Goal: Information Seeking & Learning: Learn about a topic

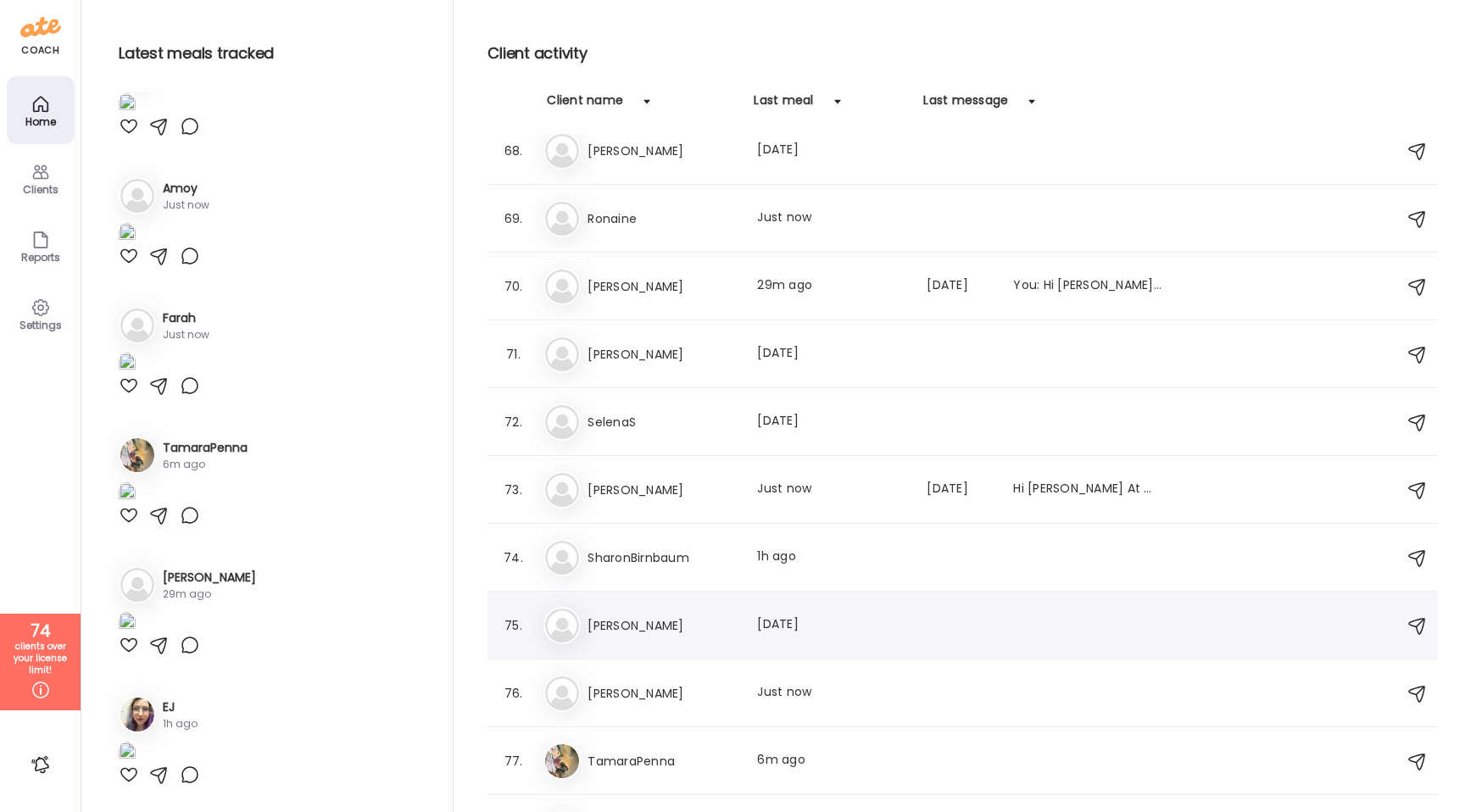
scroll to position [4552, 0]
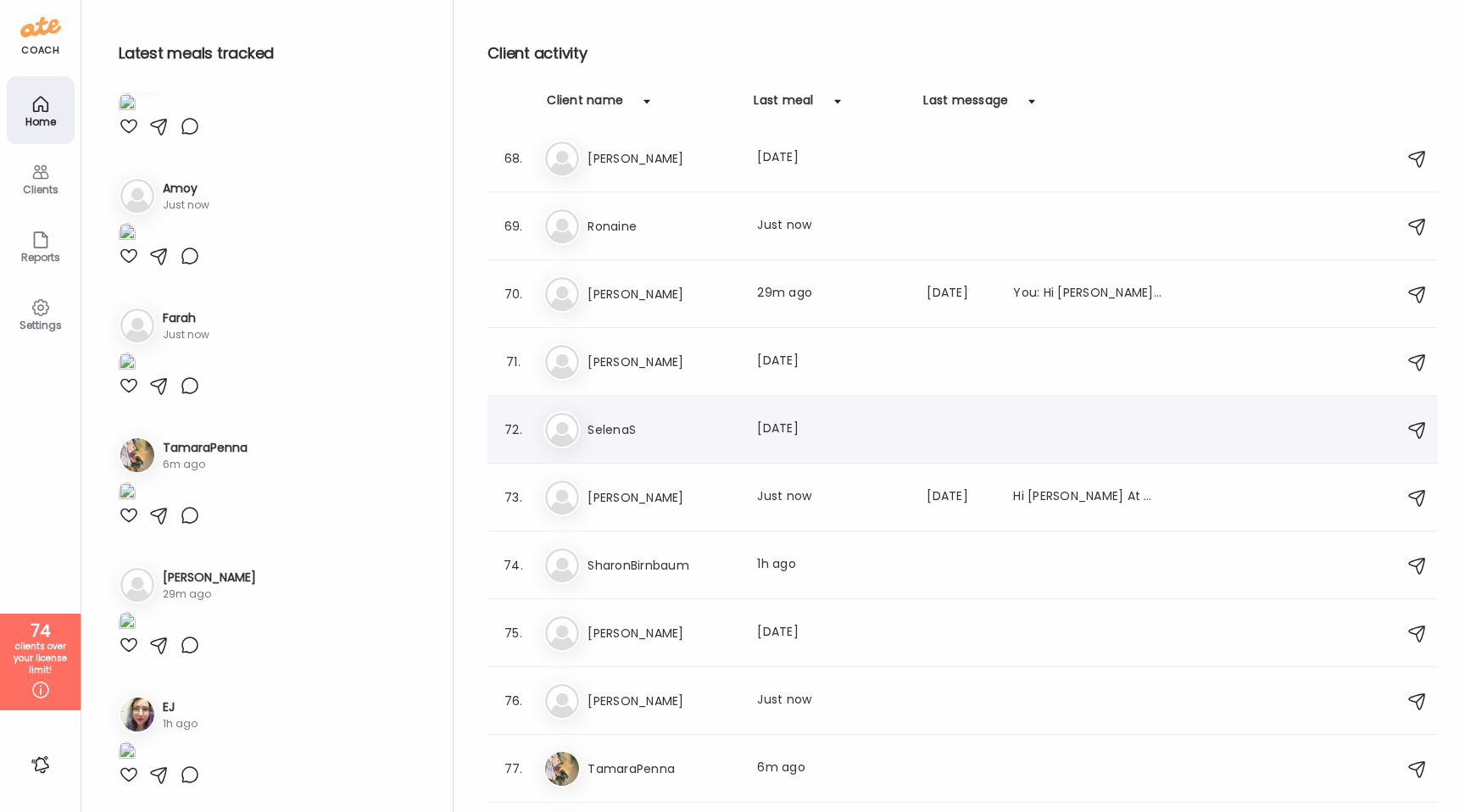
click at [671, 427] on h3 "SelenaS" at bounding box center [662, 429] width 149 height 20
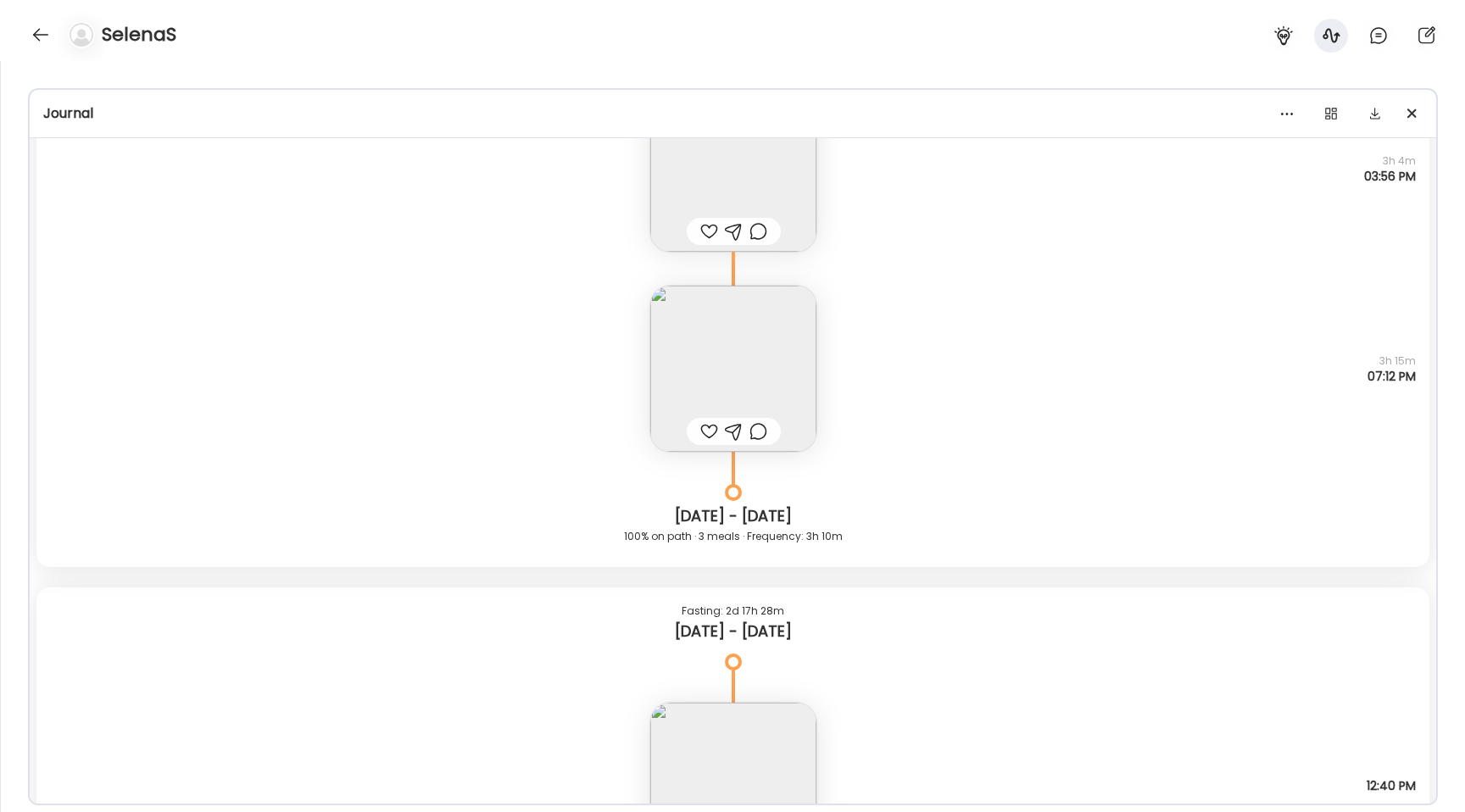
scroll to position [4311, 0]
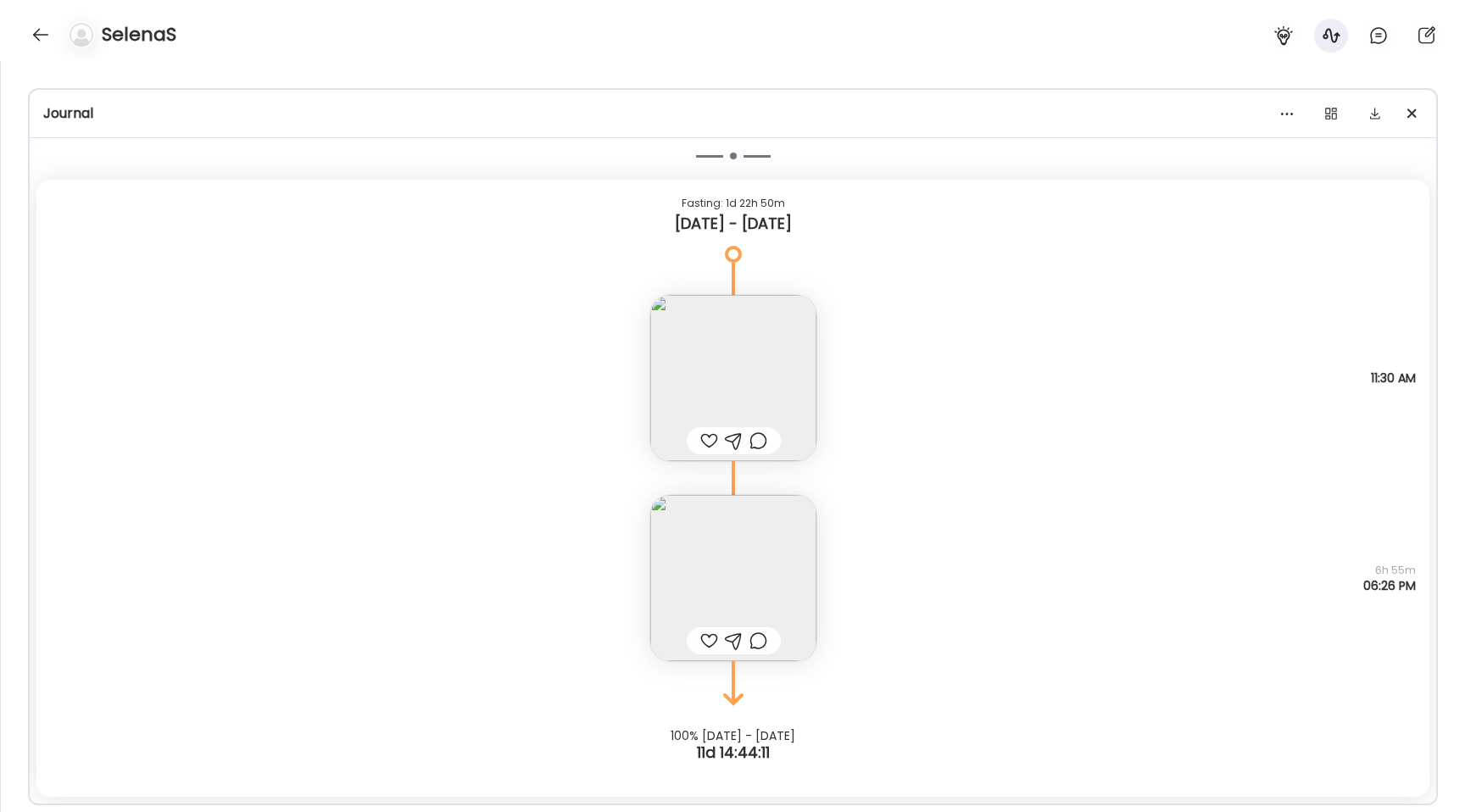
click at [759, 560] on img at bounding box center [733, 578] width 166 height 166
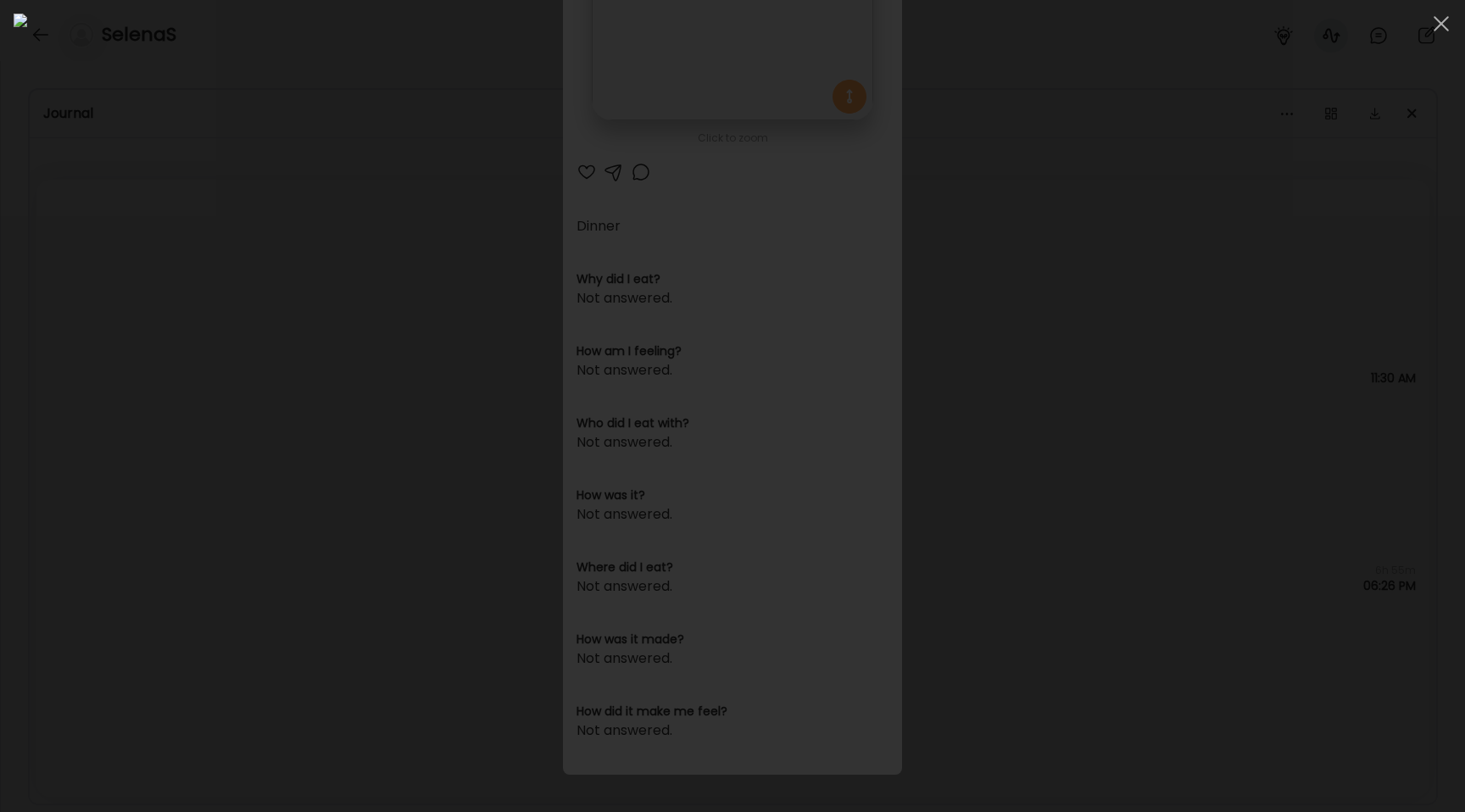
click at [272, 514] on div at bounding box center [732, 406] width 1438 height 785
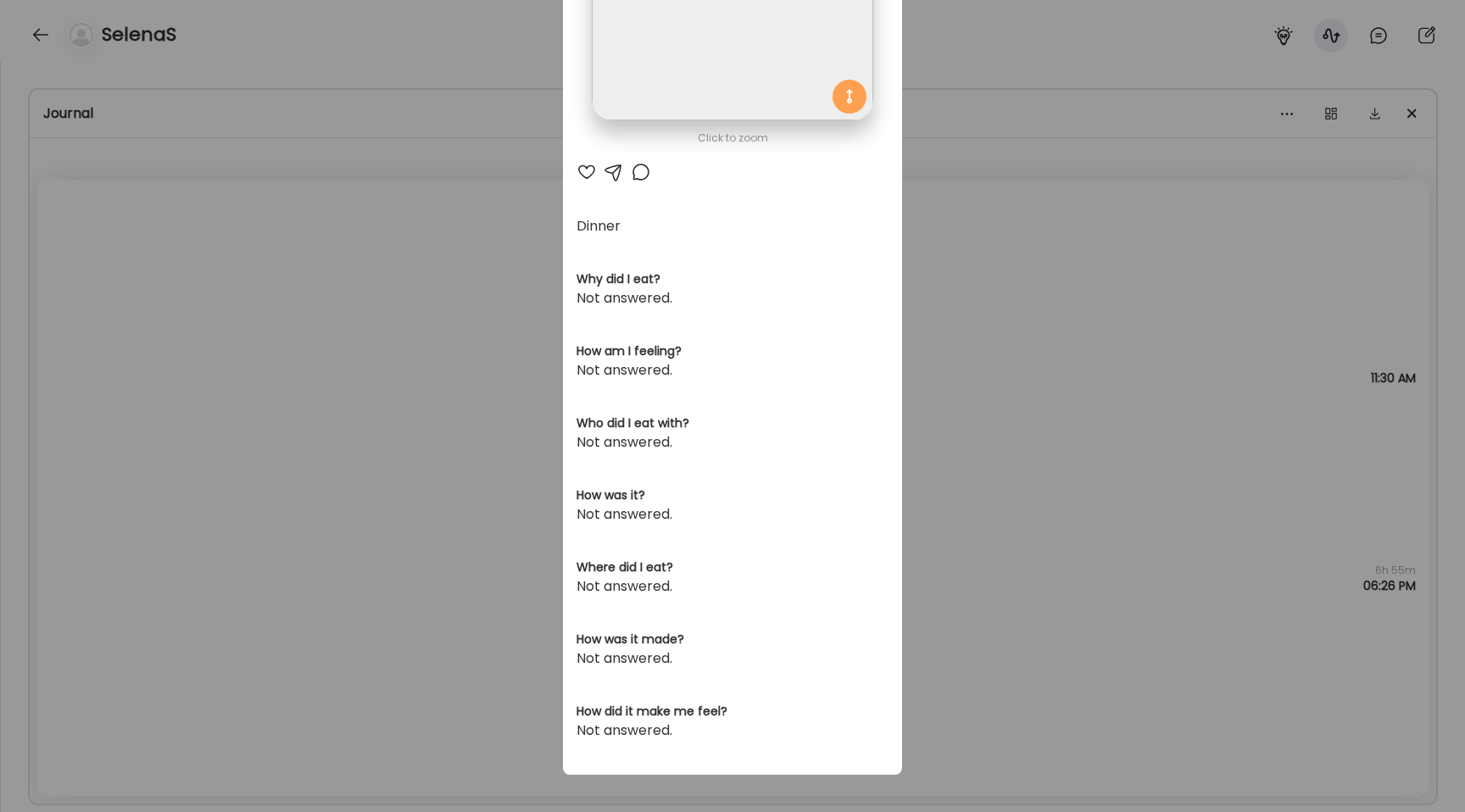
click at [272, 514] on div "Ate Coach Dashboard Wahoo! It’s official Take a moment to set up your Coach Pro…" at bounding box center [732, 406] width 1465 height 812
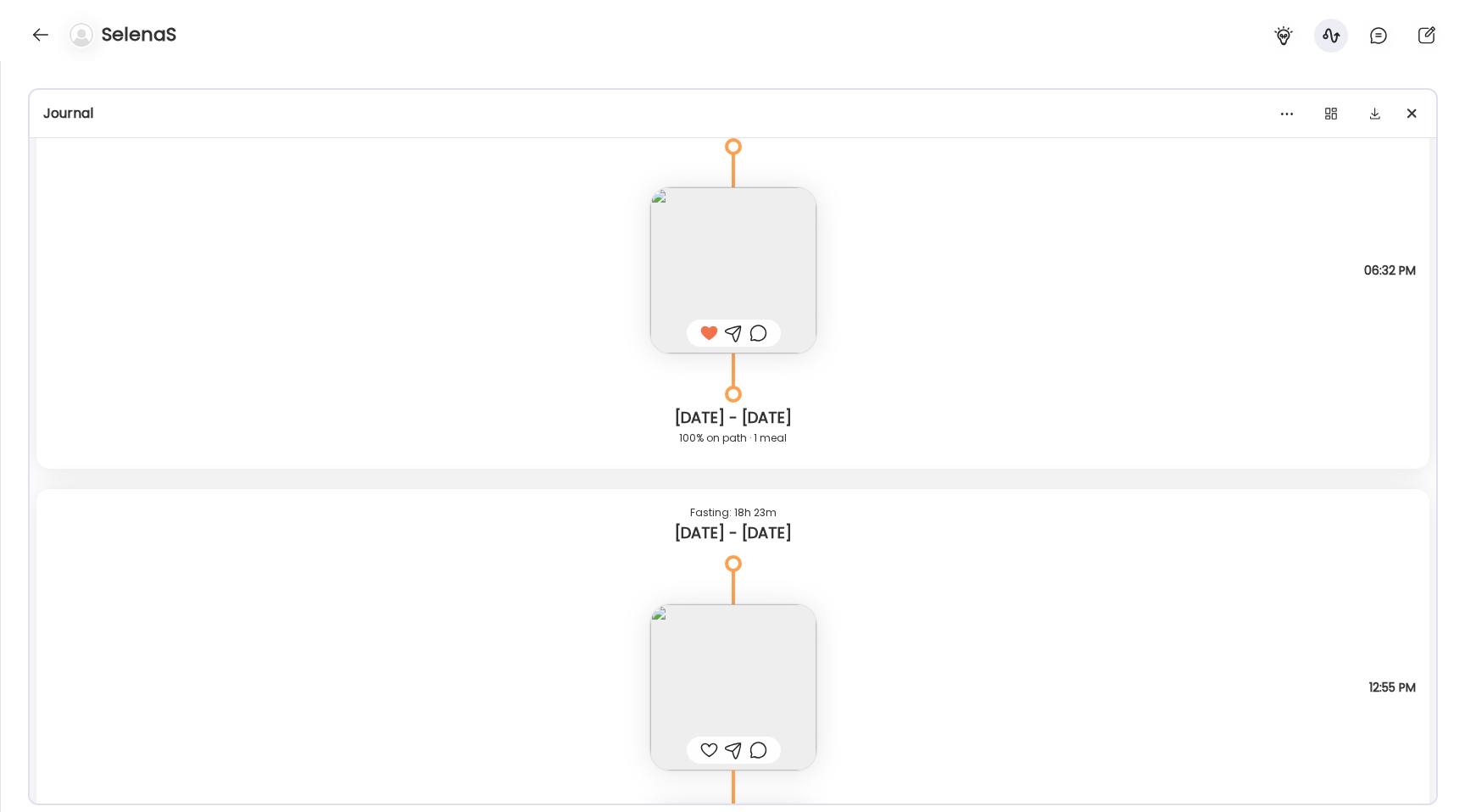
scroll to position [1960, 0]
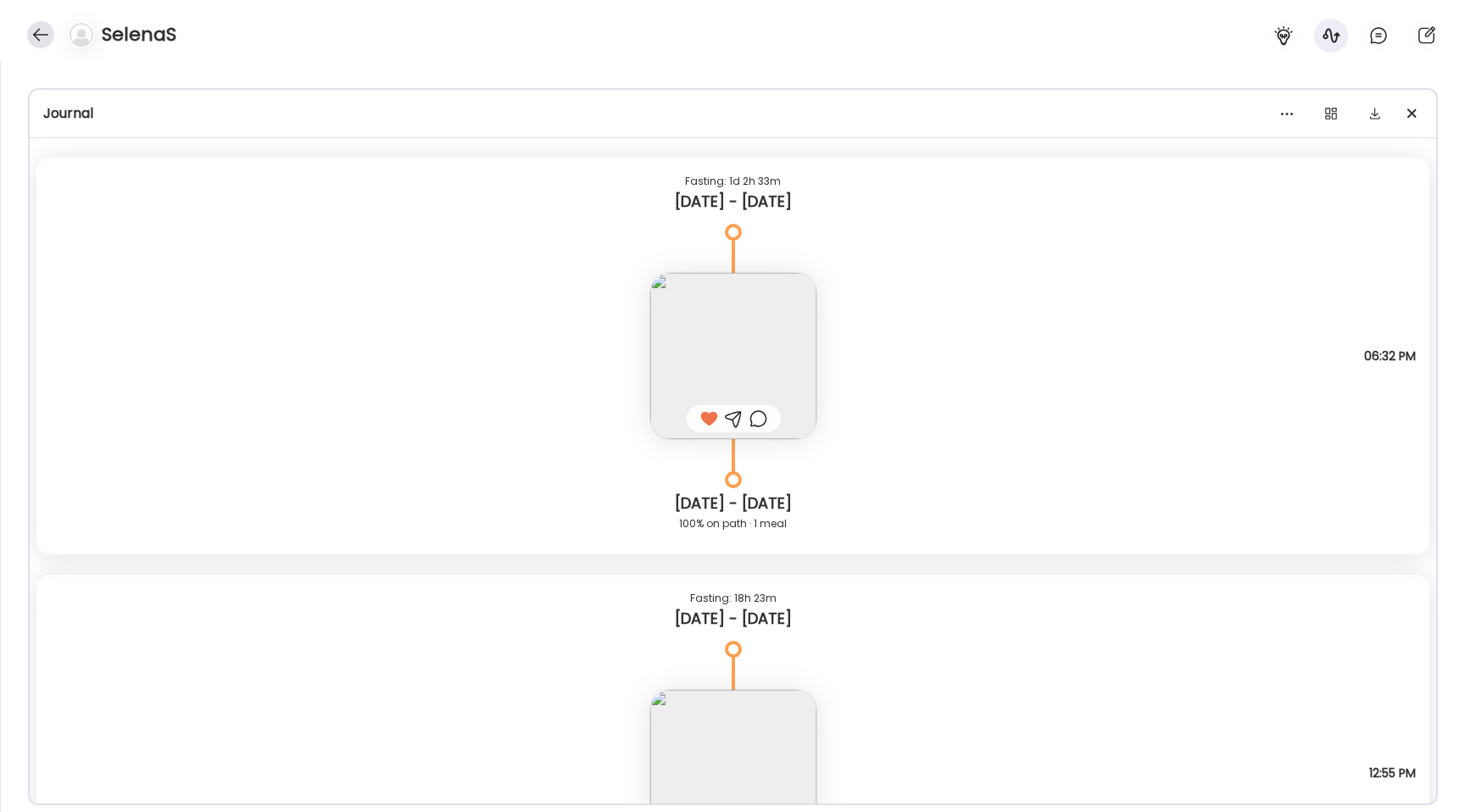
click at [38, 27] on div at bounding box center [41, 35] width 27 height 27
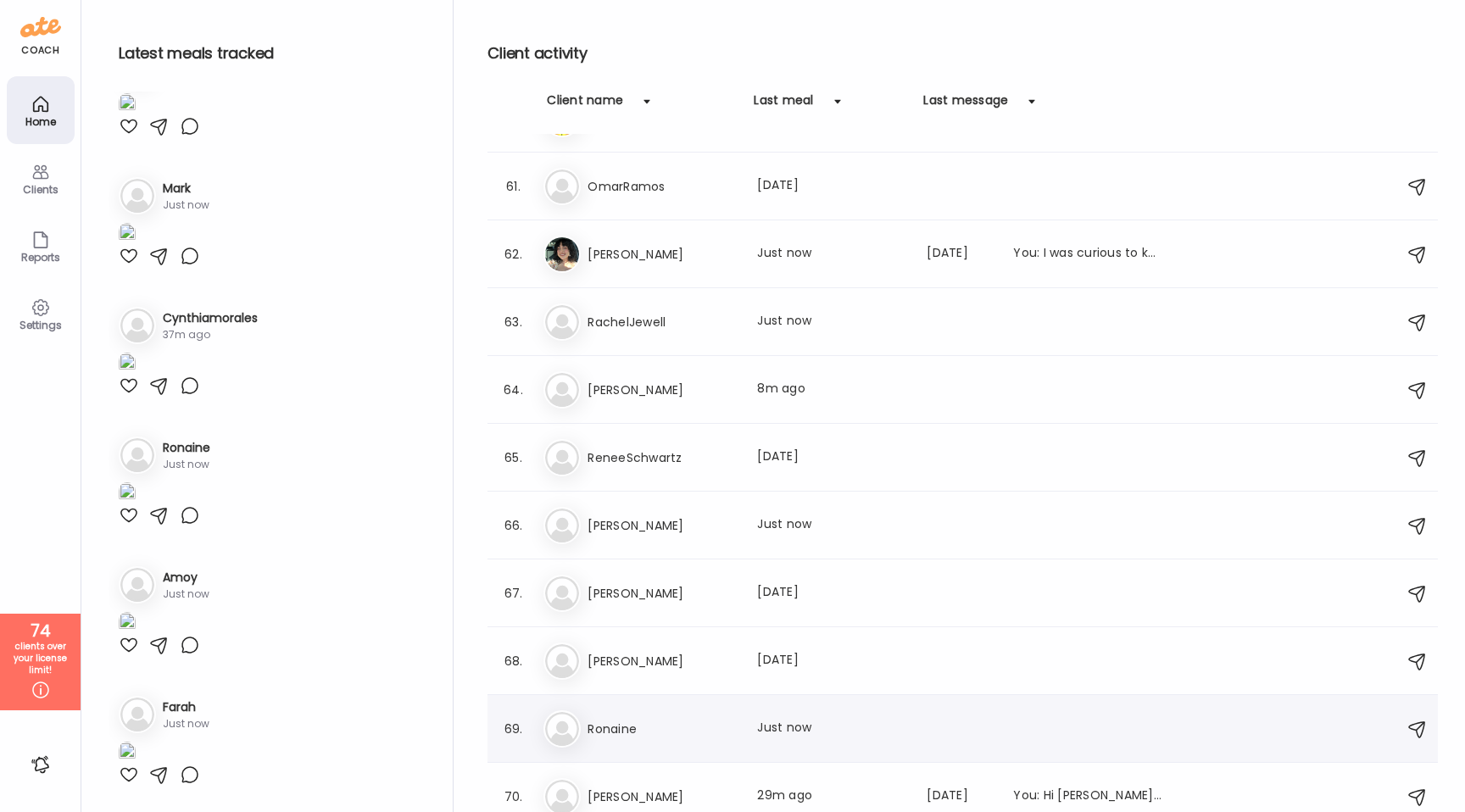
scroll to position [4032, 0]
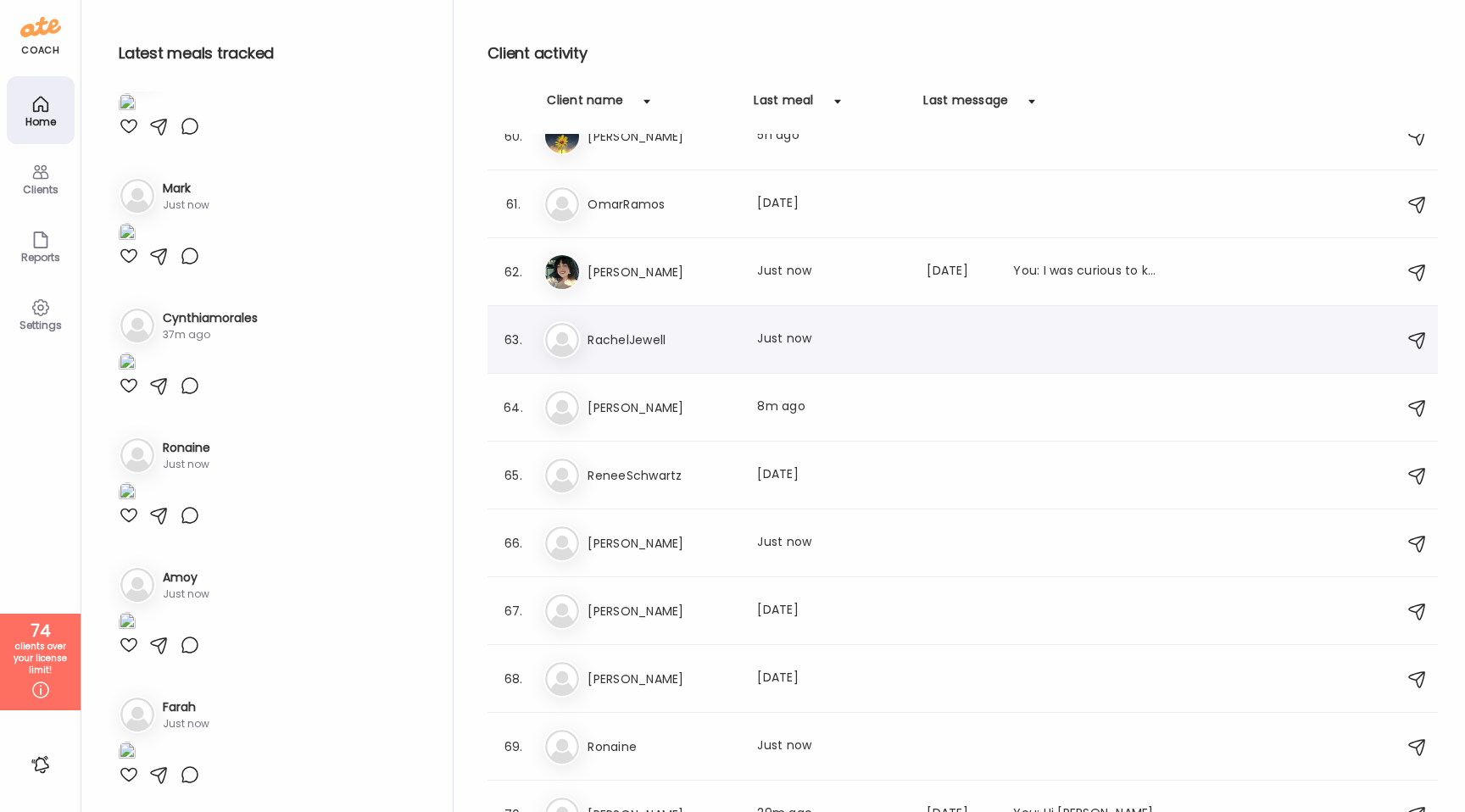
click at [650, 344] on h3 "RachelJewell" at bounding box center [662, 339] width 149 height 20
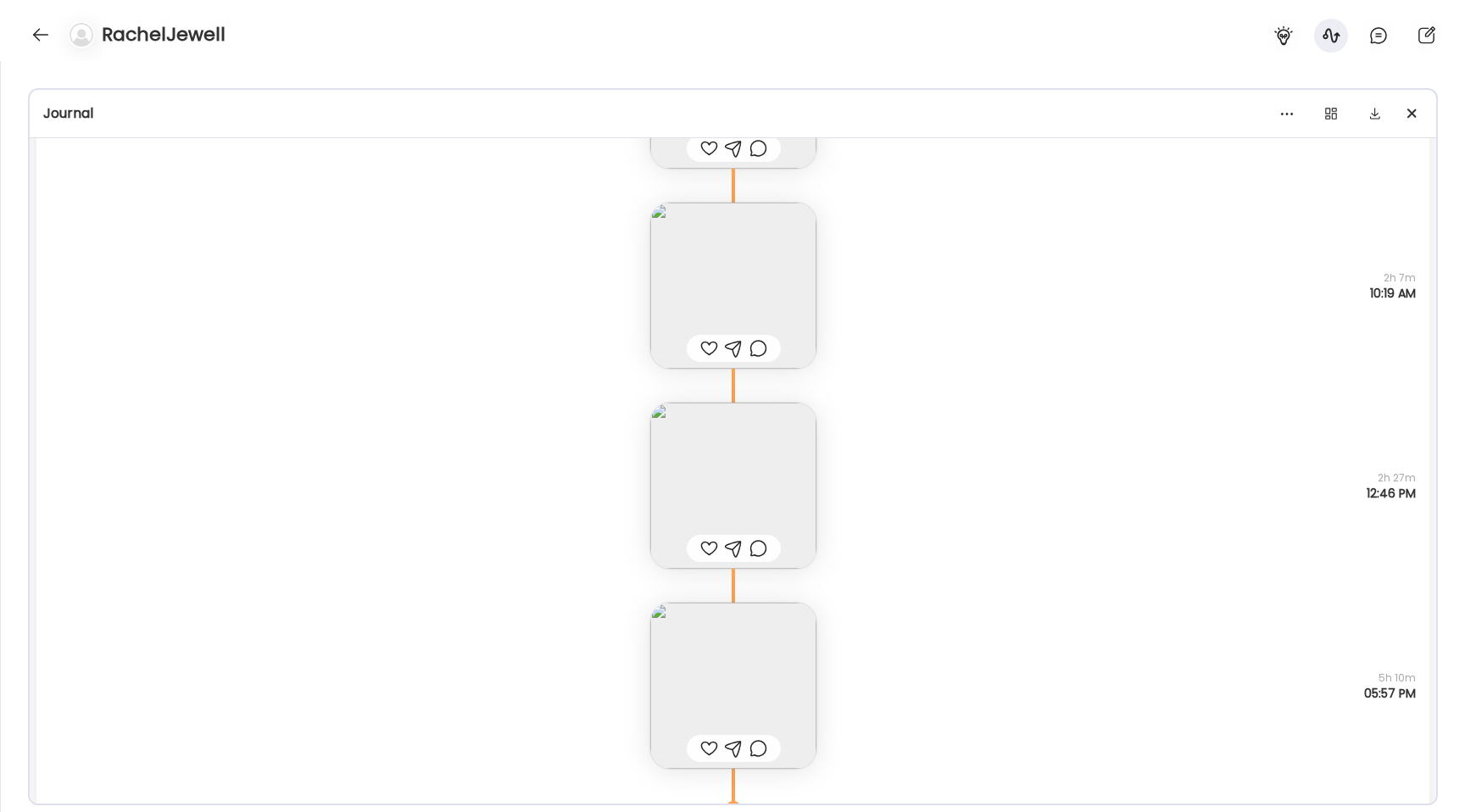
scroll to position [30382, 0]
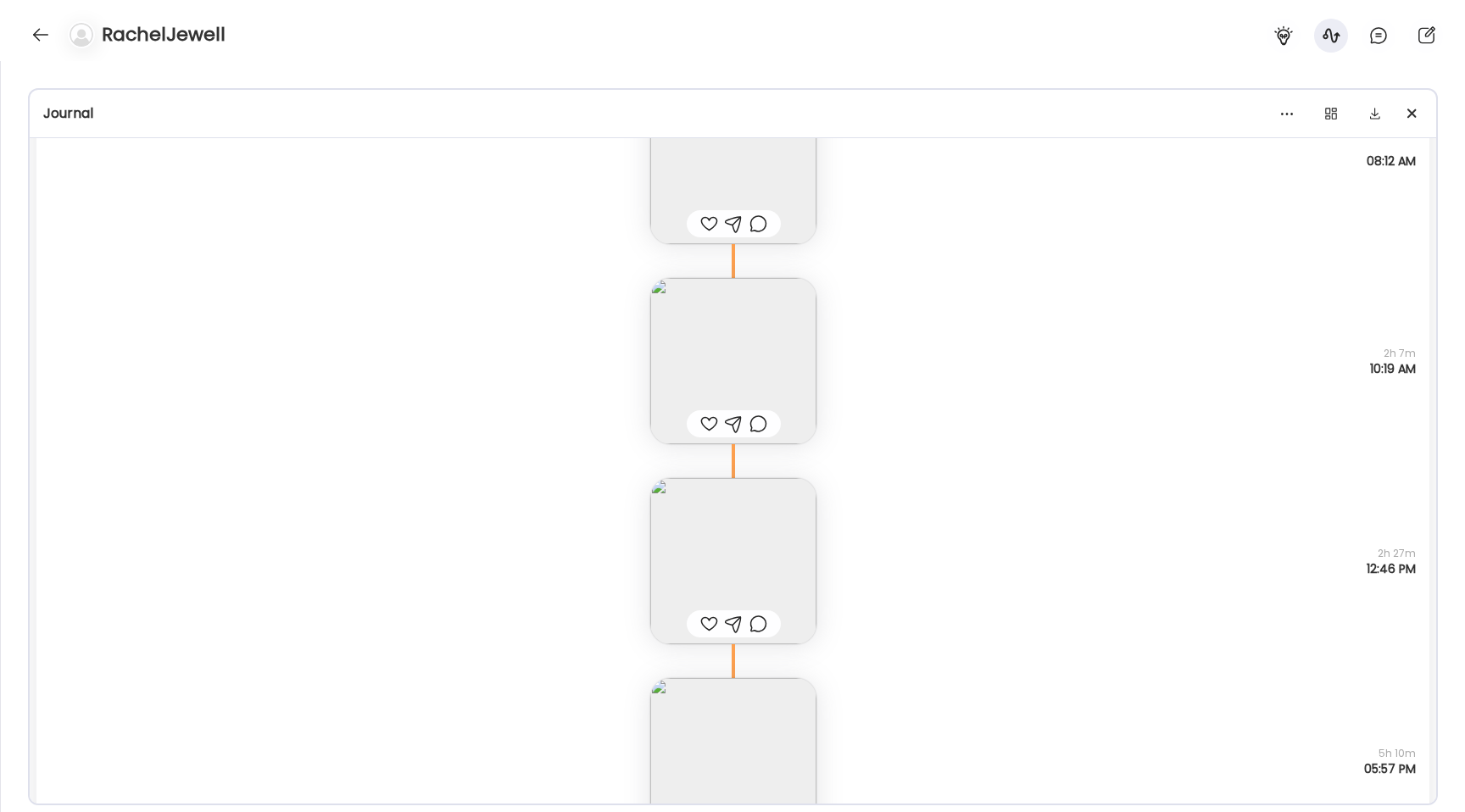
click at [741, 509] on img at bounding box center [733, 562] width 166 height 166
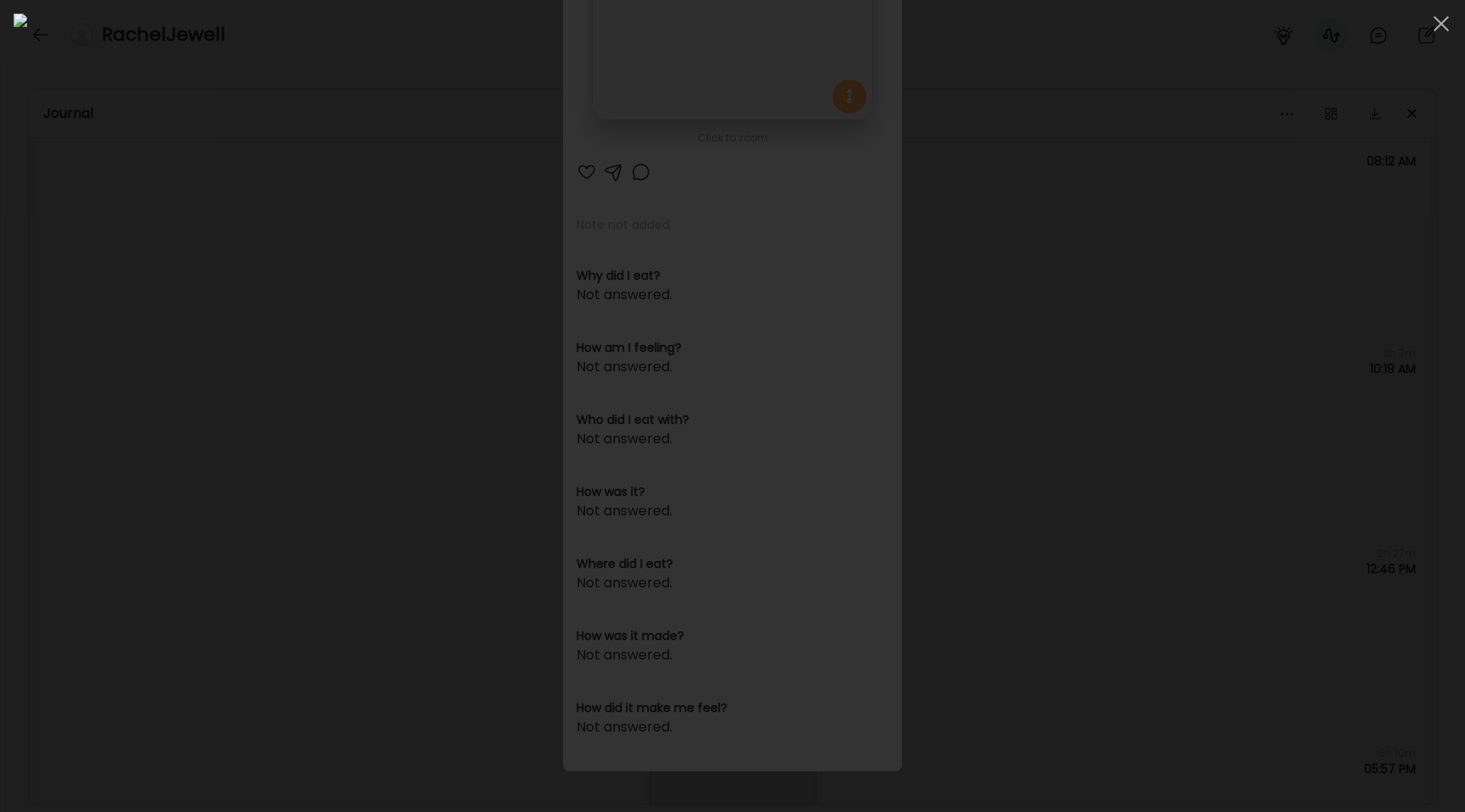
click at [237, 461] on div at bounding box center [732, 406] width 1438 height 785
click at [237, 461] on div "Ate Coach Dashboard Wahoo! It’s official Take a moment to set up your Coach Pro…" at bounding box center [732, 406] width 1465 height 812
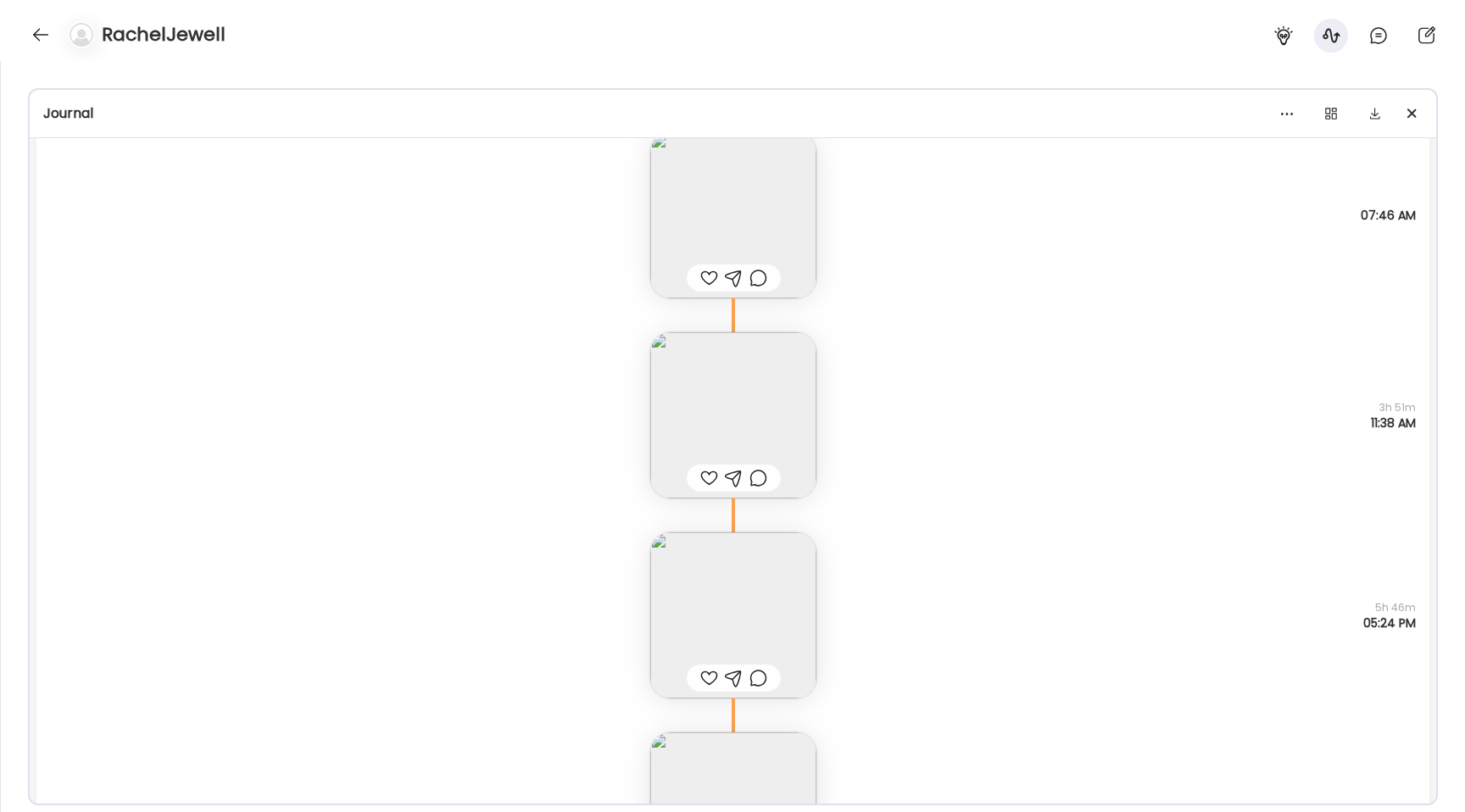
scroll to position [20402, 0]
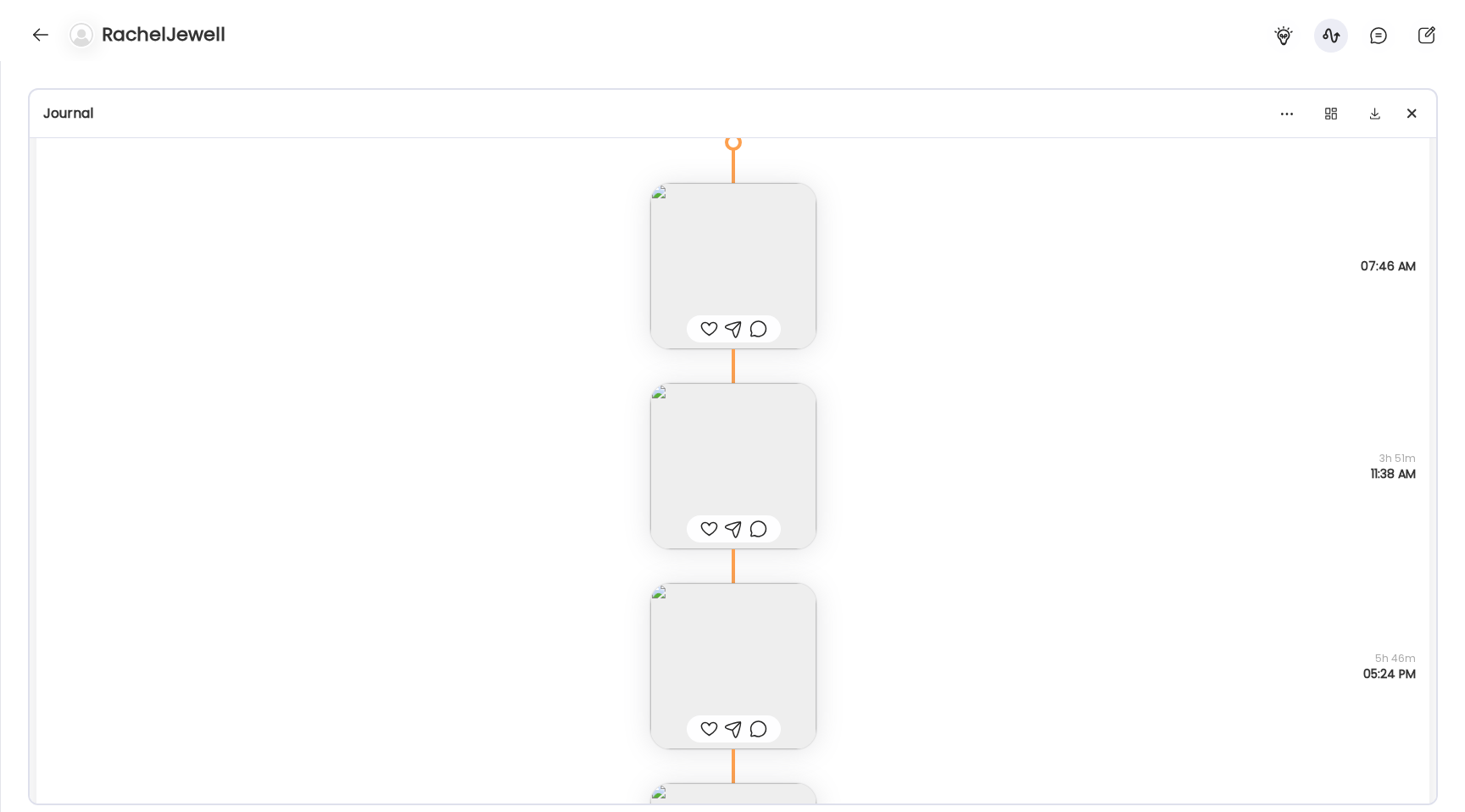
click at [728, 455] on img at bounding box center [733, 466] width 166 height 166
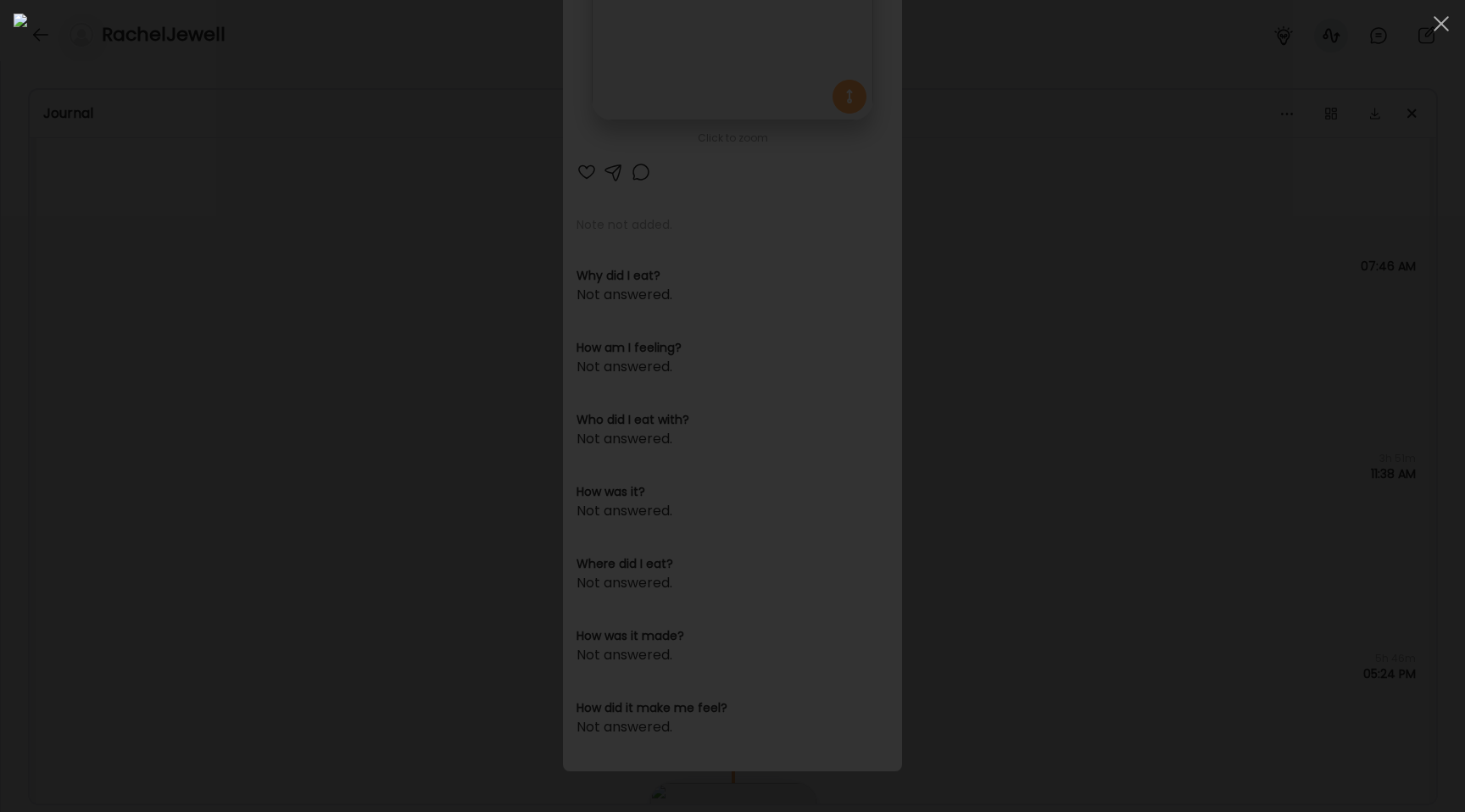
click at [184, 192] on div at bounding box center [732, 406] width 1438 height 785
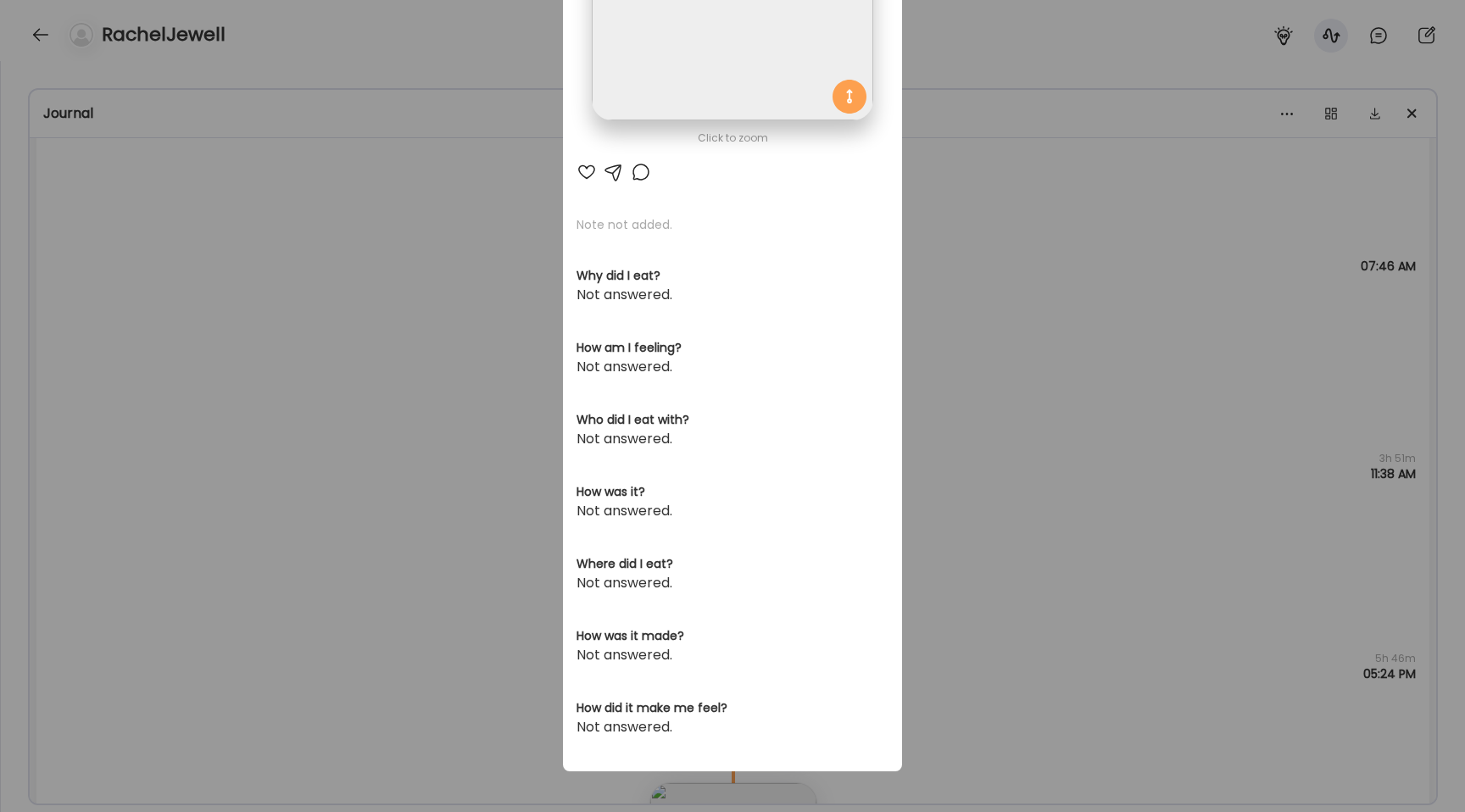
click at [184, 192] on div "Ate Coach Dashboard Wahoo! It’s official Take a moment to set up your Coach Pro…" at bounding box center [732, 406] width 1465 height 812
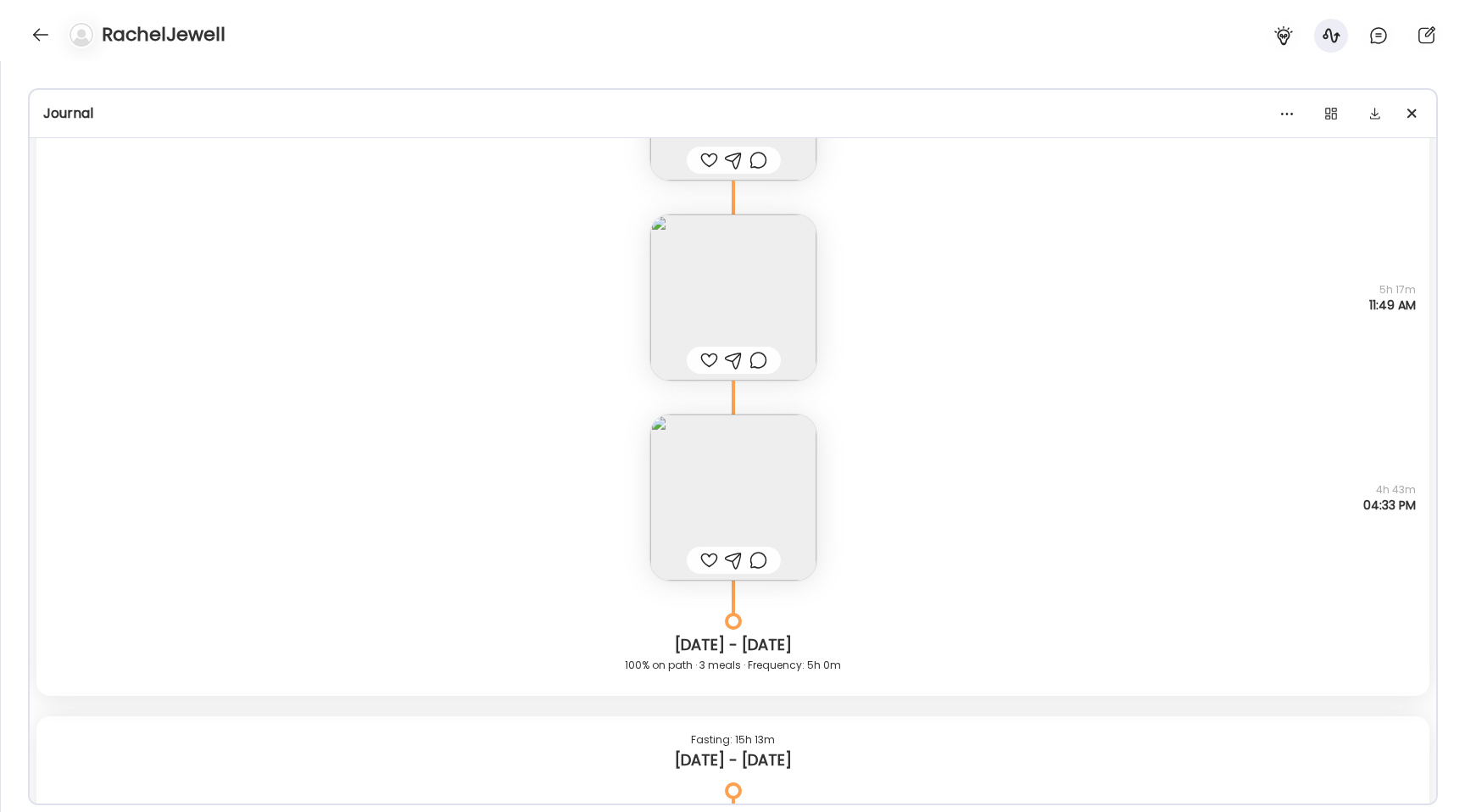
scroll to position [19689, 0]
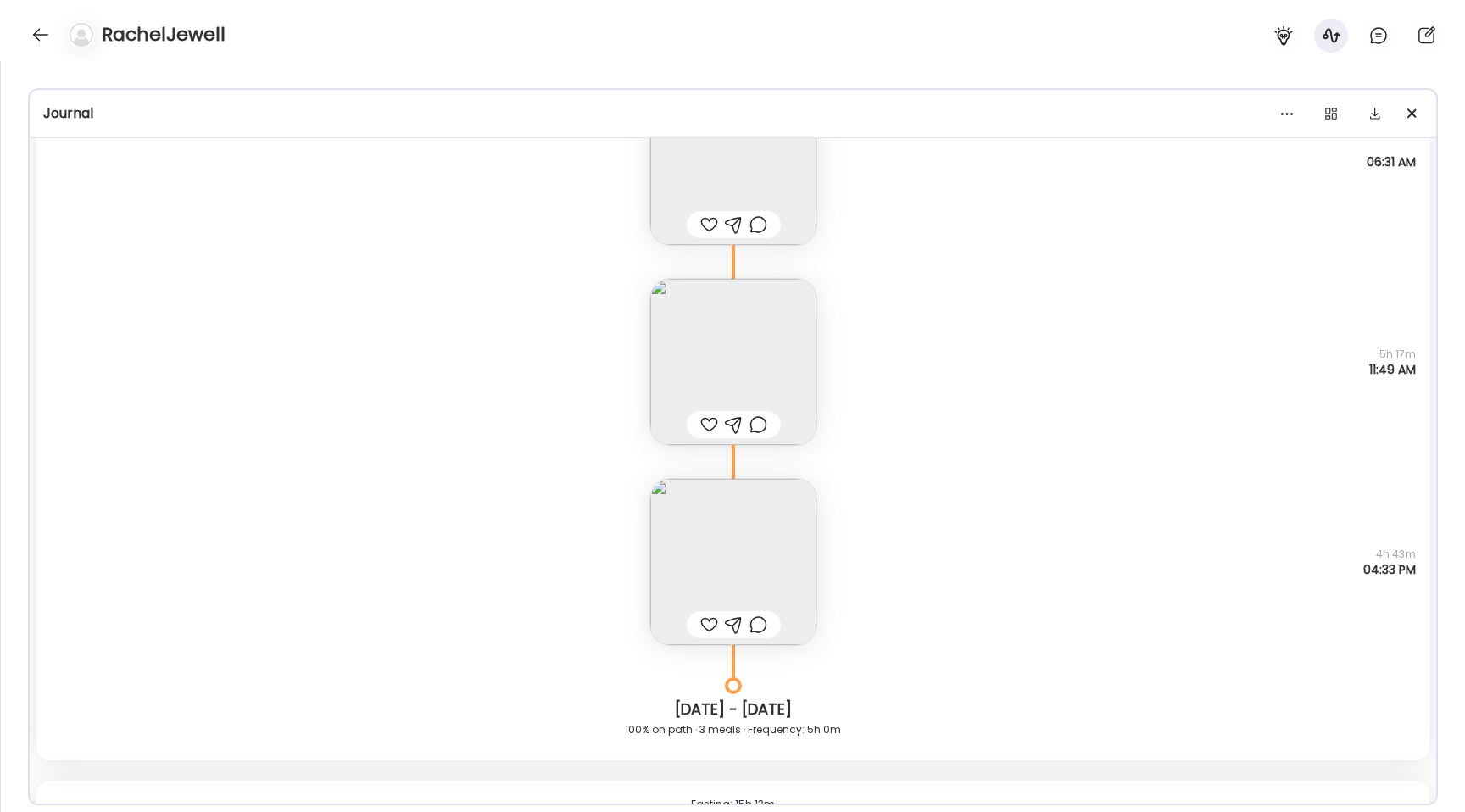
click at [719, 559] on img at bounding box center [733, 562] width 166 height 166
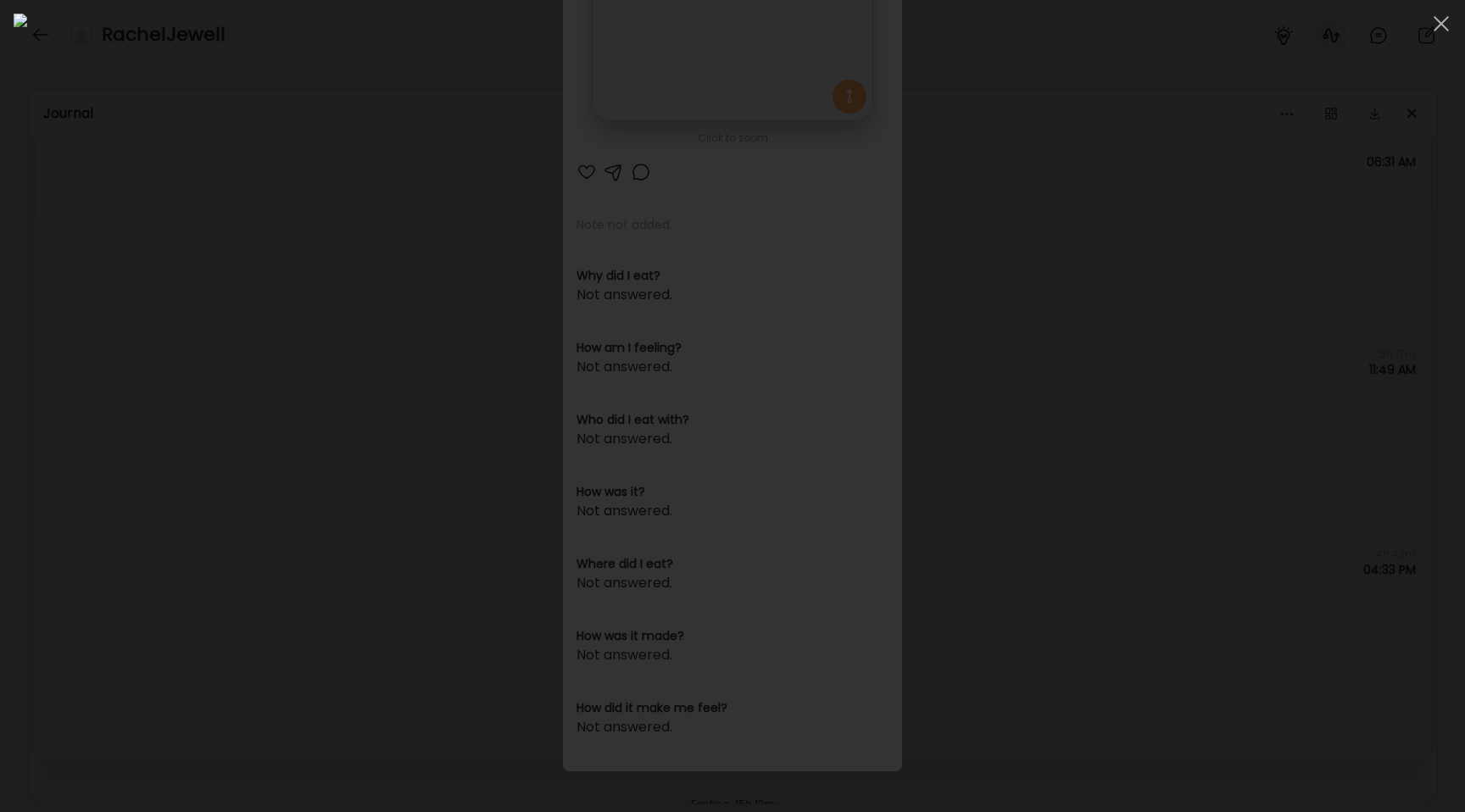
click at [157, 259] on div at bounding box center [732, 406] width 1438 height 785
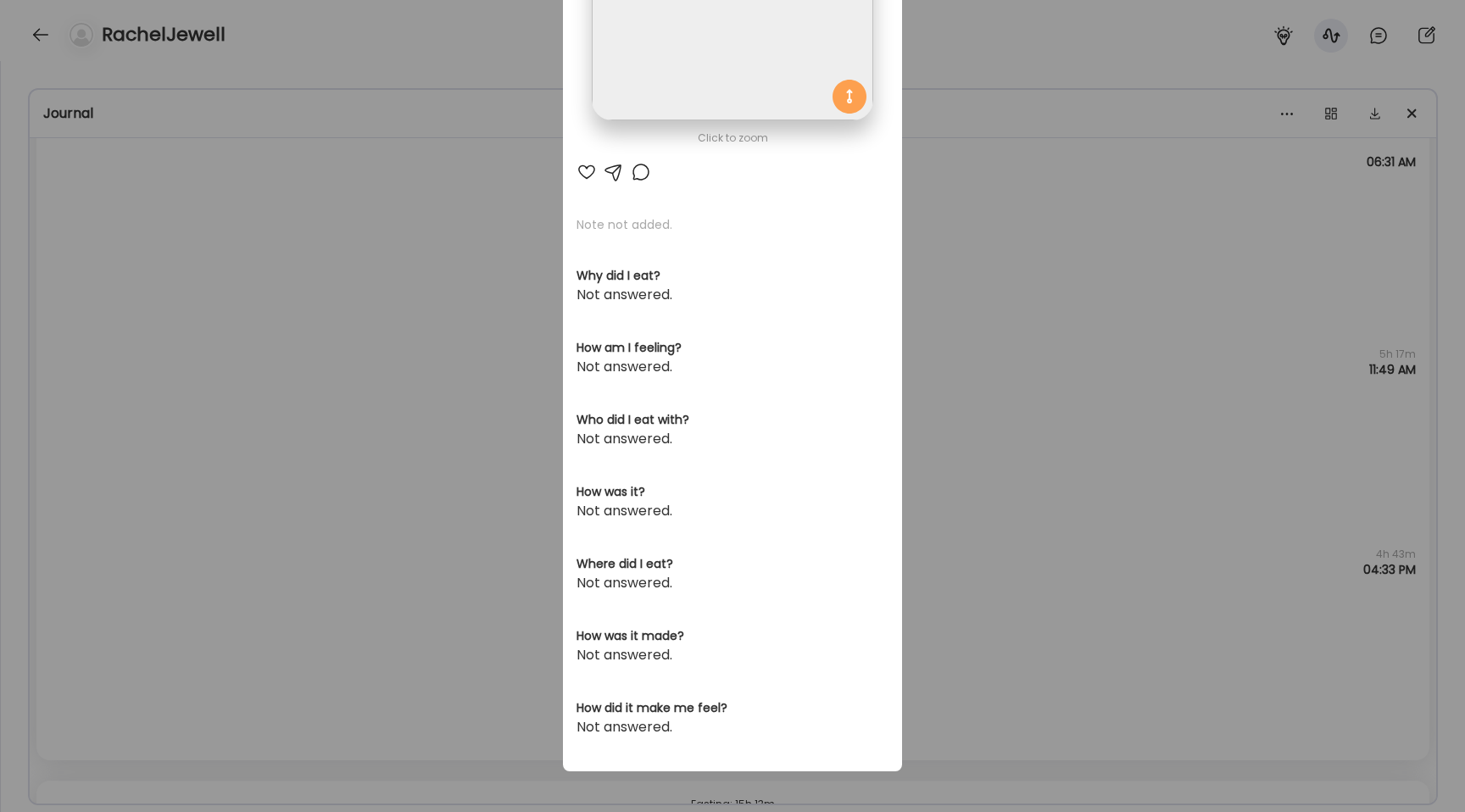
click at [157, 259] on div "Ate Coach Dashboard Wahoo! It’s official Take a moment to set up your Coach Pro…" at bounding box center [732, 406] width 1465 height 812
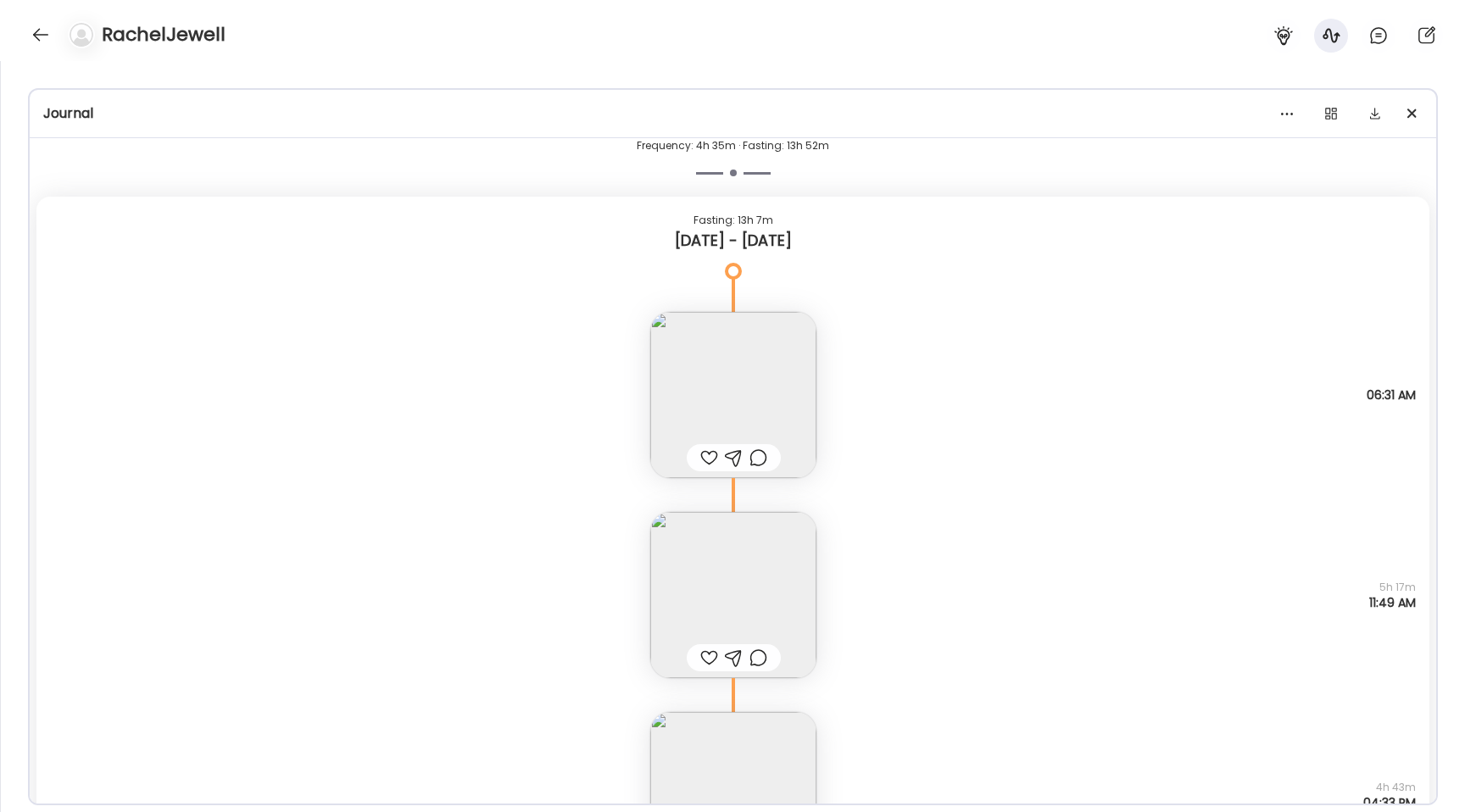
scroll to position [19552, 0]
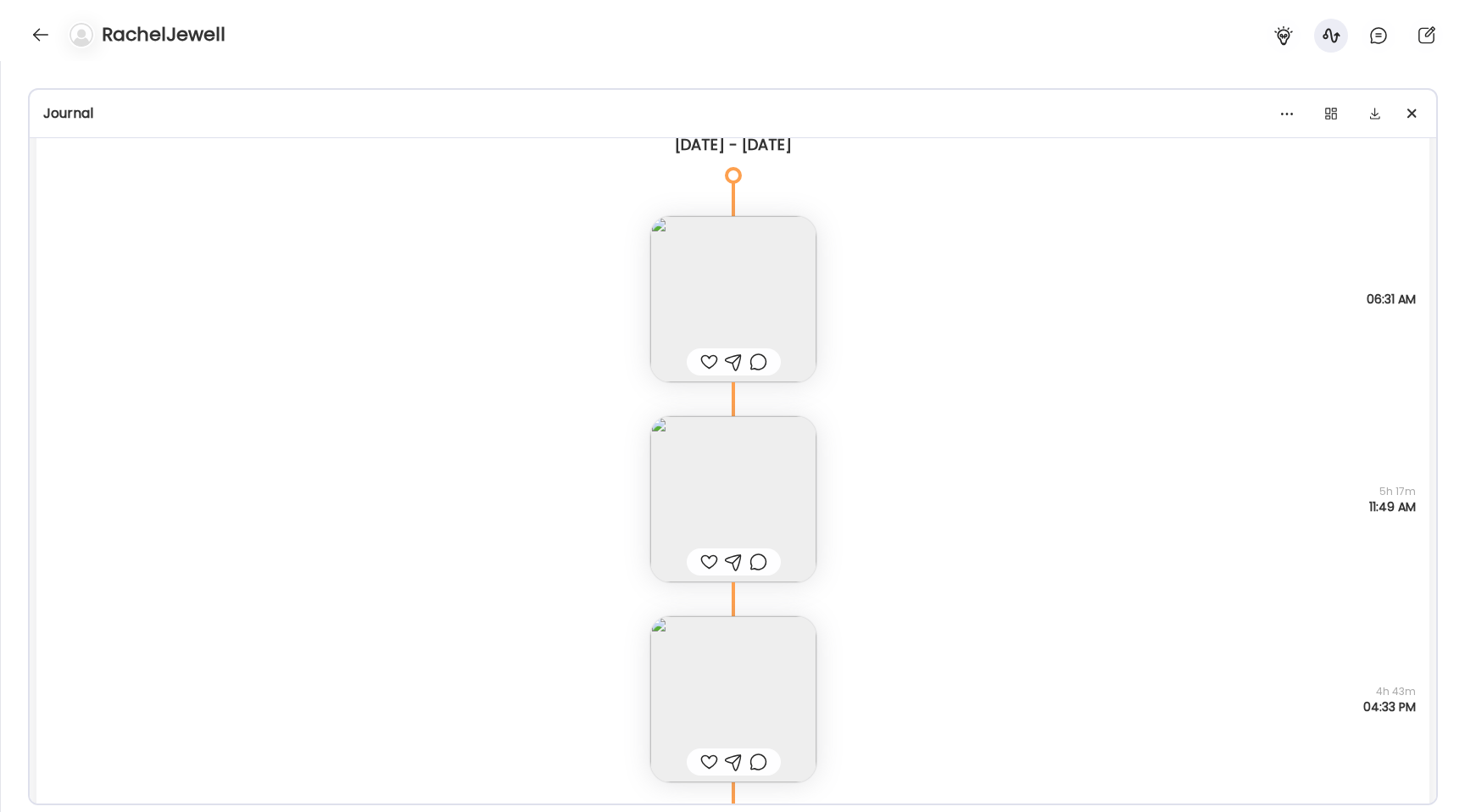
click at [697, 497] on img at bounding box center [733, 499] width 166 height 166
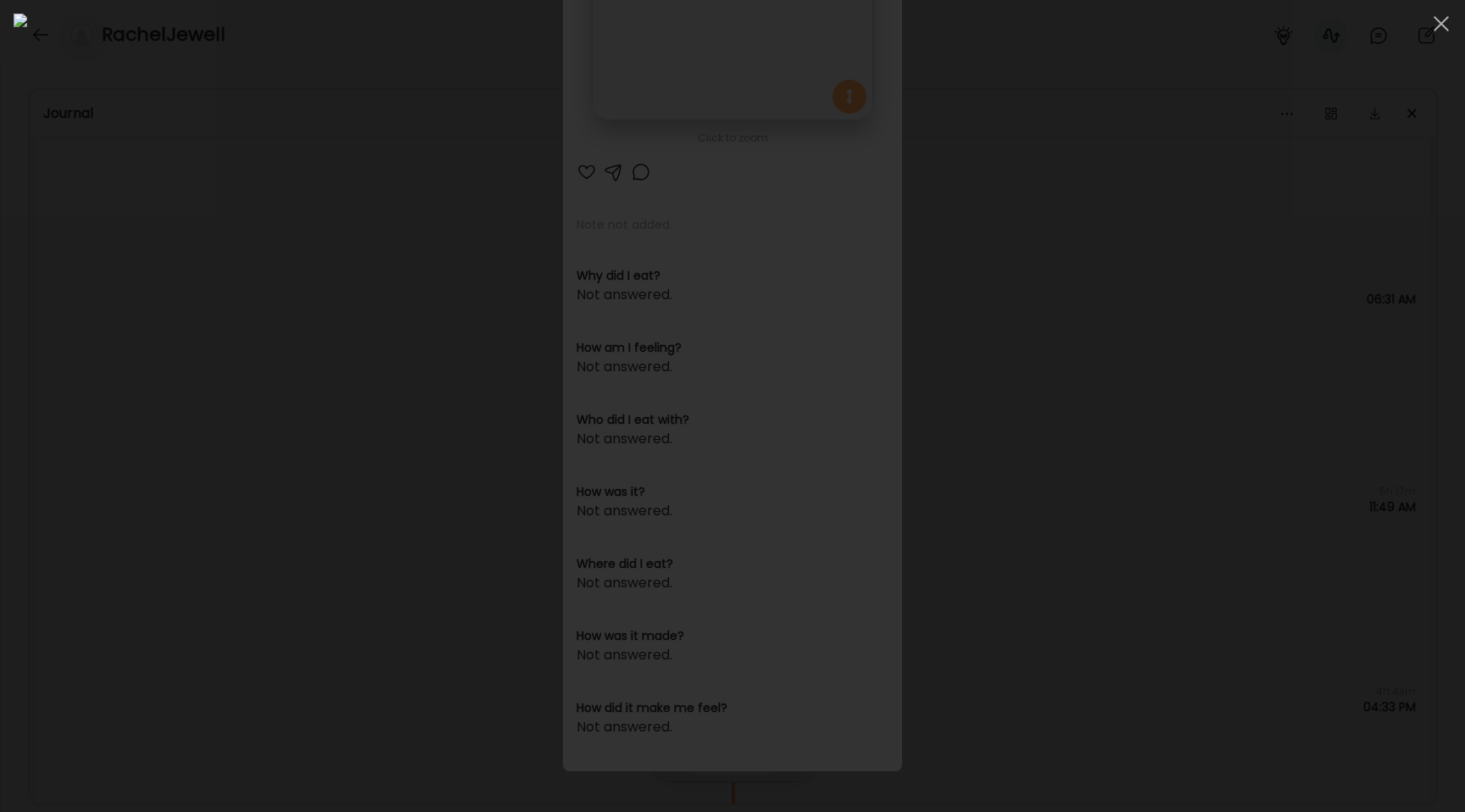
click at [245, 253] on div at bounding box center [732, 406] width 1438 height 785
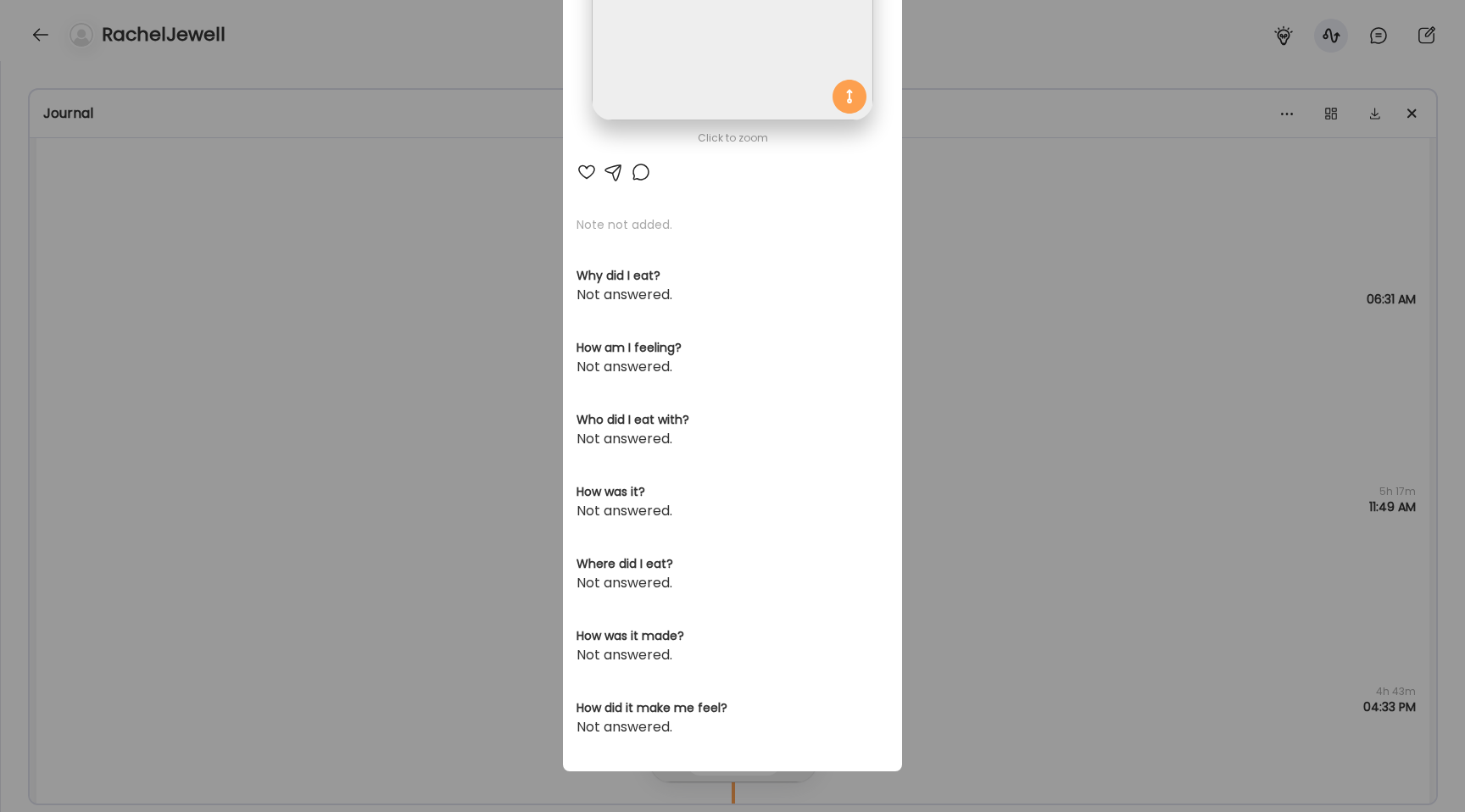
click at [326, 373] on div "Ate Coach Dashboard Wahoo! It’s official Take a moment to set up your Coach Pro…" at bounding box center [732, 406] width 1465 height 812
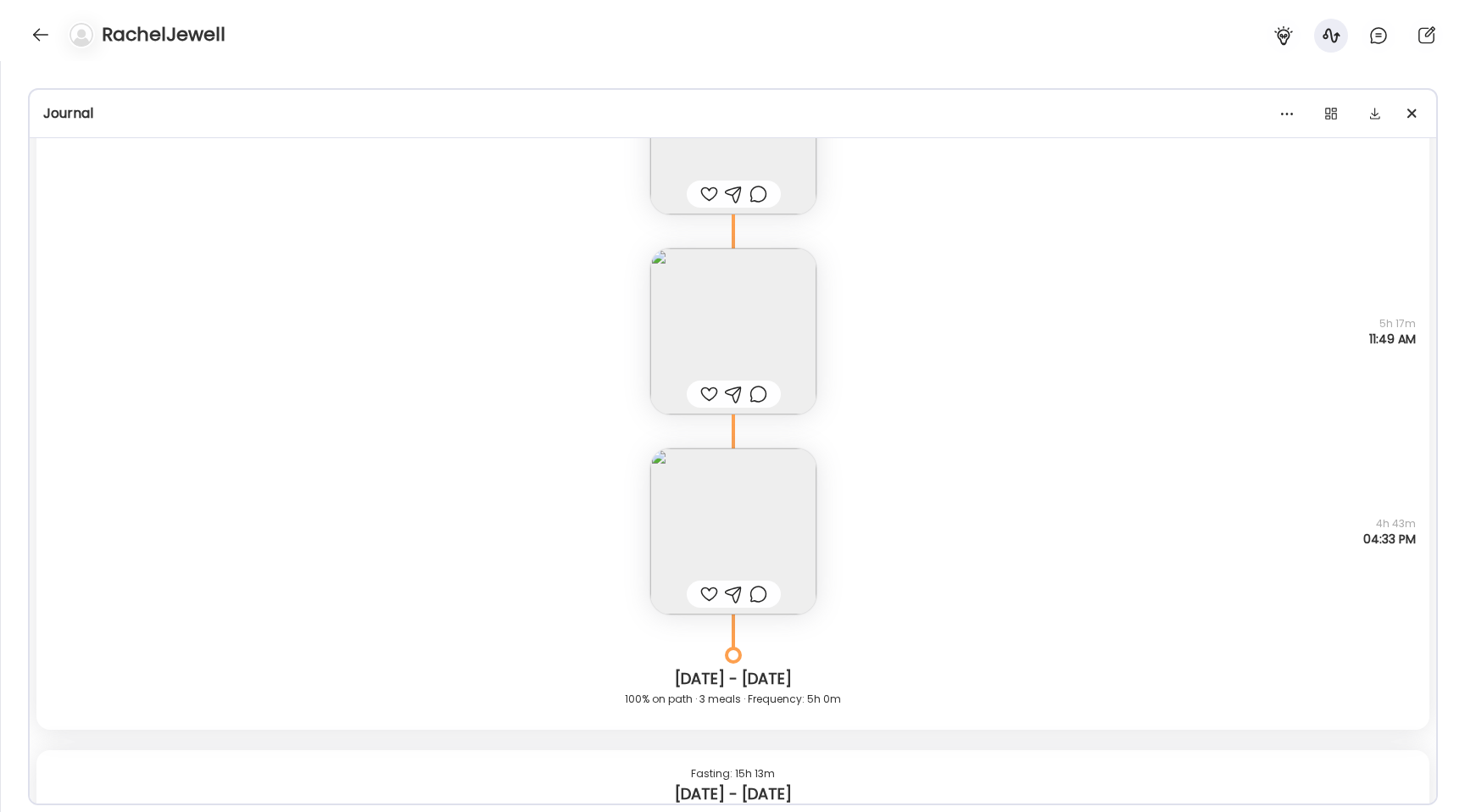
scroll to position [19528, 0]
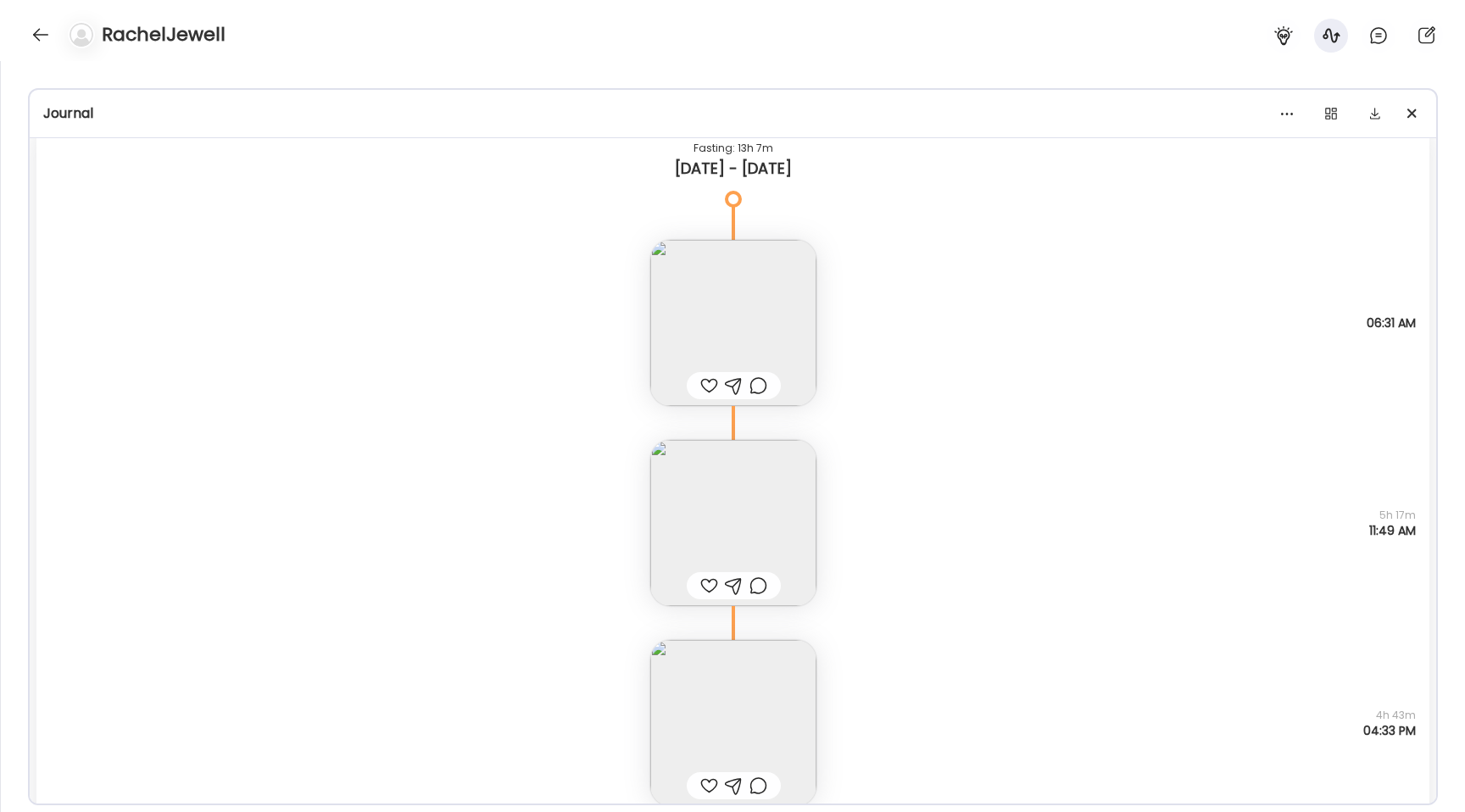
click at [696, 497] on img at bounding box center [733, 523] width 166 height 166
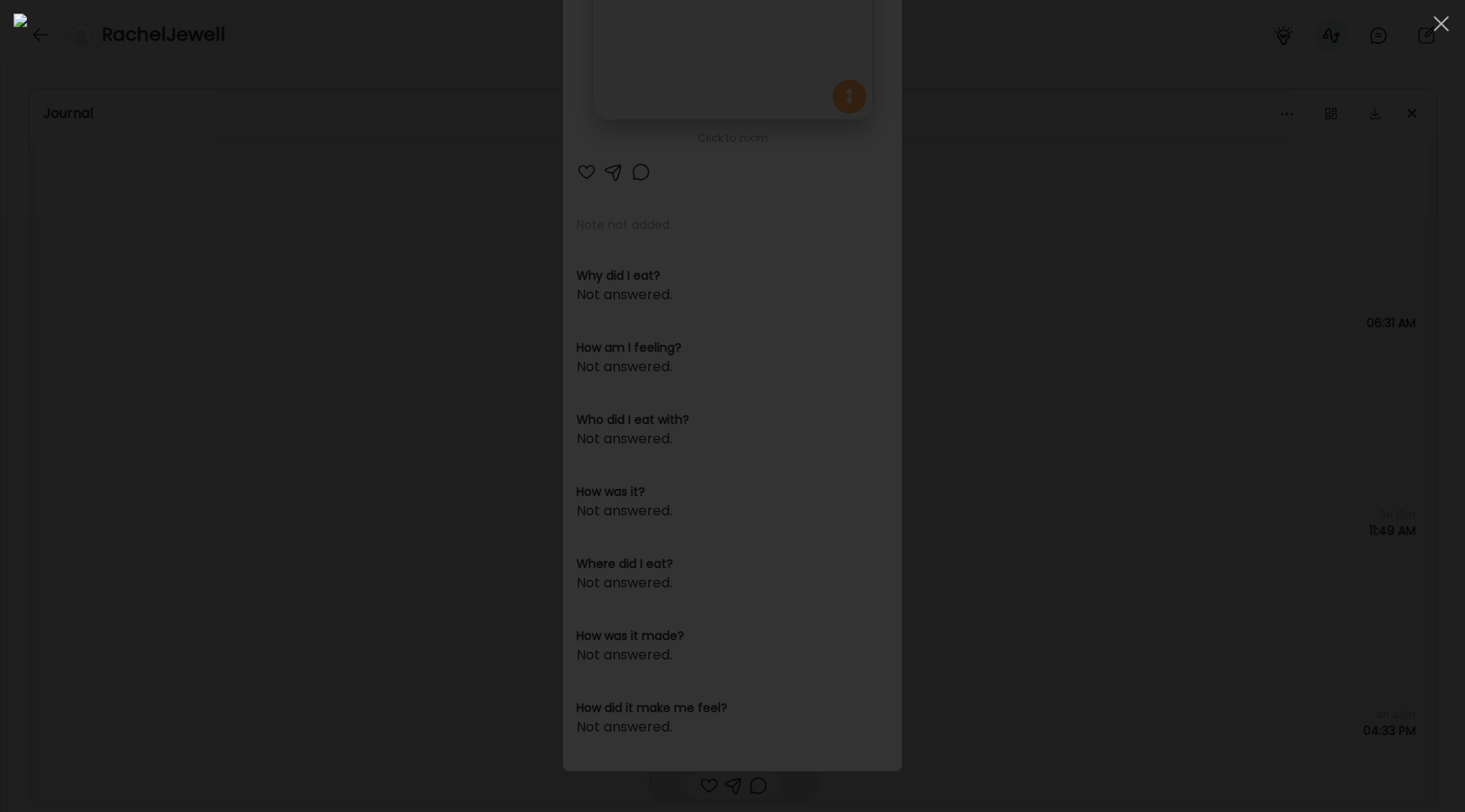
click at [196, 297] on div at bounding box center [732, 406] width 1438 height 785
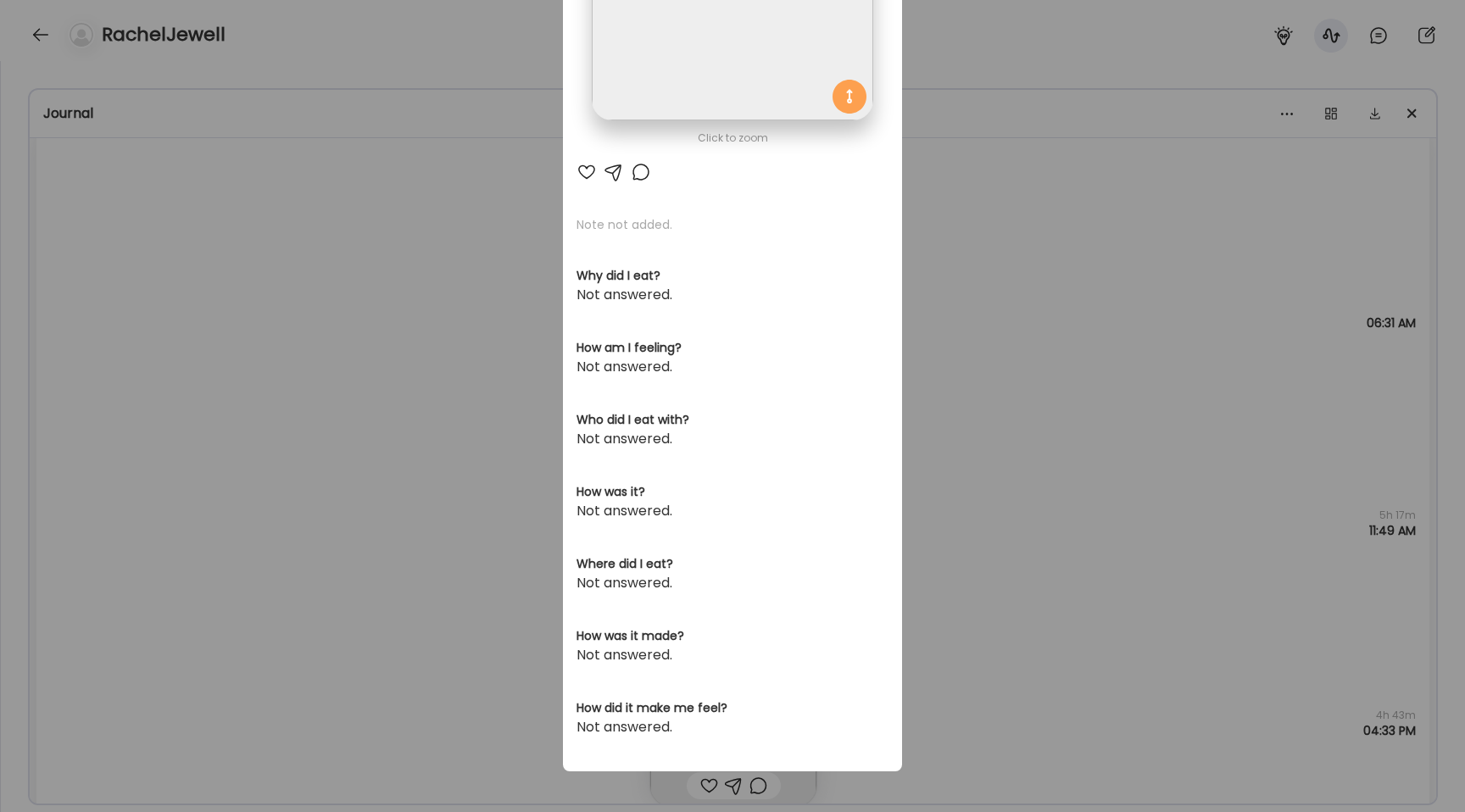
click at [196, 297] on div "Ate Coach Dashboard Wahoo! It’s official Take a moment to set up your Coach Pro…" at bounding box center [732, 406] width 1465 height 812
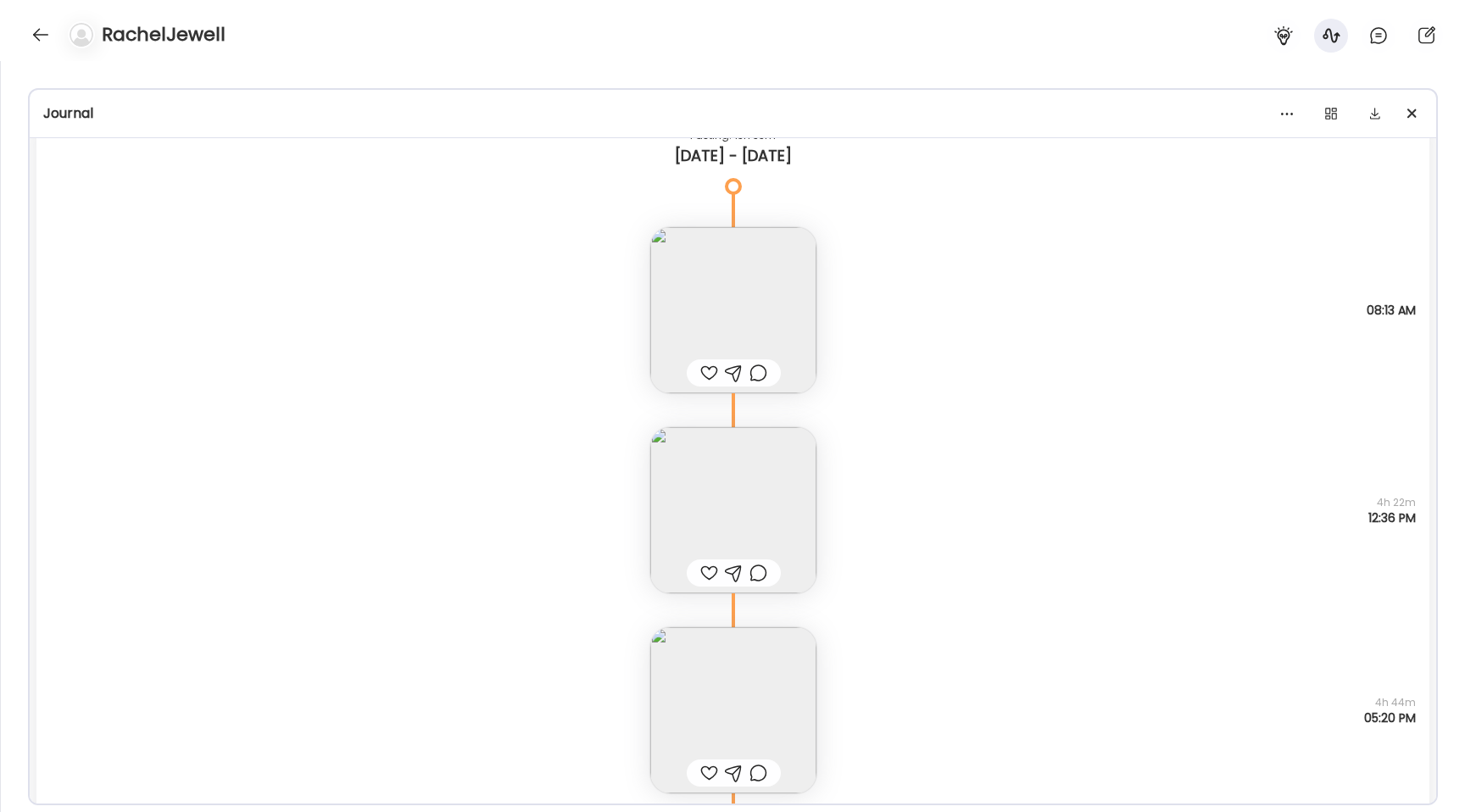
scroll to position [15296, 0]
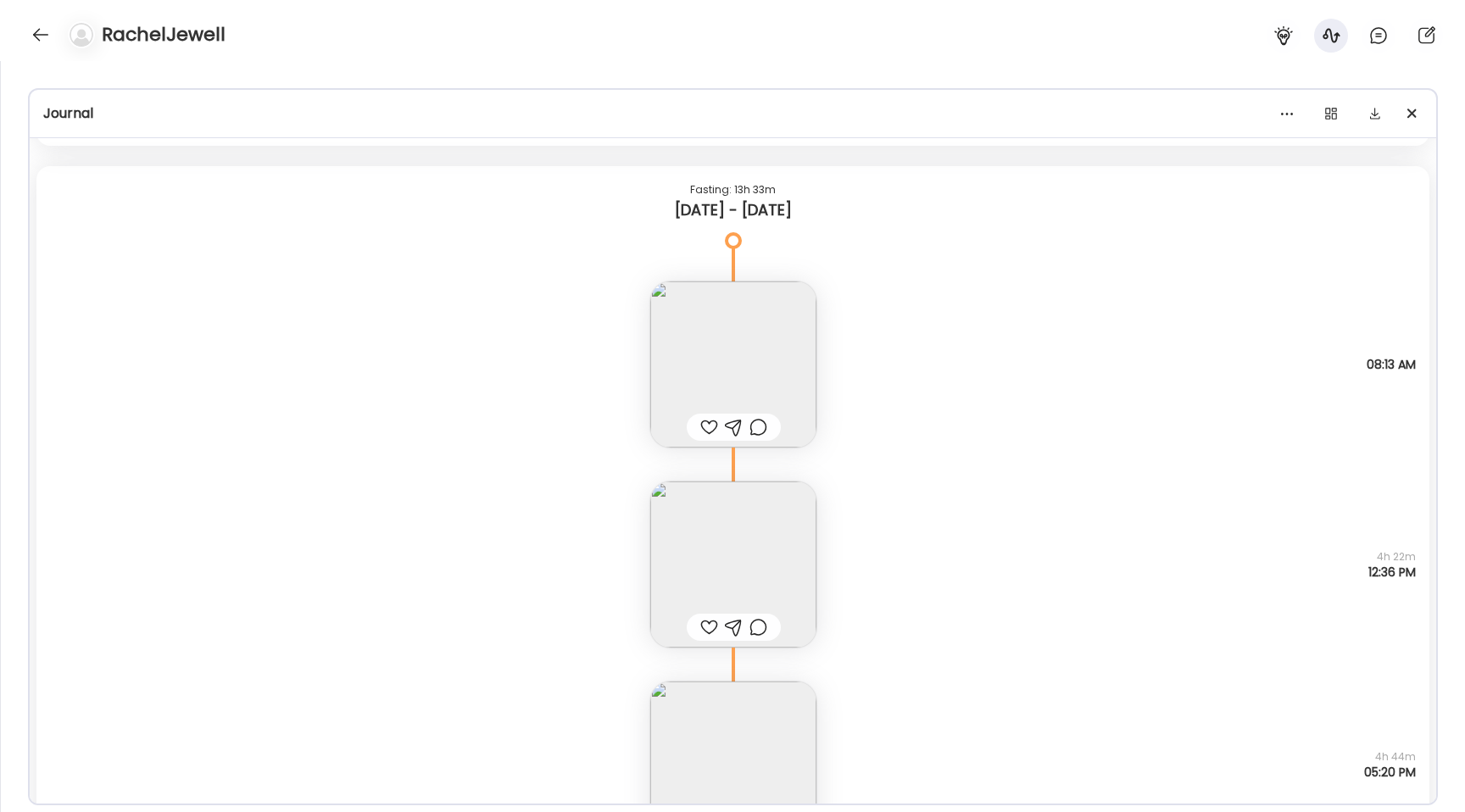
click at [774, 382] on img at bounding box center [733, 364] width 166 height 166
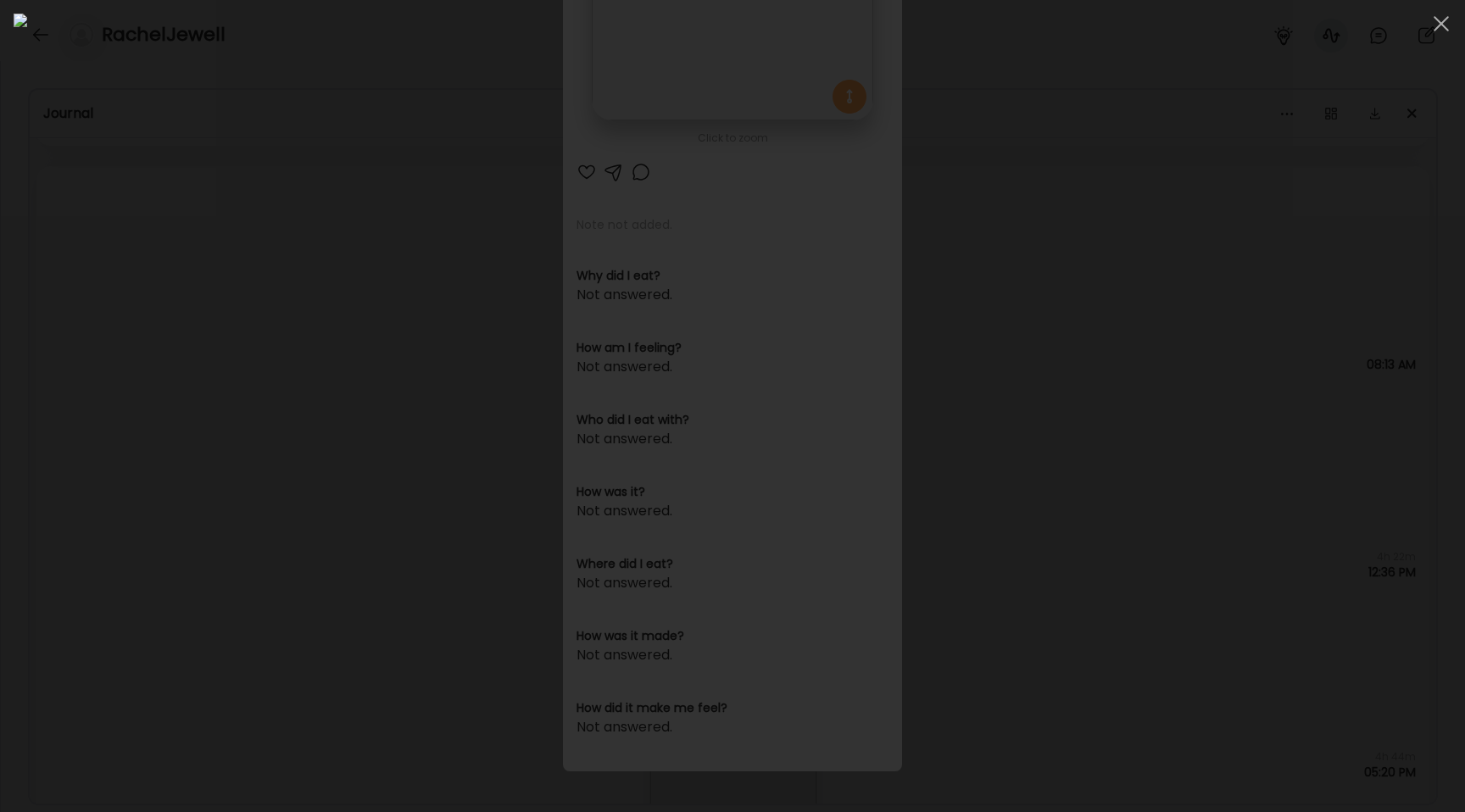
click at [272, 438] on div at bounding box center [732, 406] width 1438 height 785
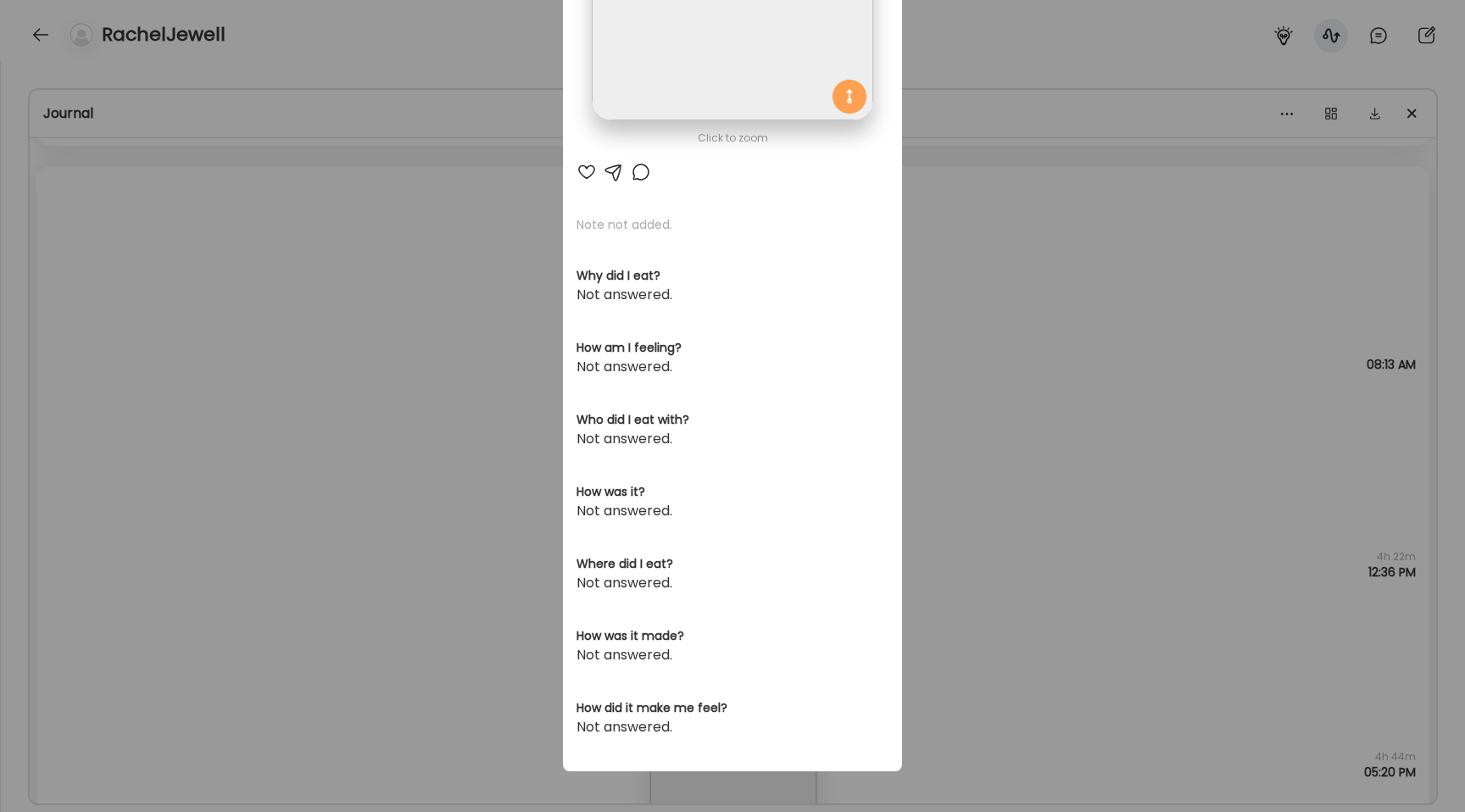
click at [272, 438] on div "Ate Coach Dashboard Wahoo! It’s official Take a moment to set up your Coach Pro…" at bounding box center [732, 406] width 1465 height 812
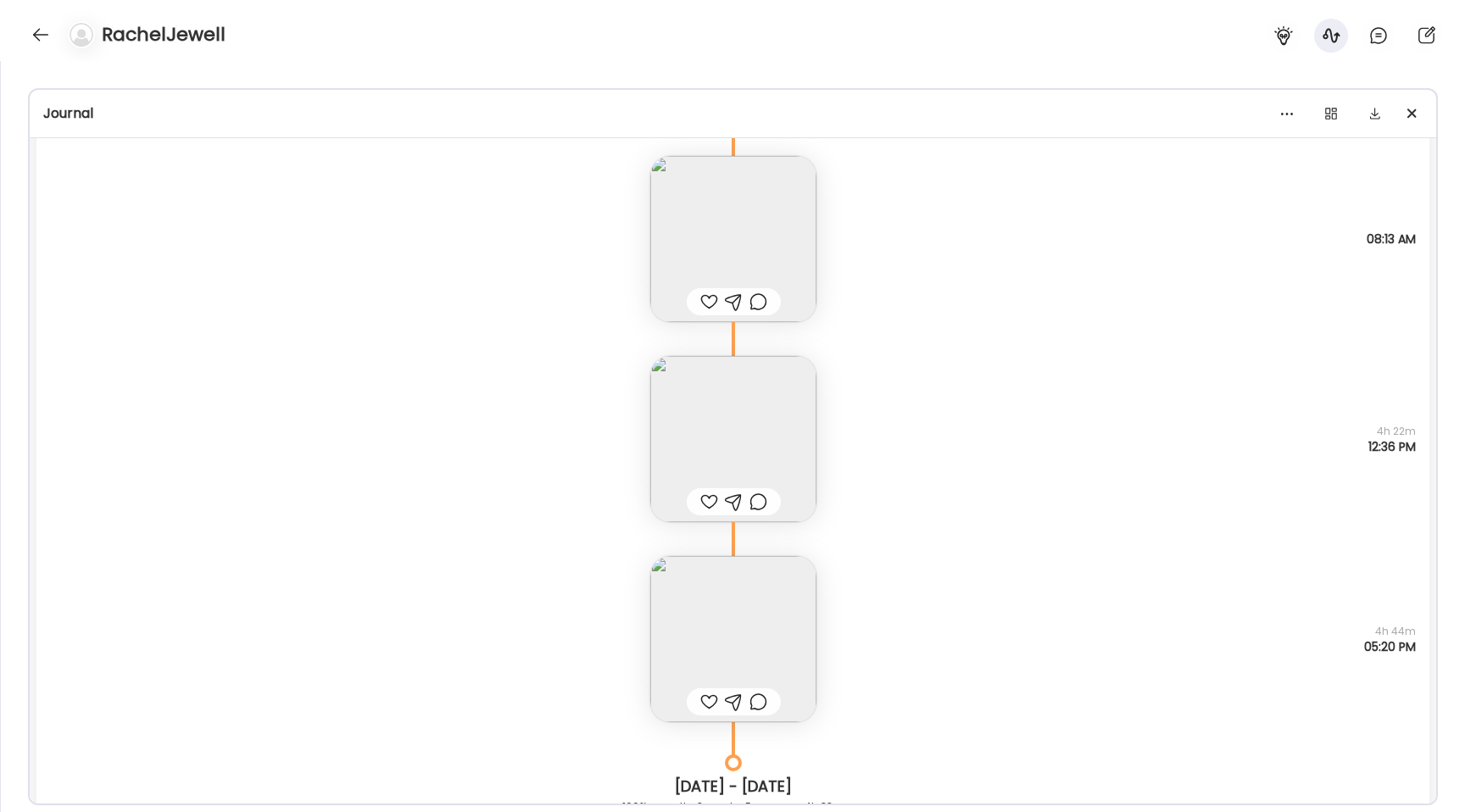
scroll to position [15423, 0]
click at [761, 608] on img at bounding box center [733, 637] width 166 height 166
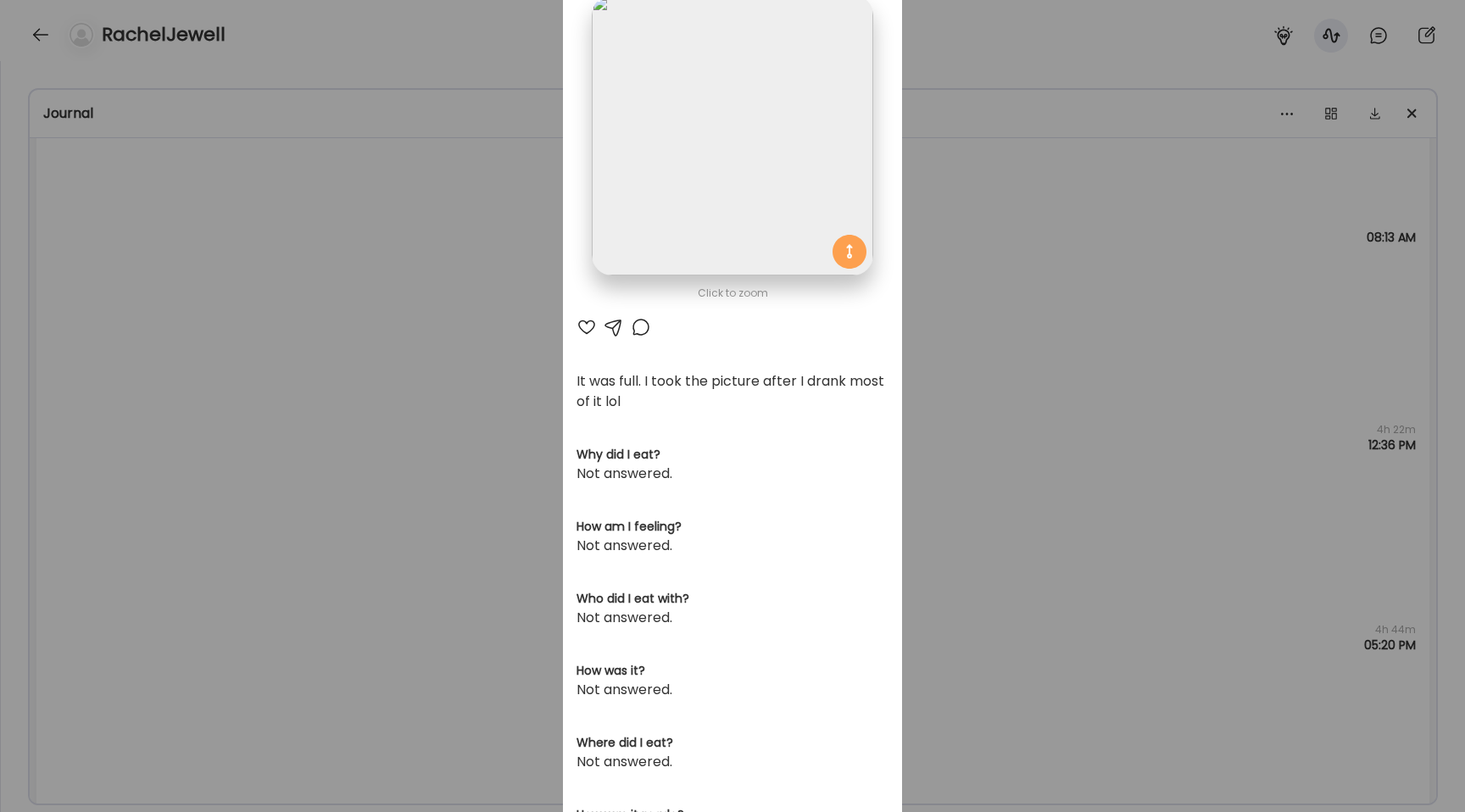
scroll to position [0, 0]
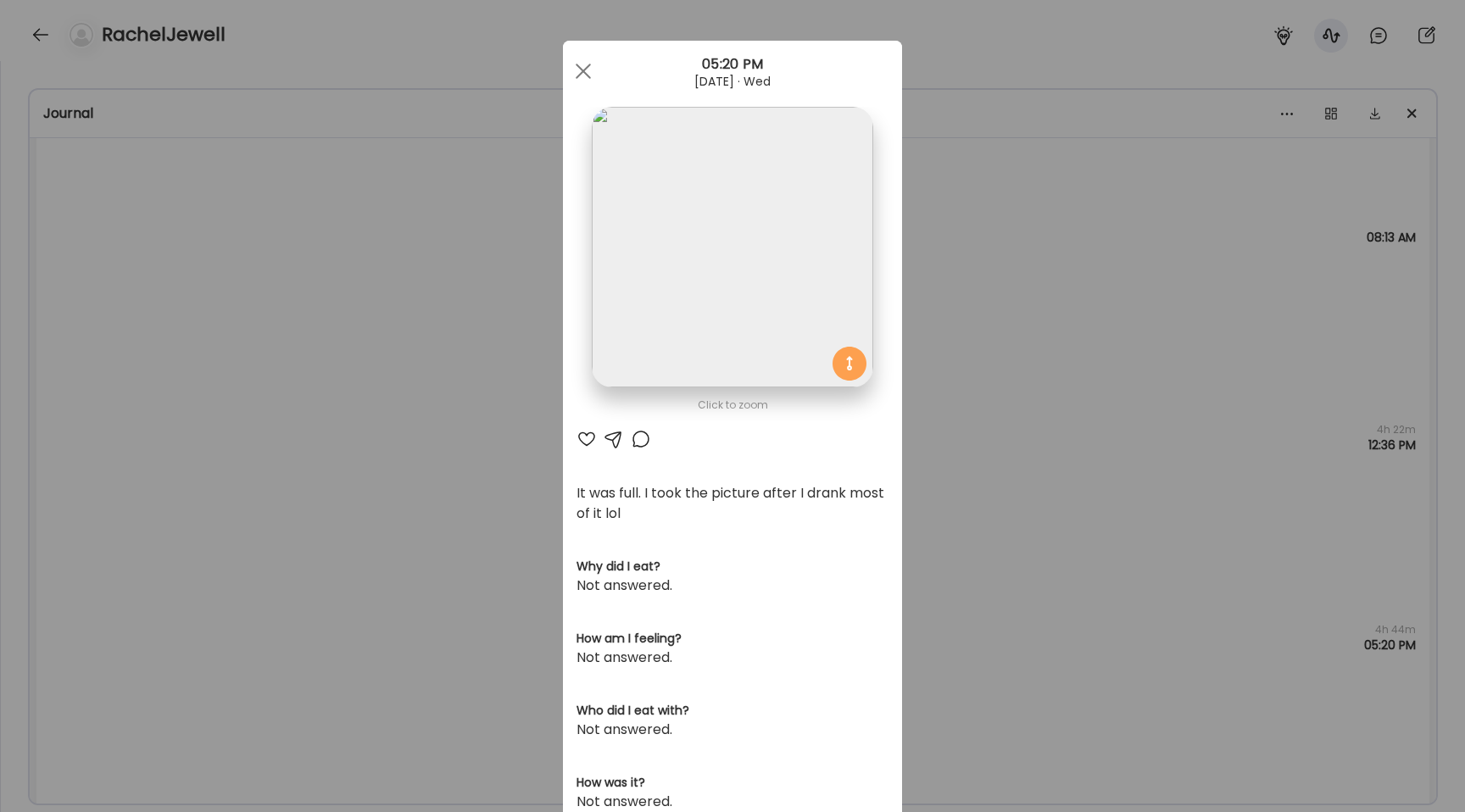
click at [399, 339] on div "Ate Coach Dashboard Wahoo! It’s official Take a moment to set up your Coach Pro…" at bounding box center [732, 406] width 1465 height 812
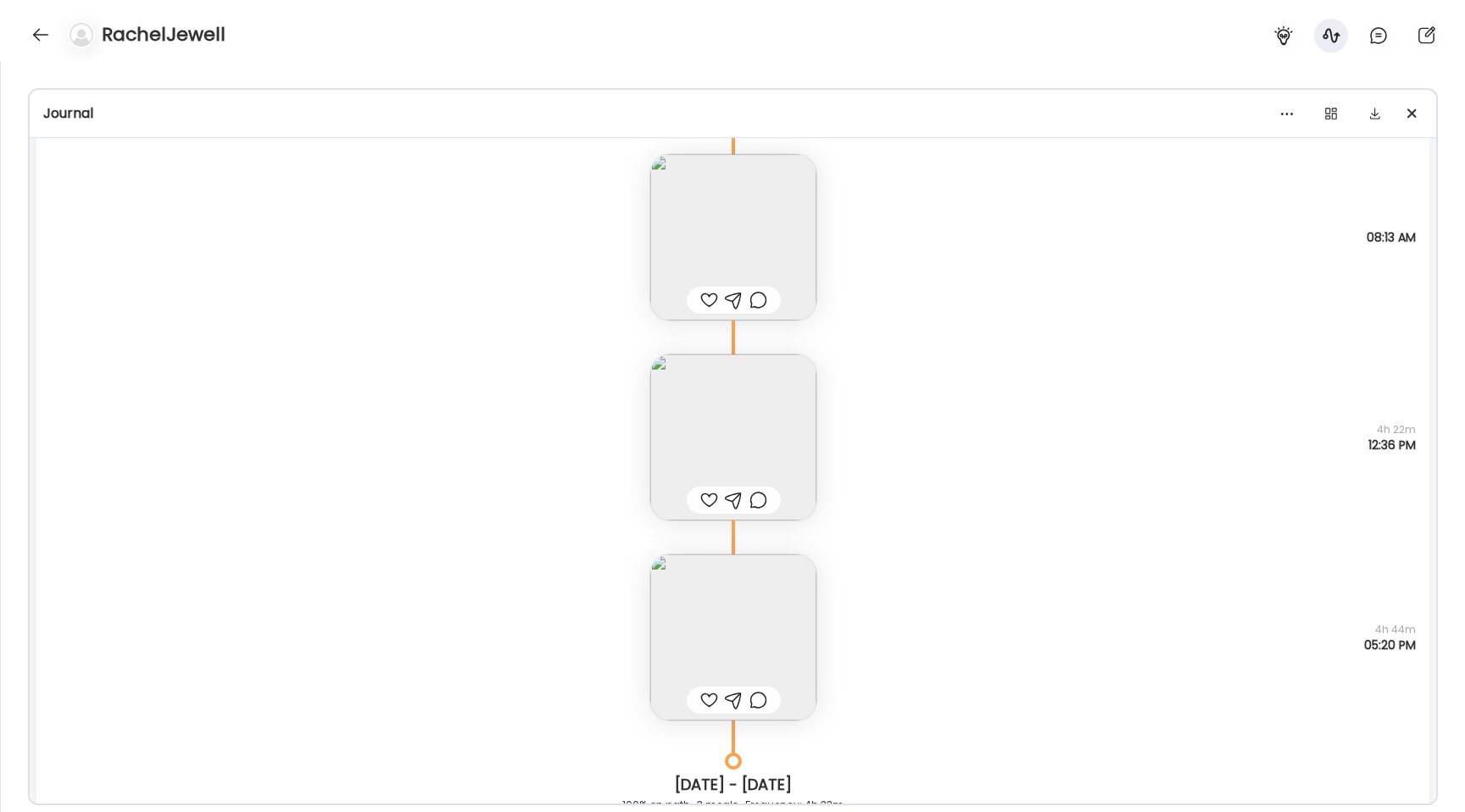
click at [399, 339] on div "Note not added Questions not answered 4h 22m 12:36 PM" at bounding box center [733, 420] width 1393 height 200
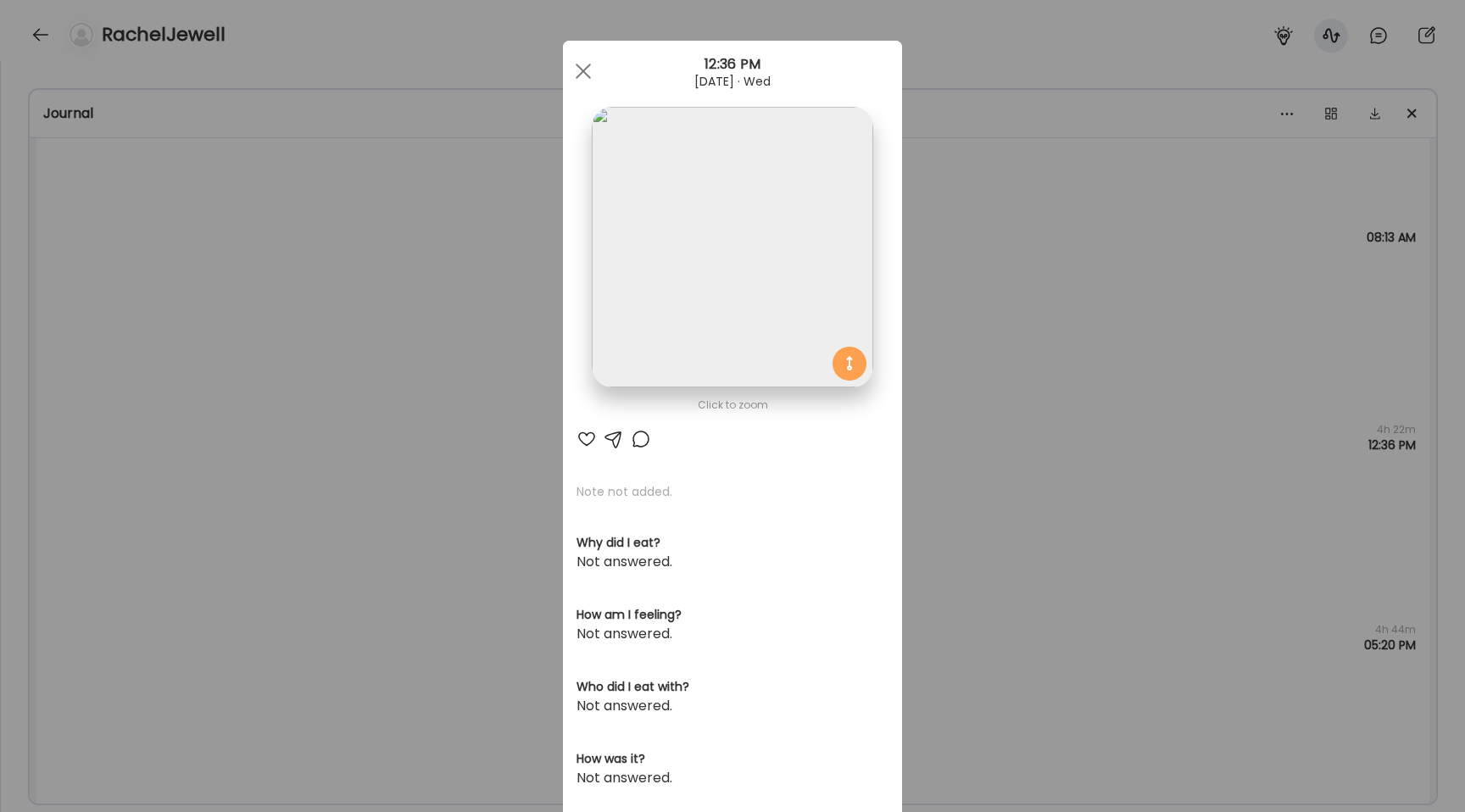
click at [477, 452] on div "Ate Coach Dashboard Wahoo! It’s official Take a moment to set up your Coach Pro…" at bounding box center [732, 406] width 1465 height 812
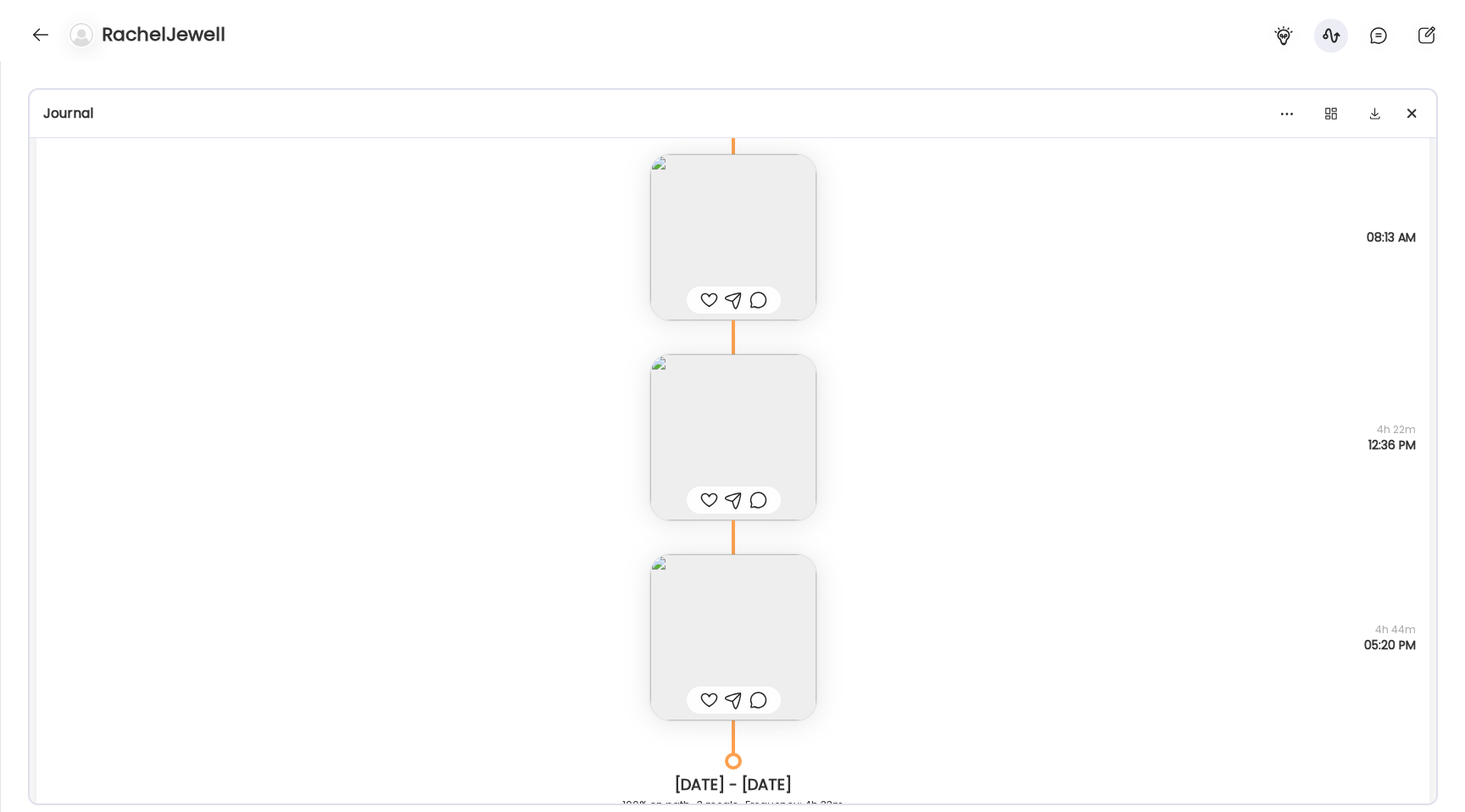
click at [717, 625] on img at bounding box center [733, 637] width 166 height 166
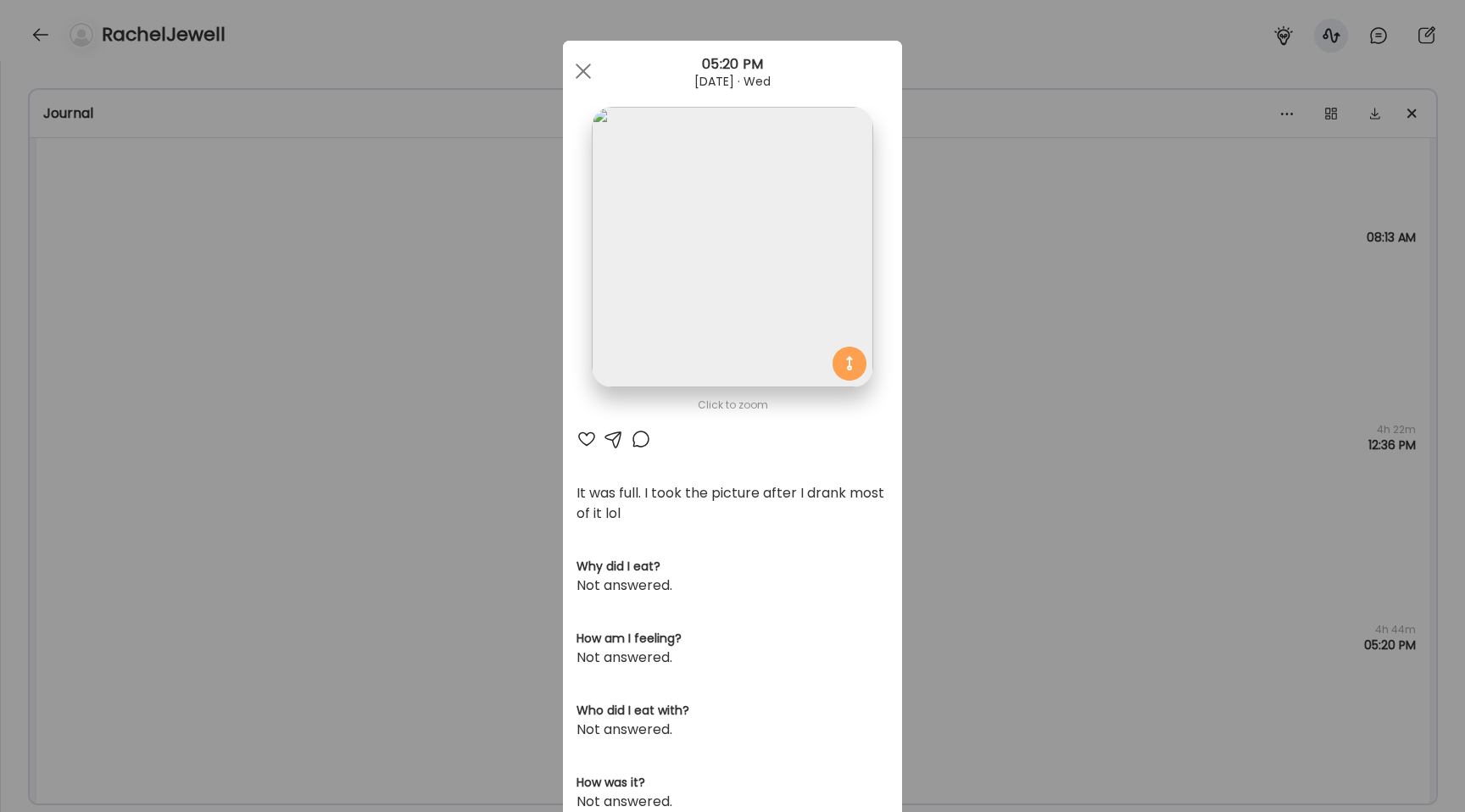
click at [433, 413] on div "Ate Coach Dashboard Wahoo! It’s official Take a moment to set up your Coach Pro…" at bounding box center [732, 406] width 1465 height 812
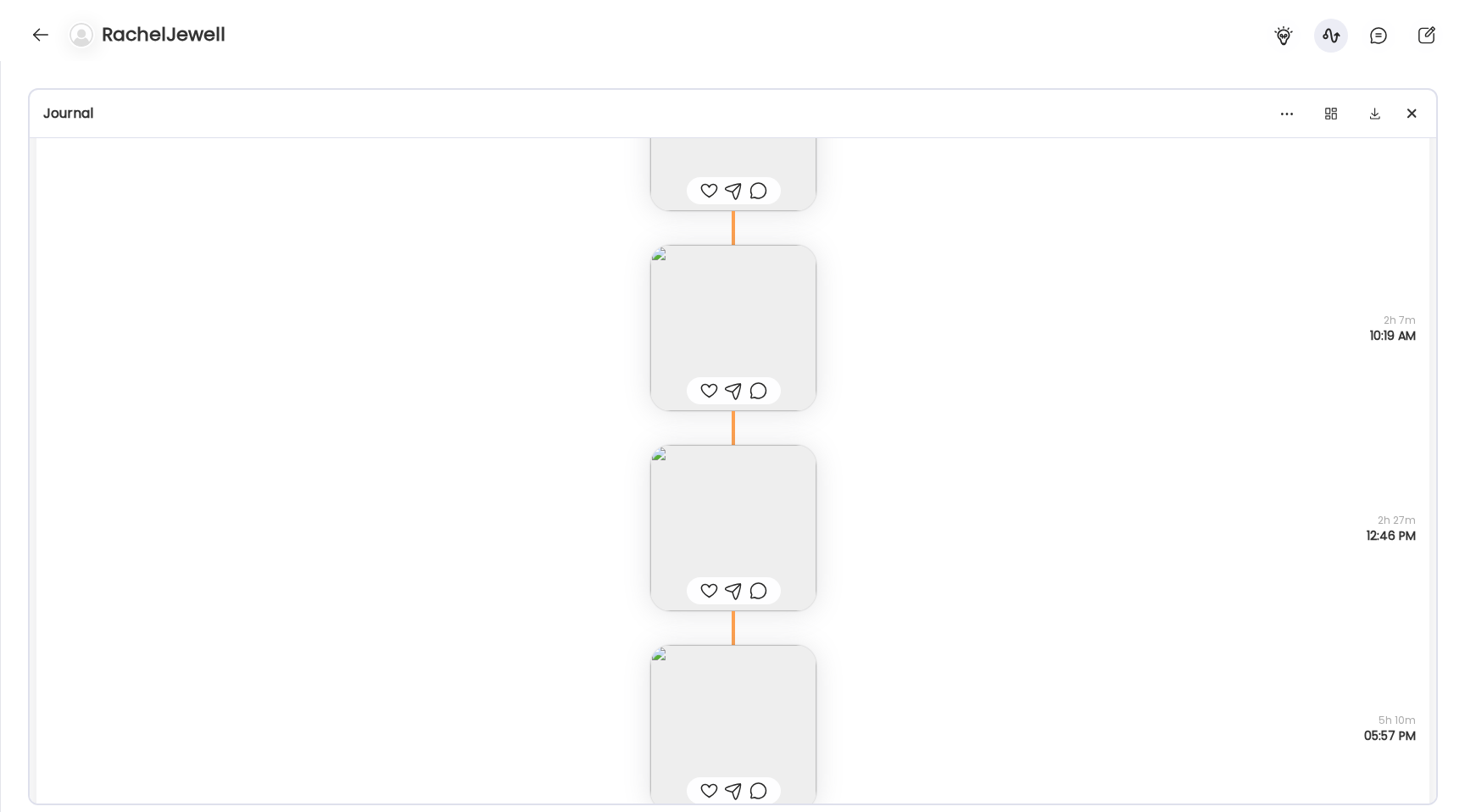
scroll to position [30301, 0]
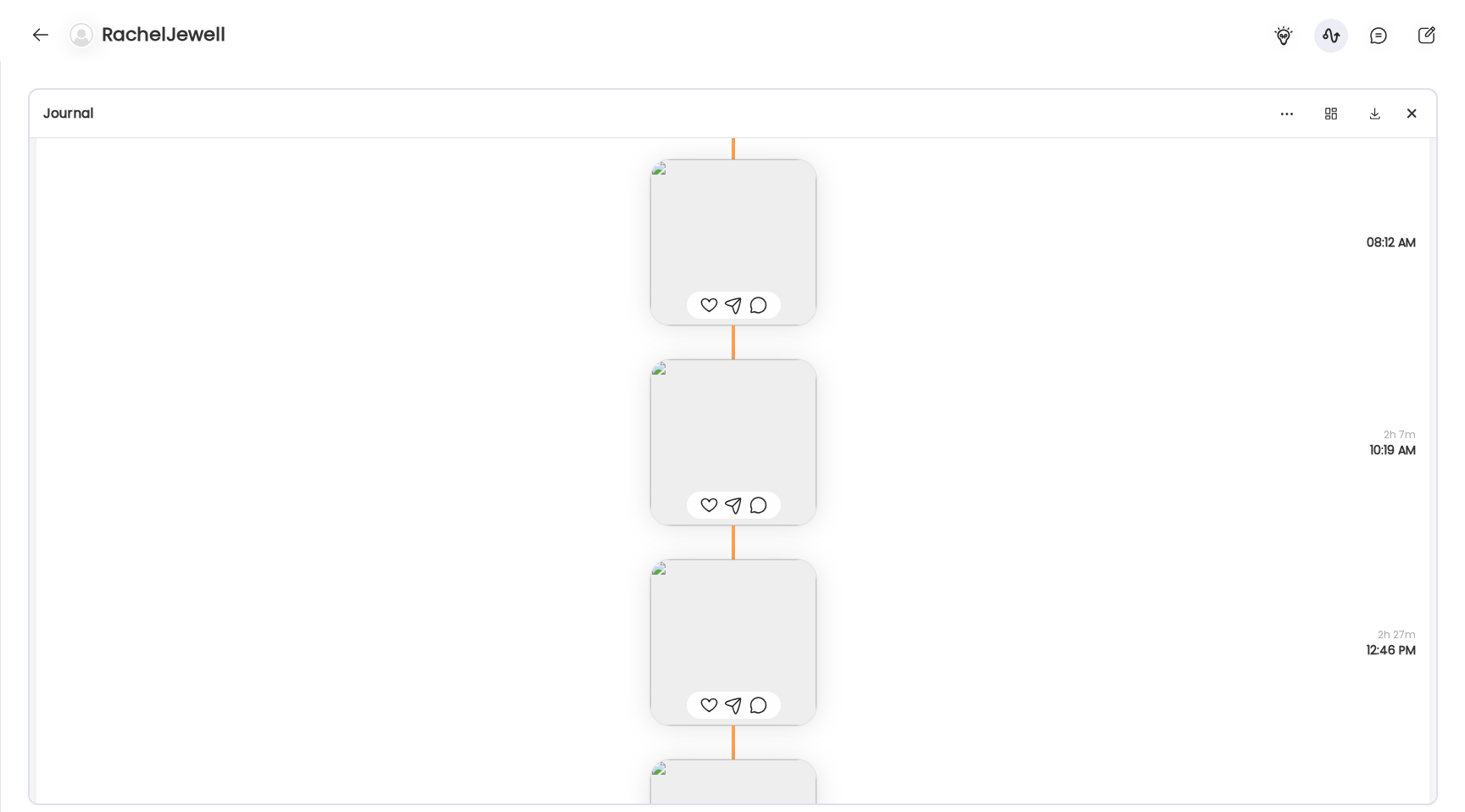
click at [705, 416] on img at bounding box center [733, 443] width 166 height 166
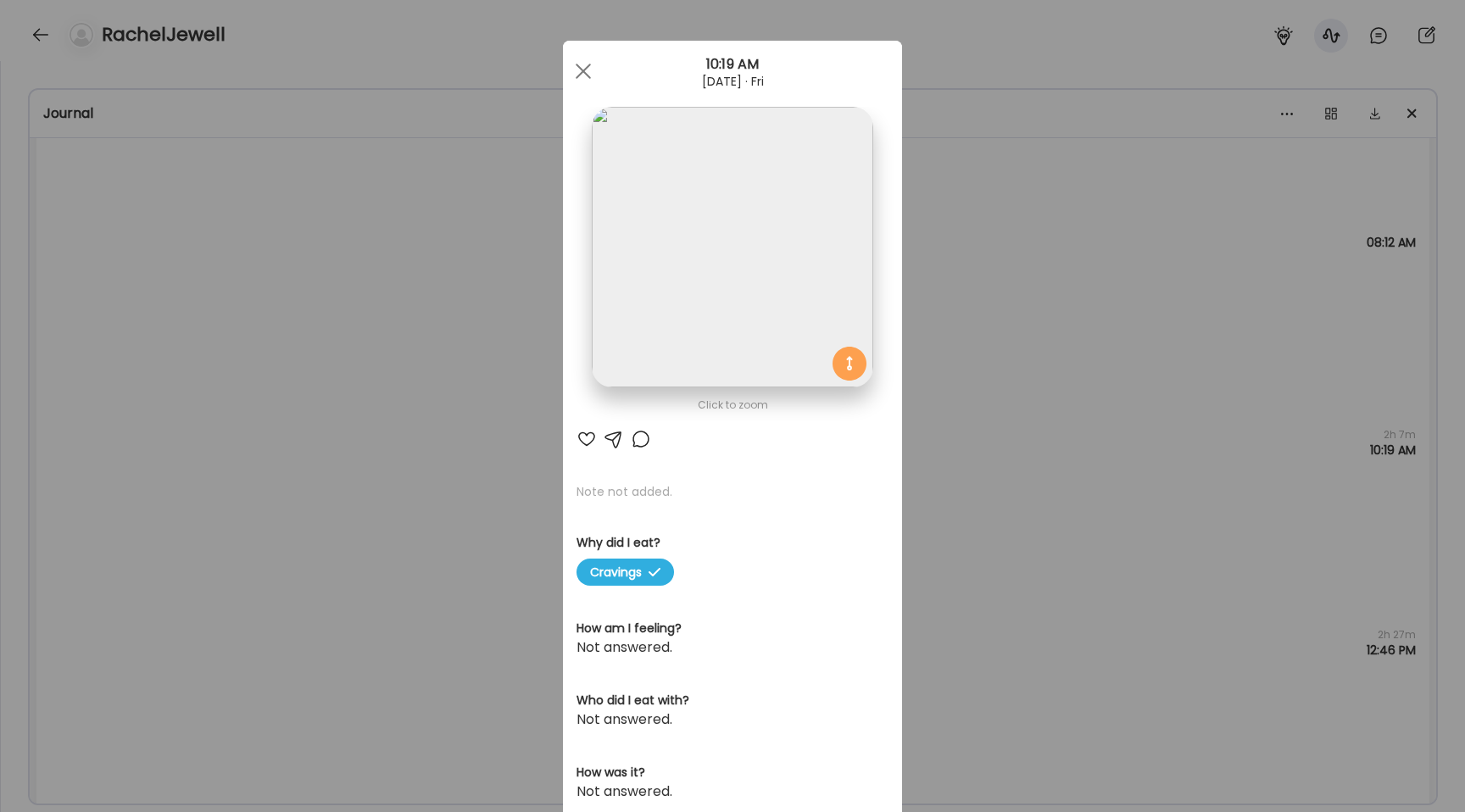
click at [672, 269] on img at bounding box center [732, 246] width 280 height 280
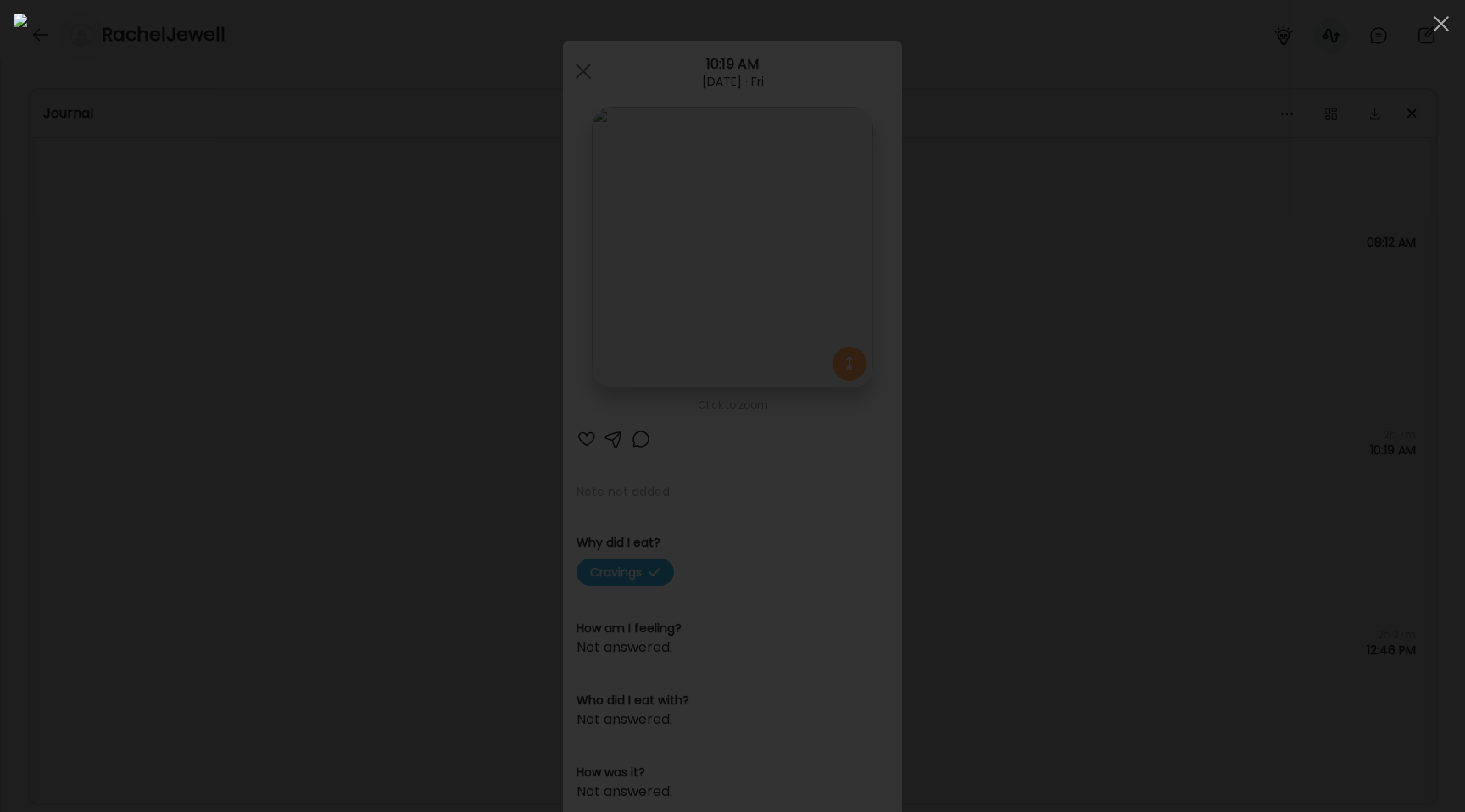
click at [217, 432] on div at bounding box center [732, 406] width 1438 height 785
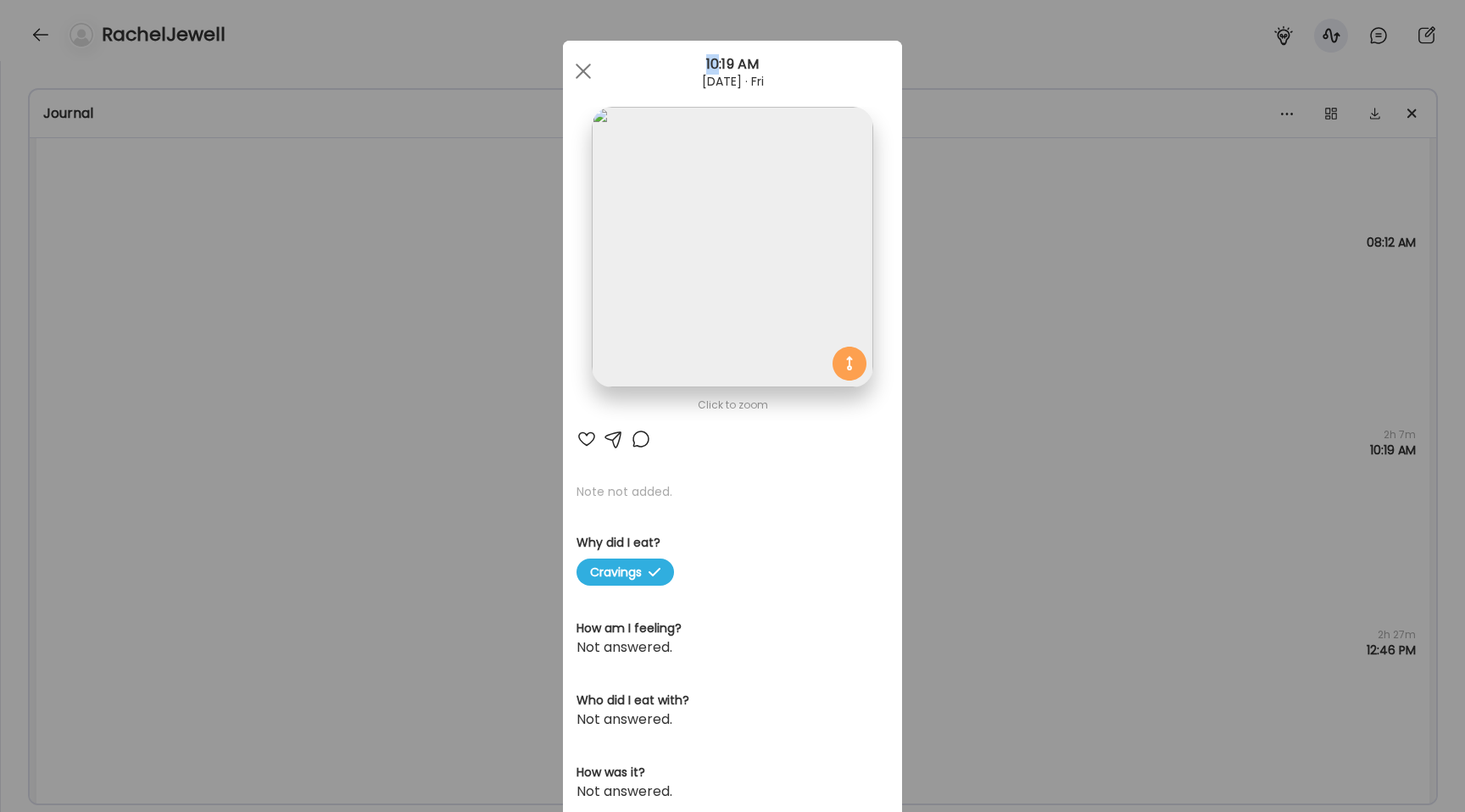
click at [217, 432] on div "Ate Coach Dashboard Wahoo! It’s official Take a moment to set up your Coach Pro…" at bounding box center [732, 406] width 1465 height 812
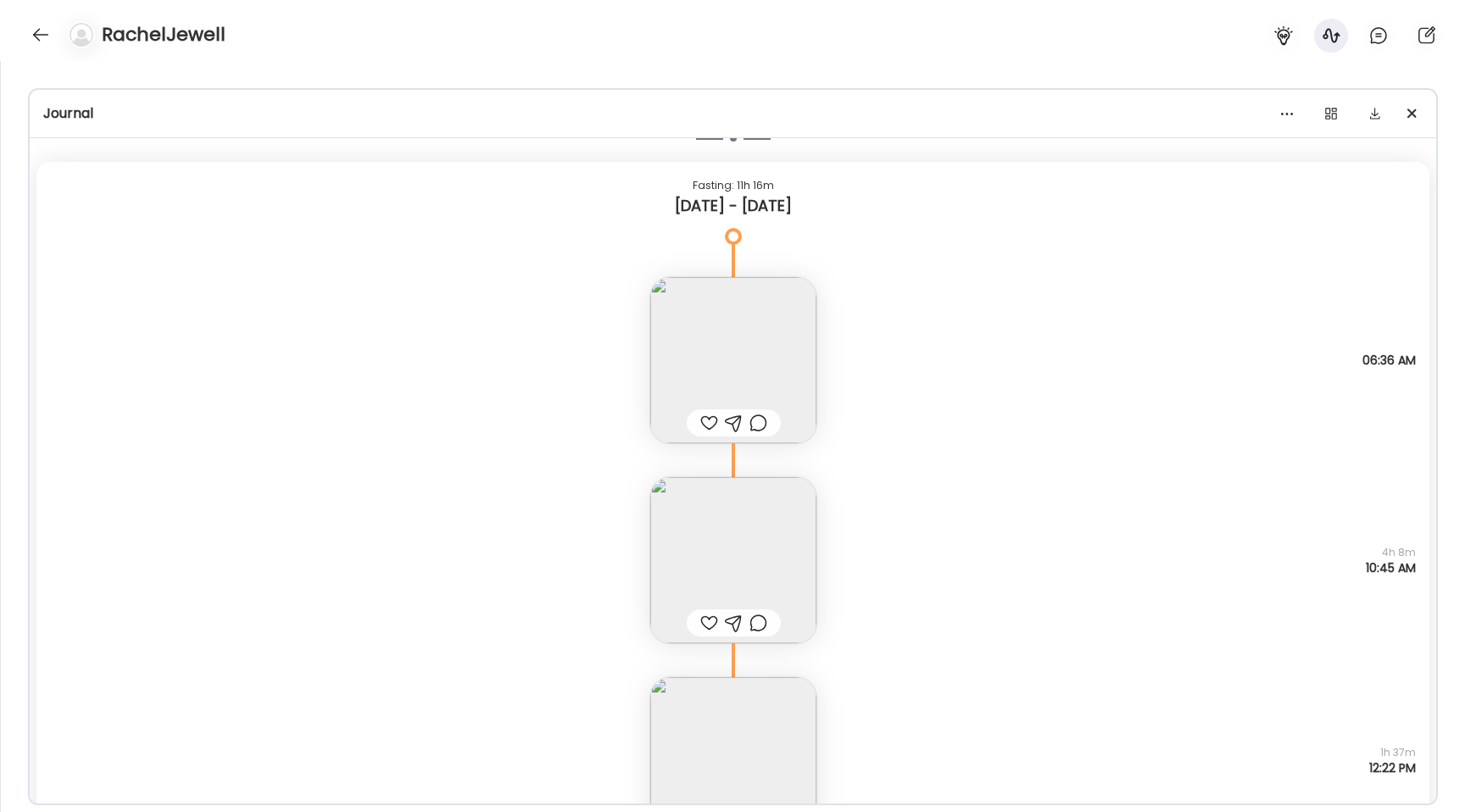
scroll to position [13420, 0]
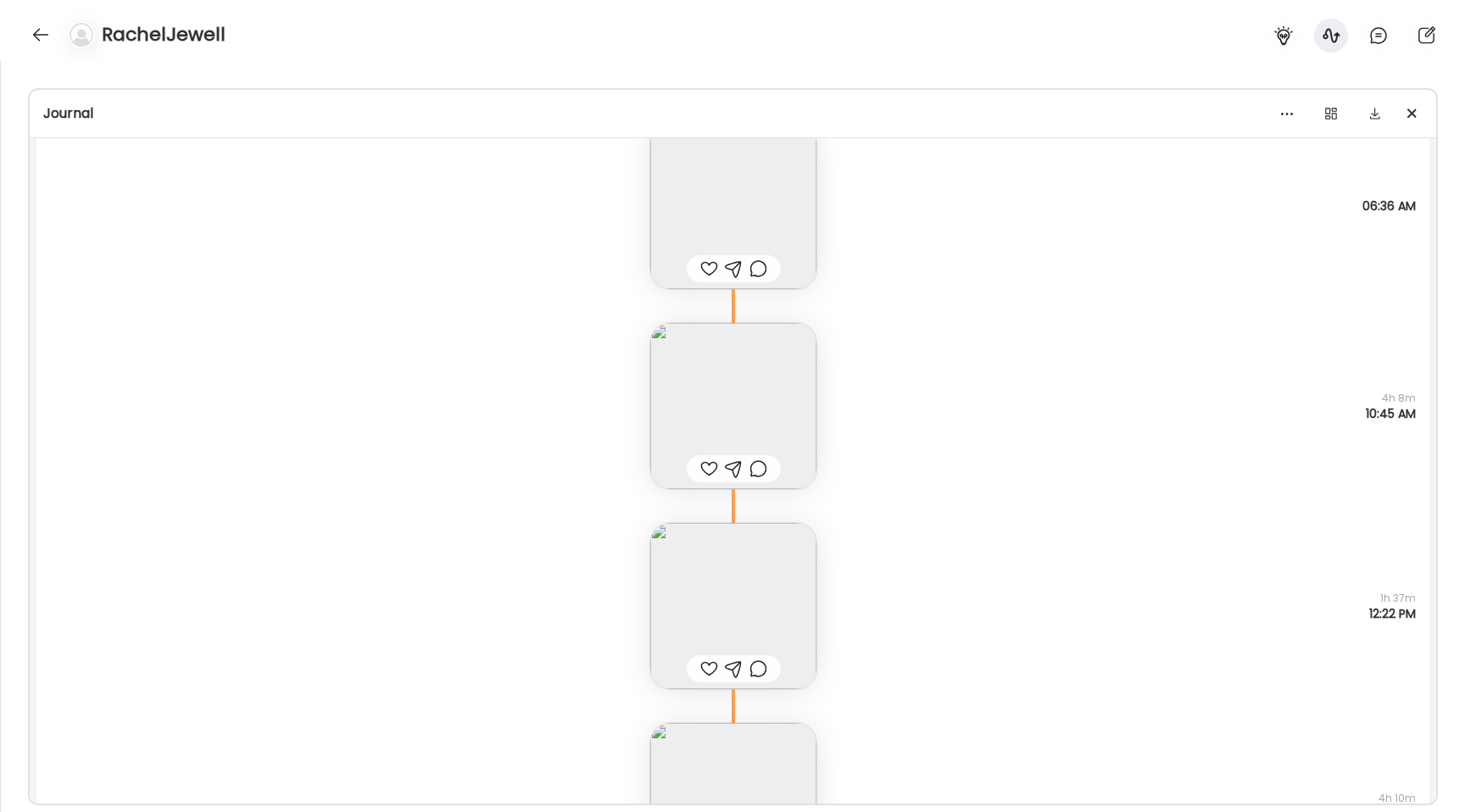
click at [748, 423] on img at bounding box center [733, 406] width 166 height 166
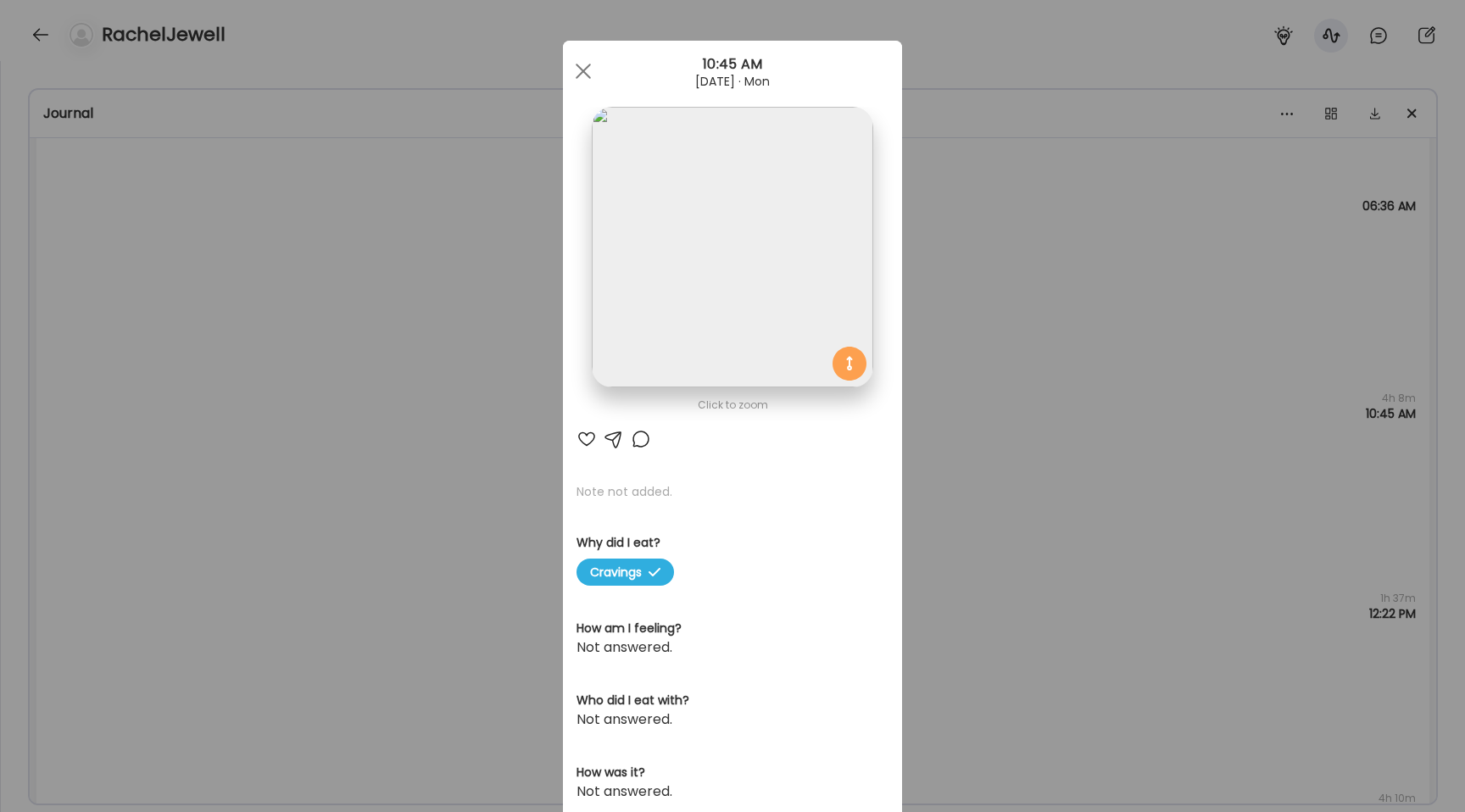
click at [743, 327] on img at bounding box center [732, 246] width 280 height 280
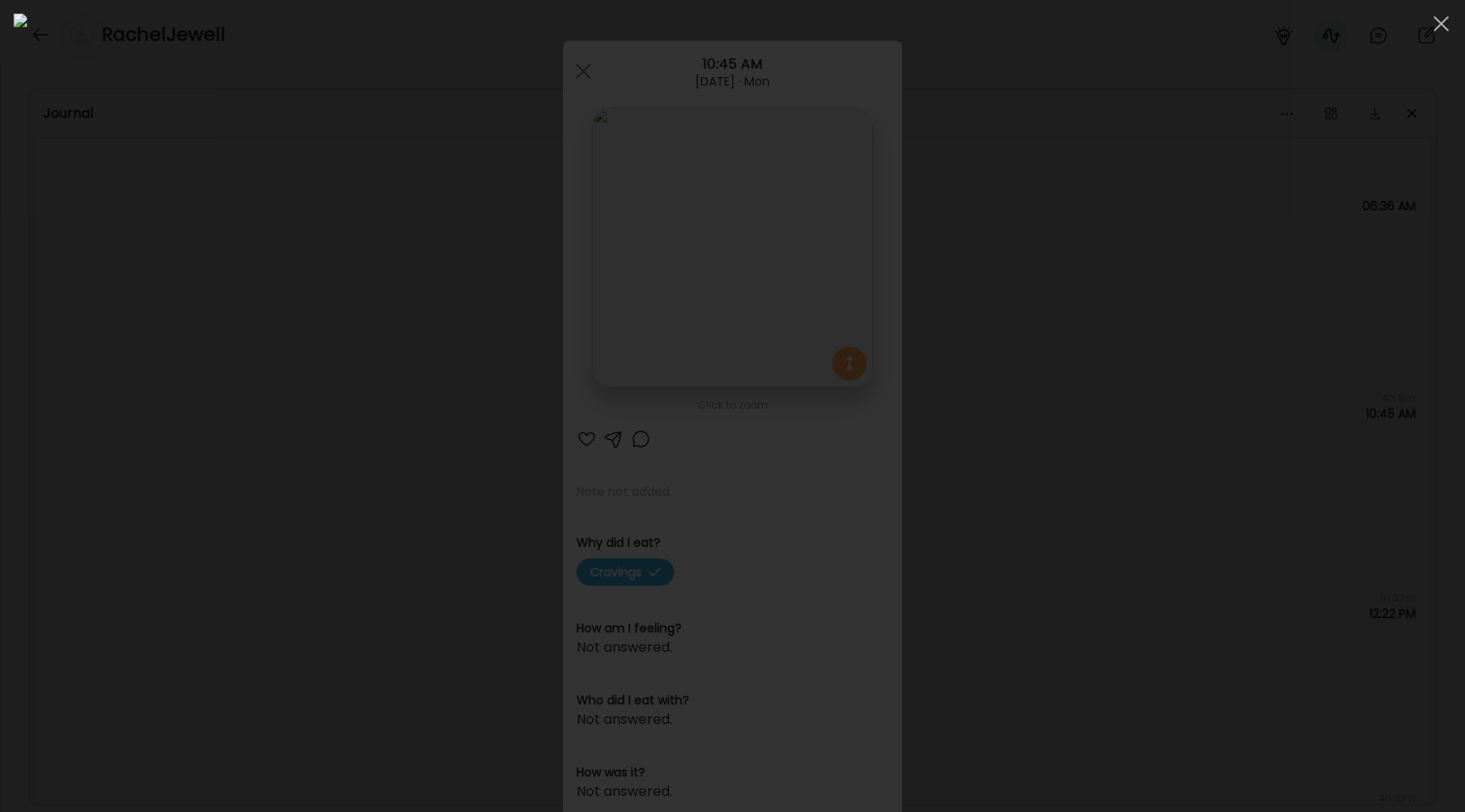
click at [233, 432] on div at bounding box center [732, 406] width 1438 height 785
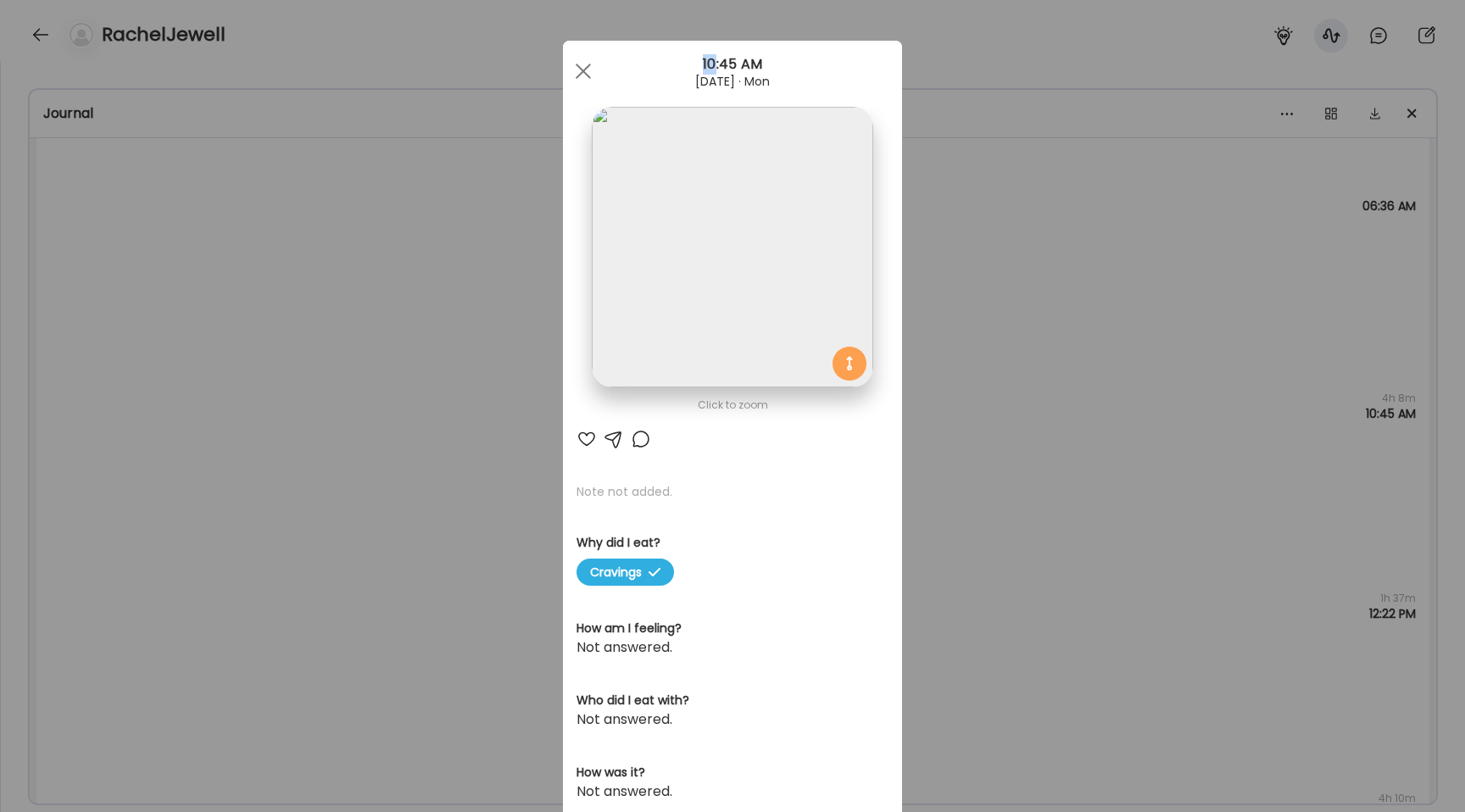
click at [233, 432] on div "Ate Coach Dashboard Wahoo! It’s official Take a moment to set up your Coach Pro…" at bounding box center [732, 406] width 1465 height 812
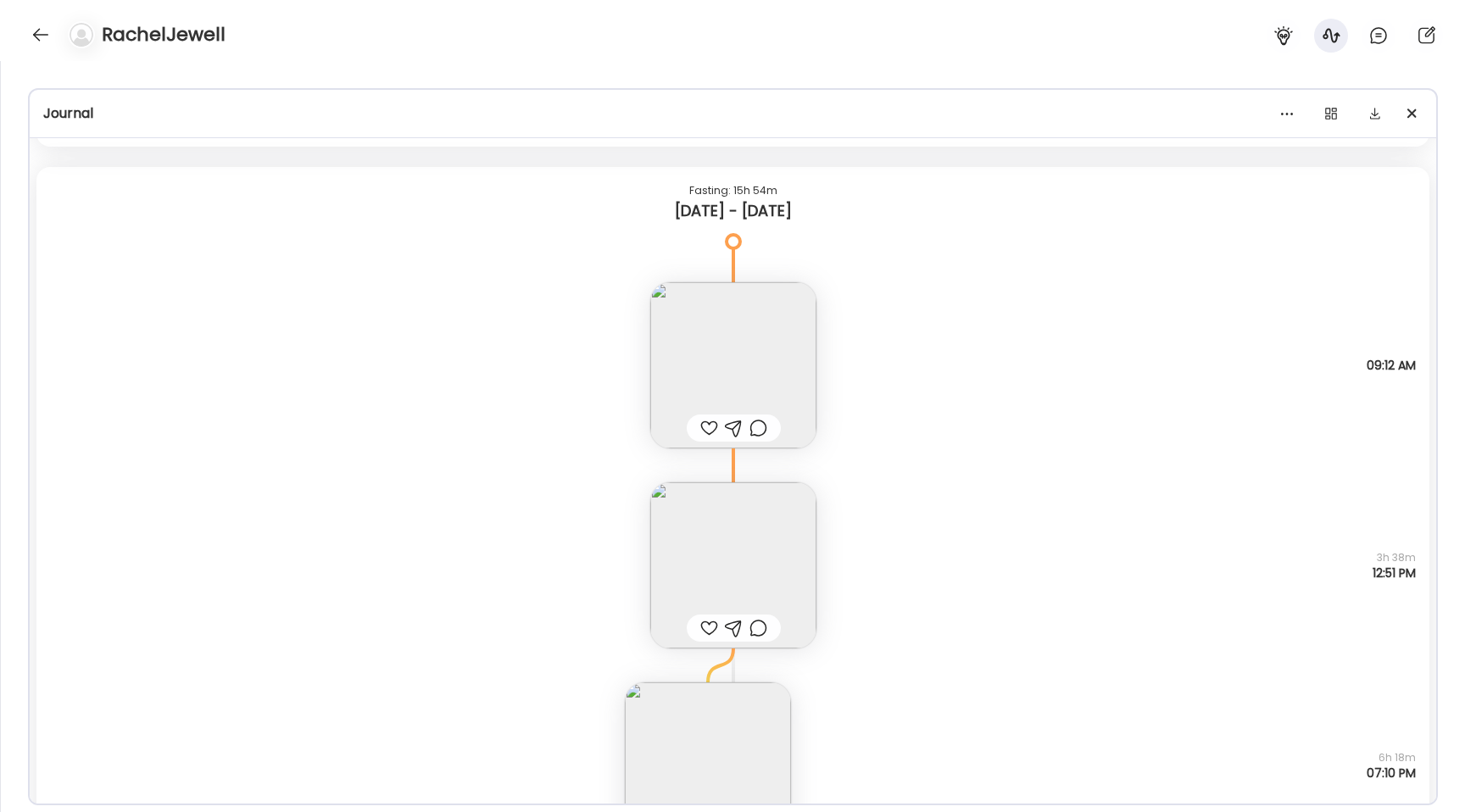
scroll to position [5017, 0]
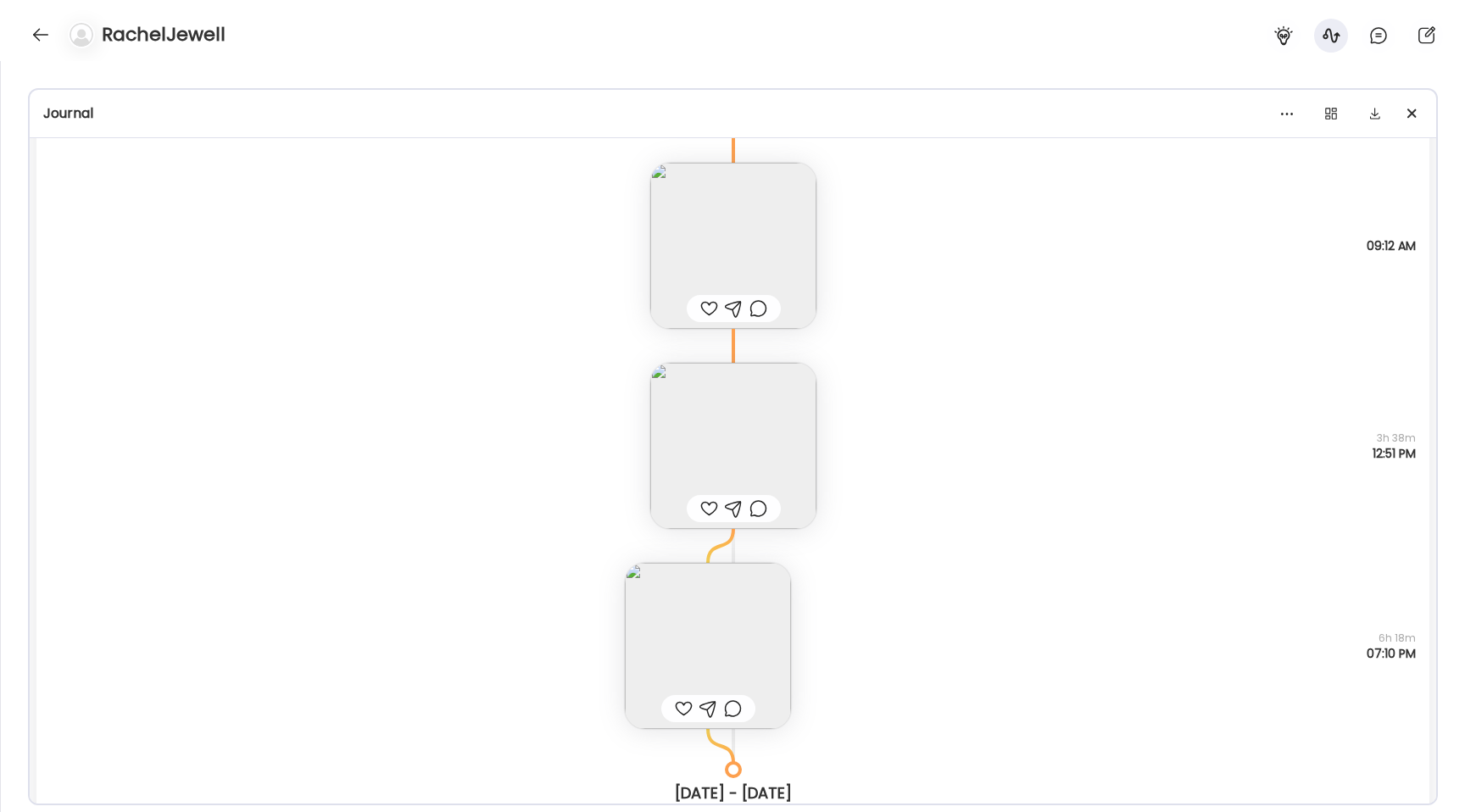
click at [712, 652] on img at bounding box center [708, 646] width 166 height 166
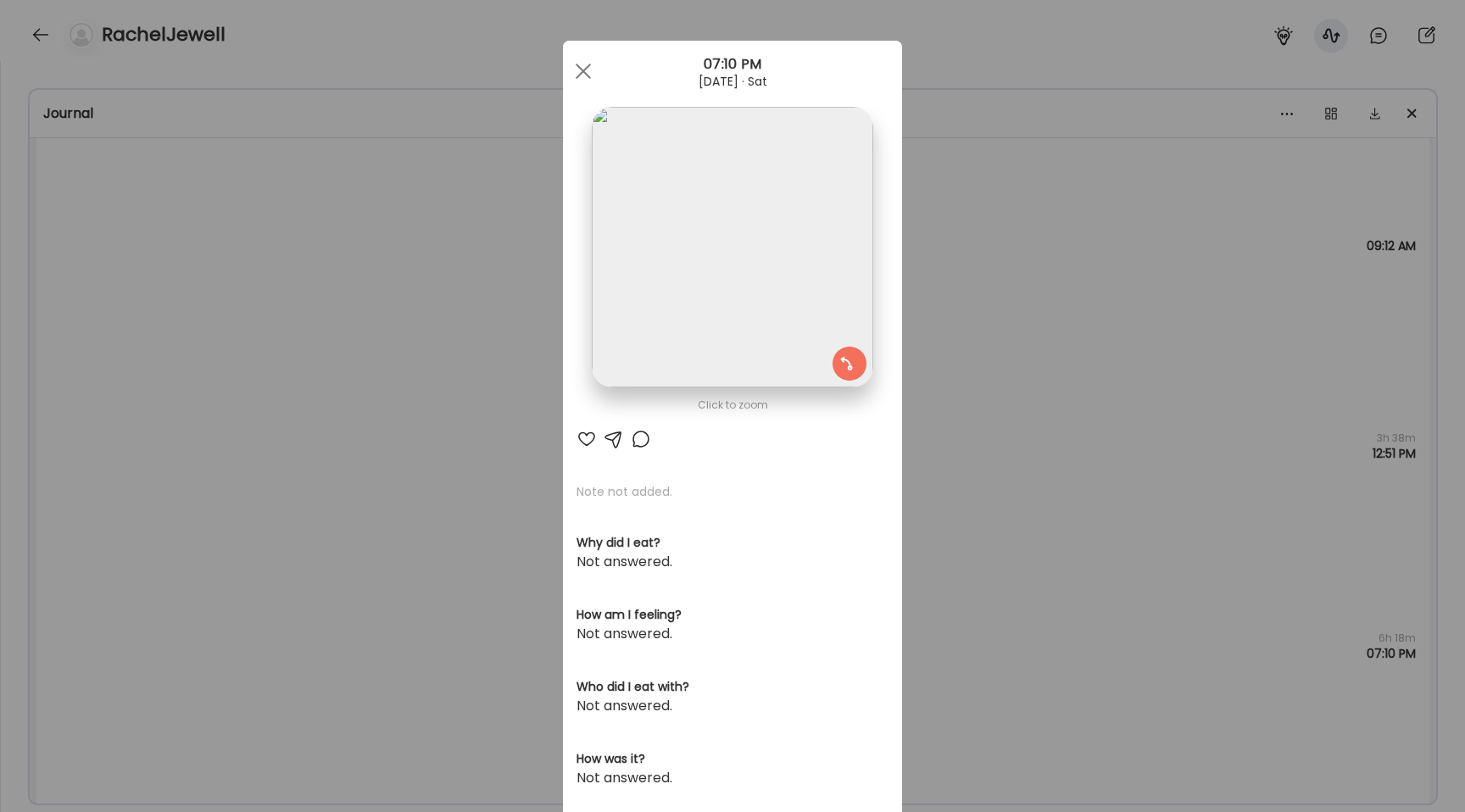
click at [449, 418] on div "Ate Coach Dashboard Wahoo! It’s official Take a moment to set up your Coach Pro…" at bounding box center [732, 406] width 1465 height 812
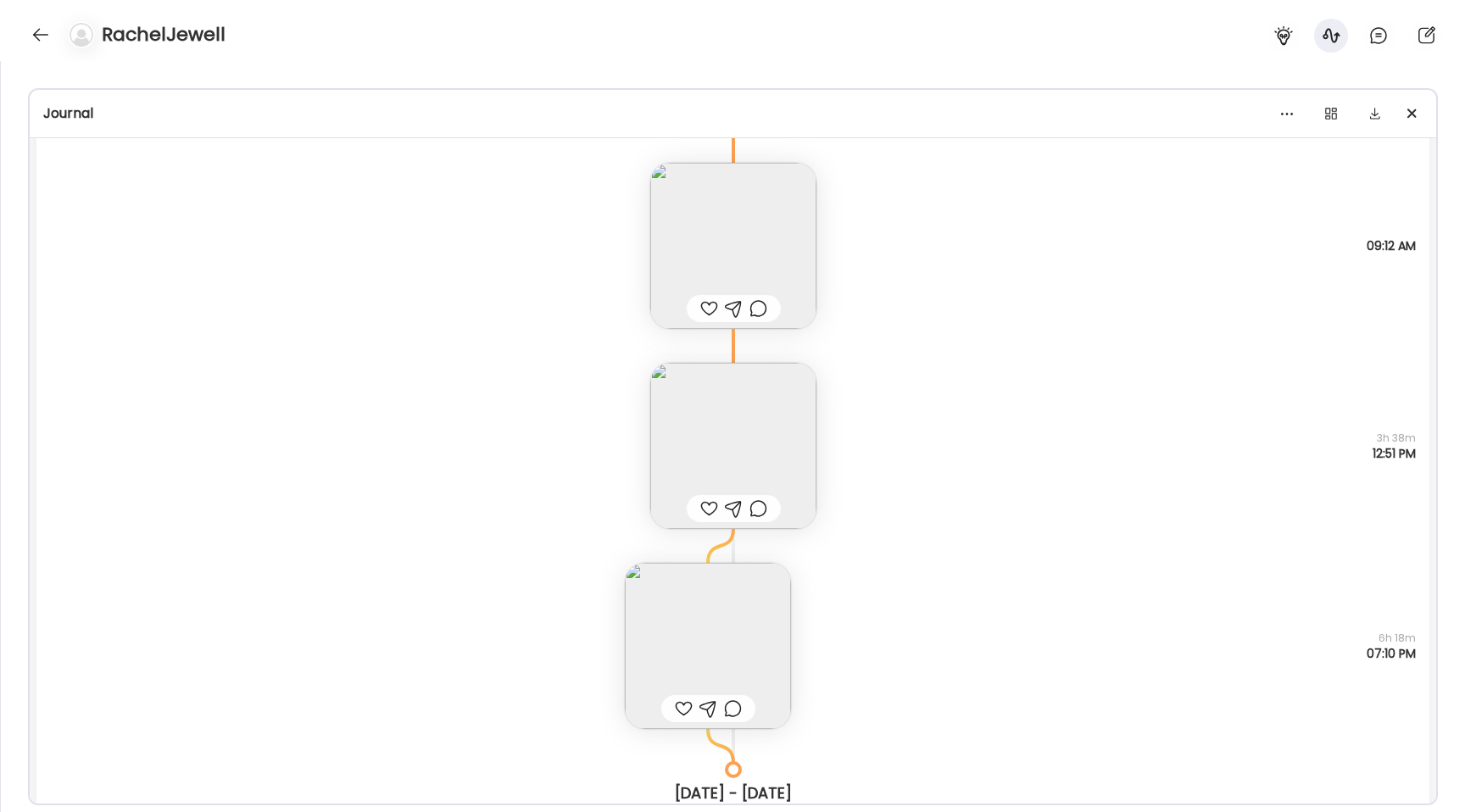
click at [712, 253] on img at bounding box center [733, 246] width 166 height 166
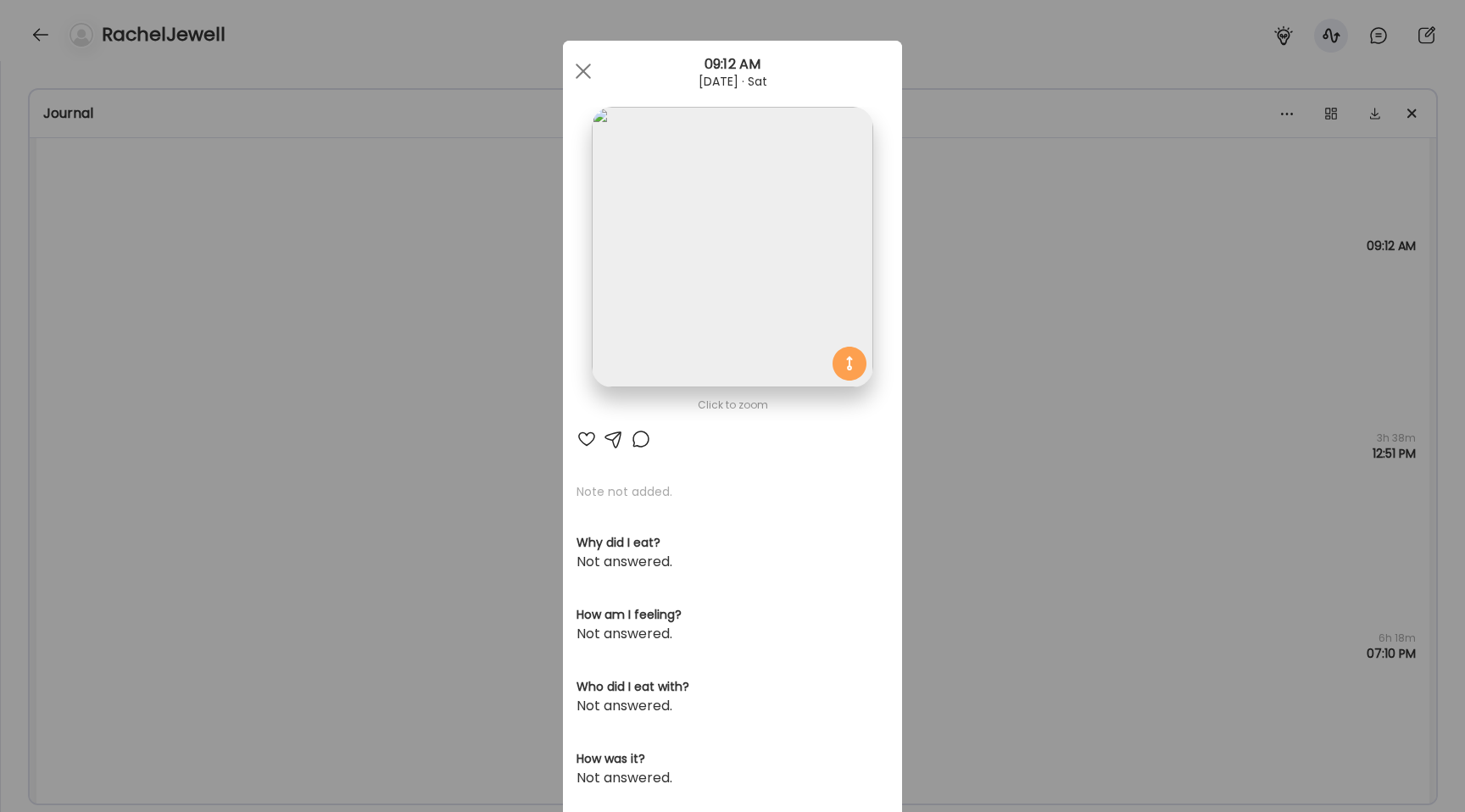
click at [671, 242] on img at bounding box center [732, 246] width 280 height 280
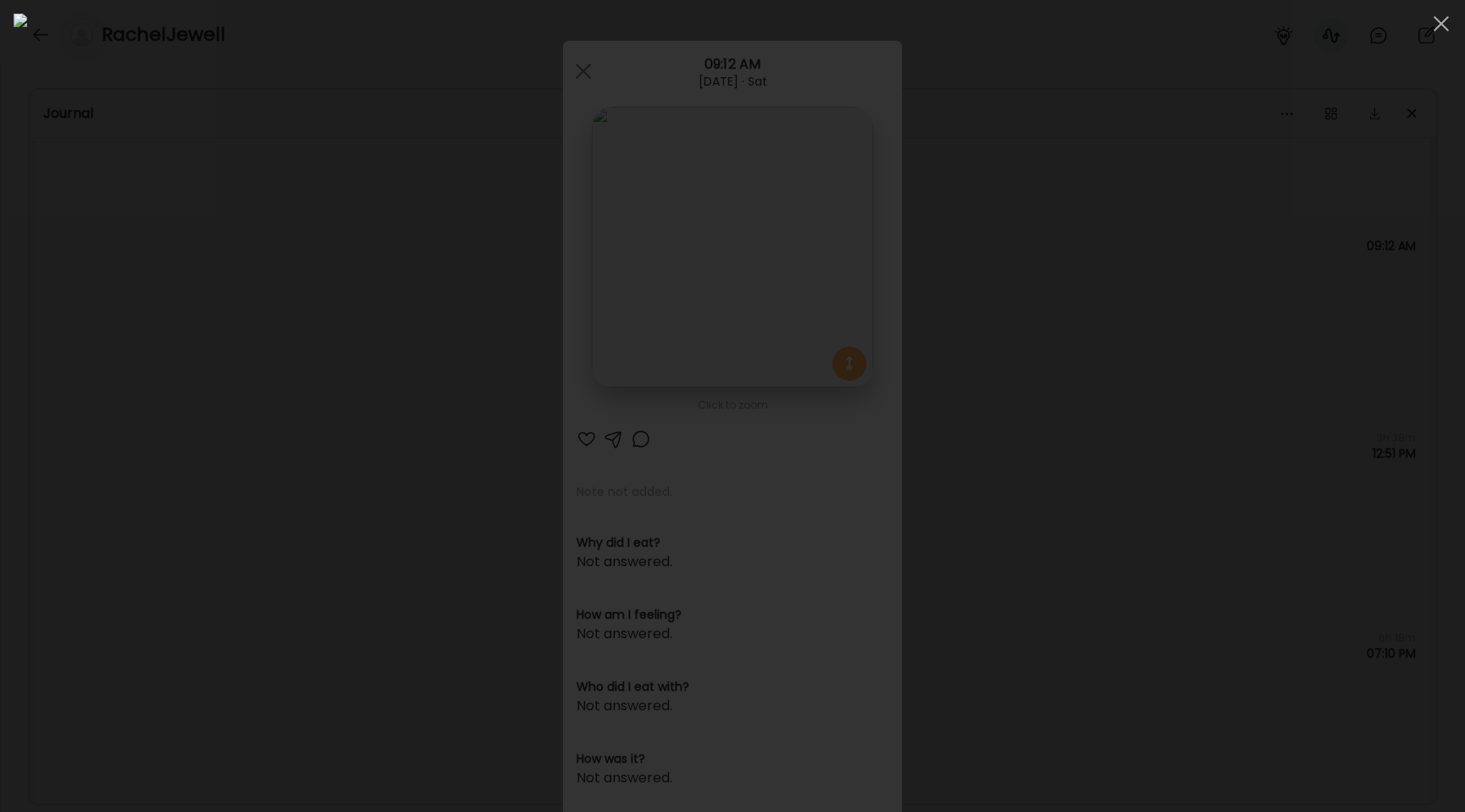
click at [257, 300] on div at bounding box center [732, 406] width 1438 height 785
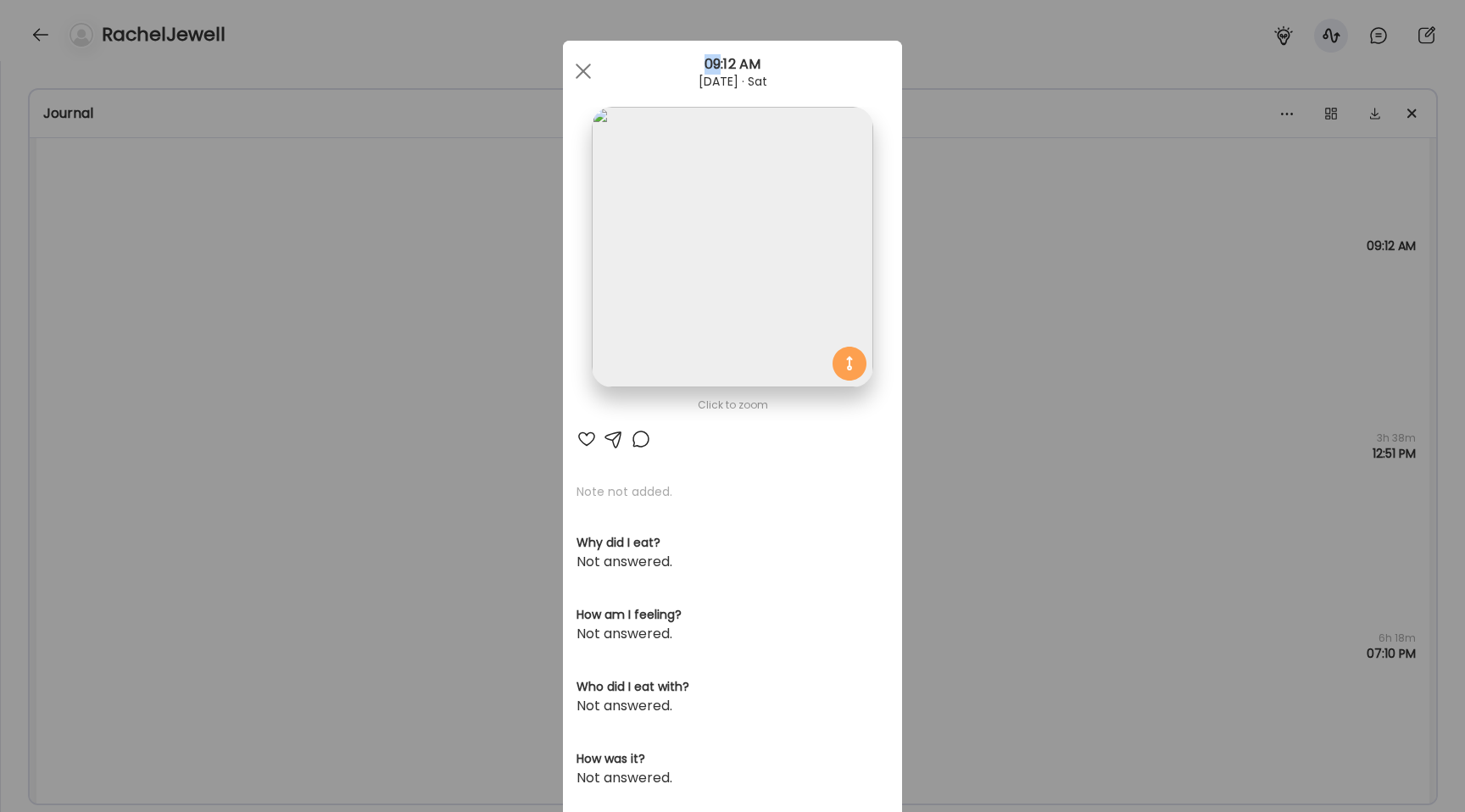
click at [257, 300] on div "Ate Coach Dashboard Wahoo! It’s official Take a moment to set up your Coach Pro…" at bounding box center [732, 406] width 1465 height 812
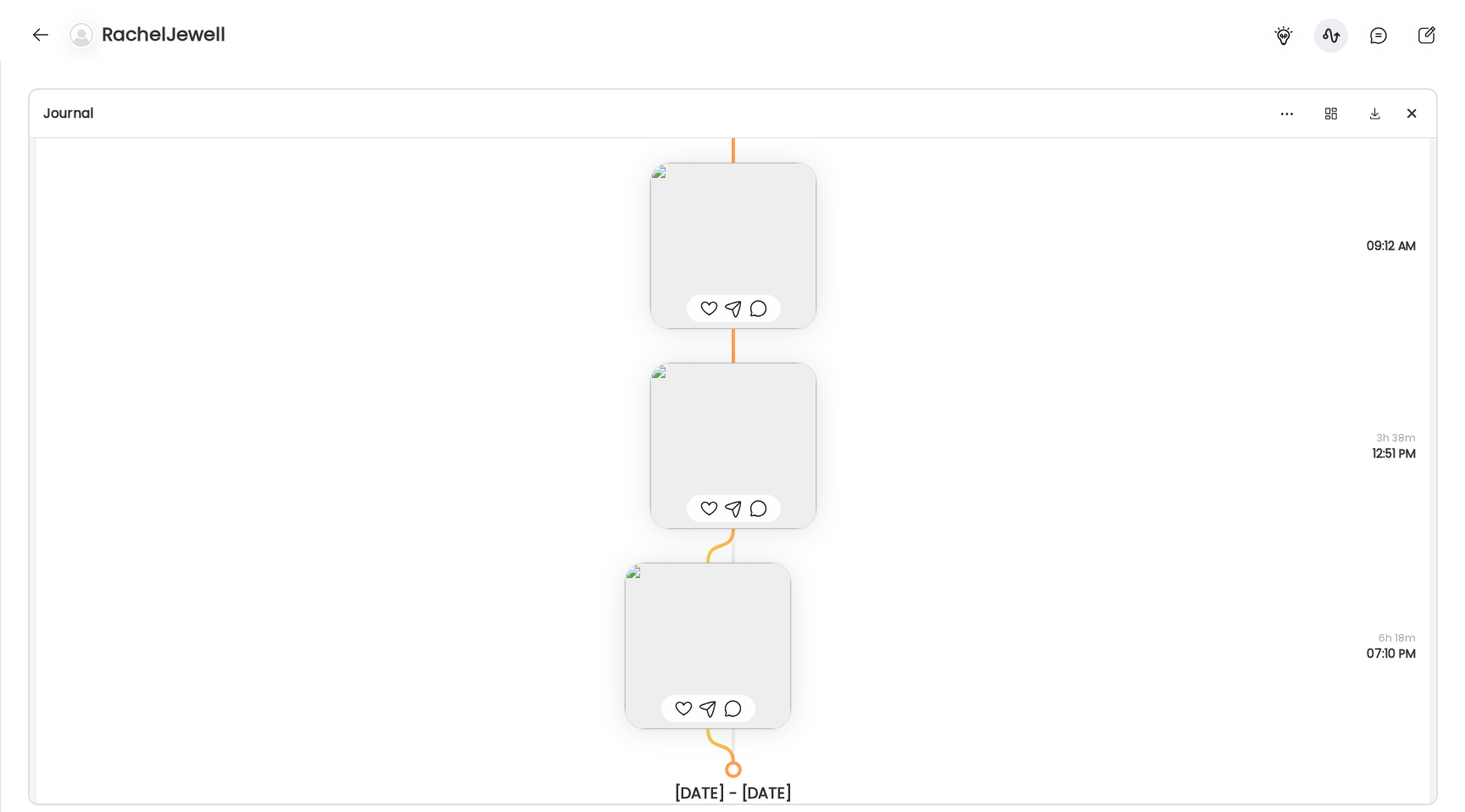
click at [691, 435] on img at bounding box center [733, 446] width 166 height 166
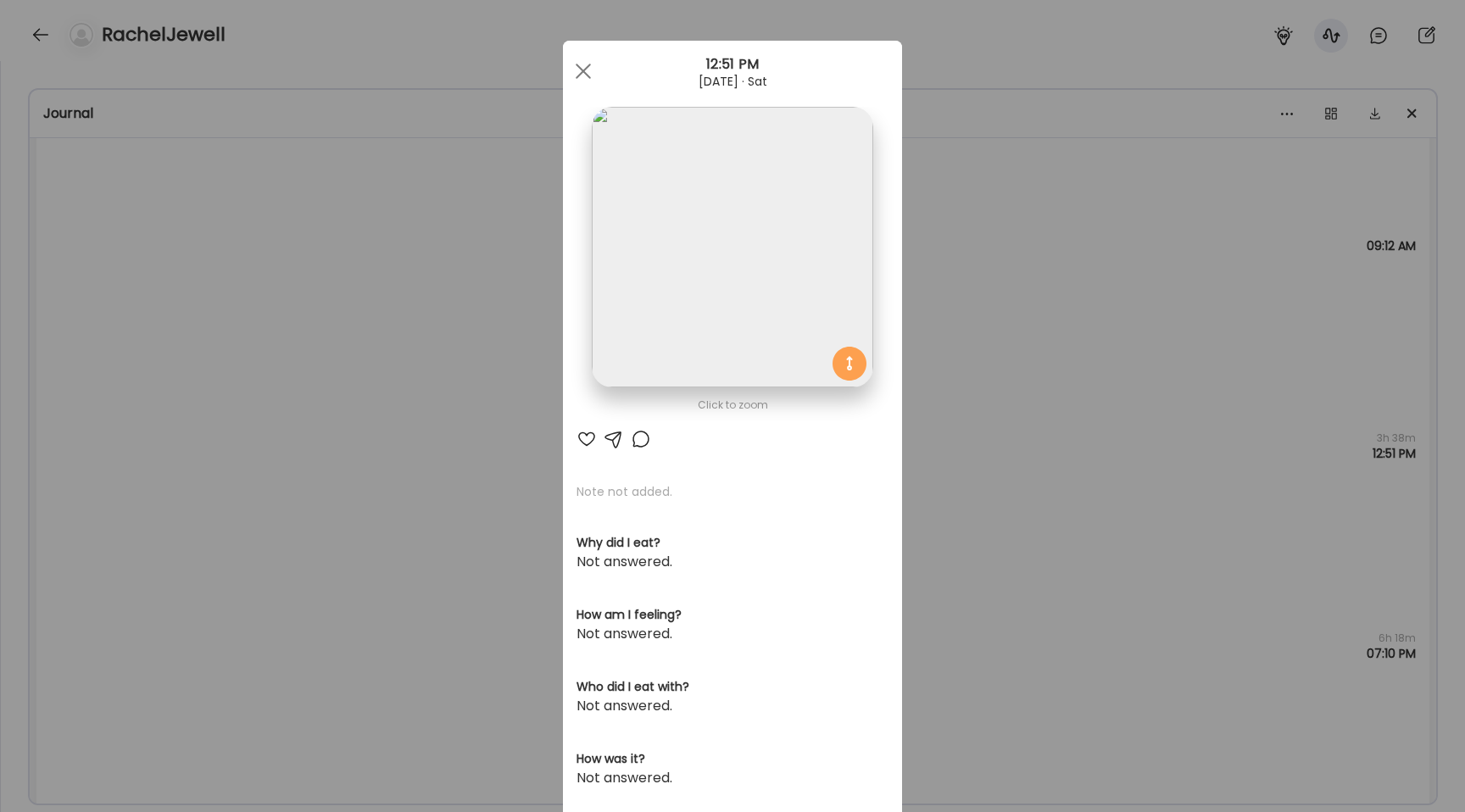
click at [691, 334] on img at bounding box center [732, 246] width 280 height 280
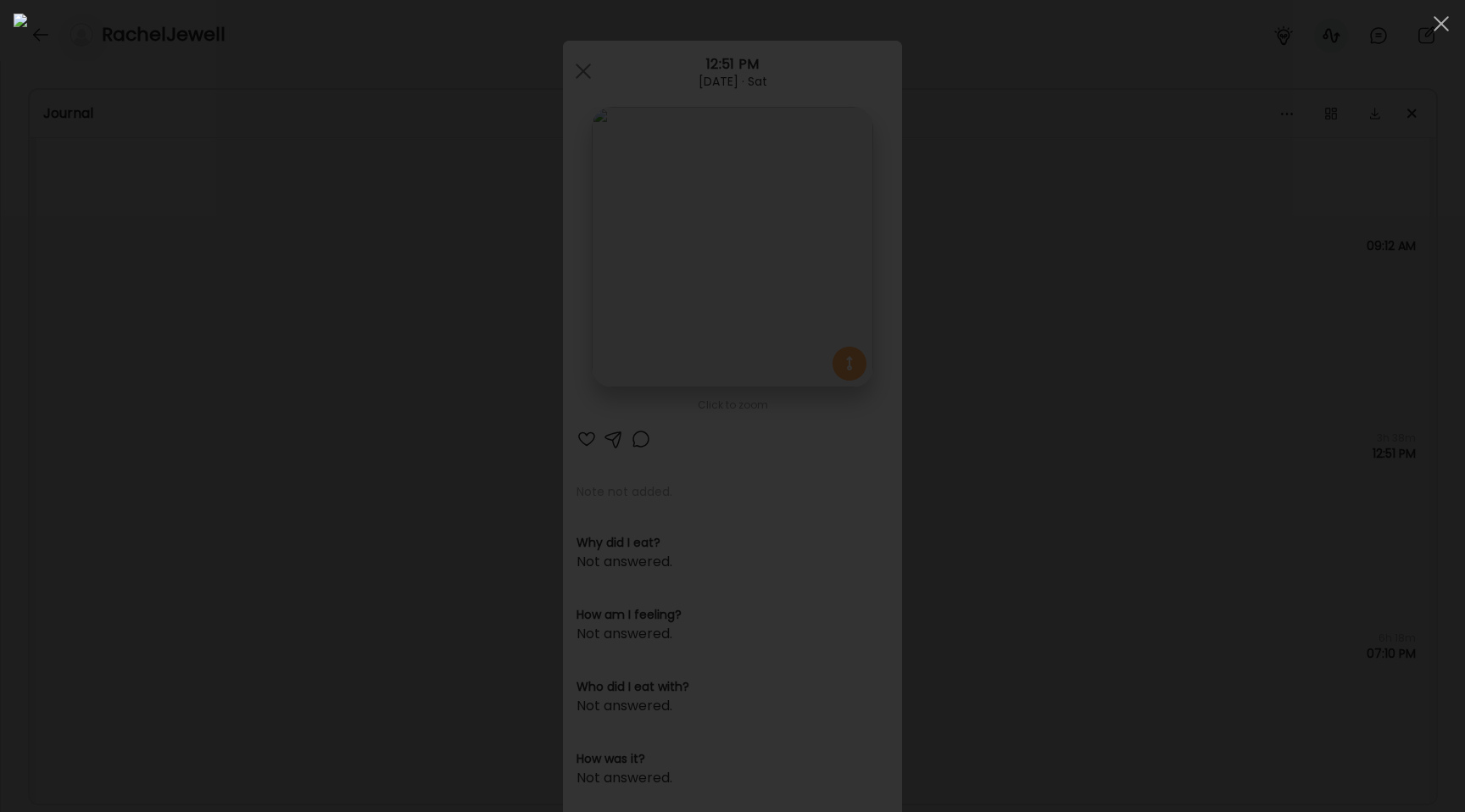
click at [202, 245] on div at bounding box center [732, 406] width 1438 height 785
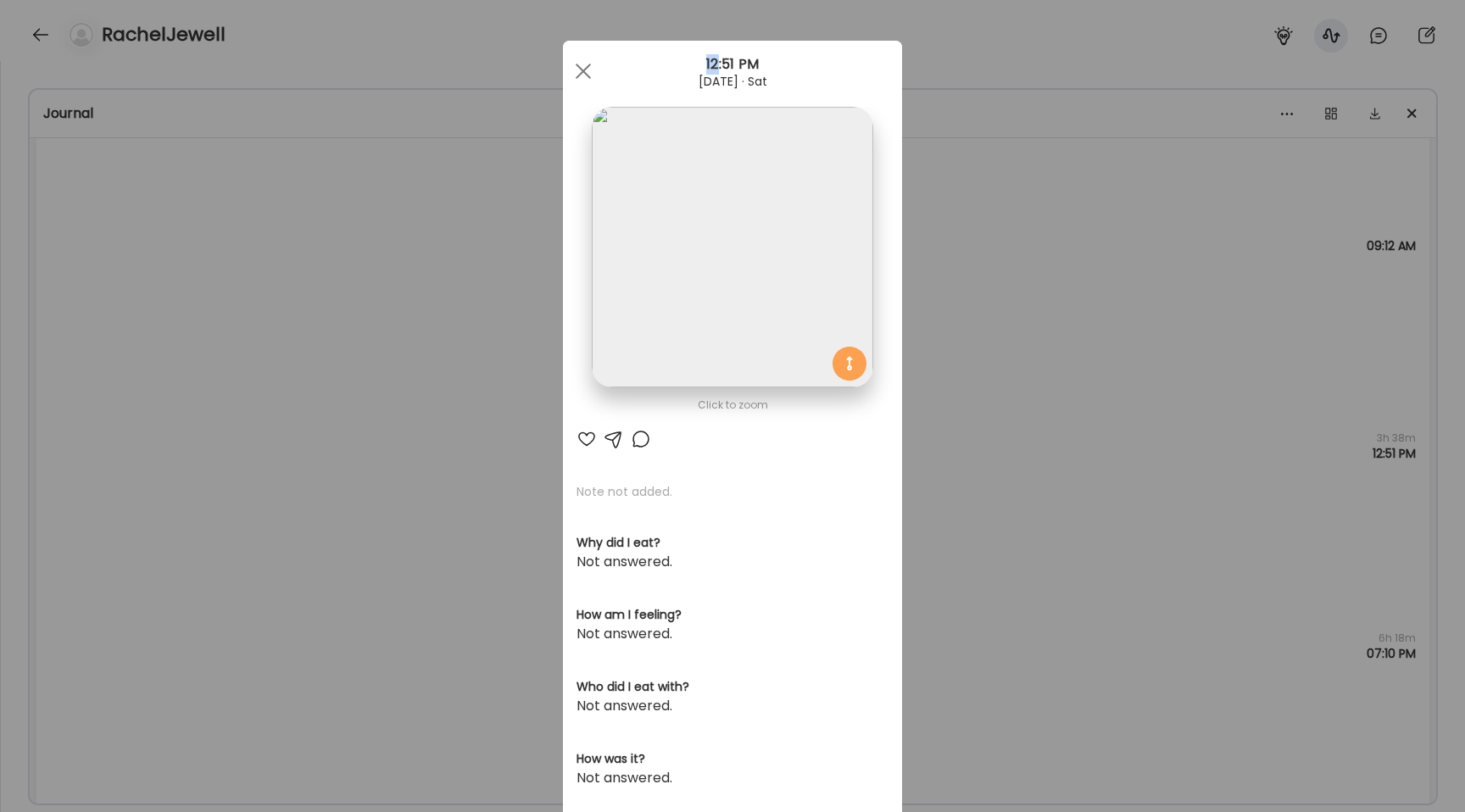
click at [202, 245] on div "Ate Coach Dashboard Wahoo! It’s official Take a moment to set up your Coach Pro…" at bounding box center [732, 406] width 1465 height 812
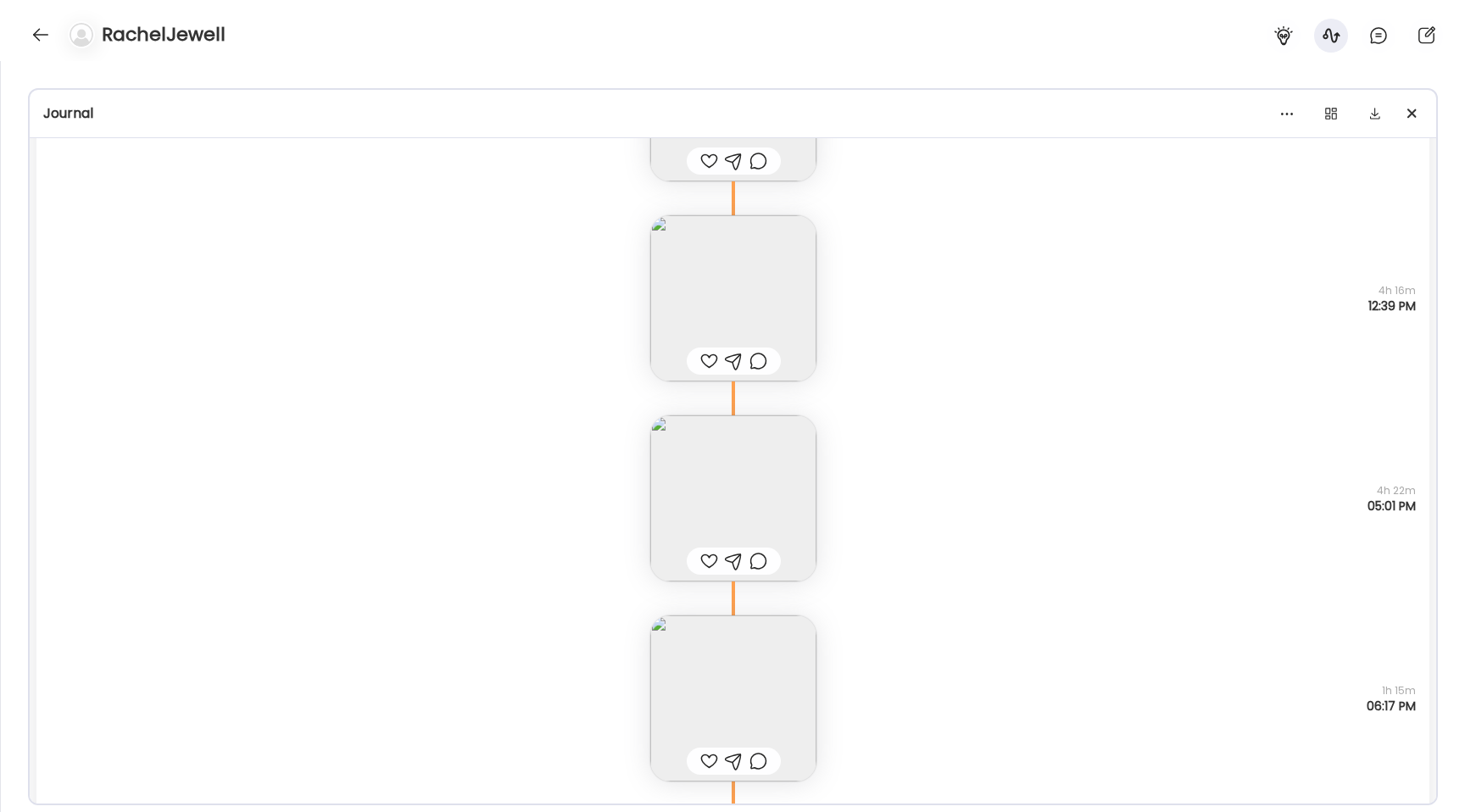
scroll to position [1059, 0]
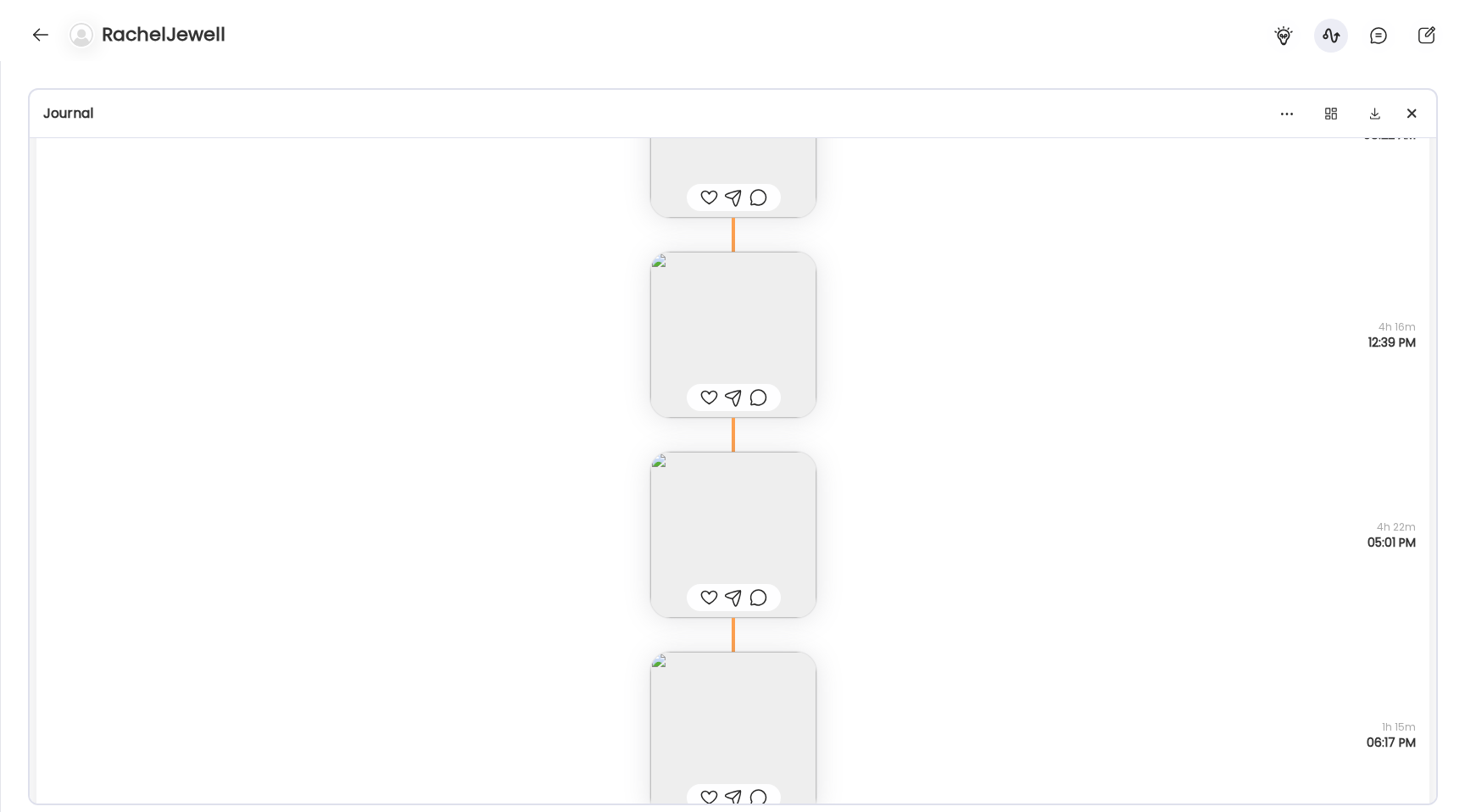
click at [745, 509] on img at bounding box center [733, 535] width 166 height 166
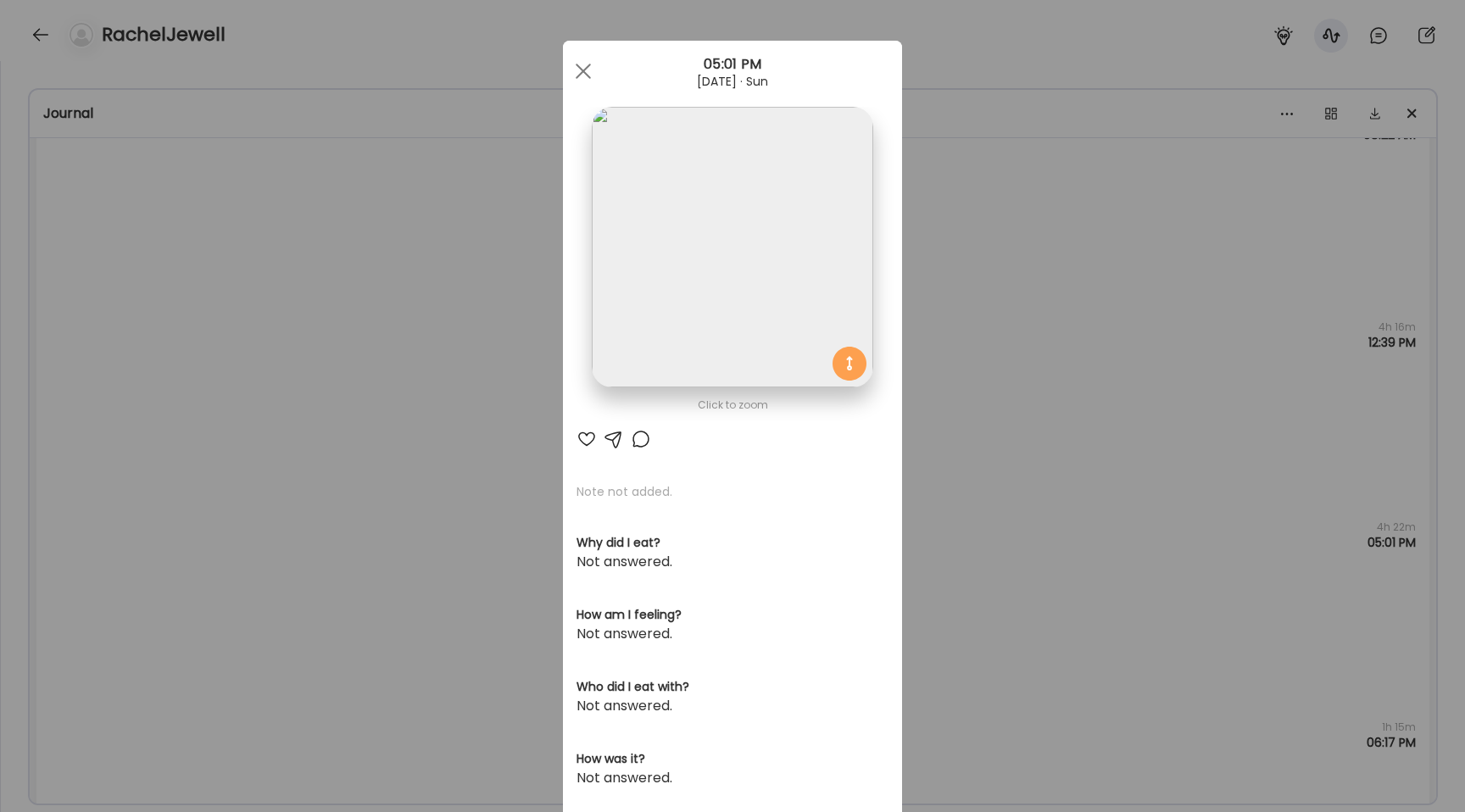
click at [695, 340] on img at bounding box center [732, 246] width 280 height 280
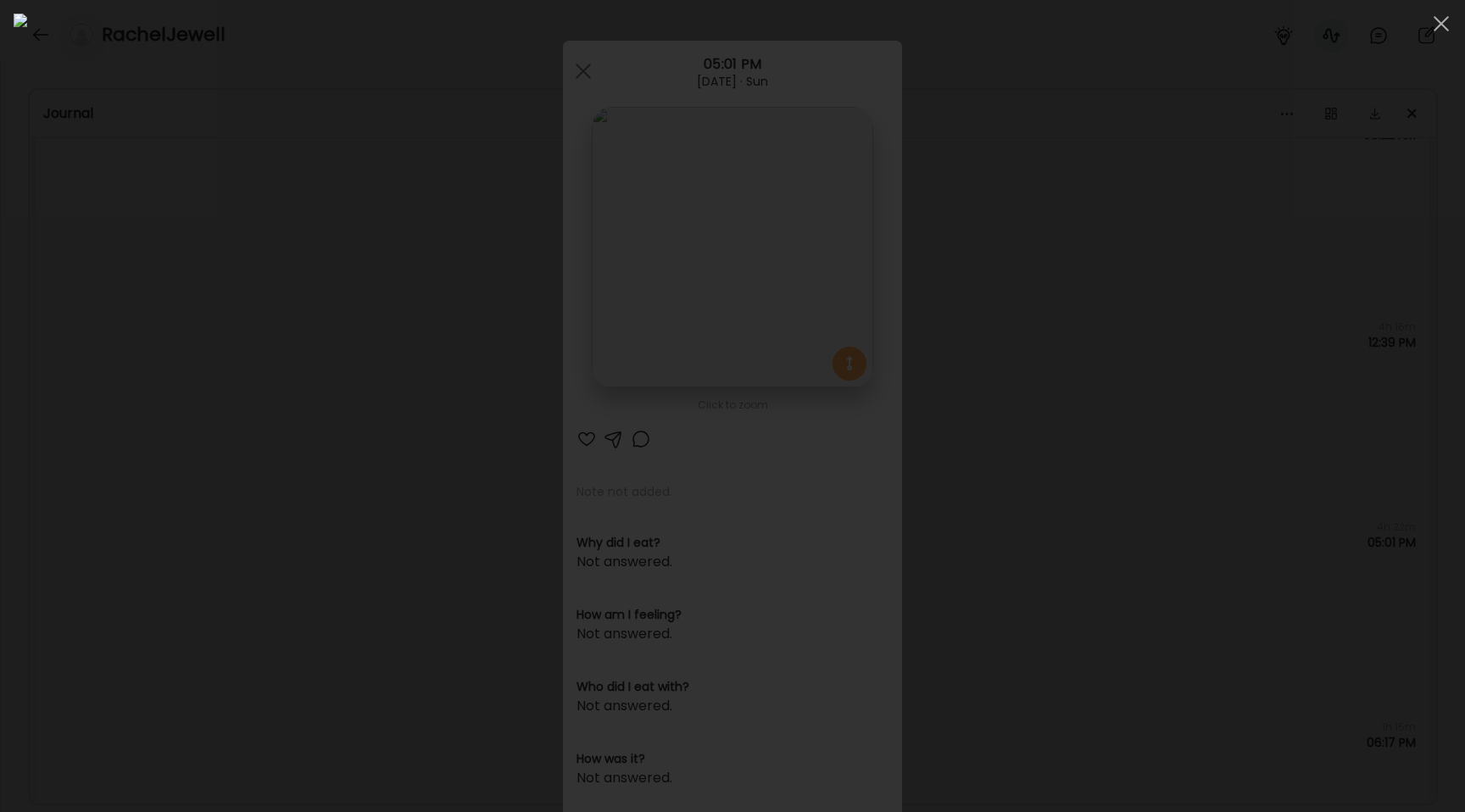
click at [264, 319] on div at bounding box center [732, 406] width 1438 height 785
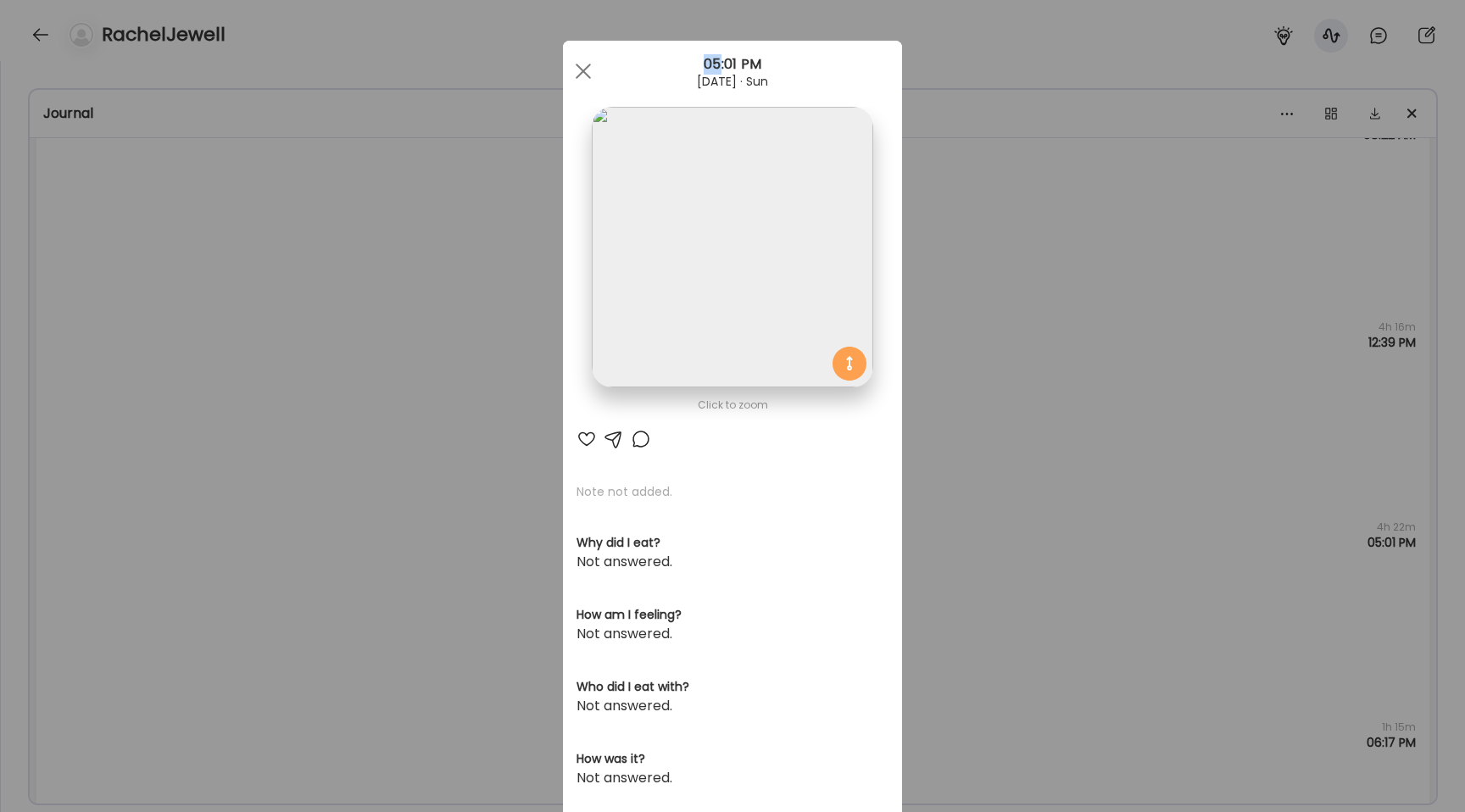
click at [264, 319] on div "Ate Coach Dashboard Wahoo! It’s official Take a moment to set up your Coach Pro…" at bounding box center [732, 406] width 1465 height 812
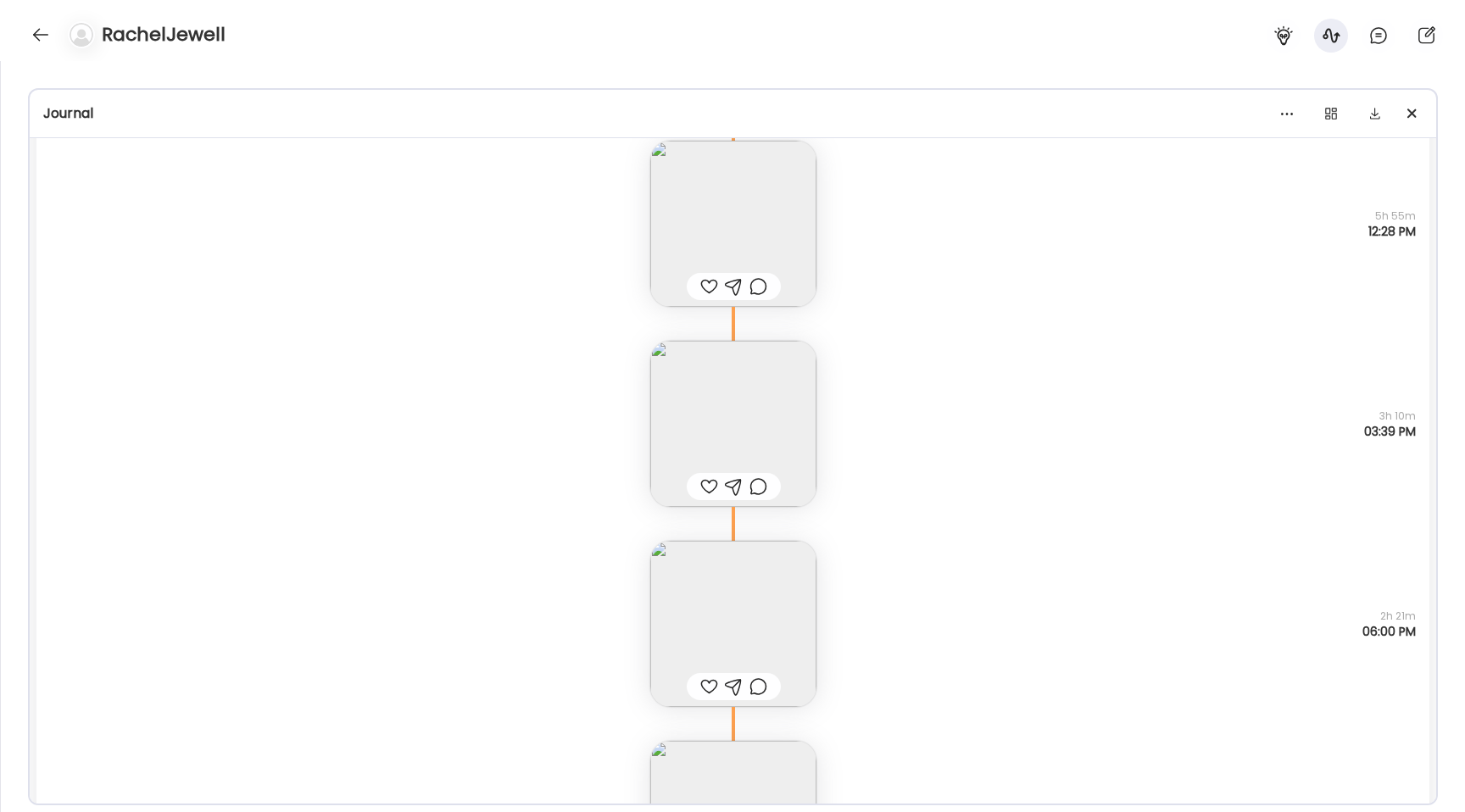
scroll to position [8538, 0]
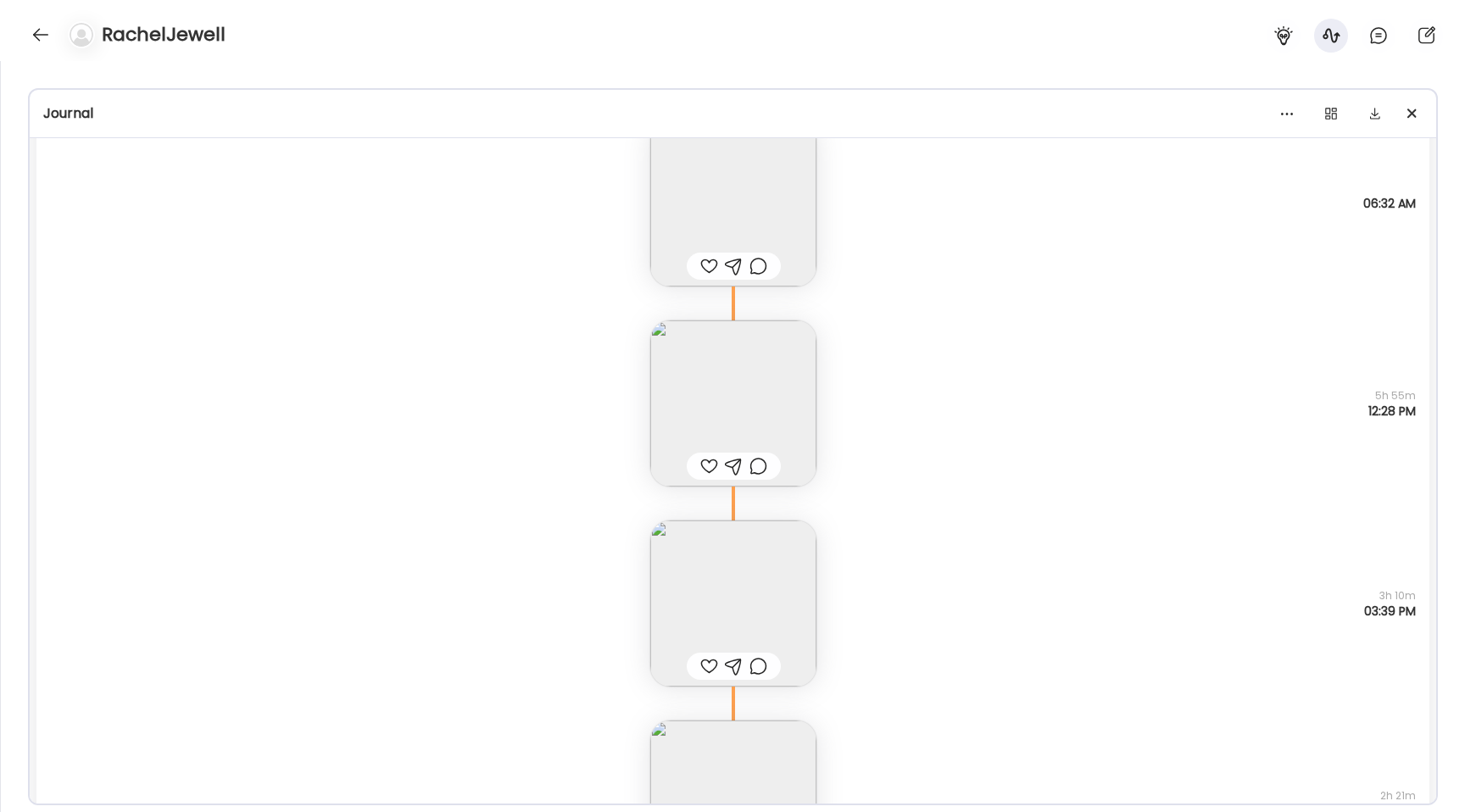
click at [644, 389] on div "Note not added Questions not answered 5h 55m 12:28 PM" at bounding box center [733, 386] width 1393 height 200
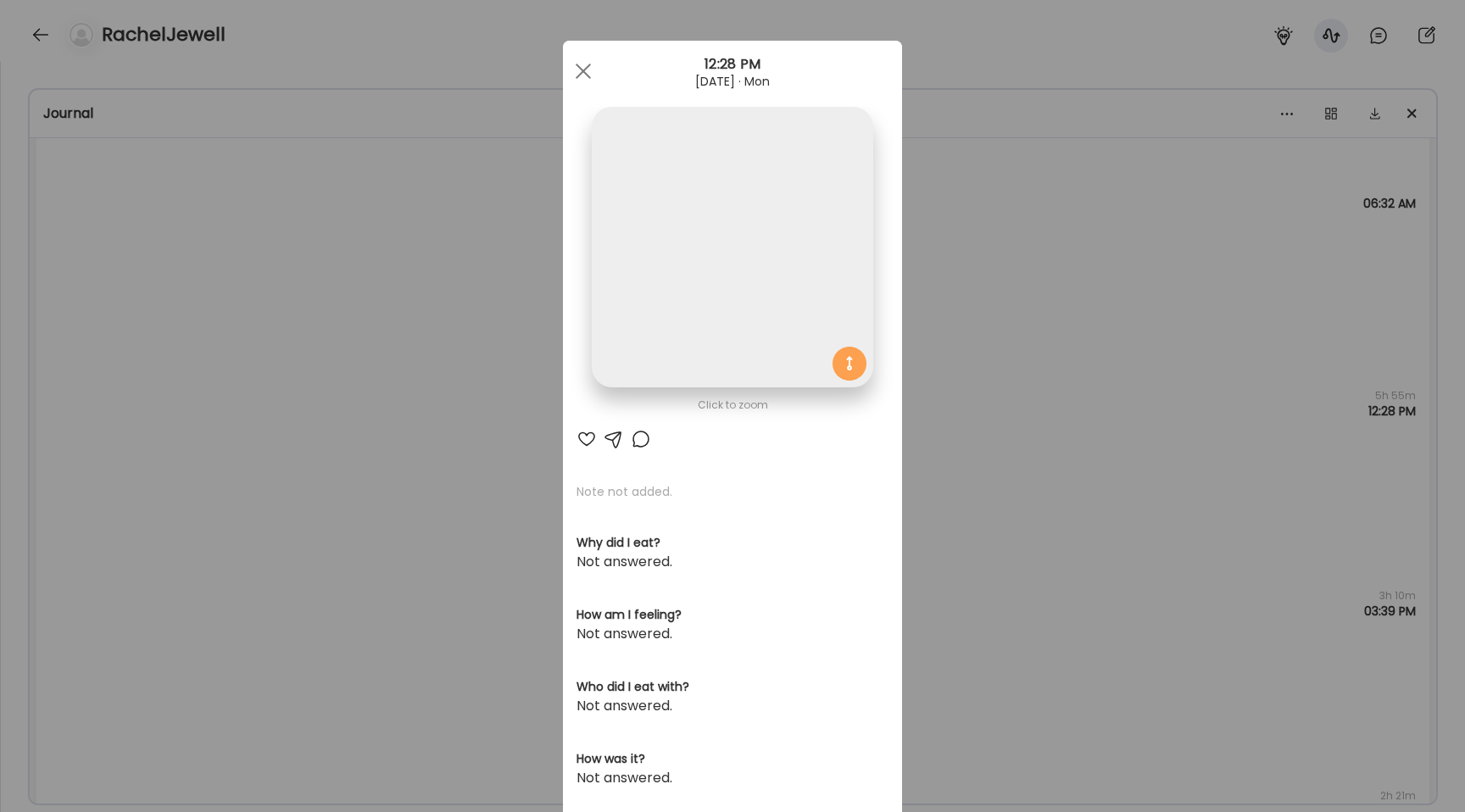
click at [781, 275] on img at bounding box center [732, 246] width 280 height 280
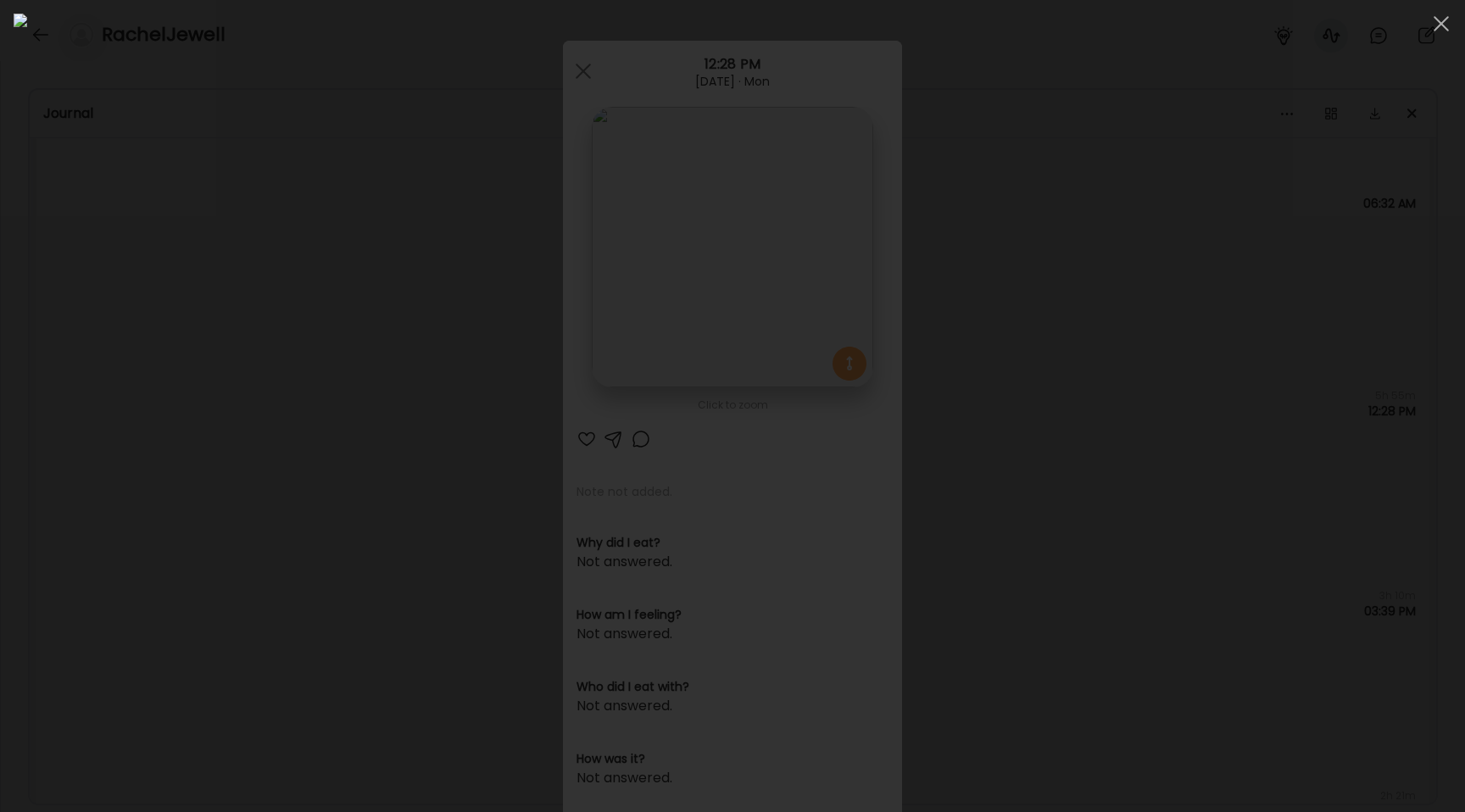
click at [258, 264] on div at bounding box center [732, 406] width 1438 height 785
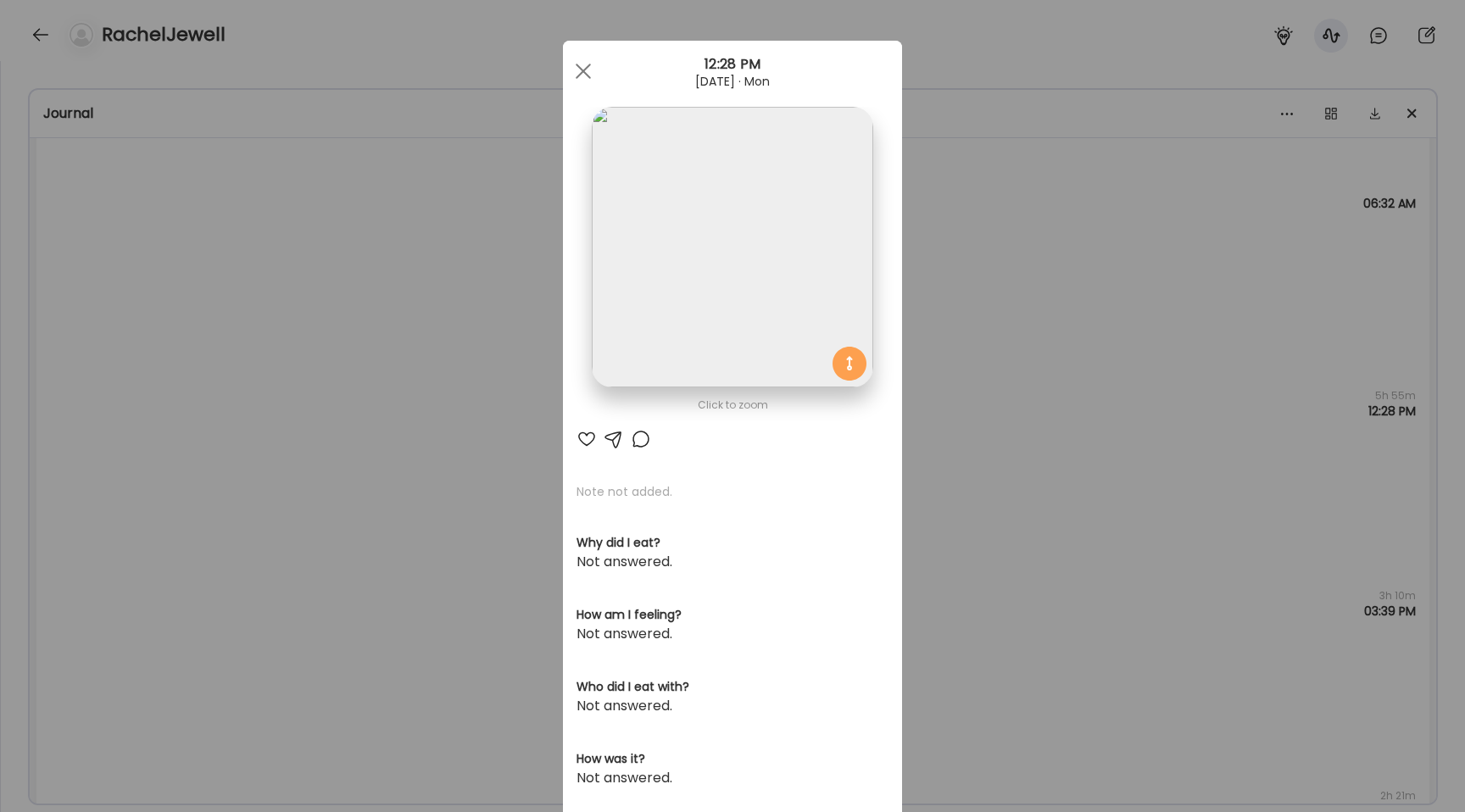
scroll to position [267, 0]
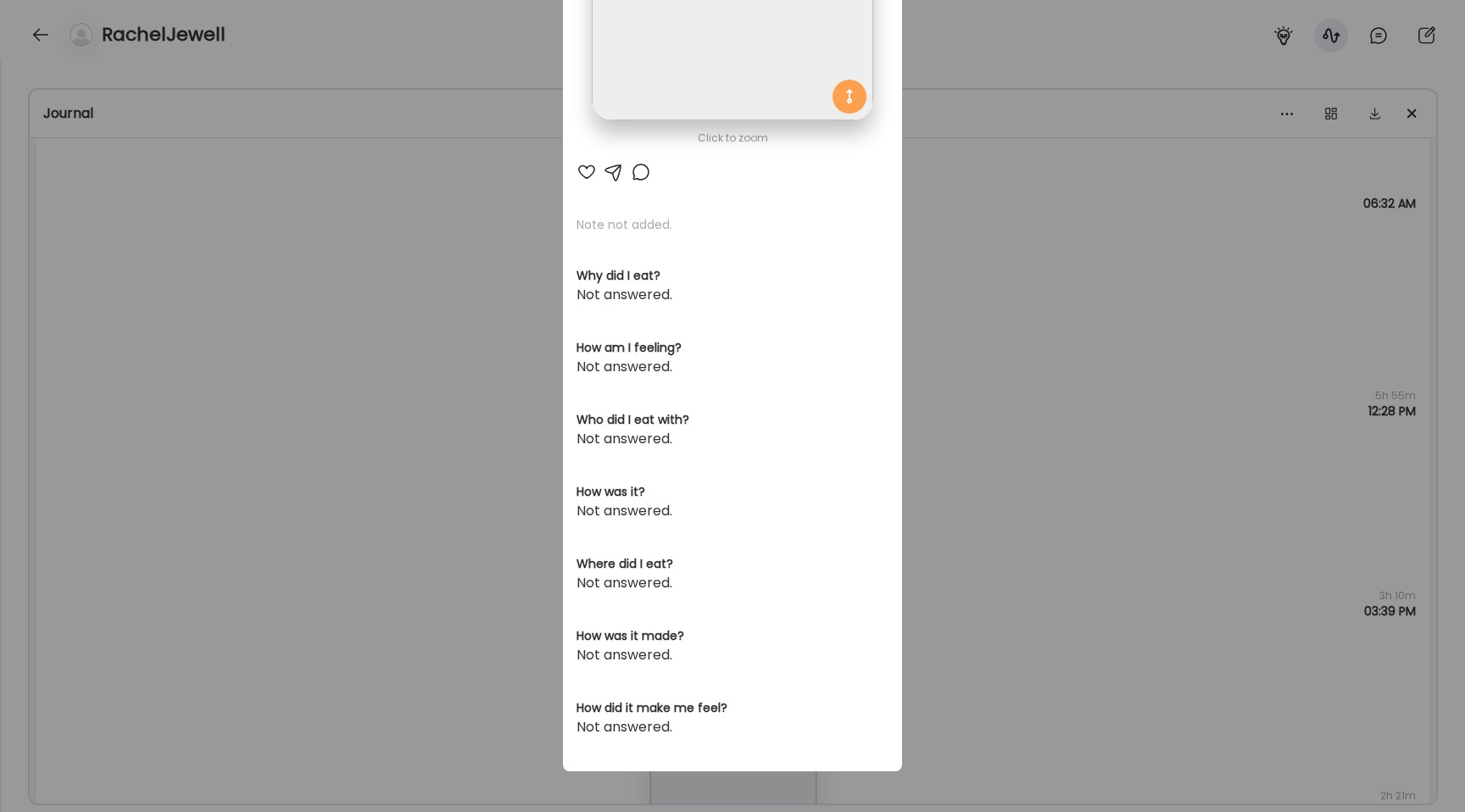
click at [258, 264] on div "Ate Coach Dashboard Wahoo! It’s official Take a moment to set up your Coach Pro…" at bounding box center [732, 406] width 1465 height 812
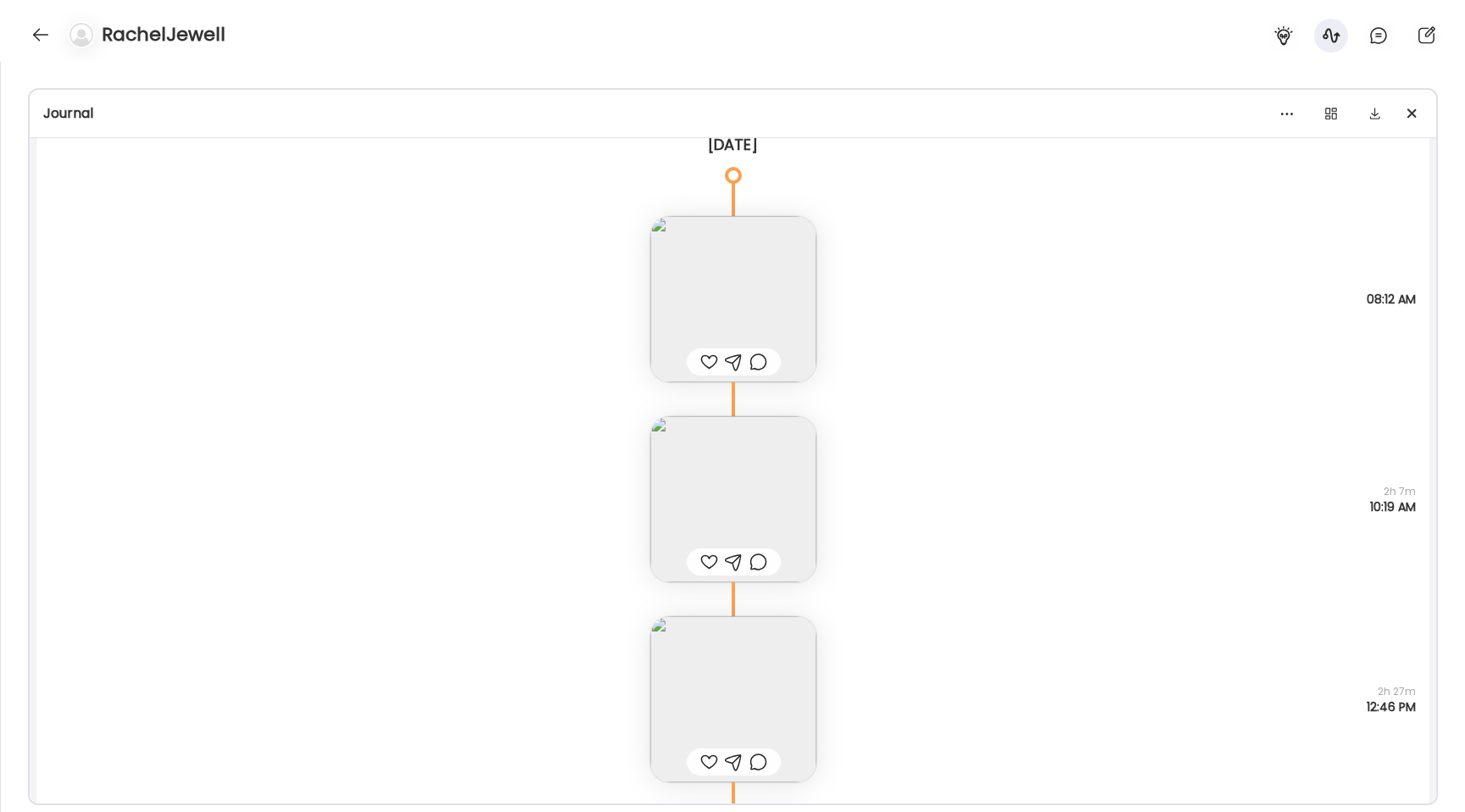
scroll to position [32922, 0]
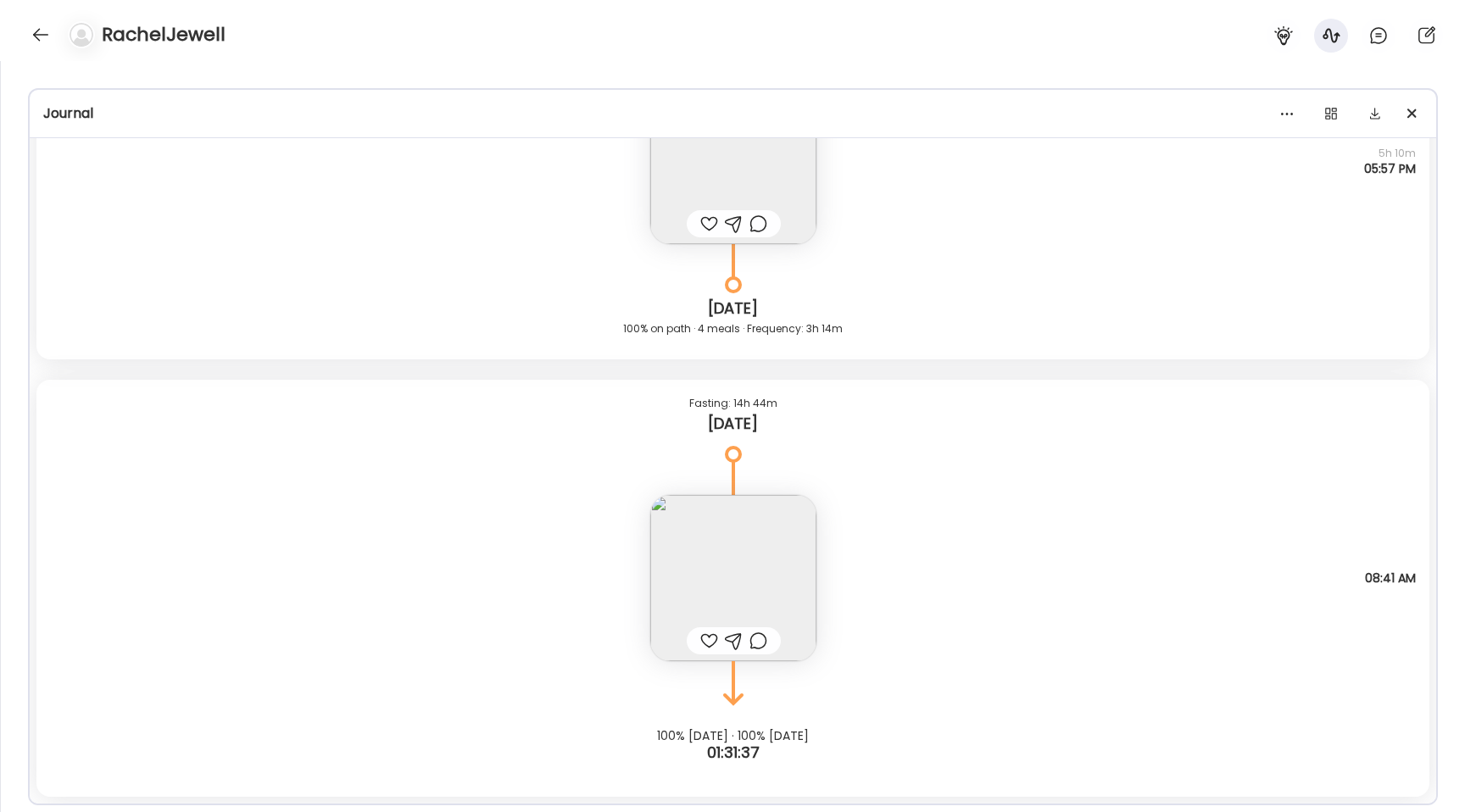
click at [747, 580] on img at bounding box center [733, 578] width 166 height 166
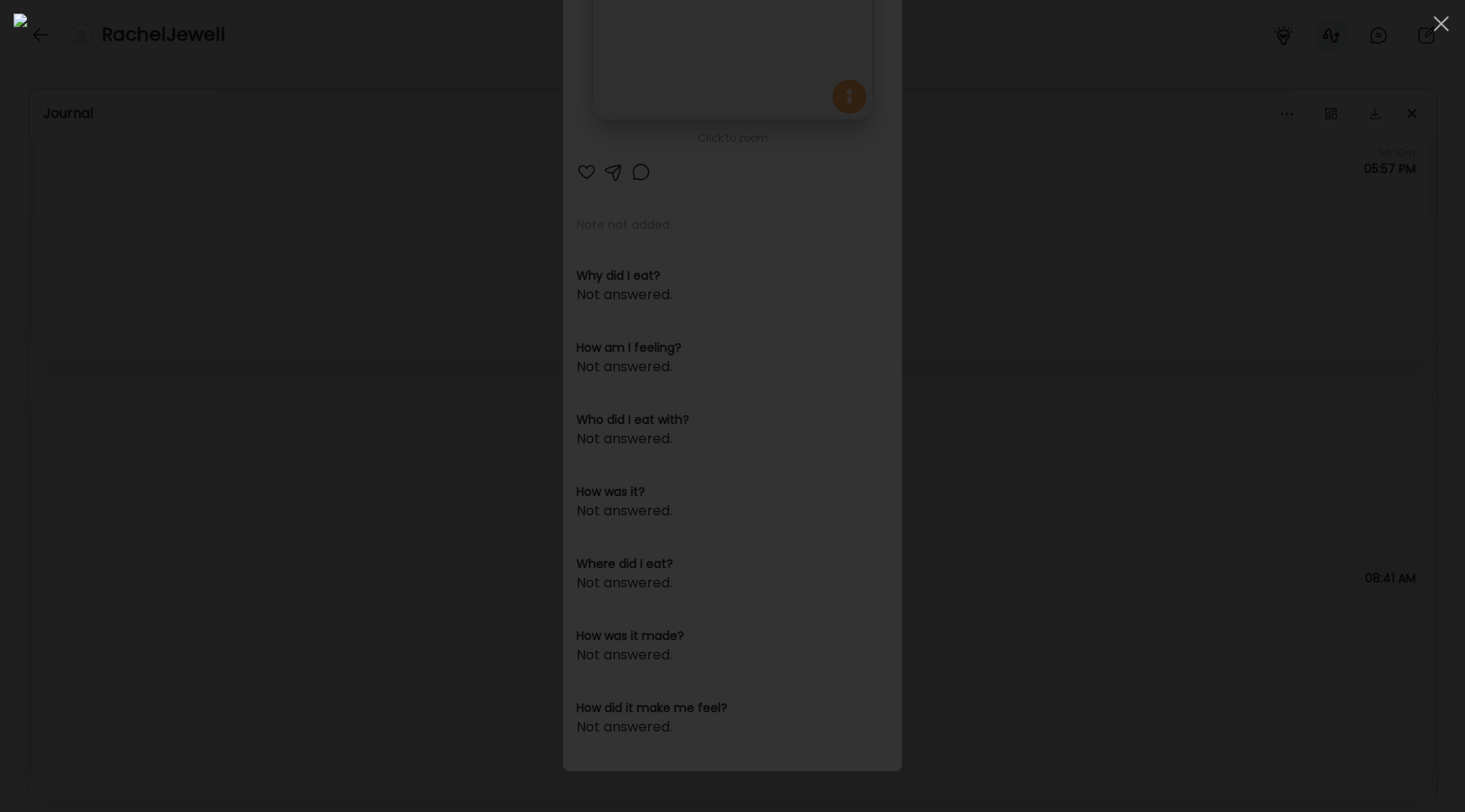
click at [181, 343] on div at bounding box center [732, 406] width 1438 height 785
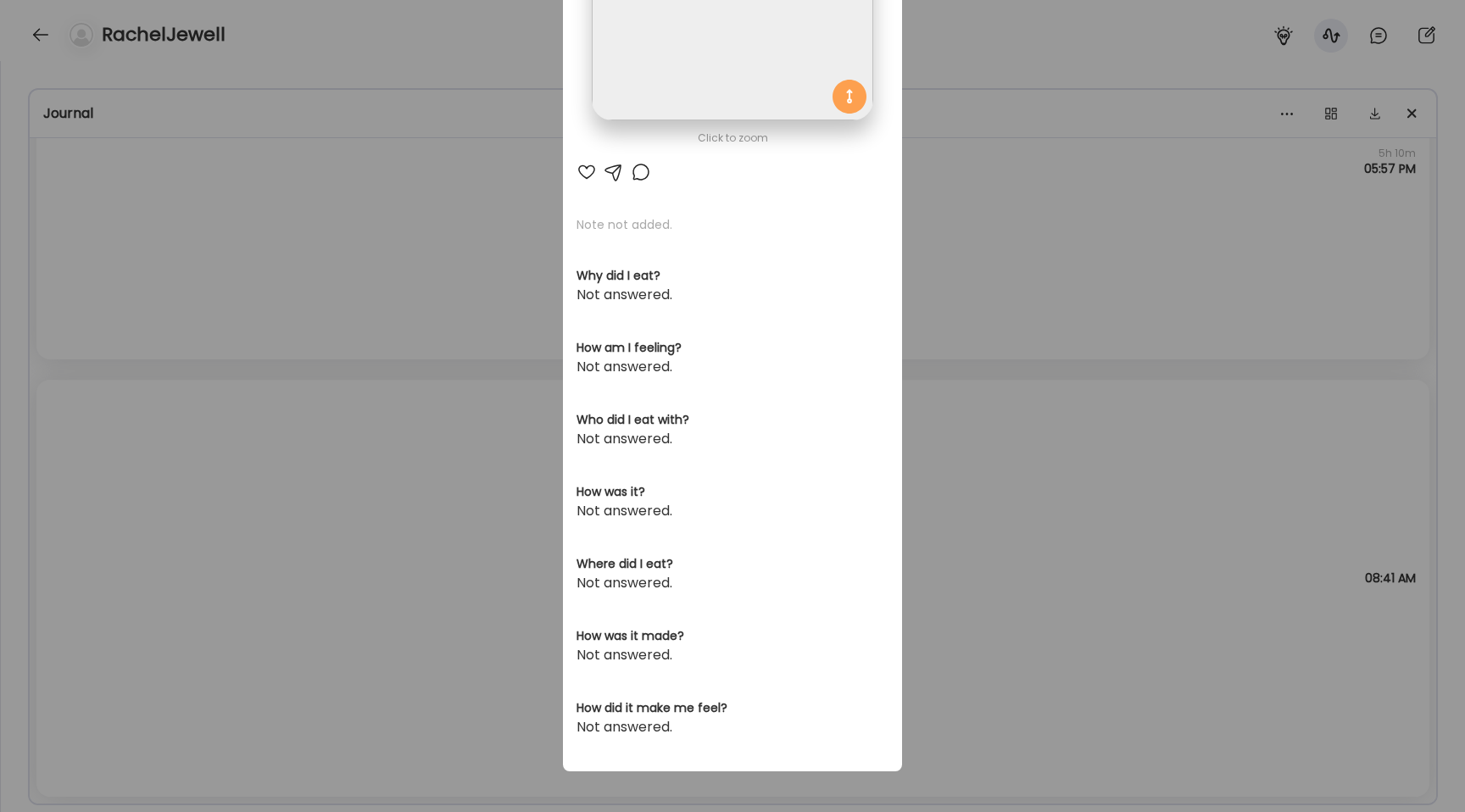
click at [181, 343] on div "Ate Coach Dashboard Wahoo! It’s official Take a moment to set up your Coach Pro…" at bounding box center [732, 406] width 1465 height 812
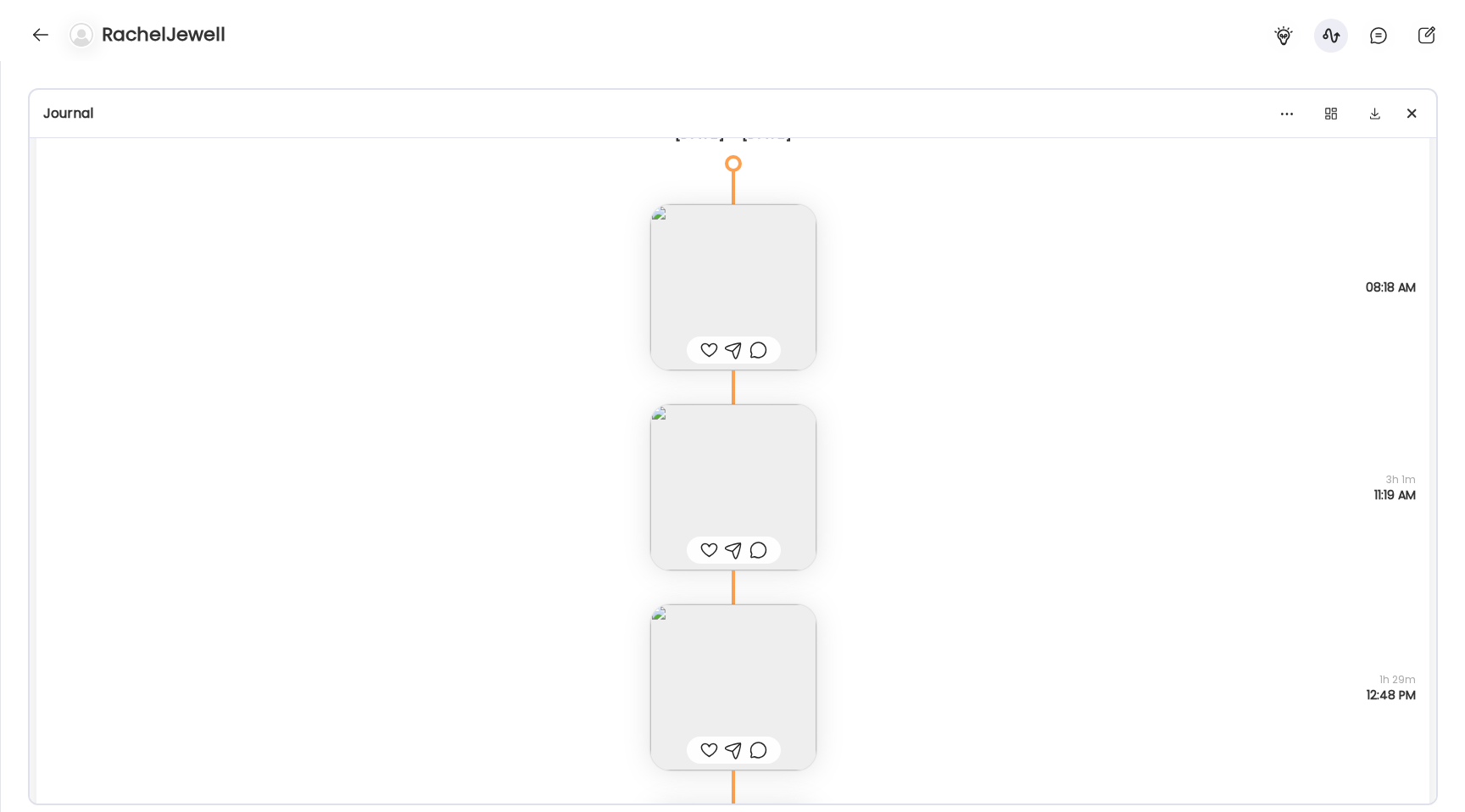
scroll to position [28432, 0]
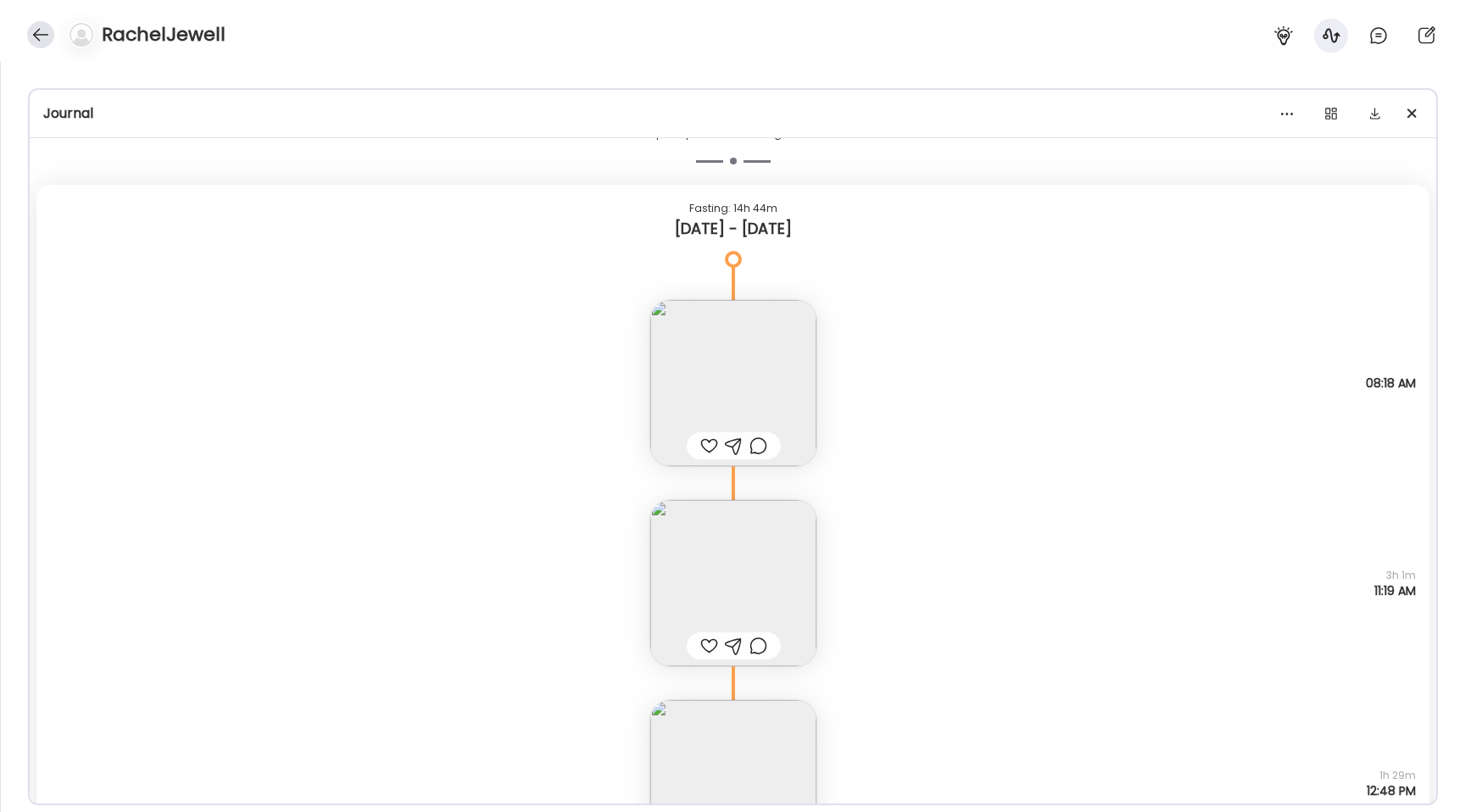
click at [31, 35] on div at bounding box center [41, 35] width 27 height 27
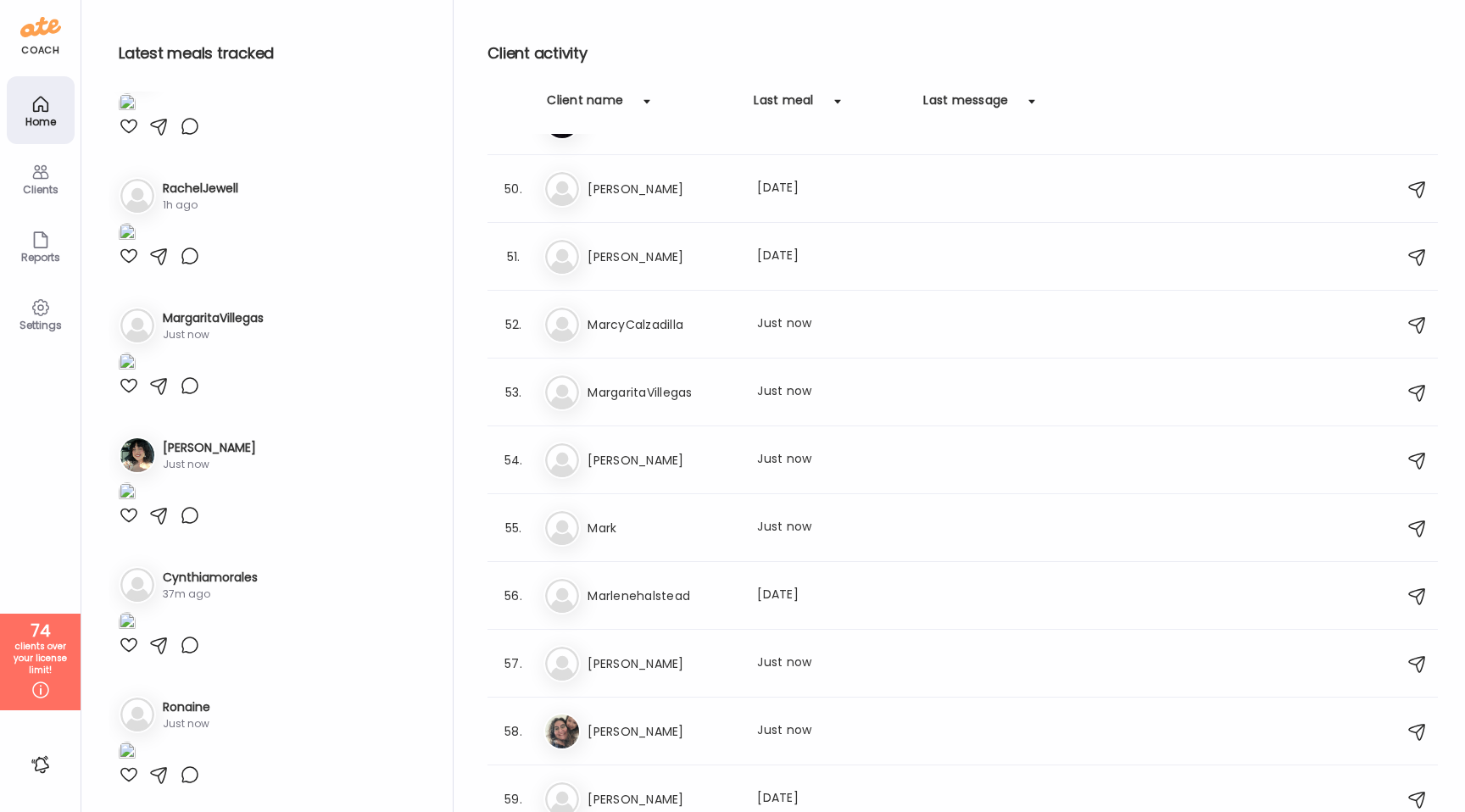
scroll to position [3328, 0]
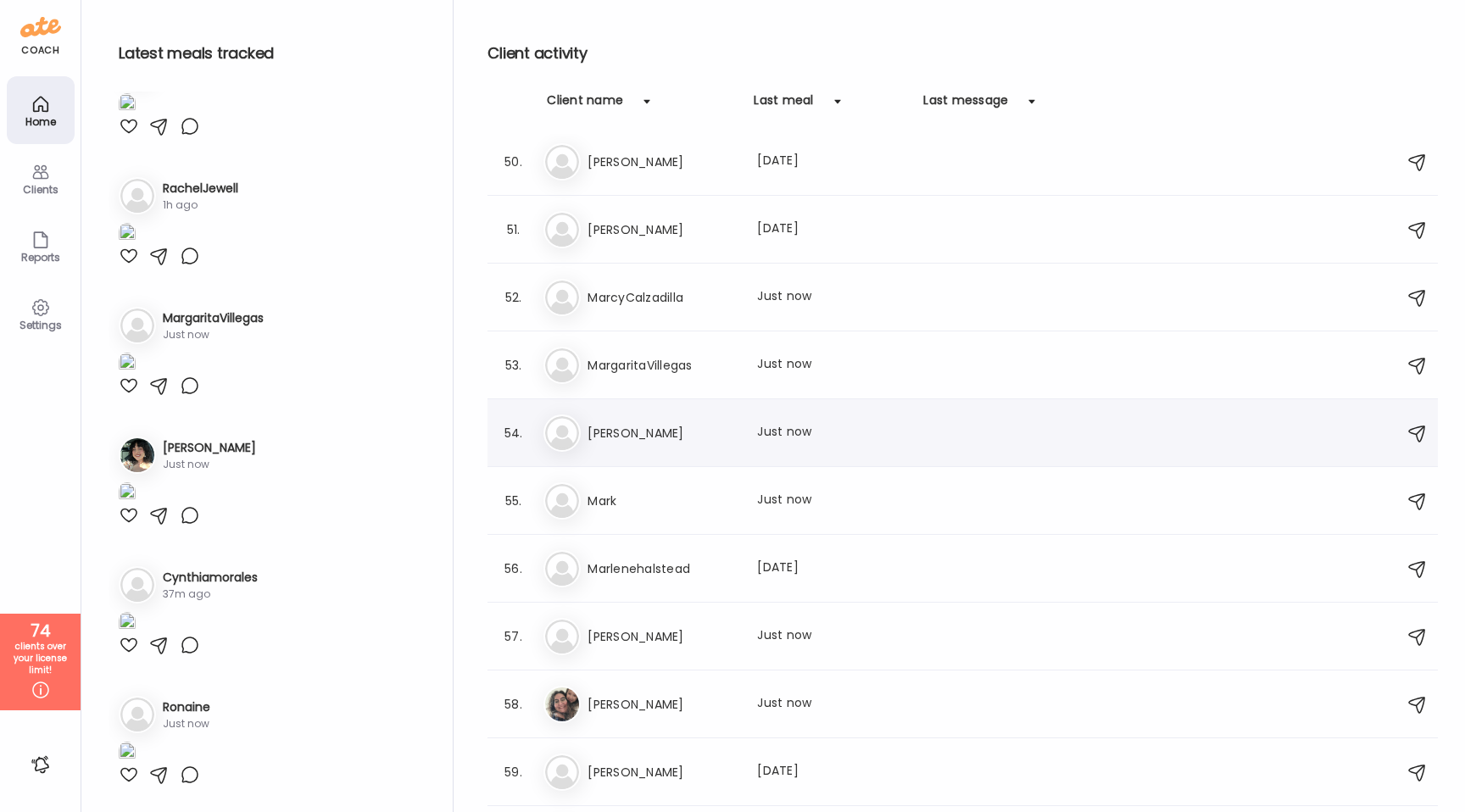
click at [656, 418] on div "Ma [PERSON_NAME] Last meal: Just now" at bounding box center [965, 433] width 843 height 38
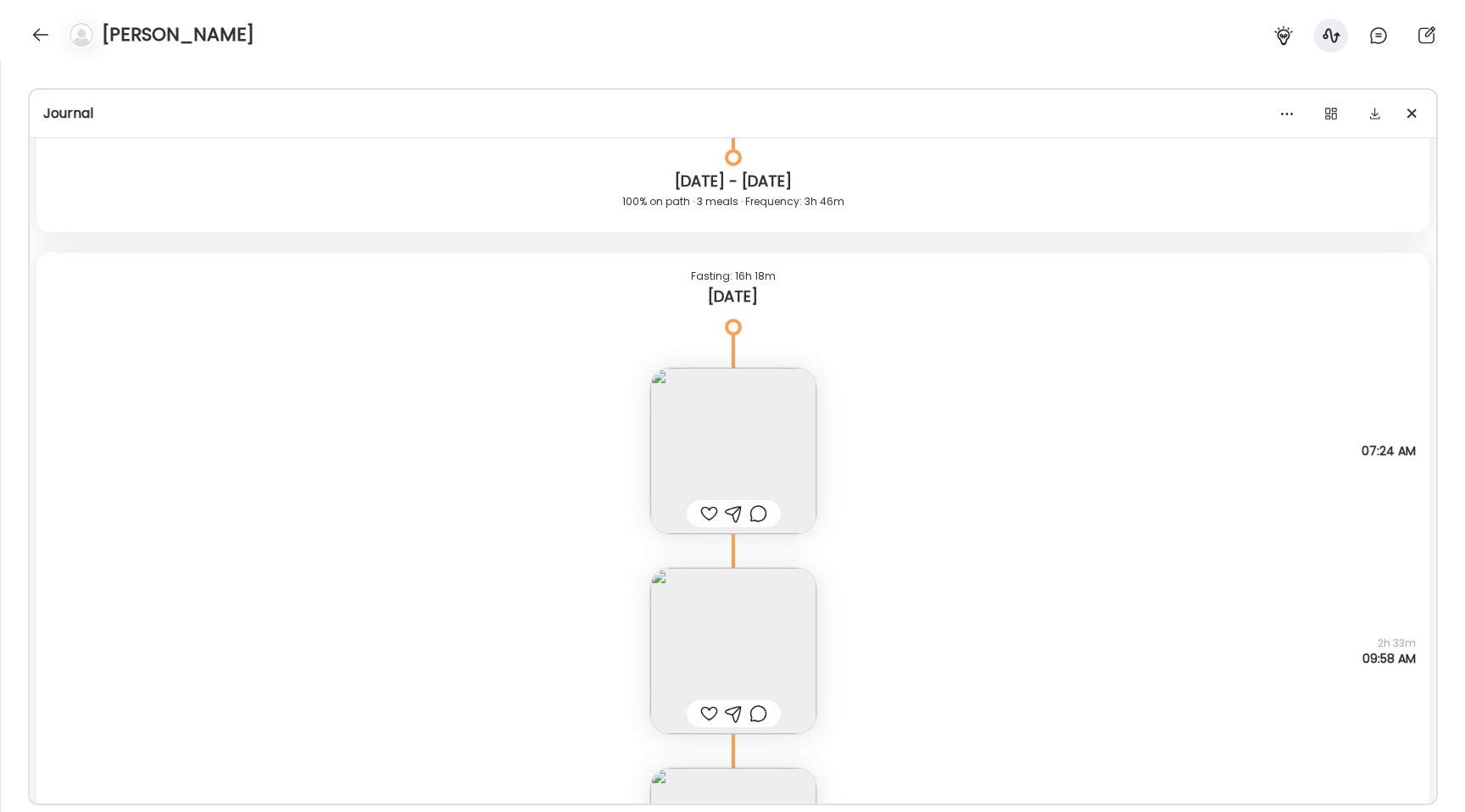
scroll to position [16456, 0]
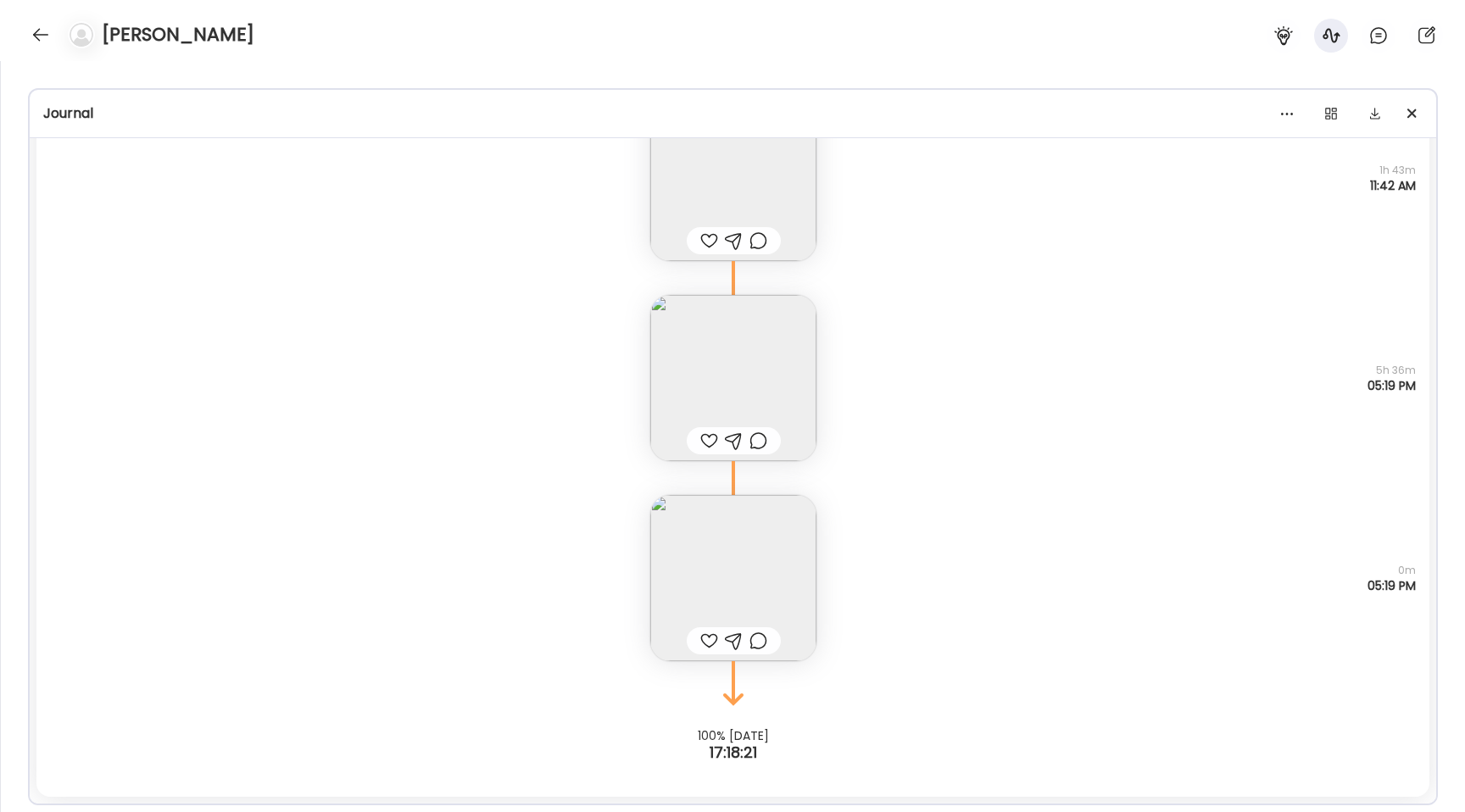
click at [730, 563] on img at bounding box center [733, 578] width 166 height 166
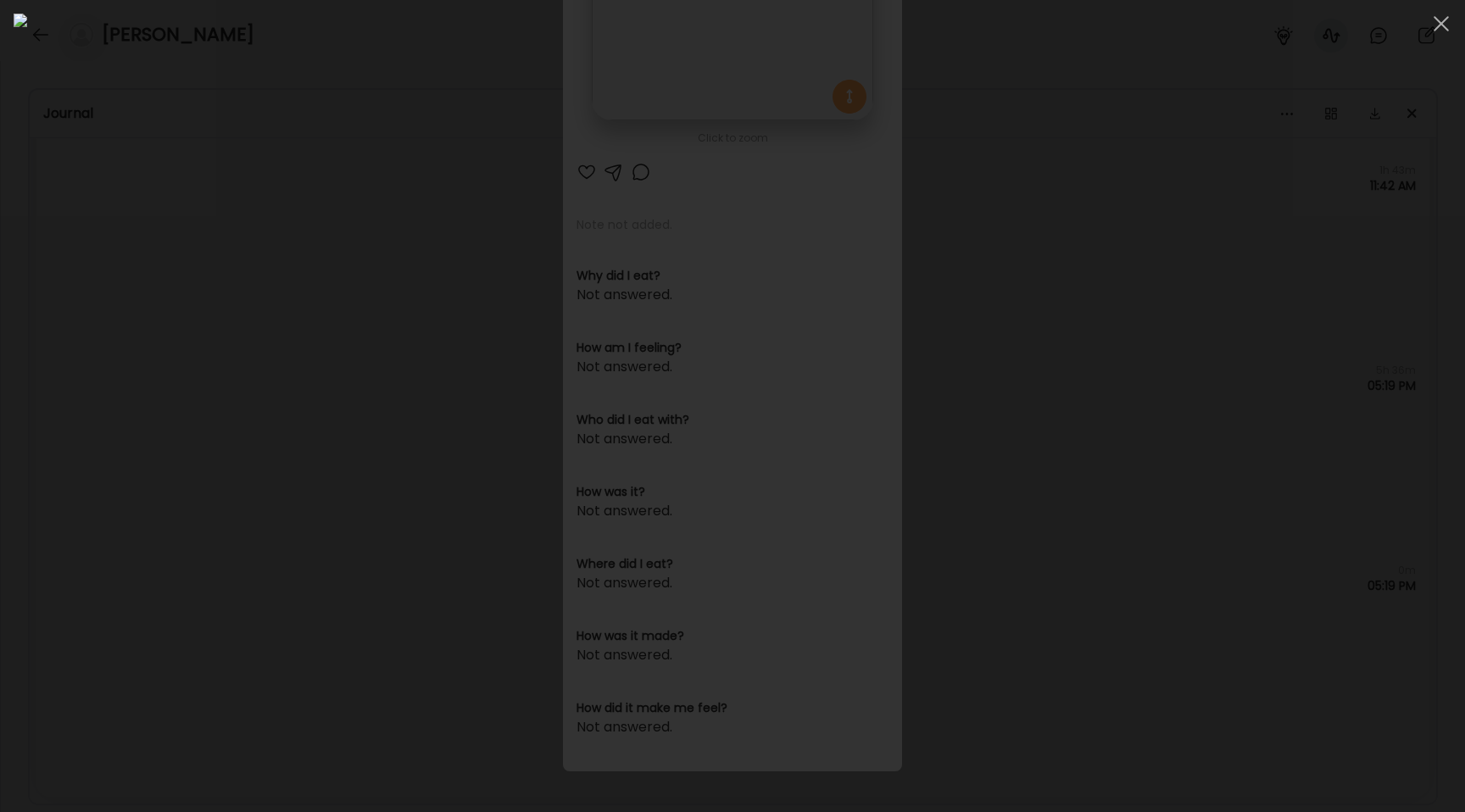
click at [265, 292] on div at bounding box center [732, 406] width 1438 height 785
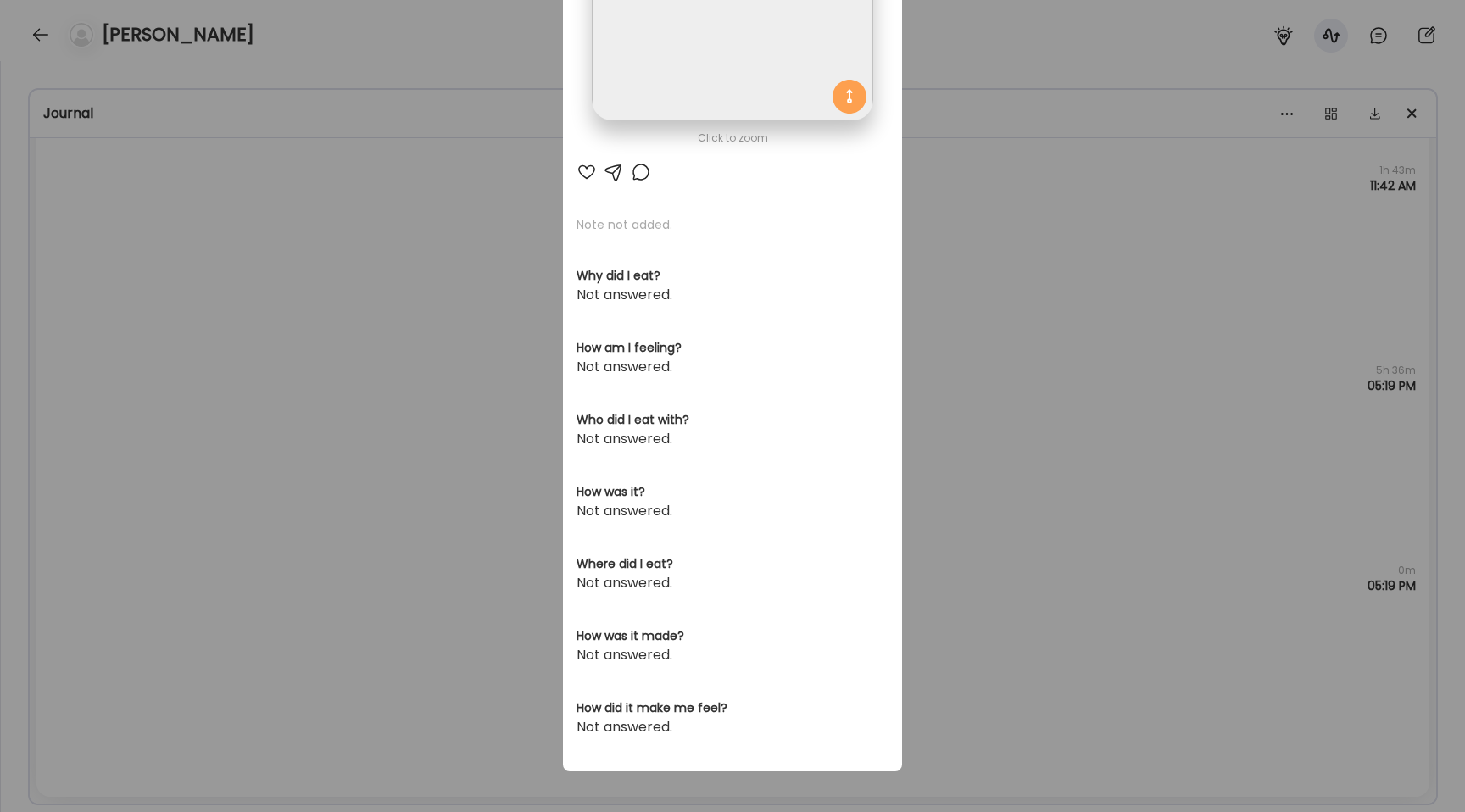
click at [231, 292] on div "Ate Coach Dashboard Wahoo! It’s official Take a moment to set up your Coach Pro…" at bounding box center [732, 406] width 1465 height 812
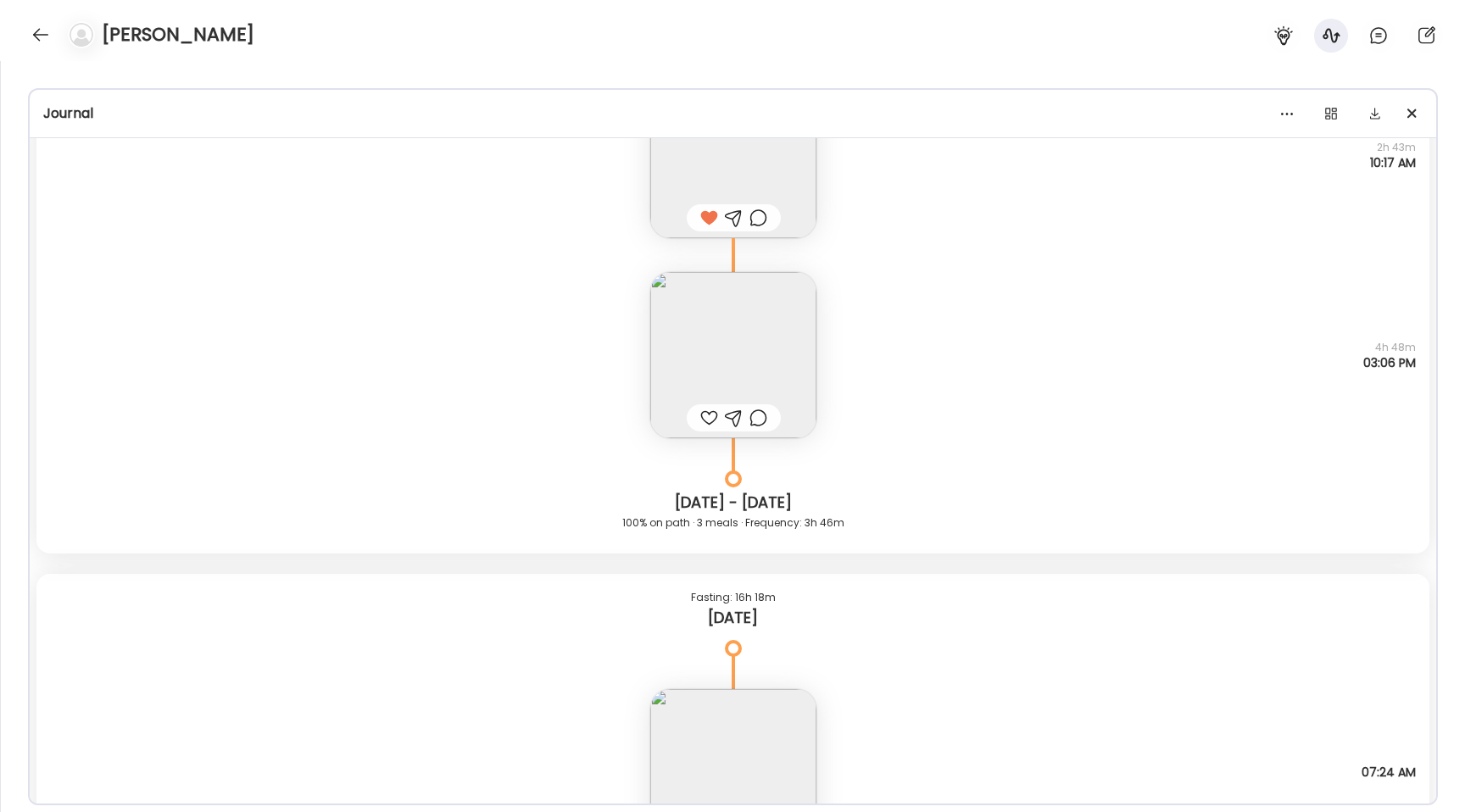
scroll to position [15401, 0]
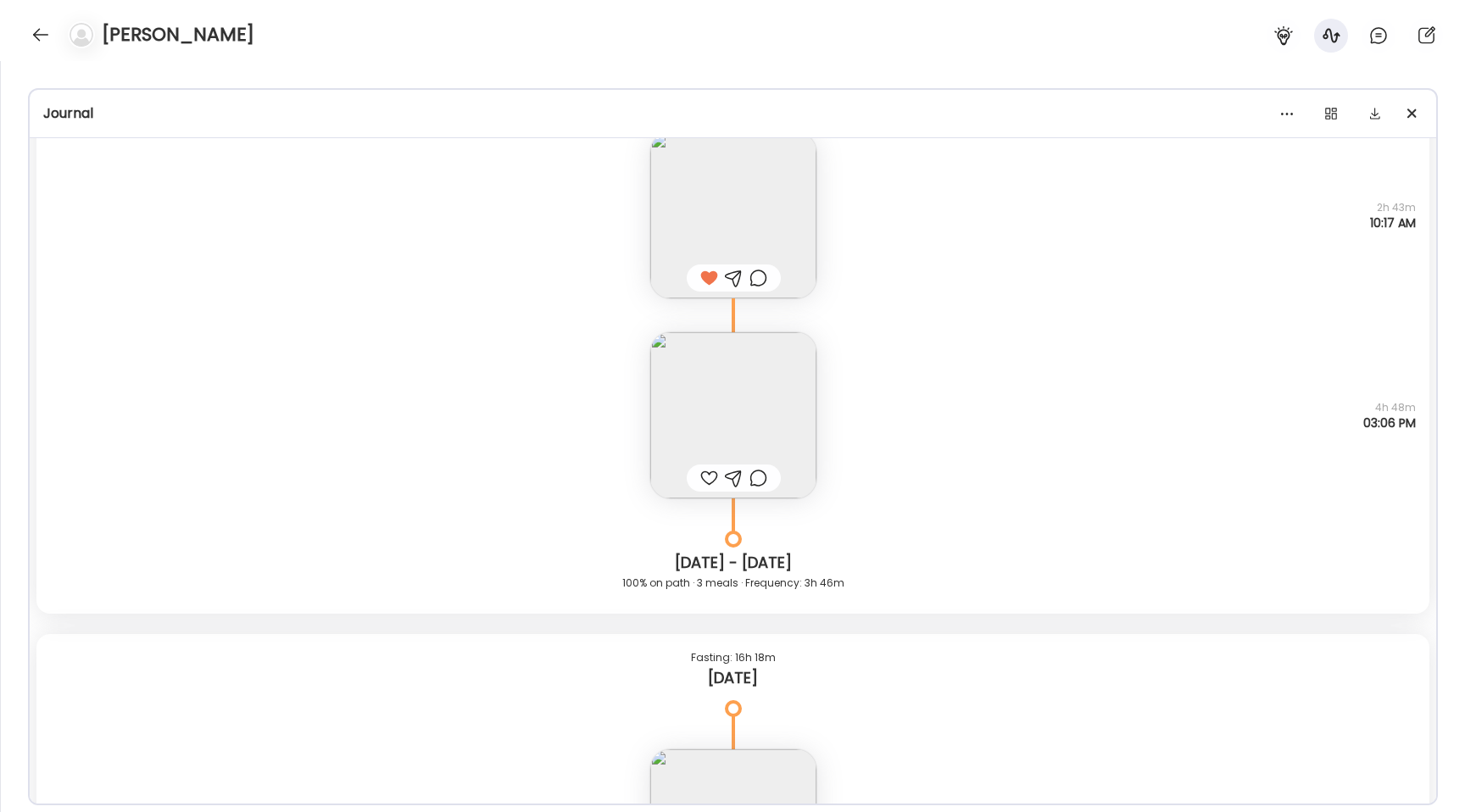
click at [704, 395] on img at bounding box center [733, 416] width 166 height 166
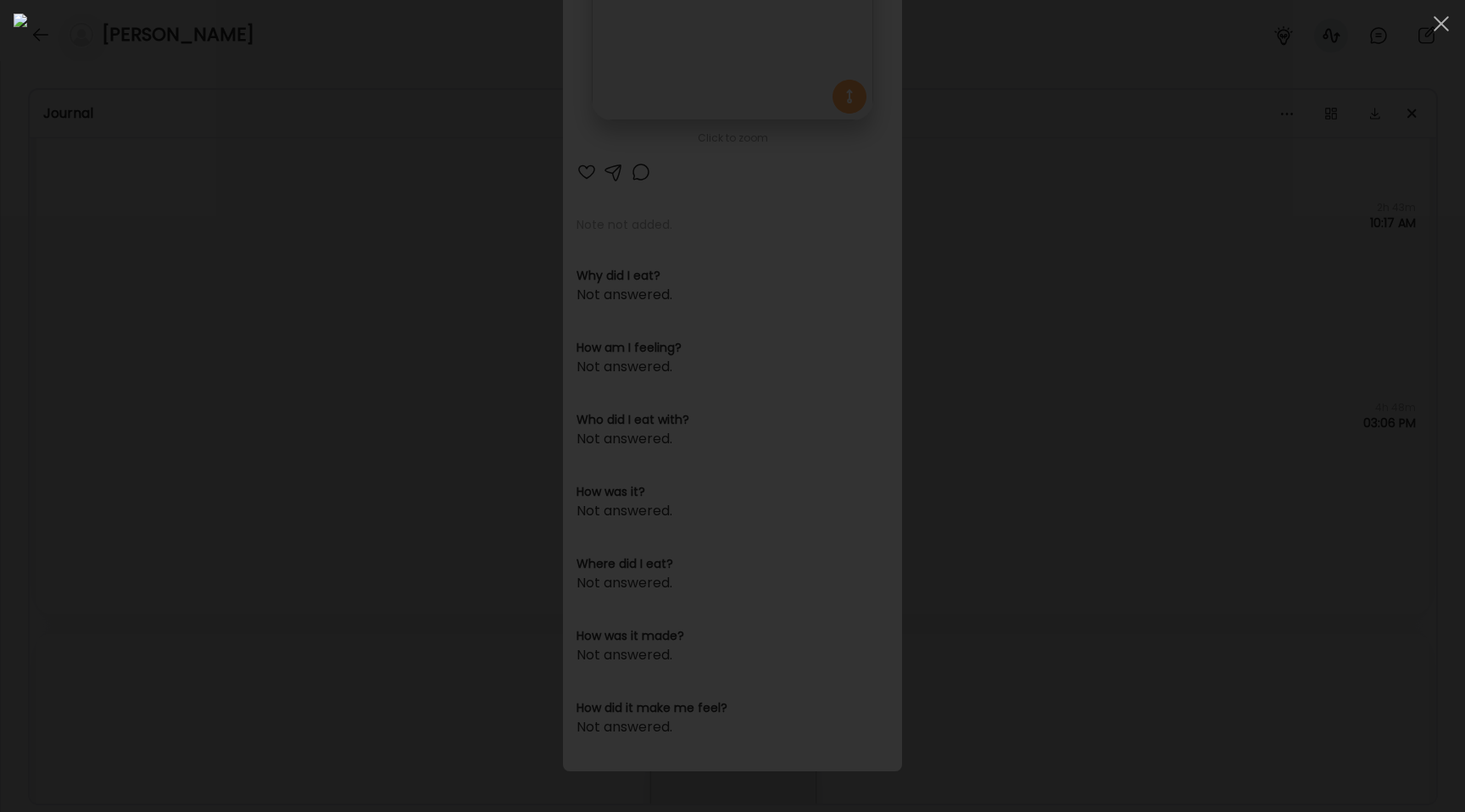
click at [526, 364] on img at bounding box center [732, 406] width 1438 height 785
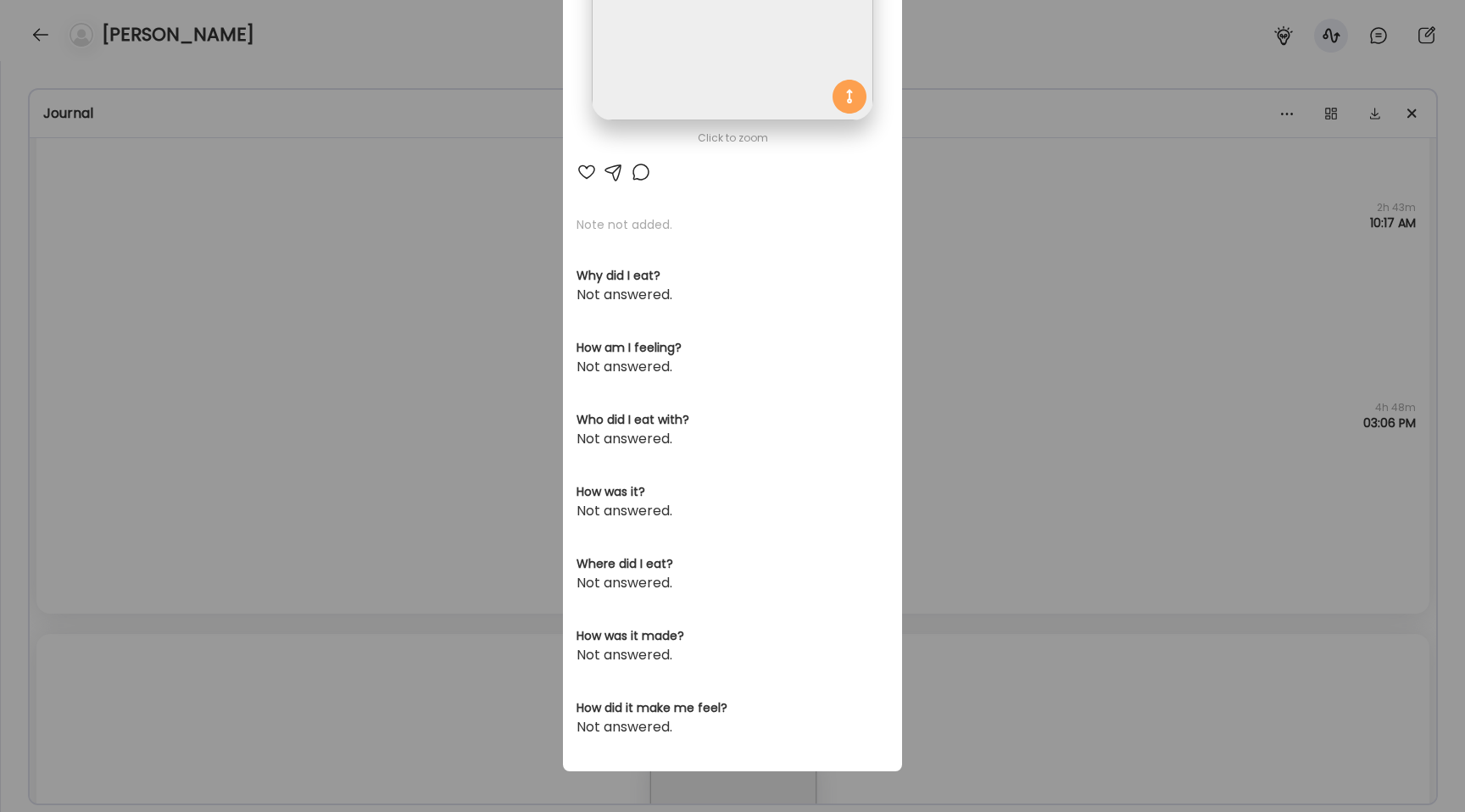
click at [526, 364] on div "Ate Coach Dashboard Wahoo! It’s official Take a moment to set up your Coach Pro…" at bounding box center [732, 406] width 1465 height 812
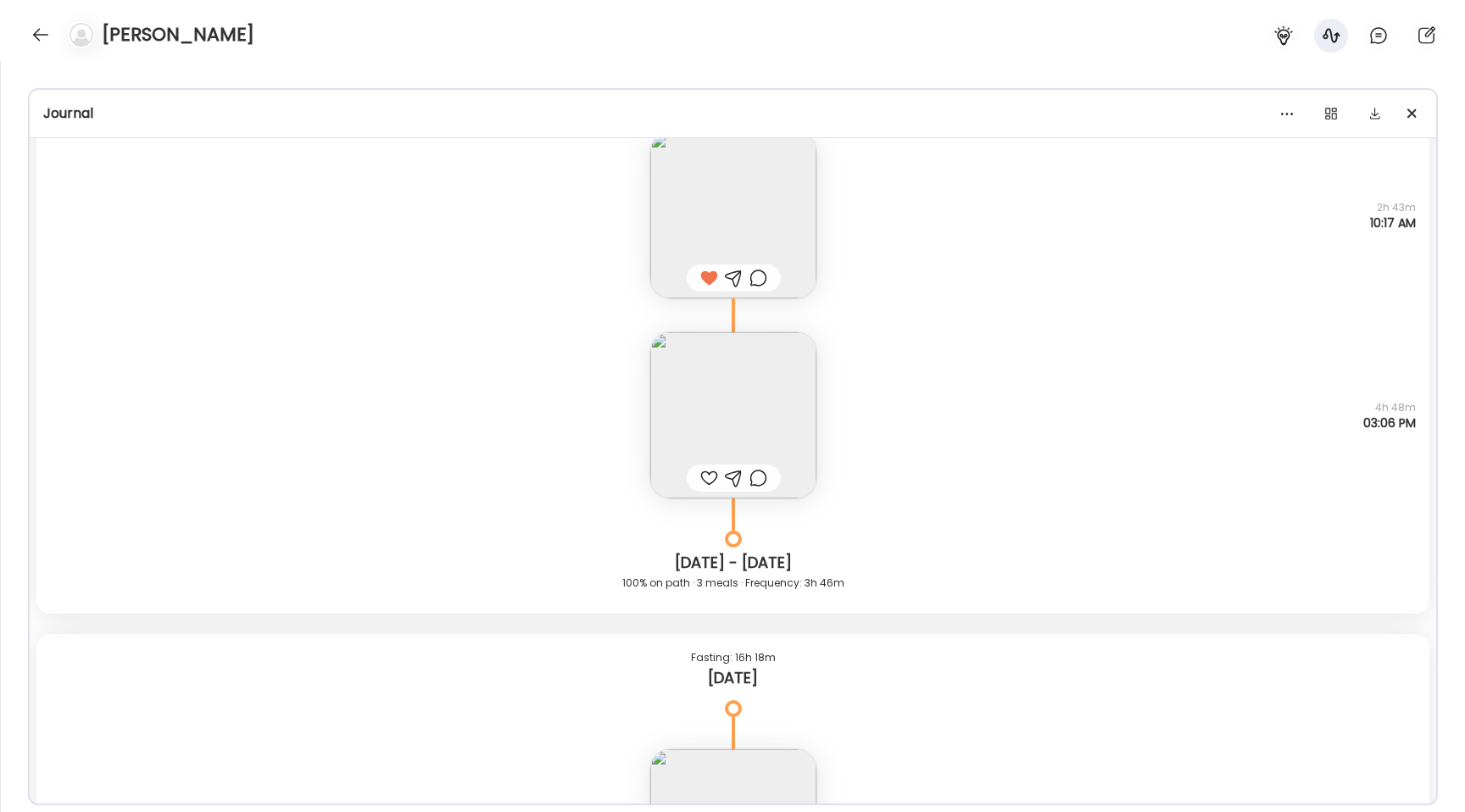
click at [709, 451] on img at bounding box center [733, 416] width 166 height 166
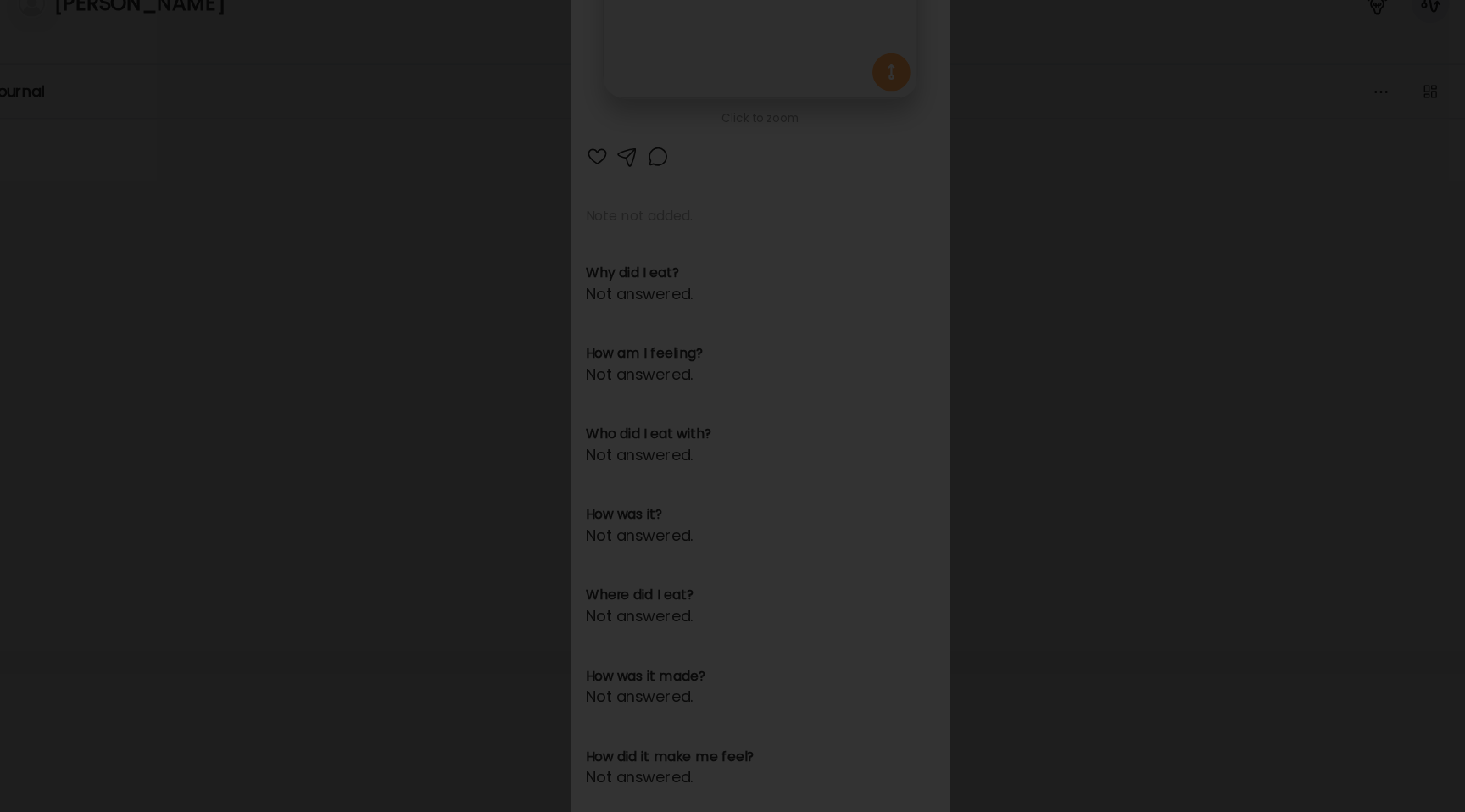
click at [299, 261] on div at bounding box center [732, 406] width 1438 height 785
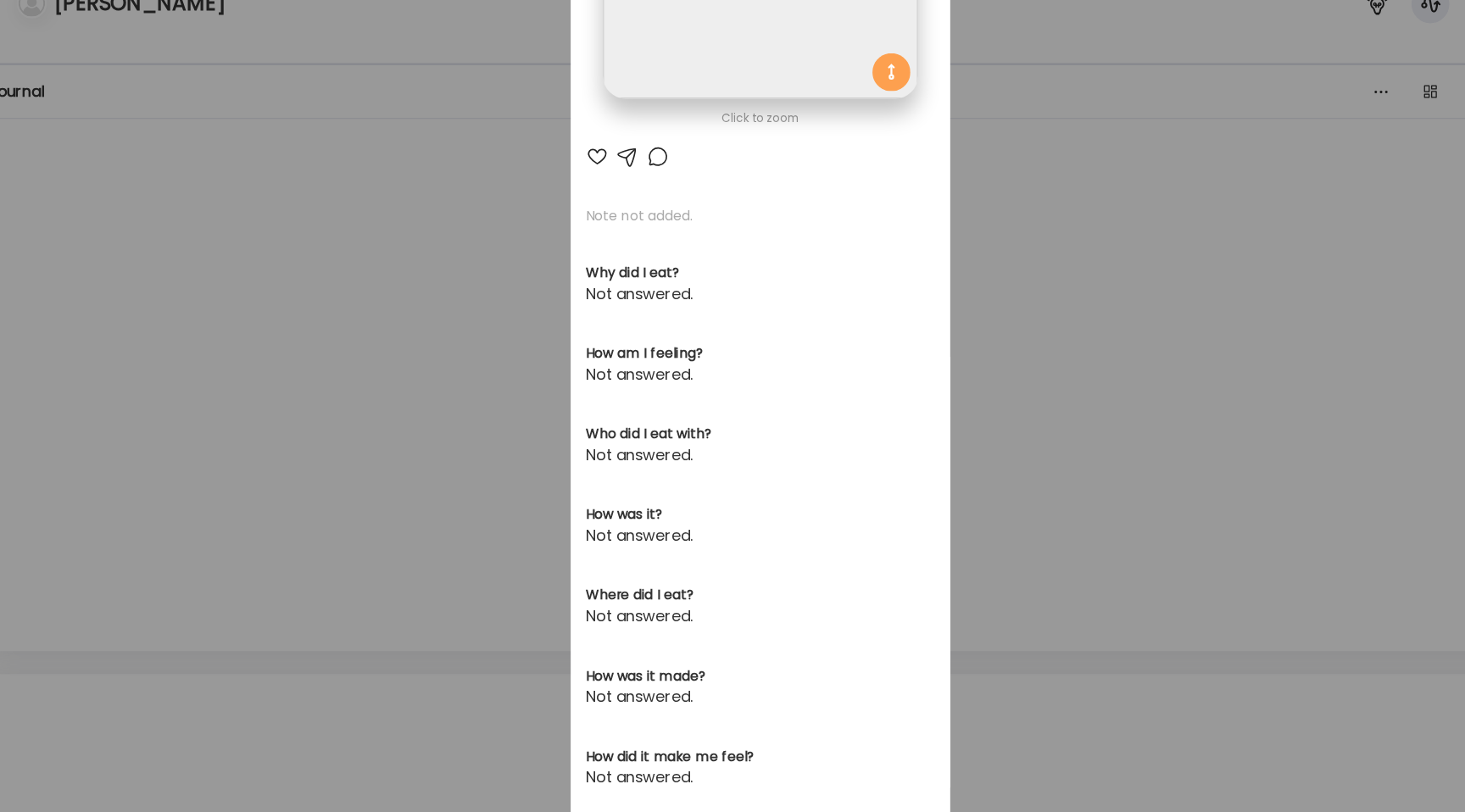
click at [299, 261] on div "Ate Coach Dashboard Wahoo! It’s official Take a moment to set up your Coach Pro…" at bounding box center [732, 406] width 1465 height 812
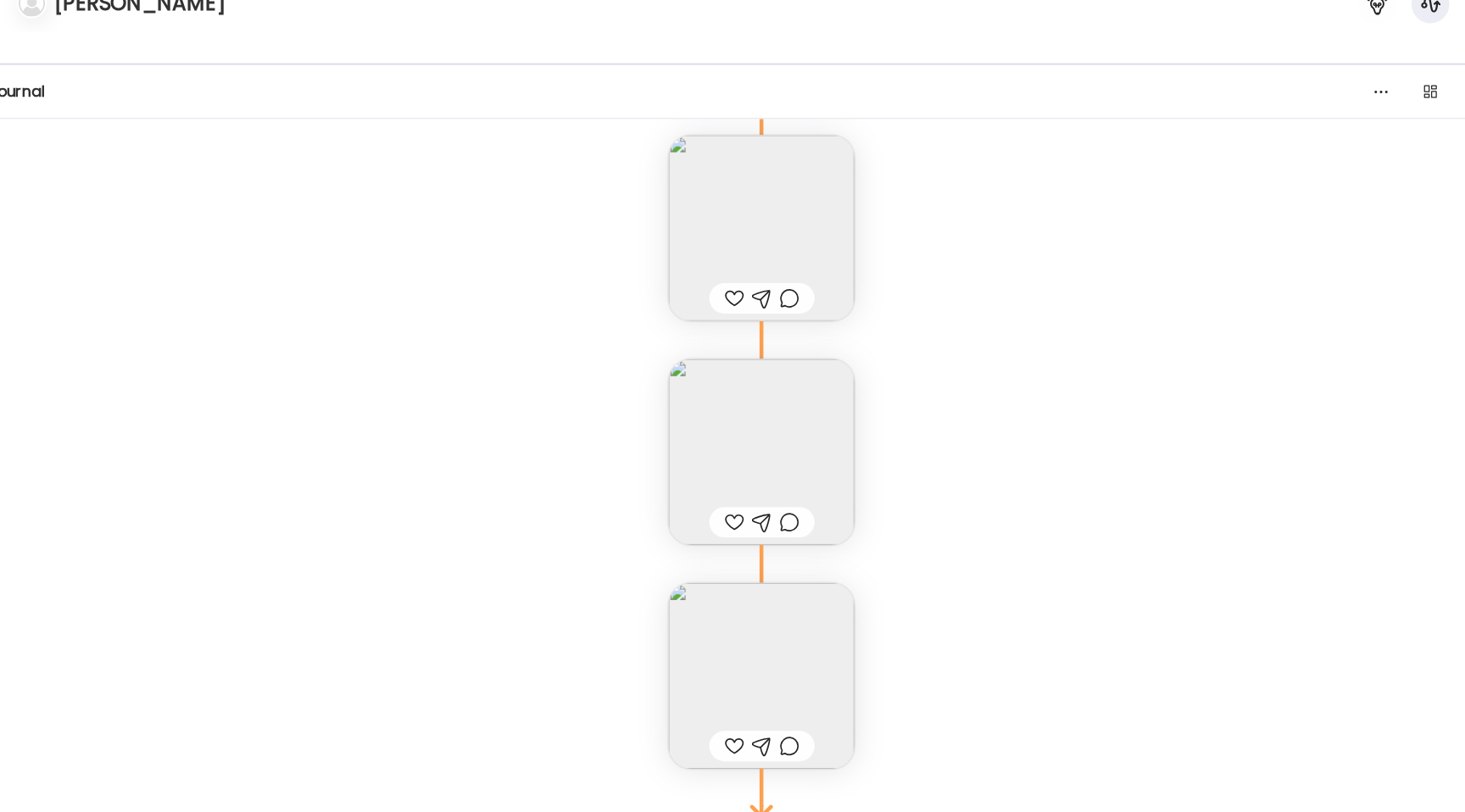
scroll to position [16456, 0]
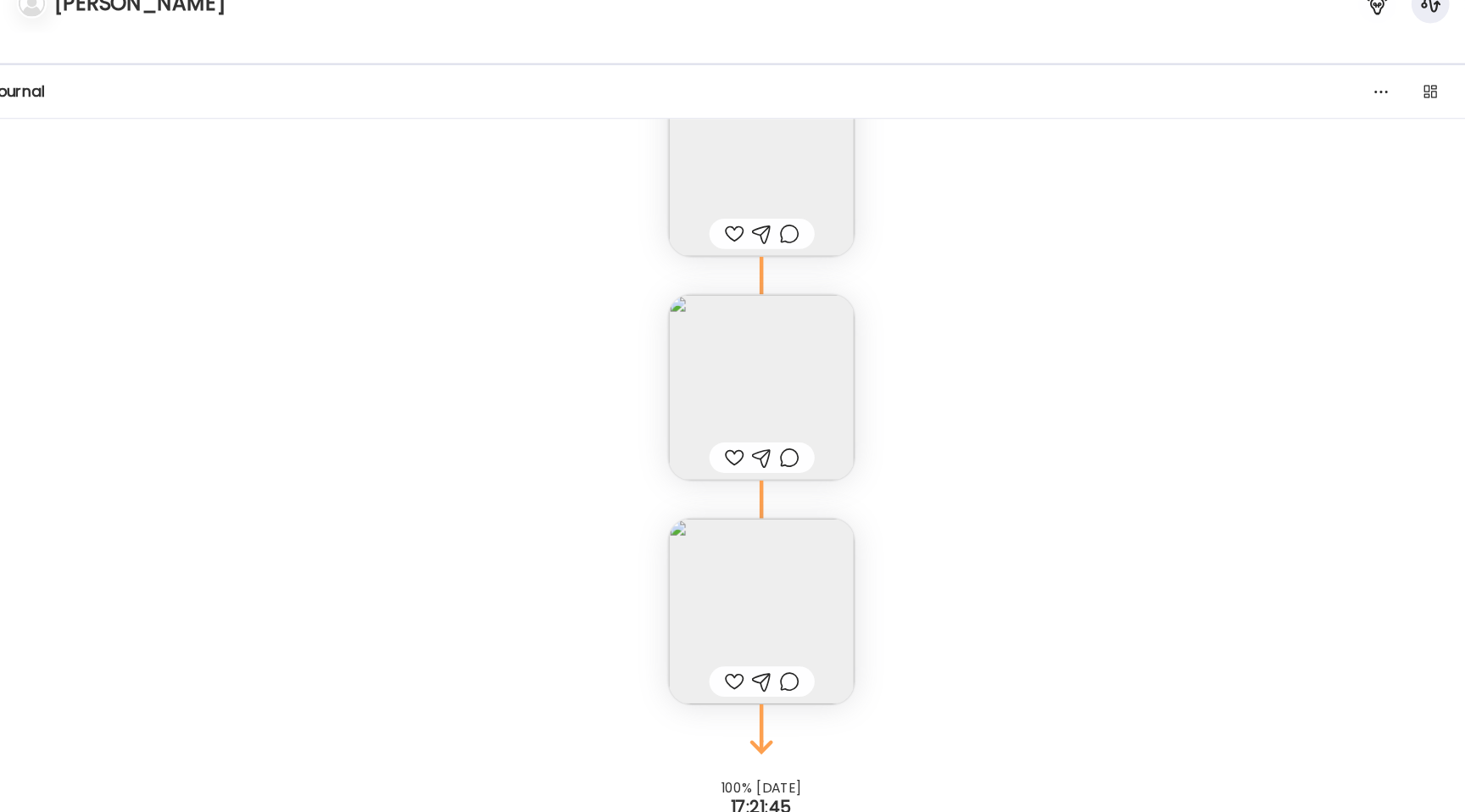
click at [747, 184] on img at bounding box center [733, 178] width 166 height 166
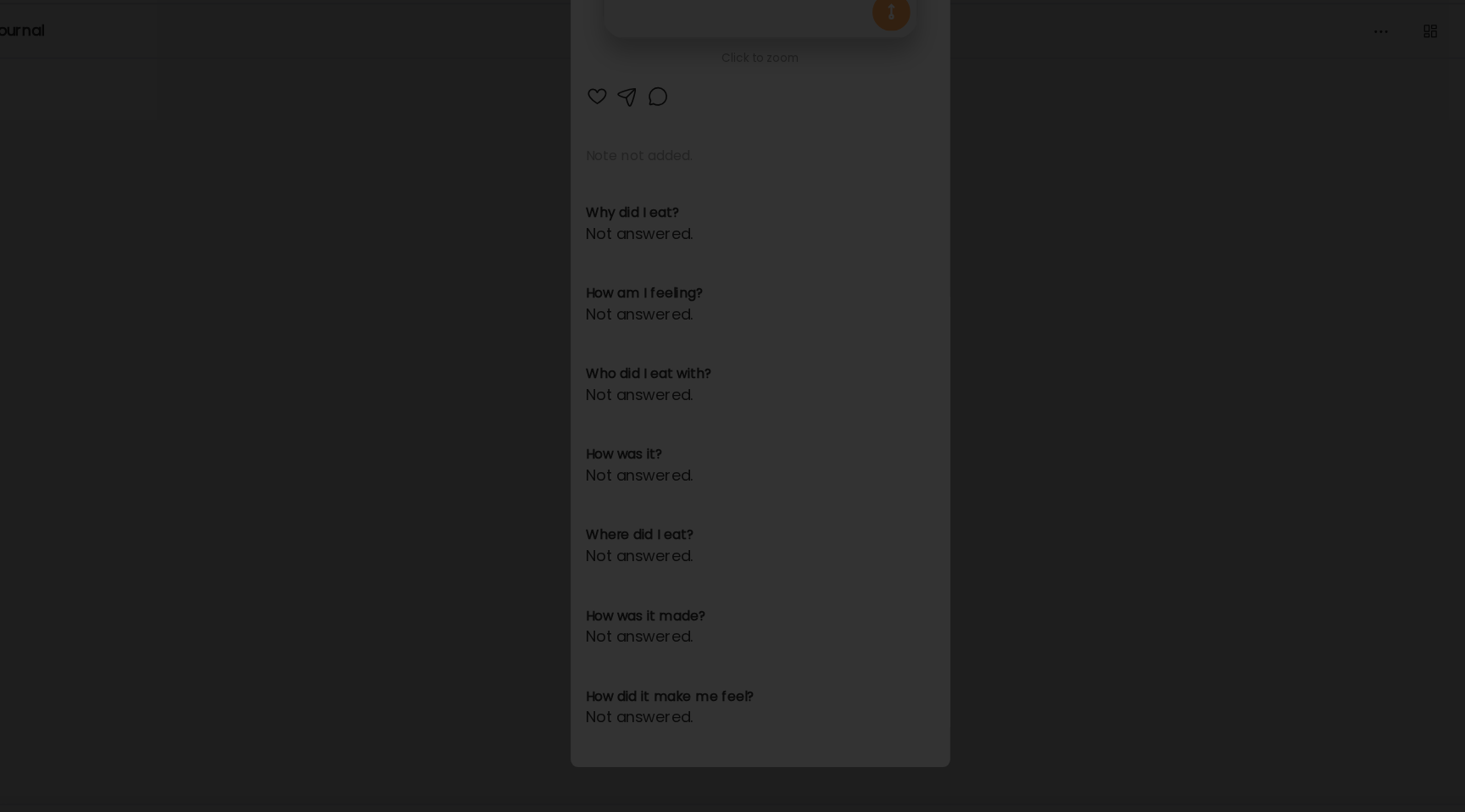
scroll to position [0, 0]
click at [235, 360] on div at bounding box center [732, 406] width 1438 height 785
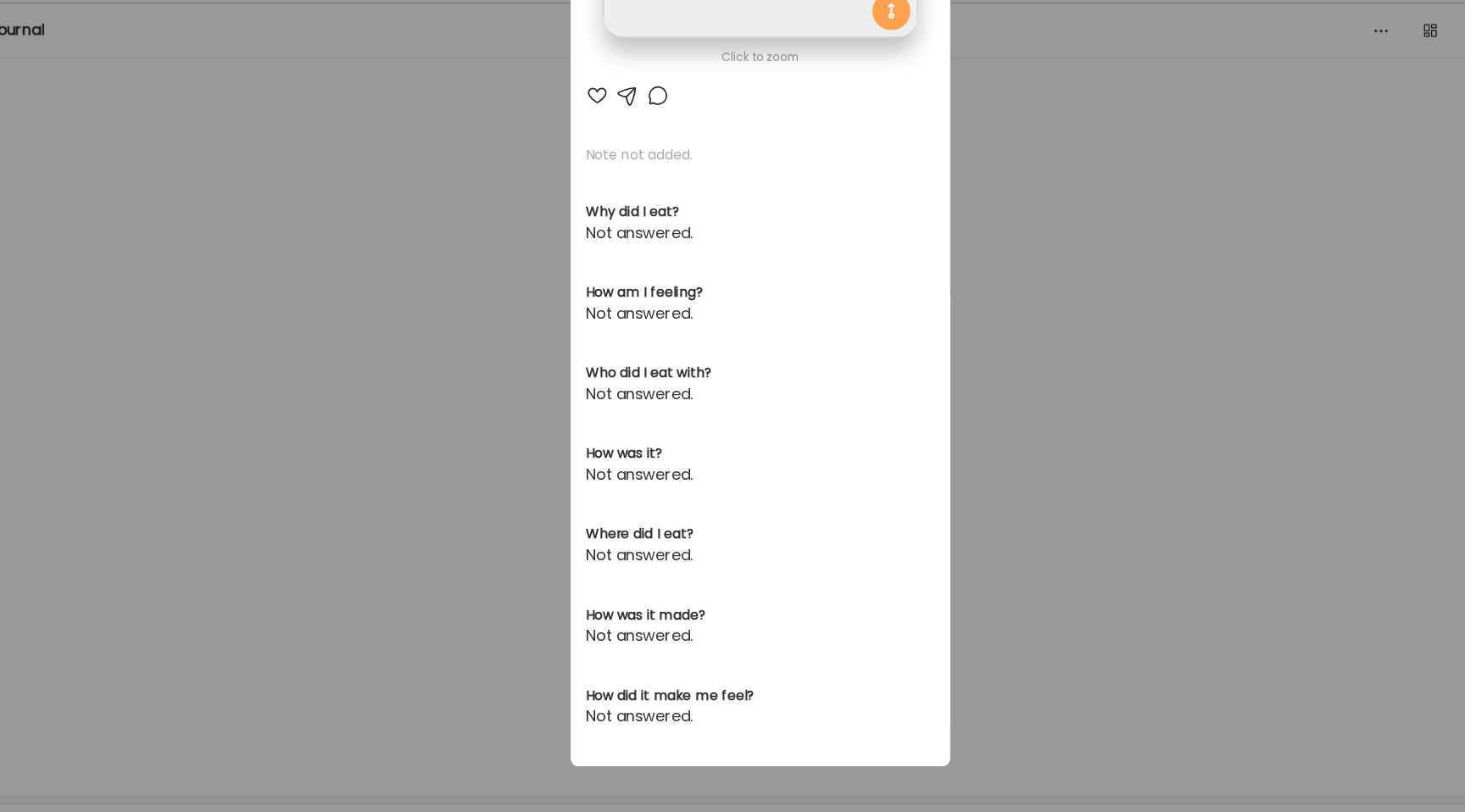
click at [235, 360] on div "Ate Coach Dashboard Wahoo! It’s official Take a moment to set up your Coach Pro…" at bounding box center [732, 406] width 1465 height 812
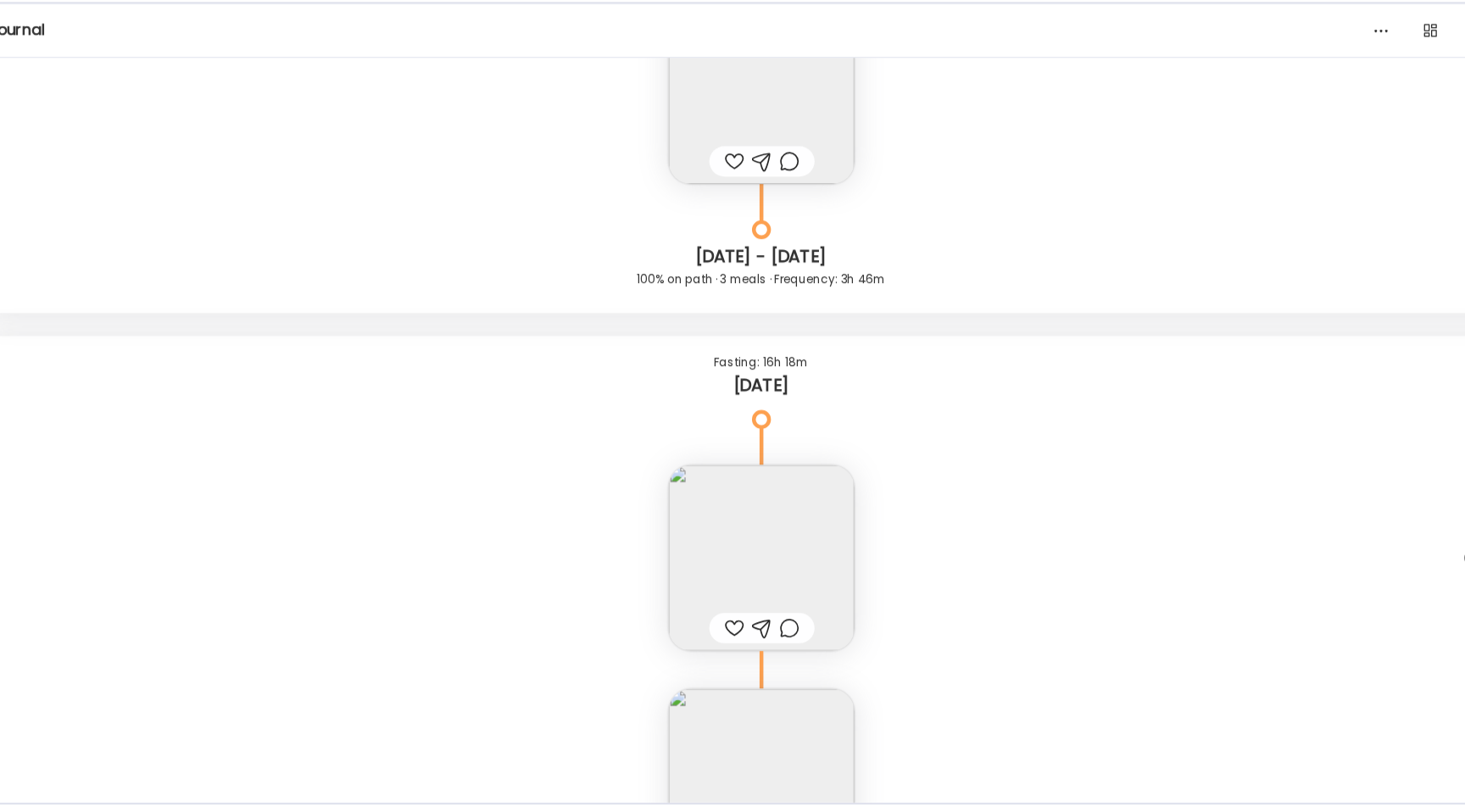
scroll to position [15655, 0]
click at [695, 539] on img at bounding box center [733, 578] width 166 height 166
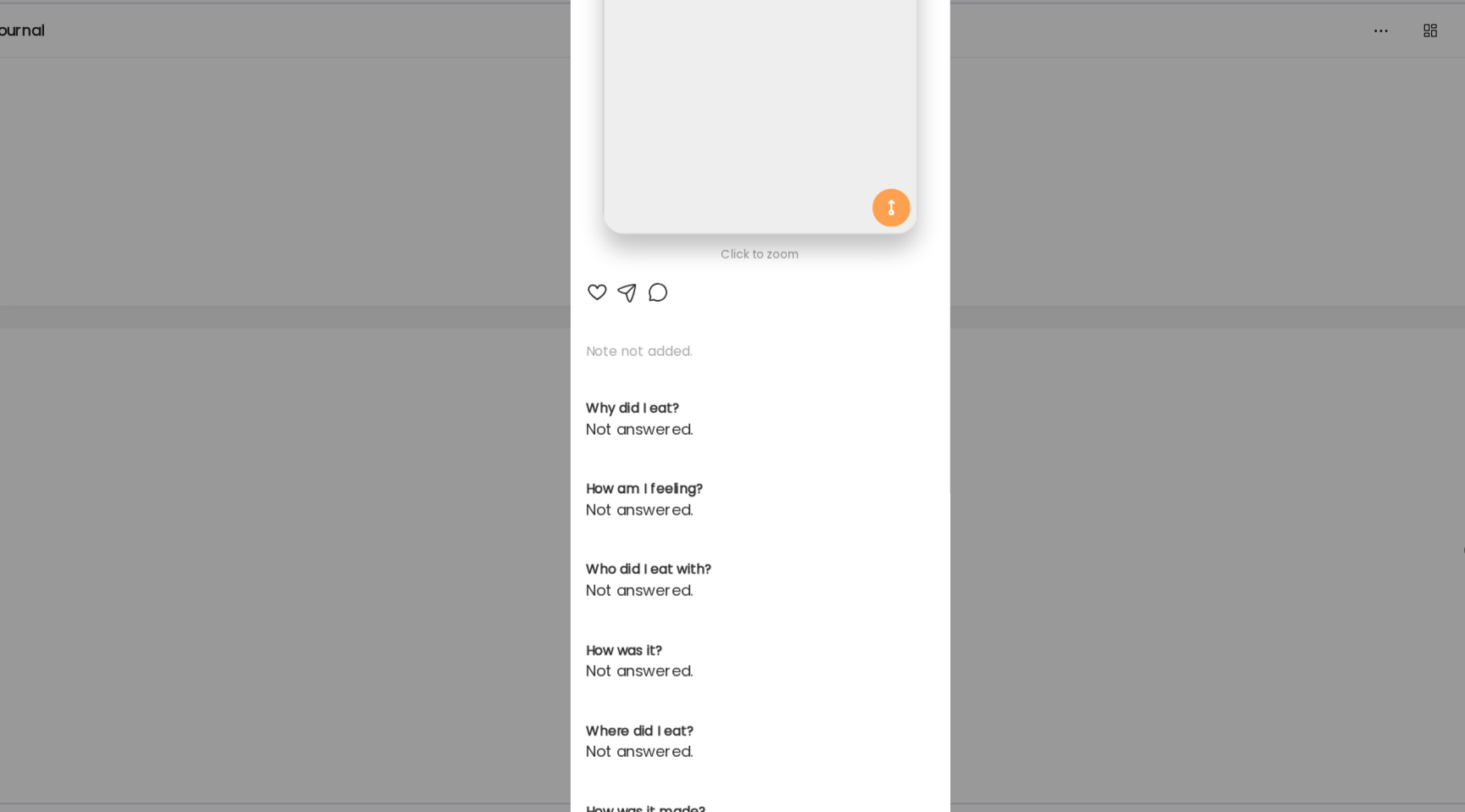
scroll to position [54, 0]
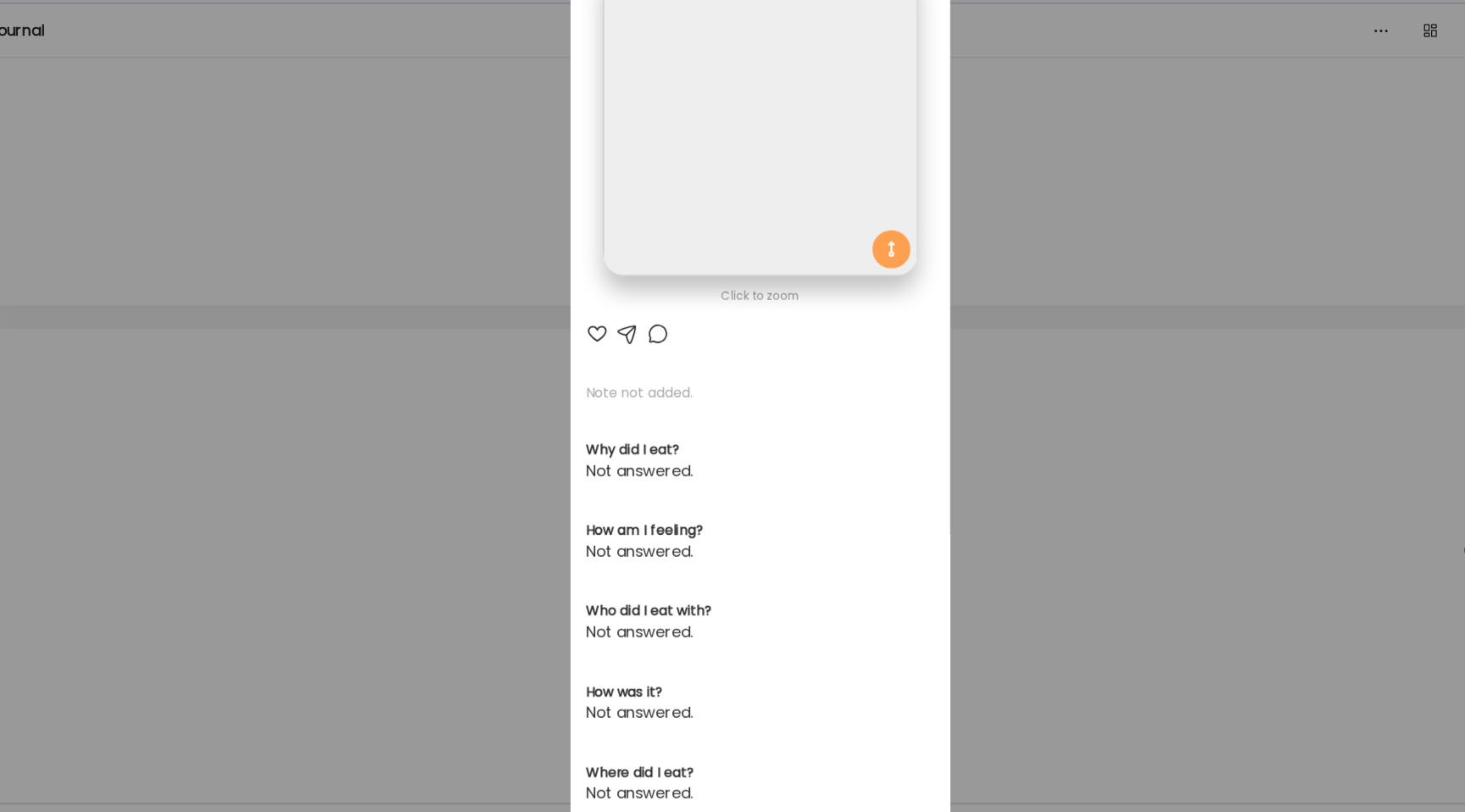
click at [679, 219] on img at bounding box center [732, 192] width 280 height 280
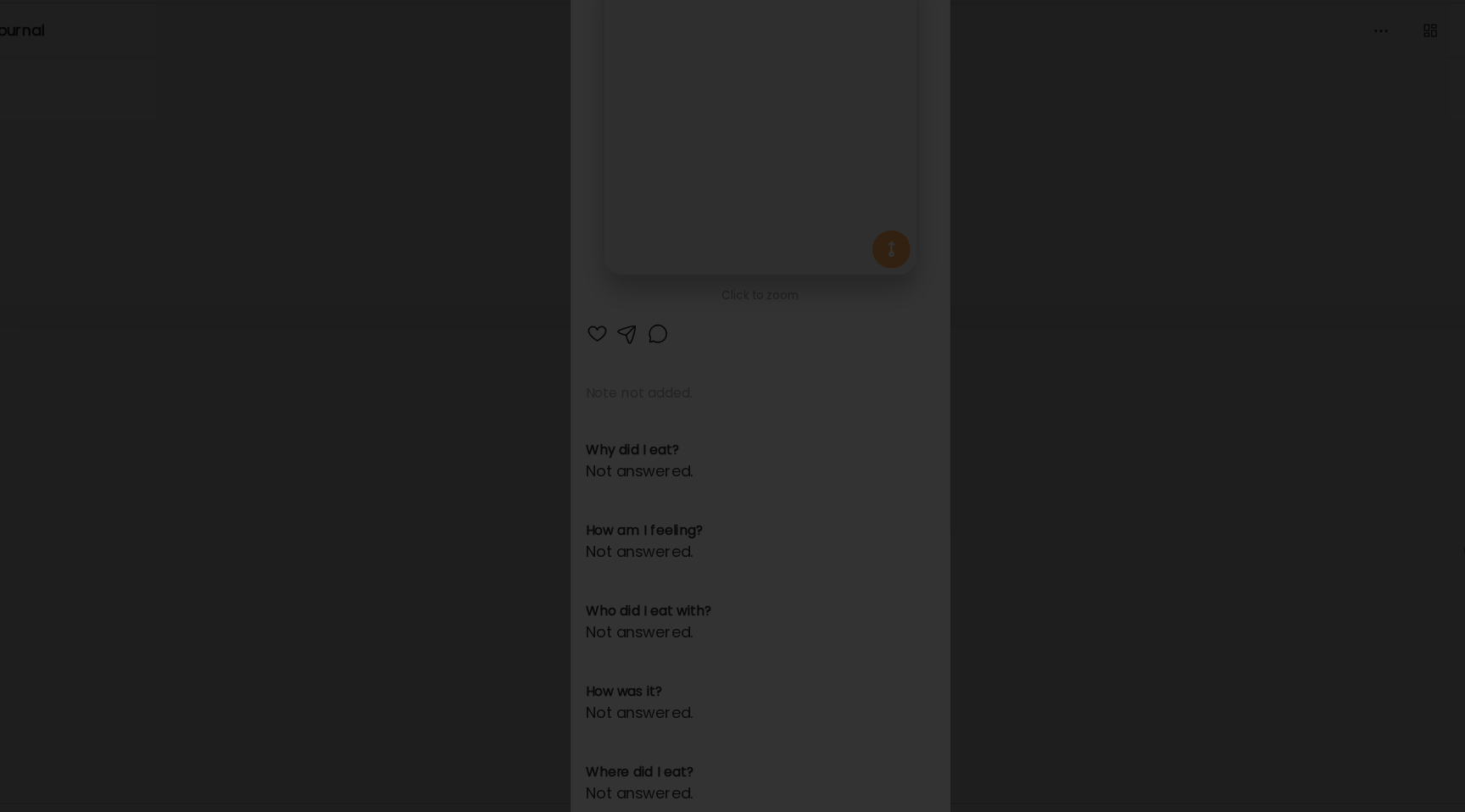
scroll to position [0, 0]
click at [202, 174] on div at bounding box center [732, 406] width 1438 height 785
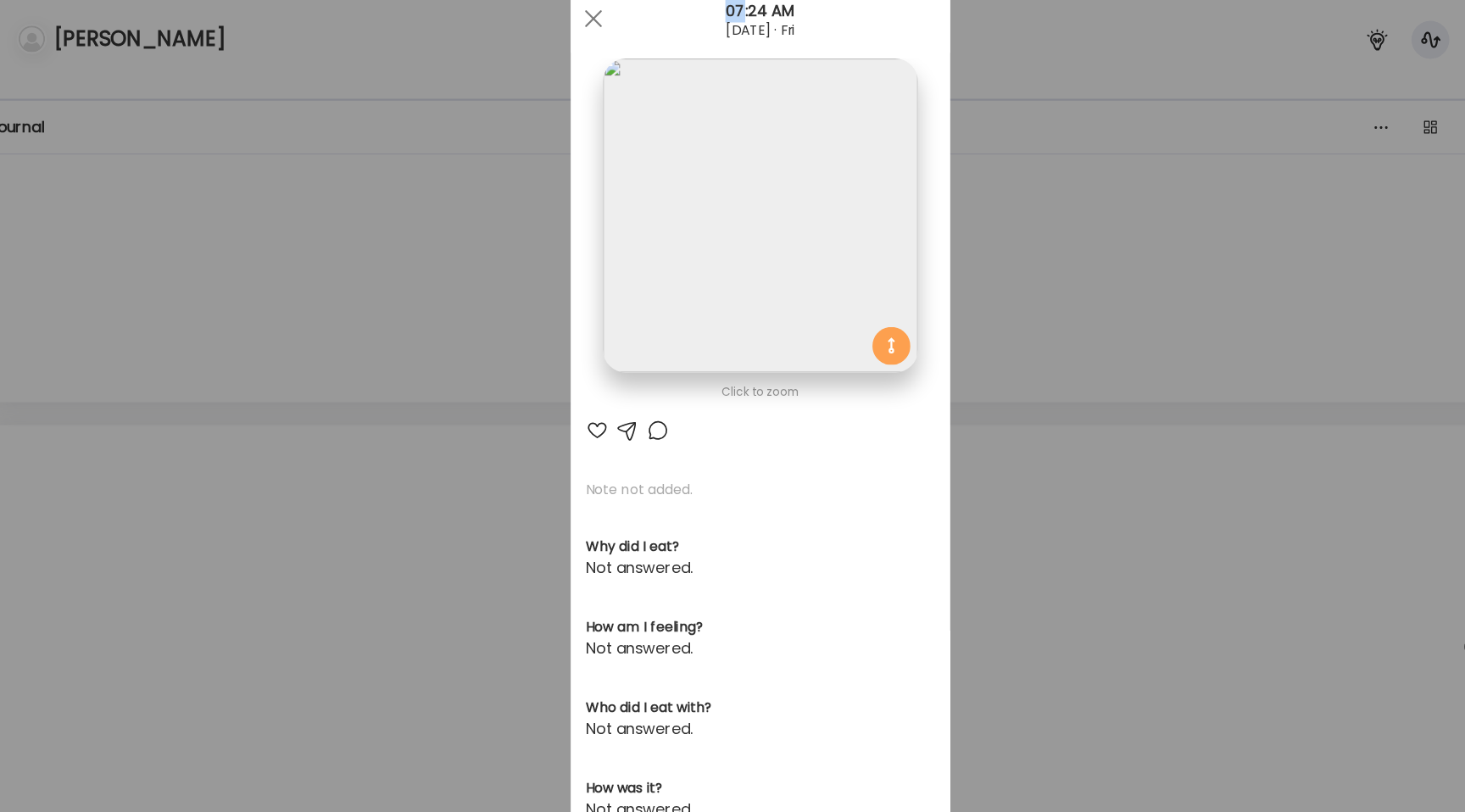
click at [202, 174] on div "Ate Coach Dashboard Wahoo! It’s official Take a moment to set up your Coach Pro…" at bounding box center [732, 406] width 1465 height 812
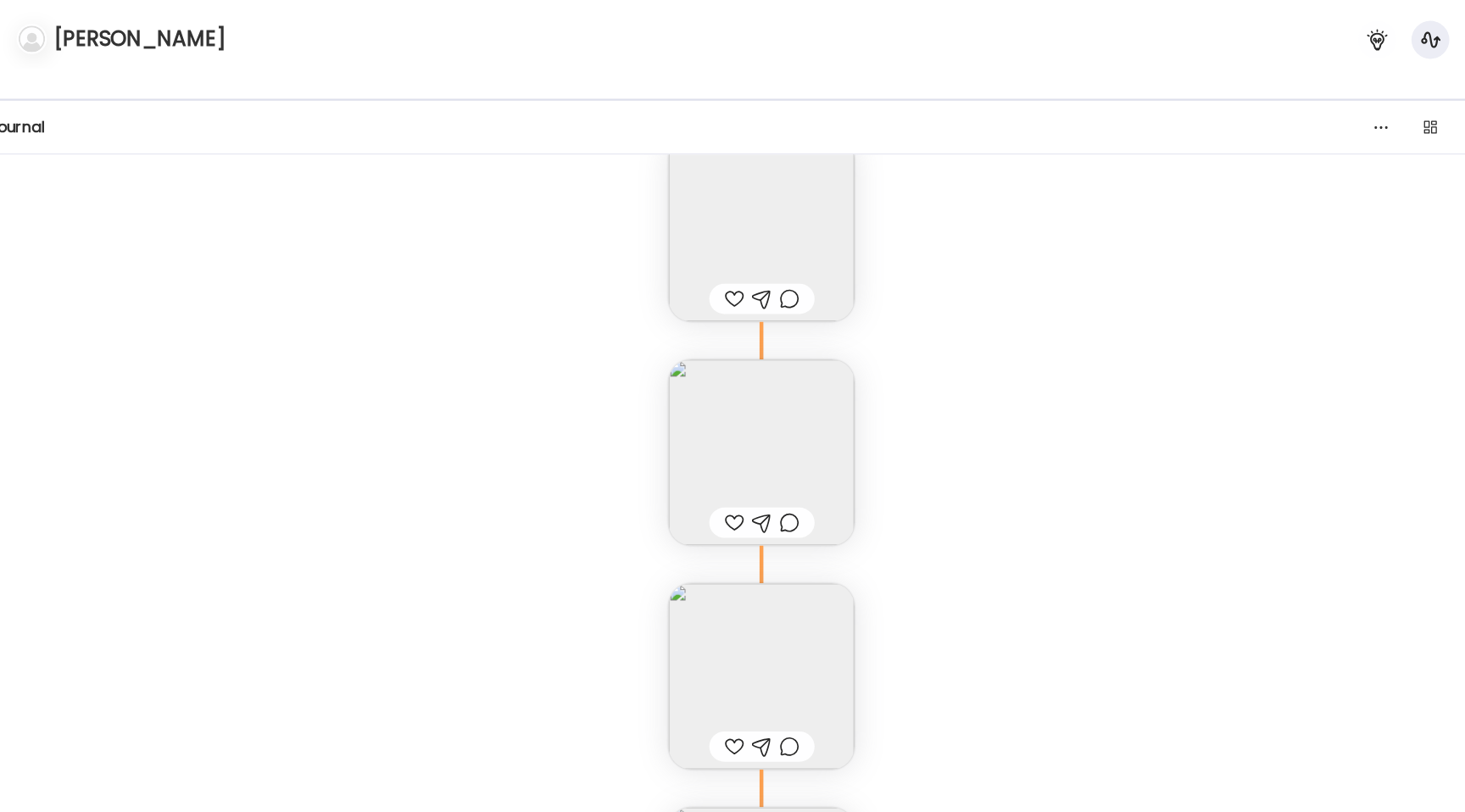
scroll to position [14166, 0]
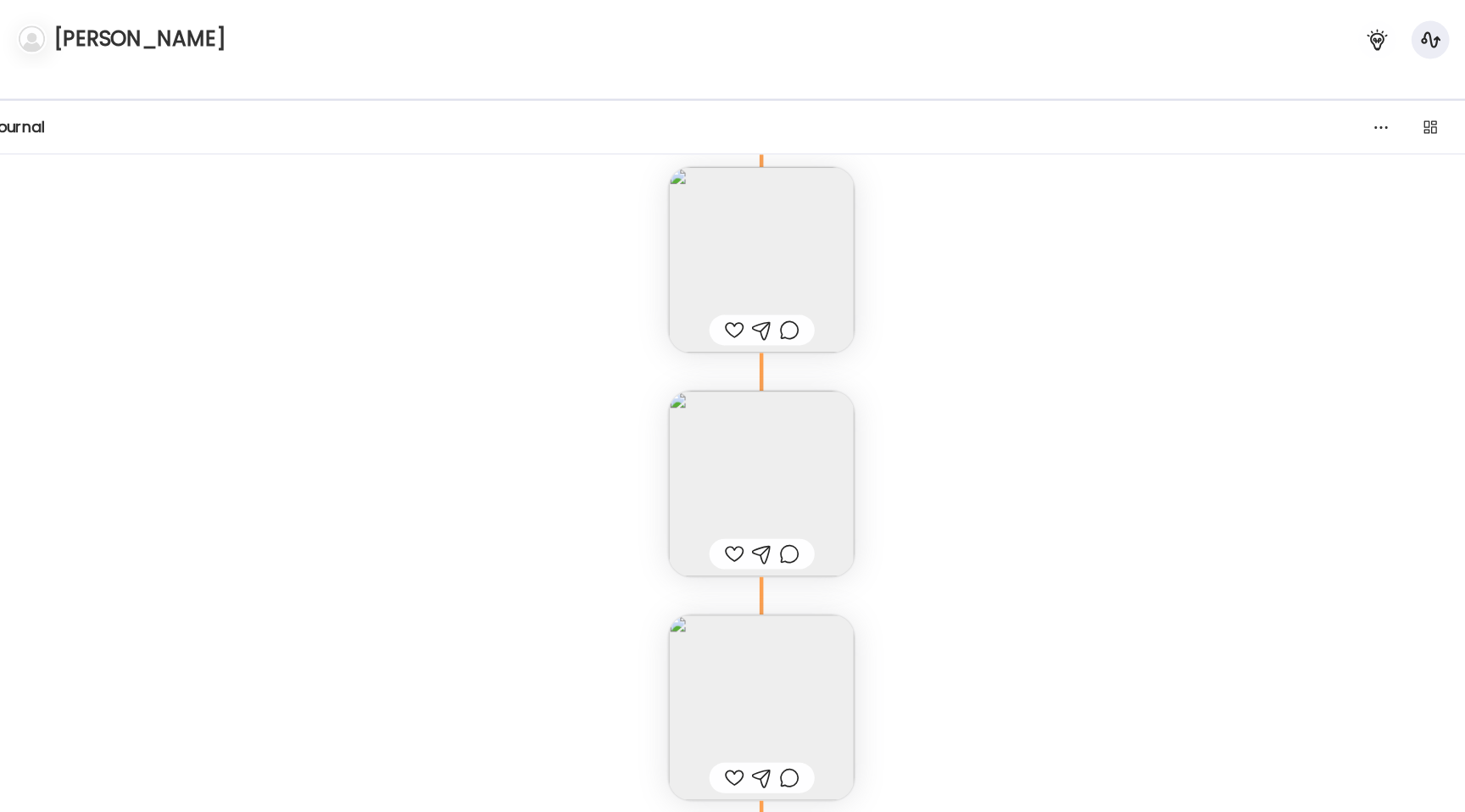
click at [659, 237] on img at bounding box center [733, 232] width 166 height 166
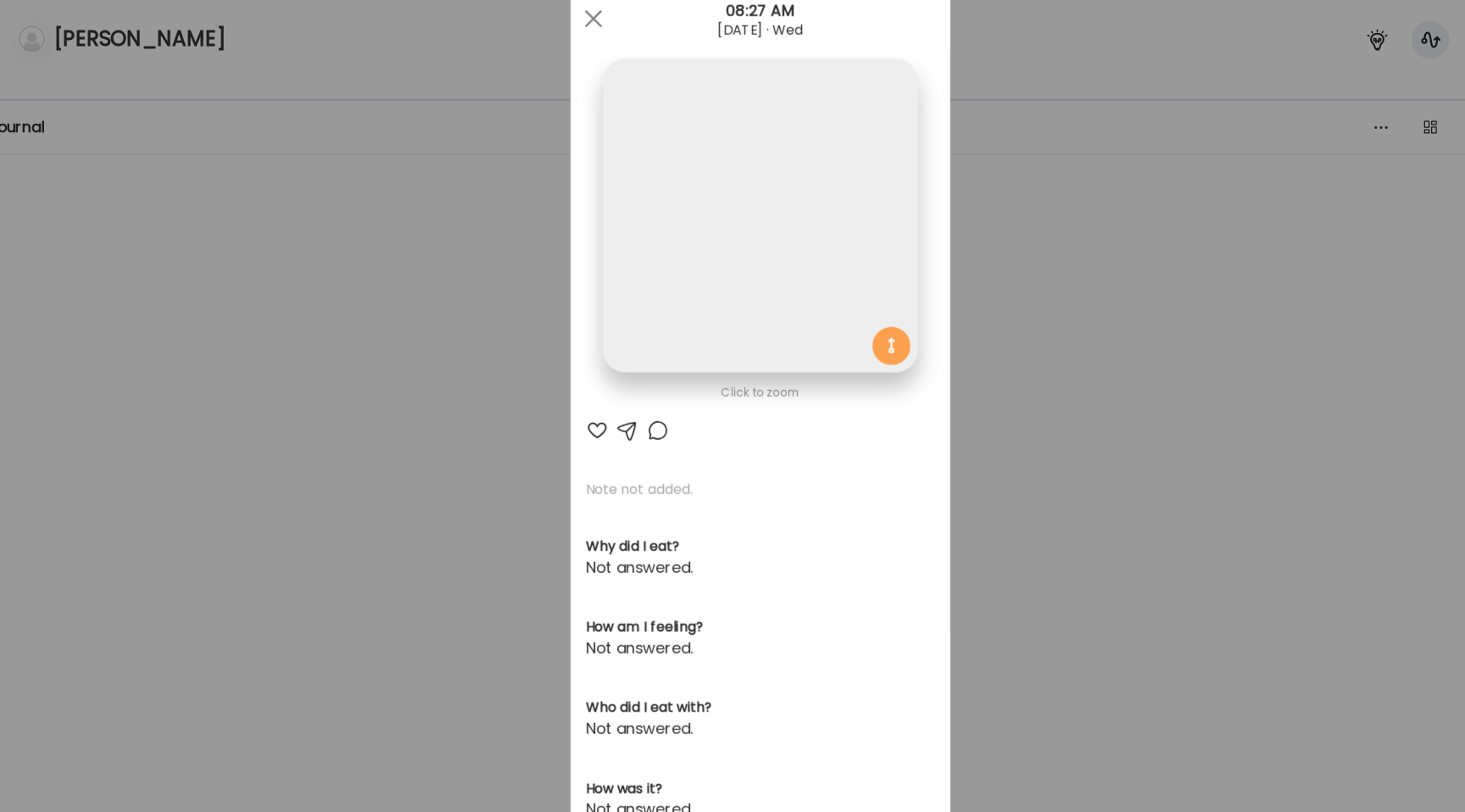
click at [654, 193] on img at bounding box center [732, 192] width 280 height 280
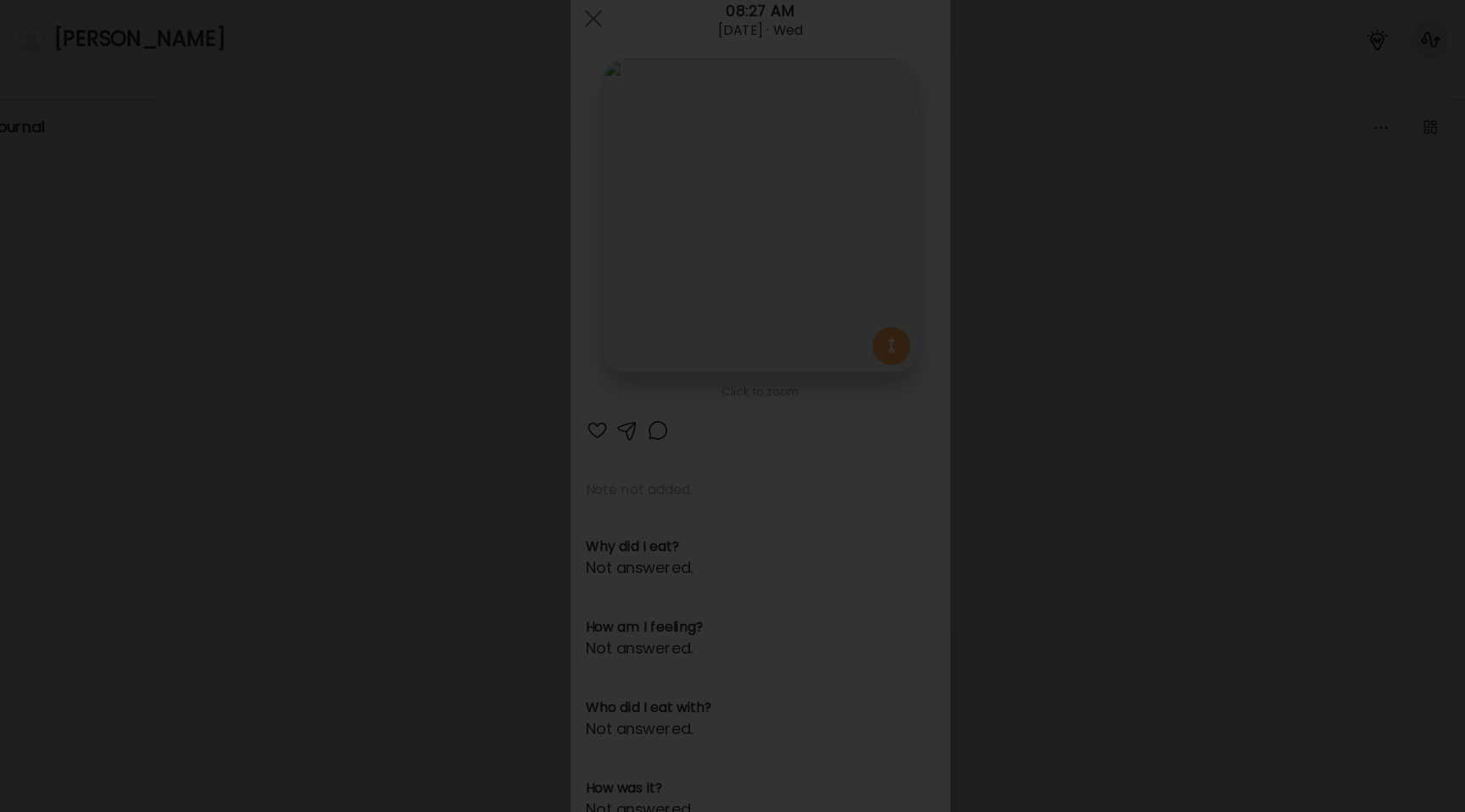
click at [248, 90] on div at bounding box center [732, 406] width 1438 height 785
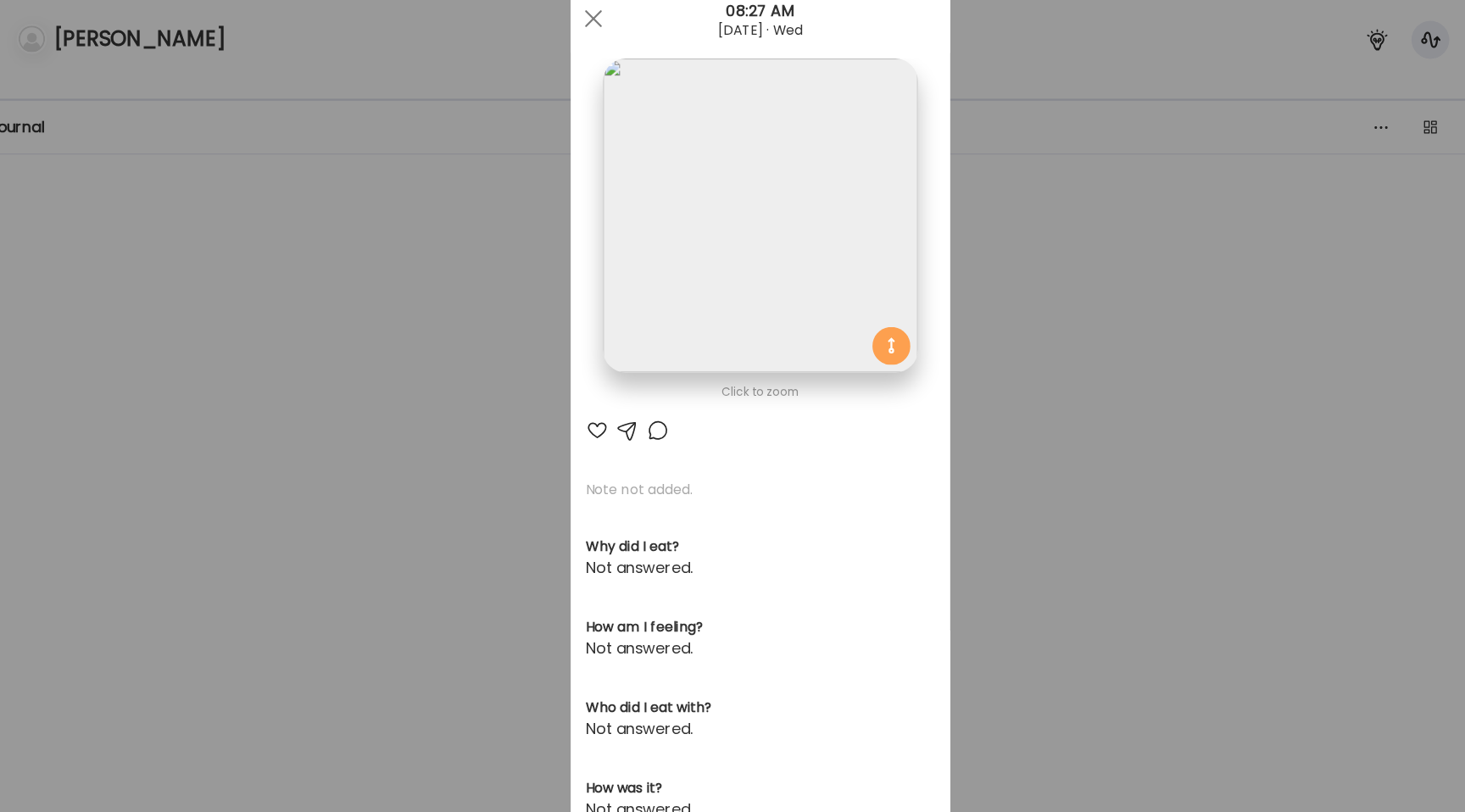
click at [252, 92] on div "Ate Coach Dashboard Wahoo! It’s official Take a moment to set up your Coach Pro…" at bounding box center [732, 406] width 1465 height 812
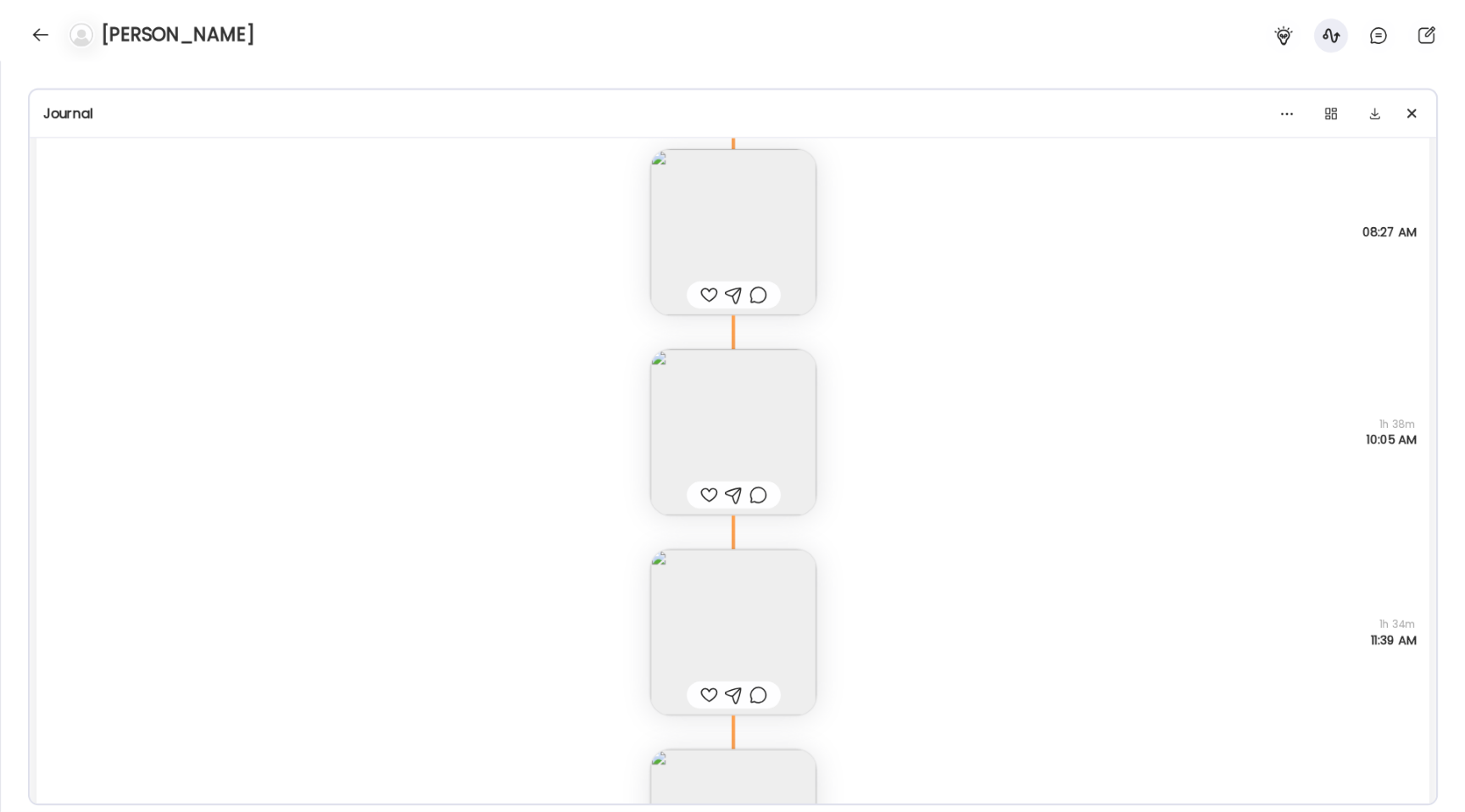
click at [12, 42] on div "[PERSON_NAME]" at bounding box center [732, 30] width 1465 height 61
click at [39, 40] on div at bounding box center [41, 35] width 27 height 27
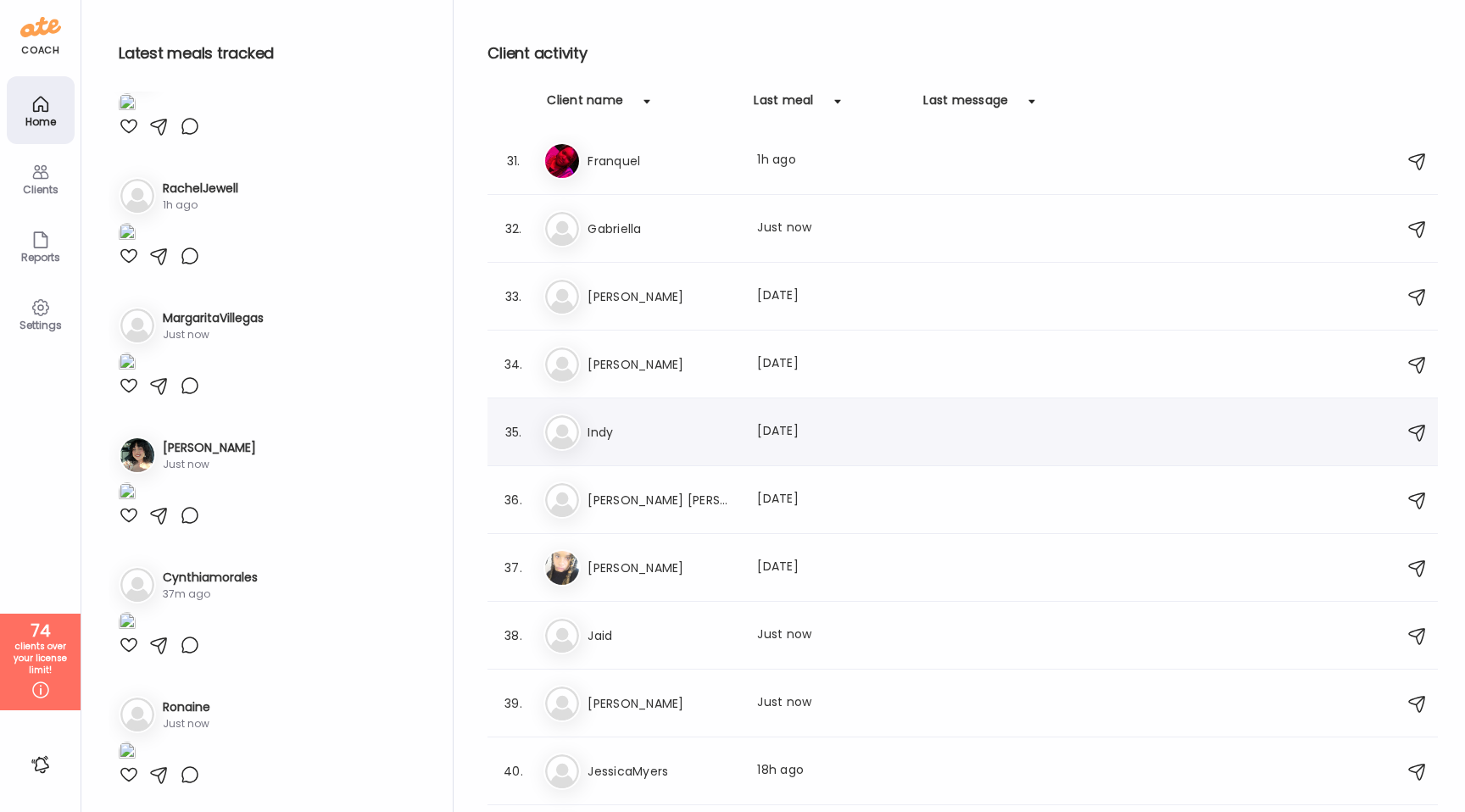
scroll to position [2042, 0]
click at [659, 434] on h3 "Indy" at bounding box center [662, 431] width 149 height 20
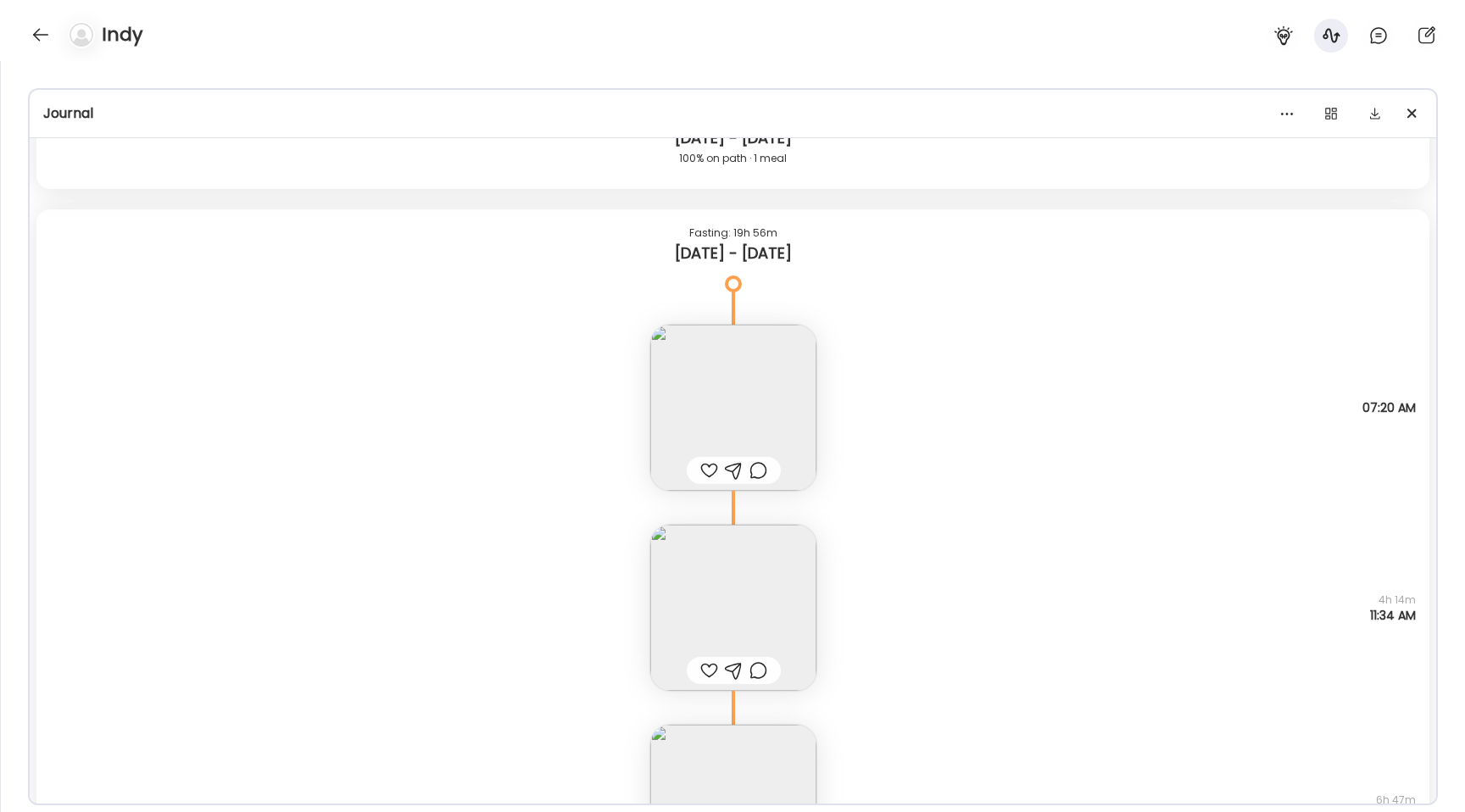
scroll to position [0, 0]
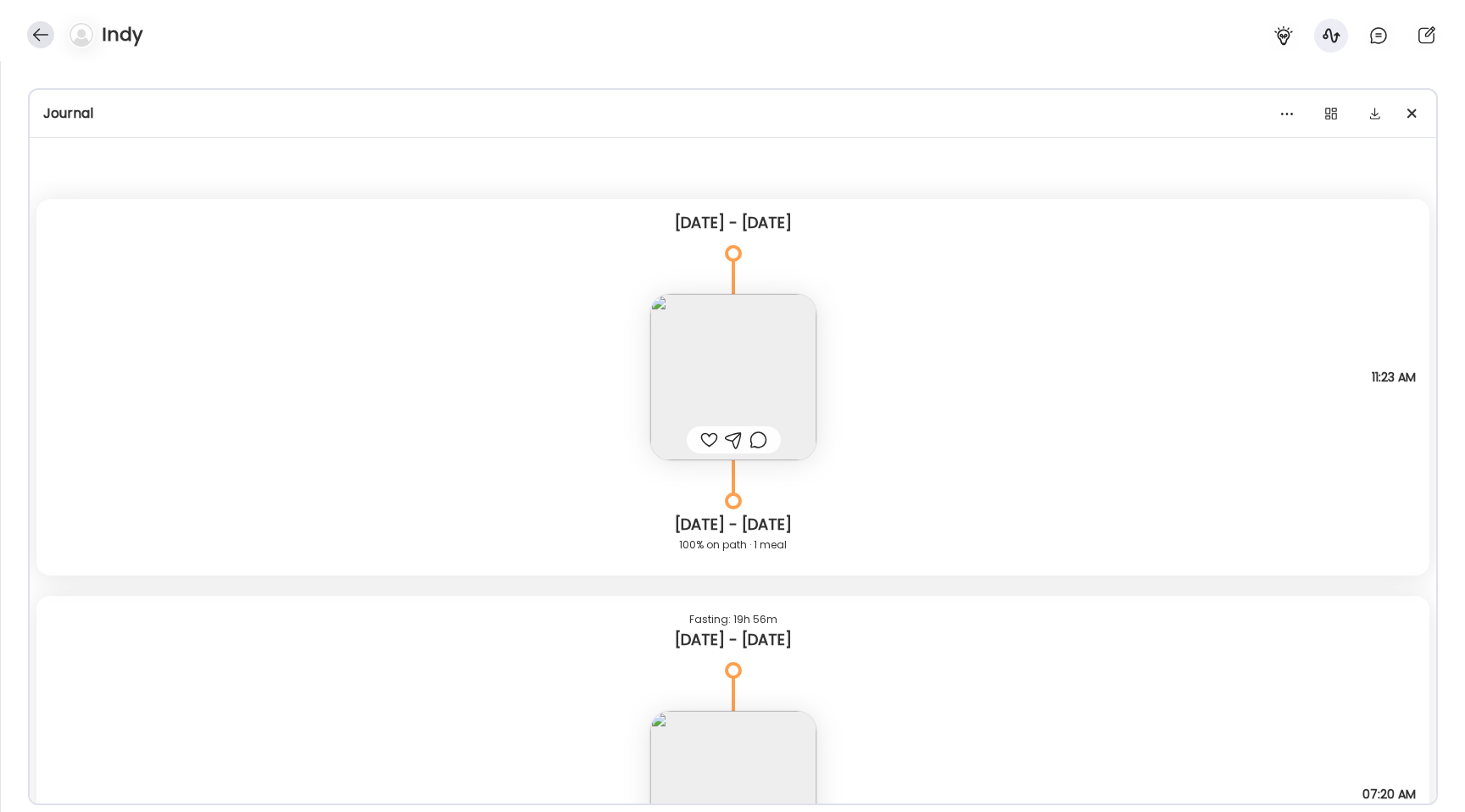
click at [37, 25] on div at bounding box center [41, 35] width 27 height 27
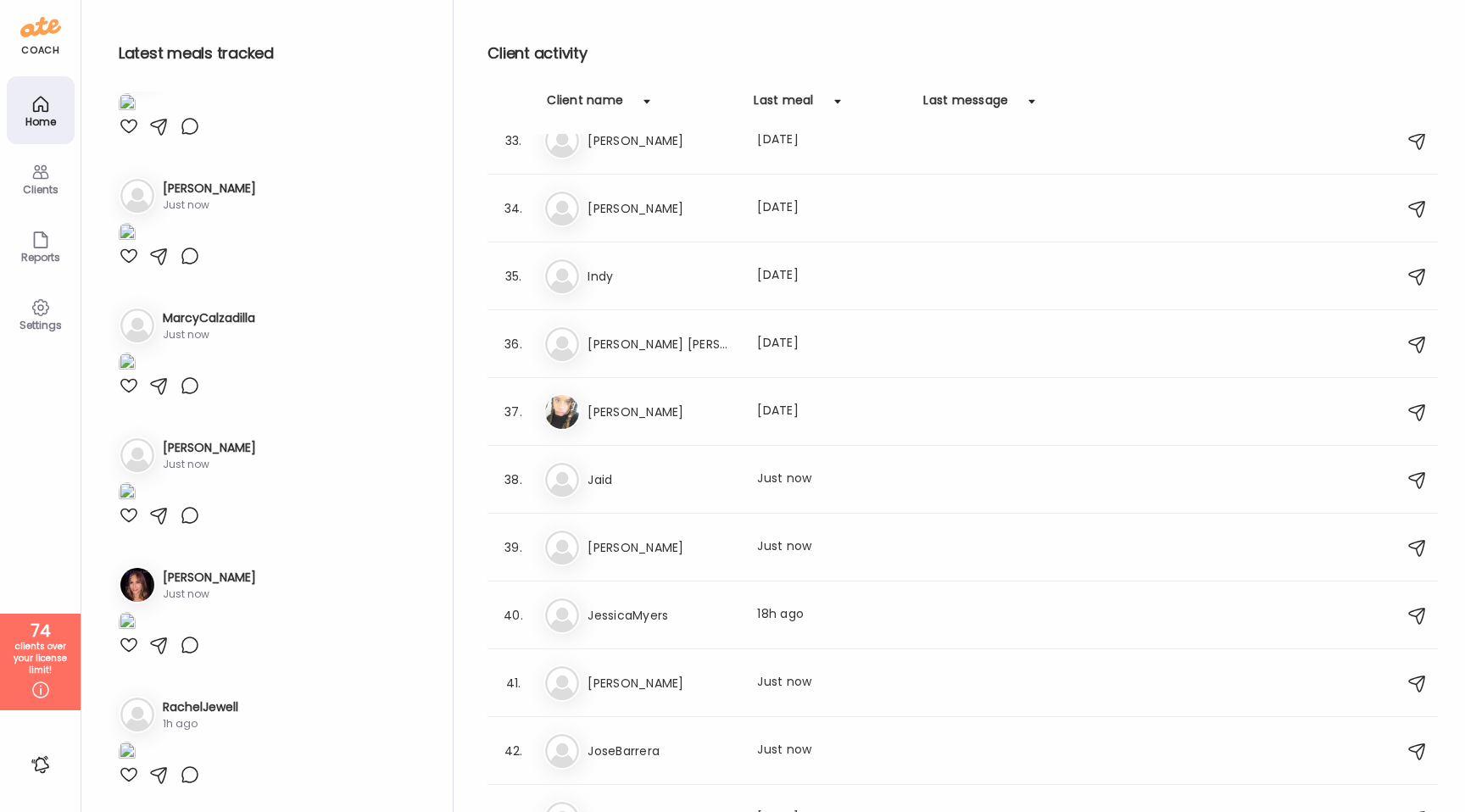
scroll to position [2179, 0]
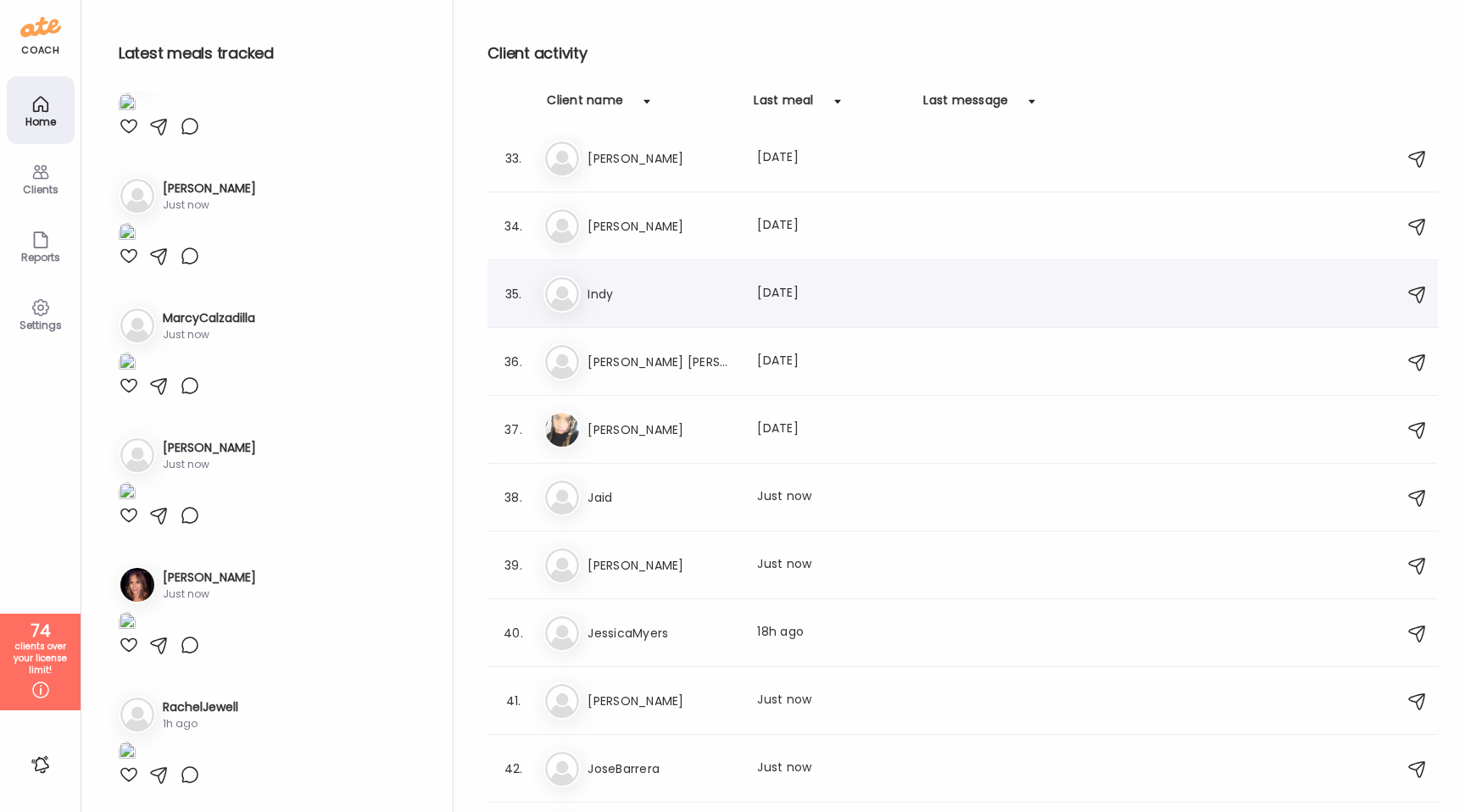
click at [671, 299] on h3 "Indy" at bounding box center [662, 294] width 149 height 20
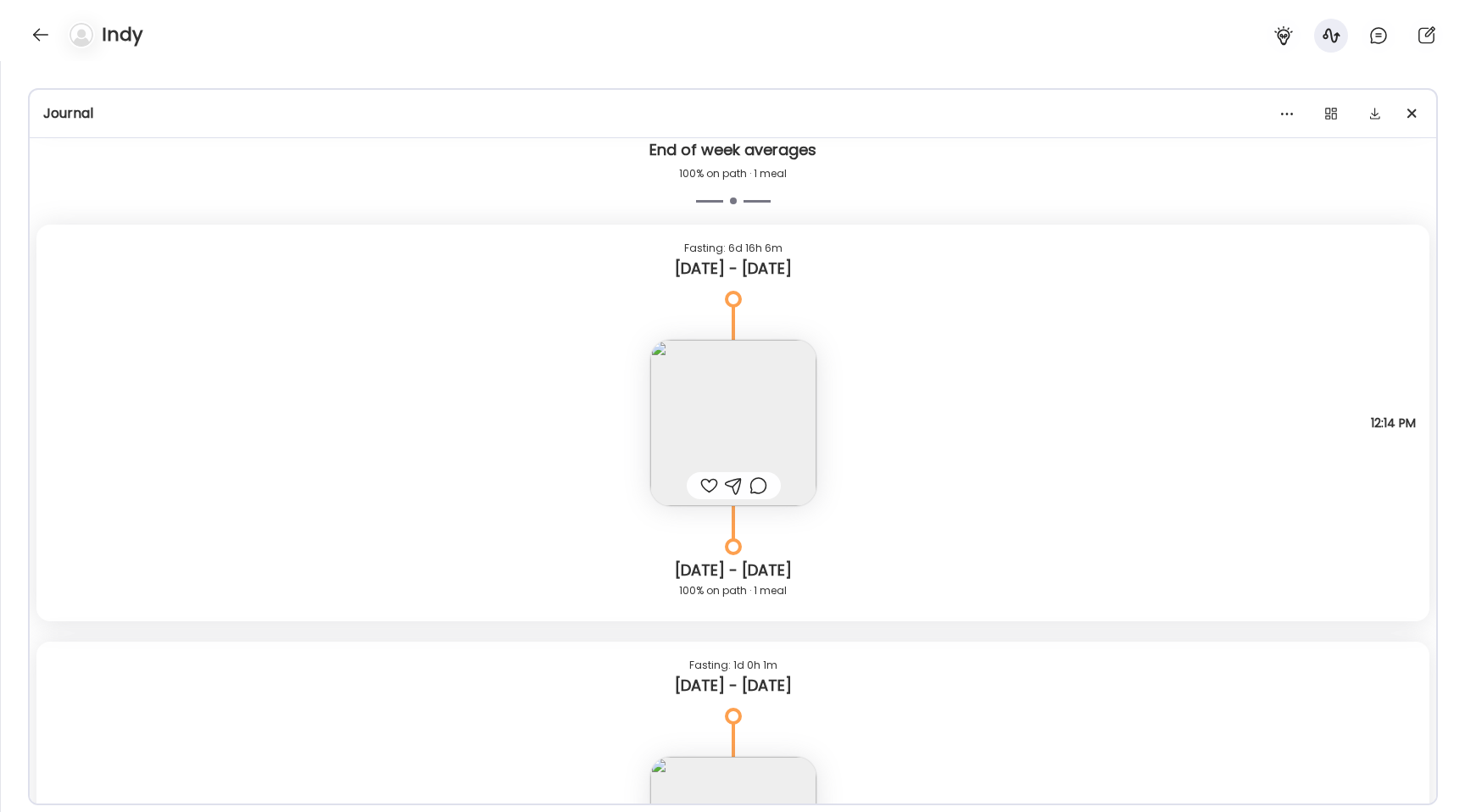
scroll to position [5777, 0]
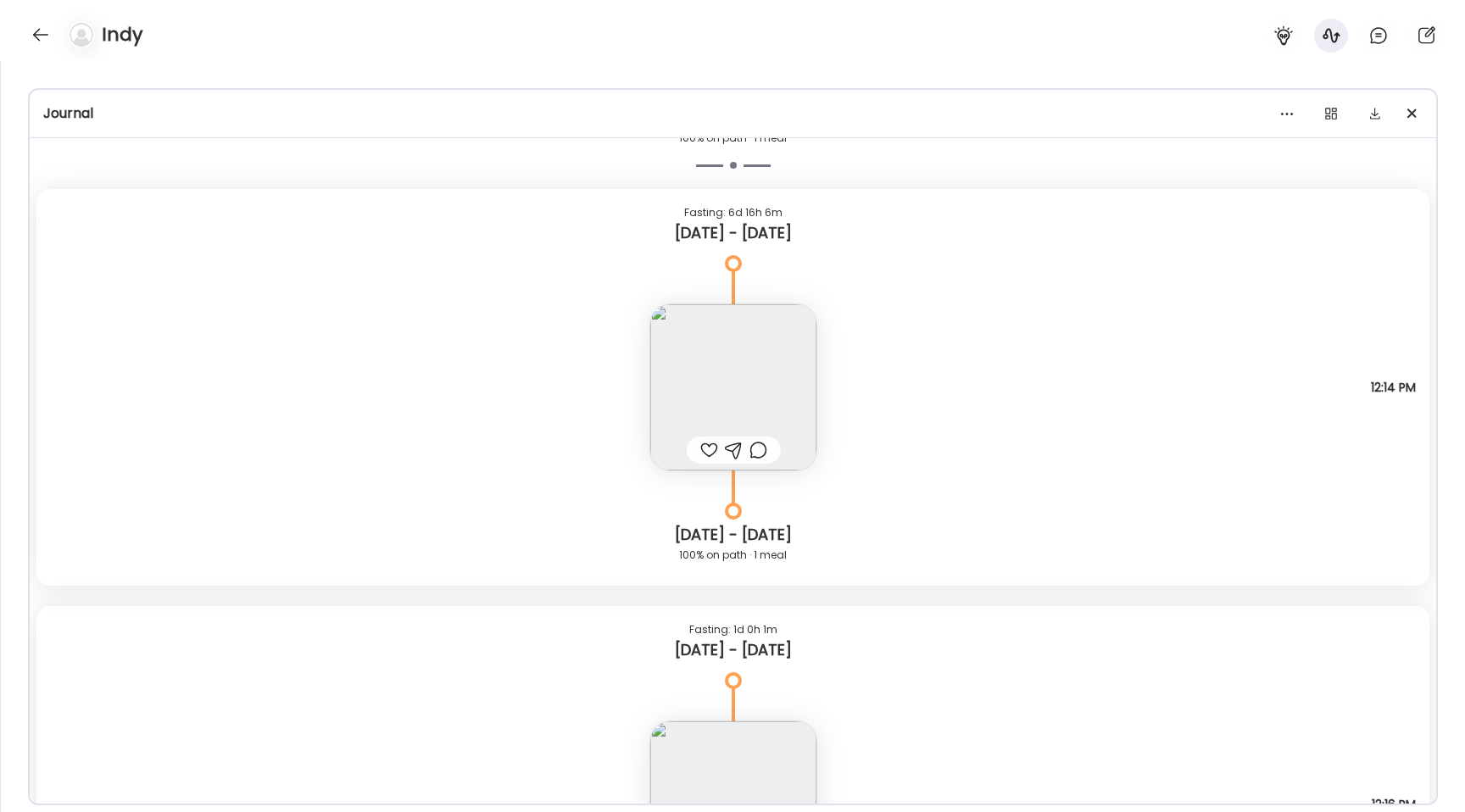
click at [736, 358] on img at bounding box center [733, 388] width 166 height 166
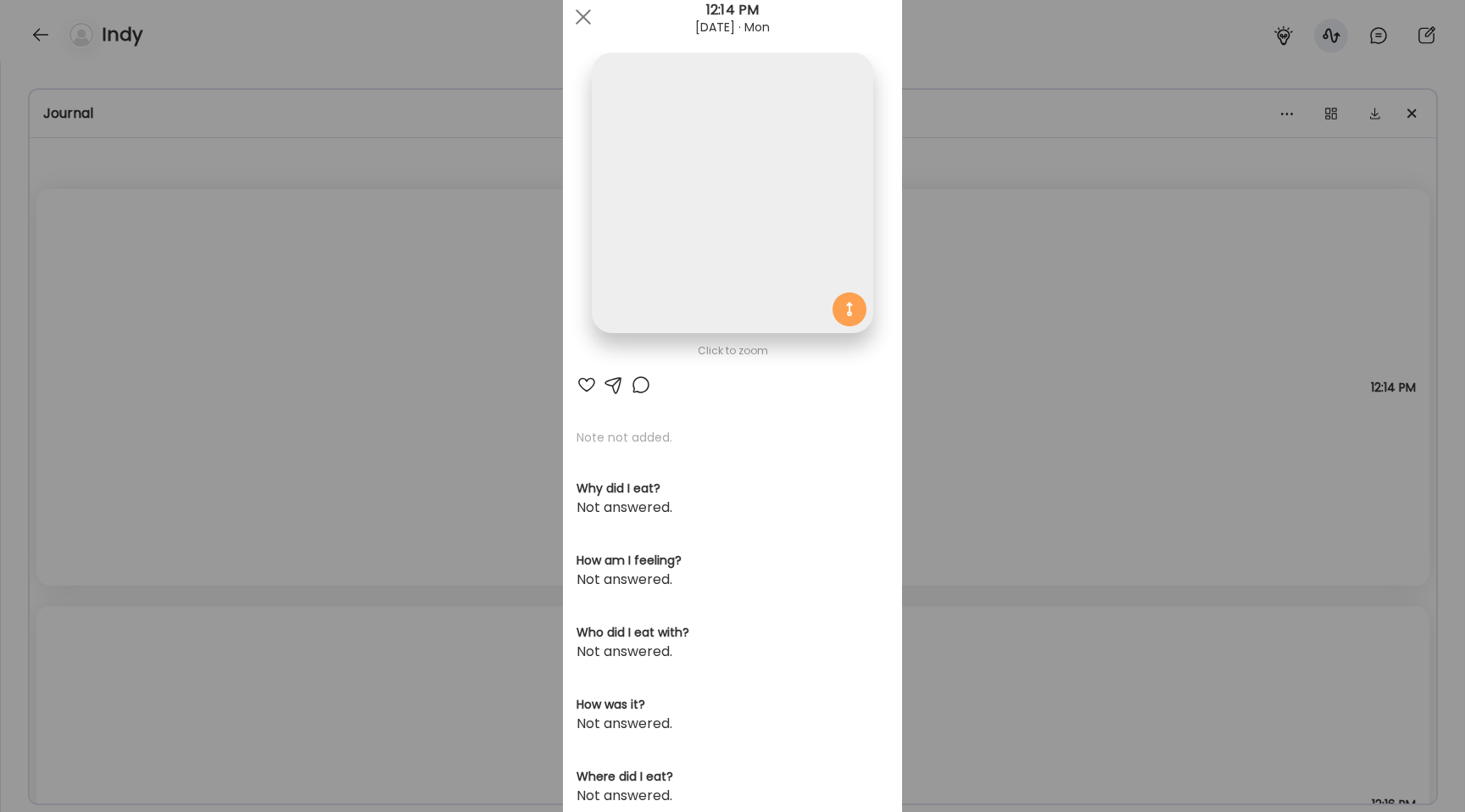
click at [706, 186] on img at bounding box center [732, 192] width 280 height 280
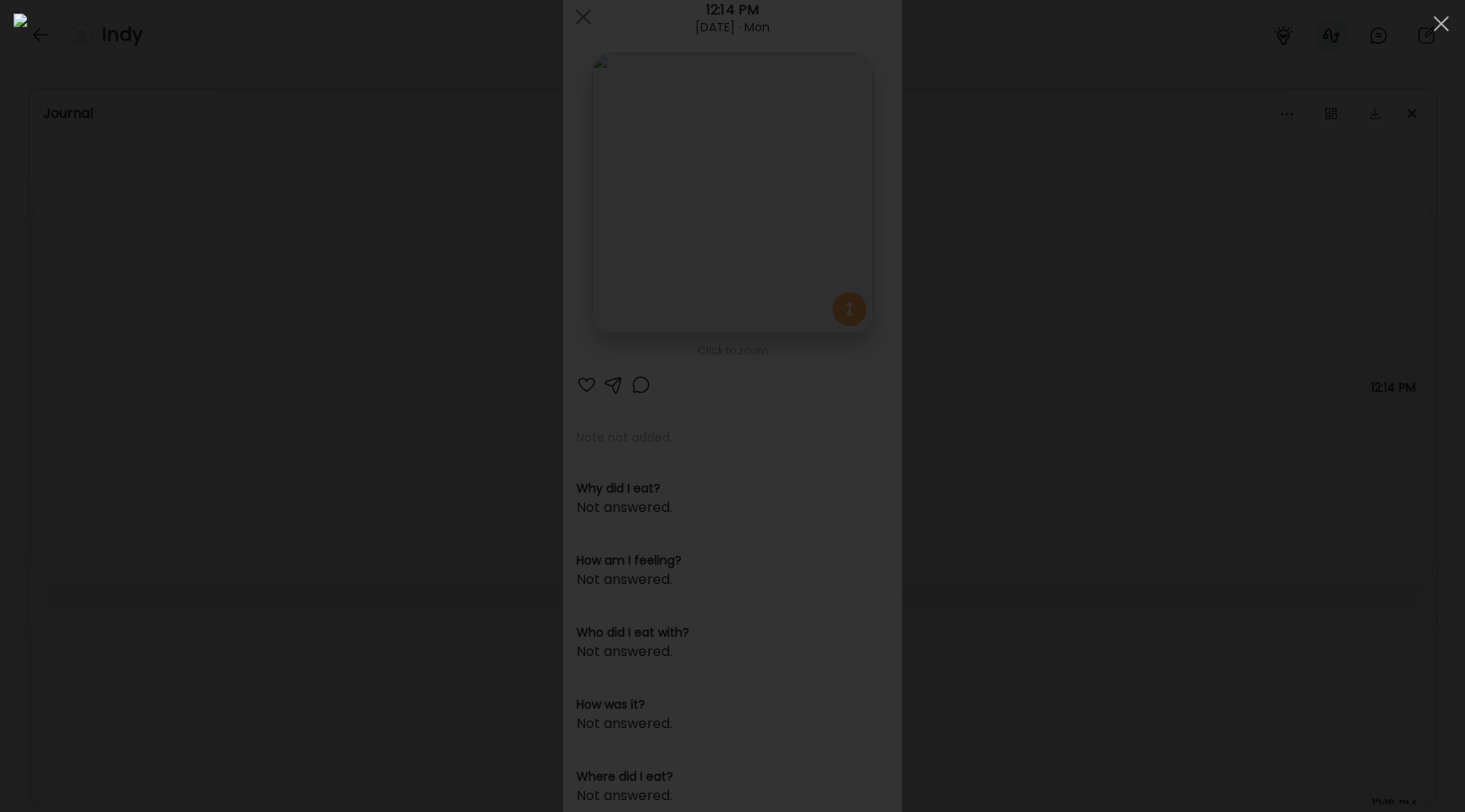
click at [194, 354] on div at bounding box center [732, 406] width 1438 height 785
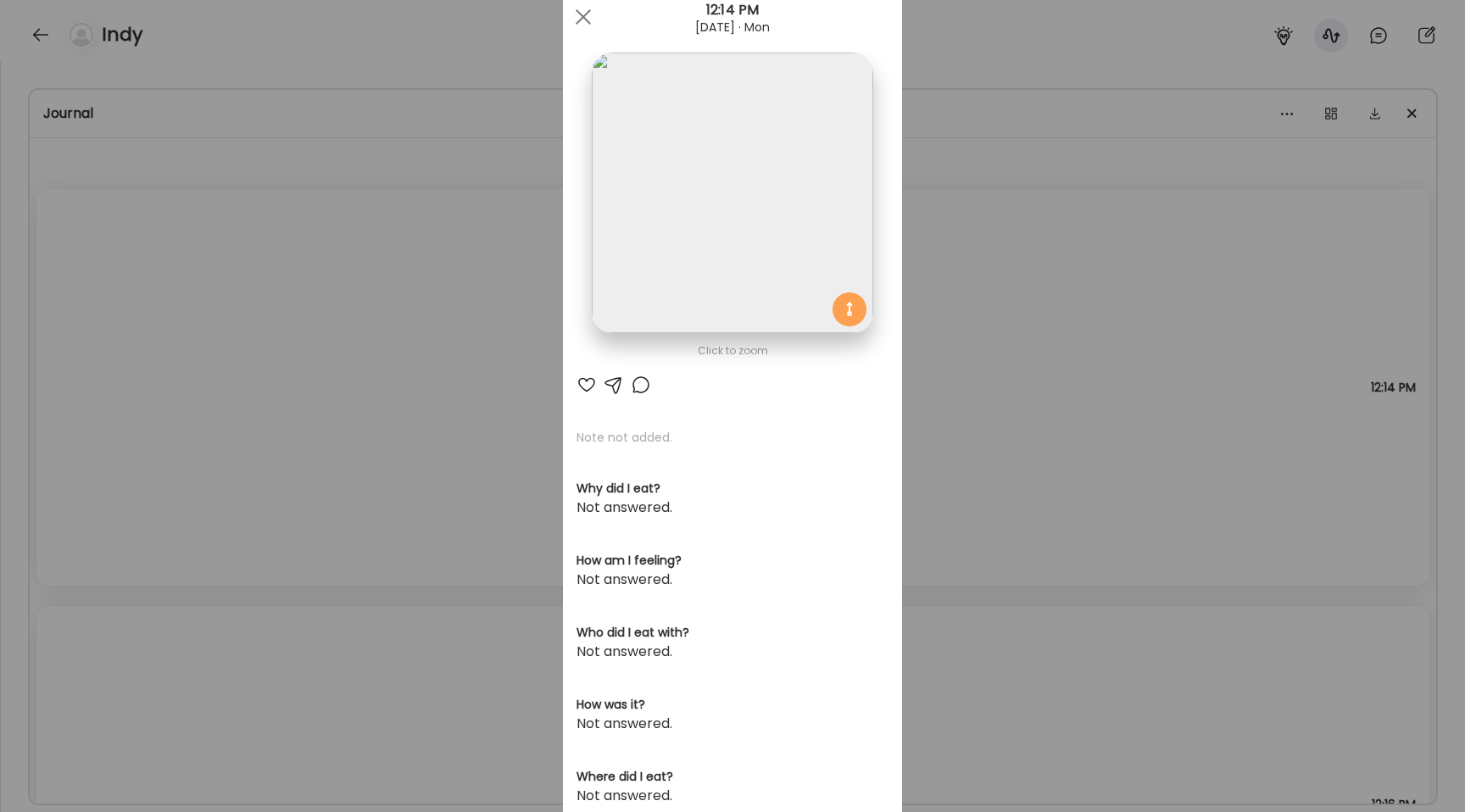
click at [240, 354] on div "Ate Coach Dashboard Wahoo! It’s official Take a moment to set up your Coach Pro…" at bounding box center [732, 406] width 1465 height 812
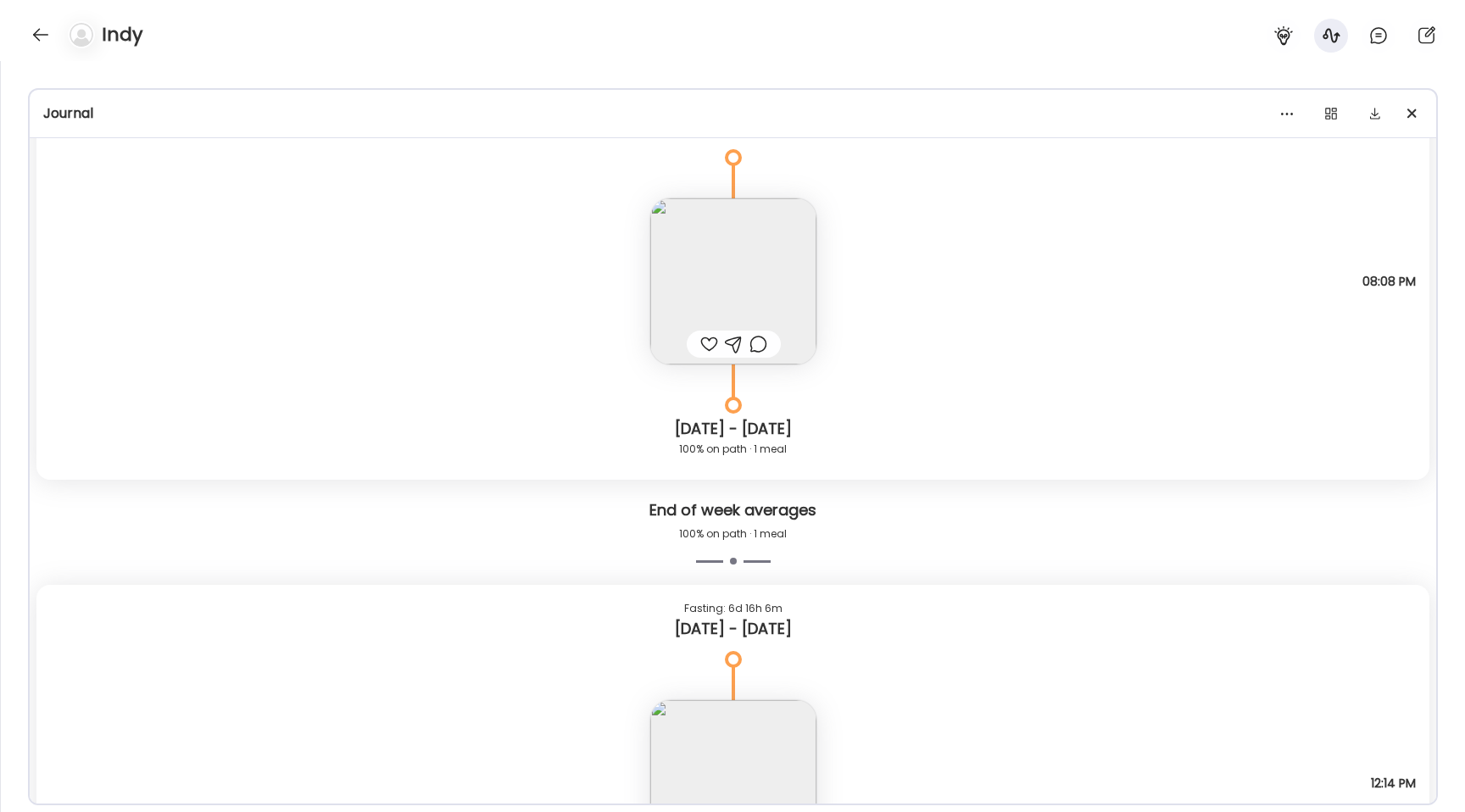
scroll to position [5368, 0]
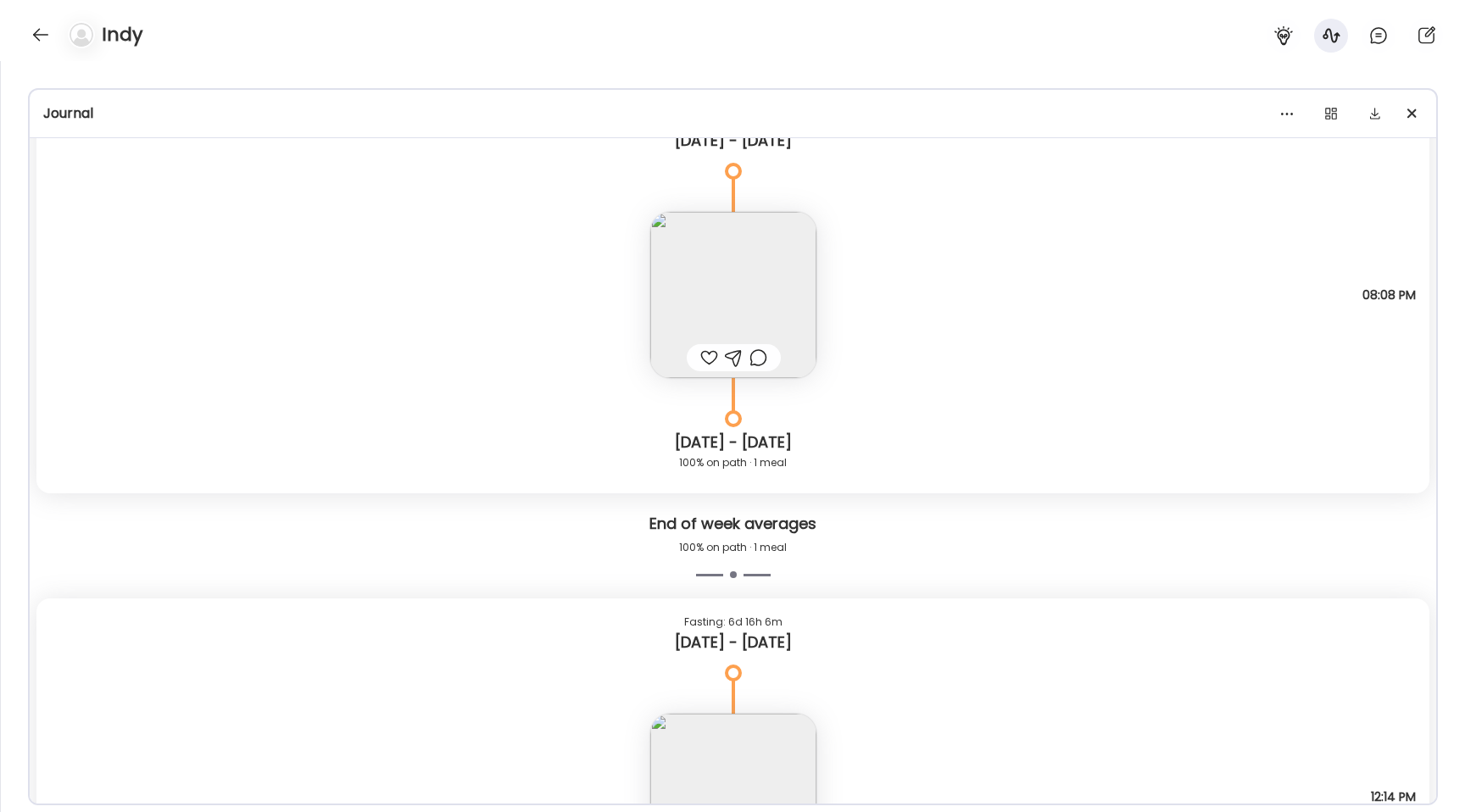
click at [744, 243] on img at bounding box center [733, 295] width 166 height 166
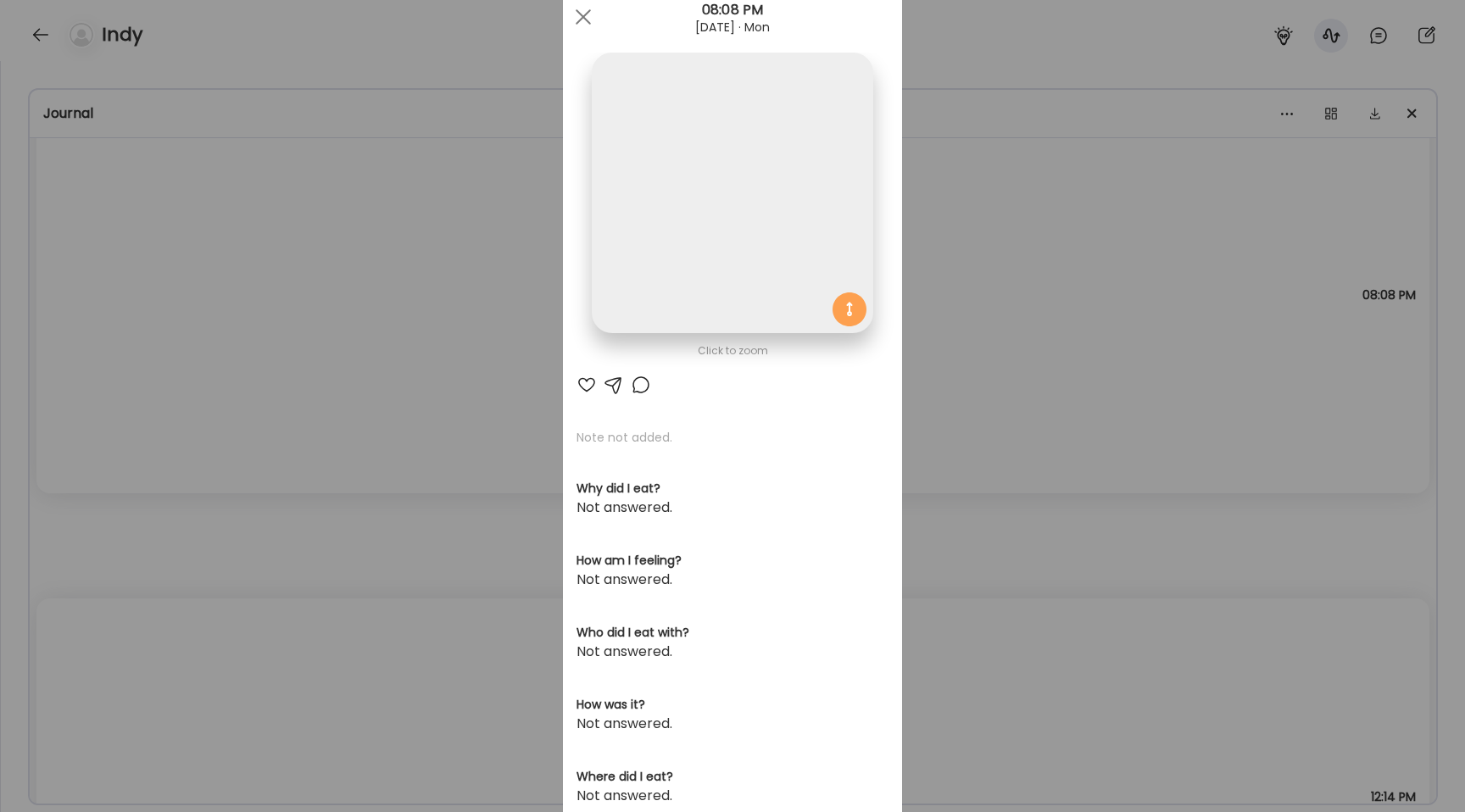
click at [704, 182] on img at bounding box center [732, 192] width 280 height 280
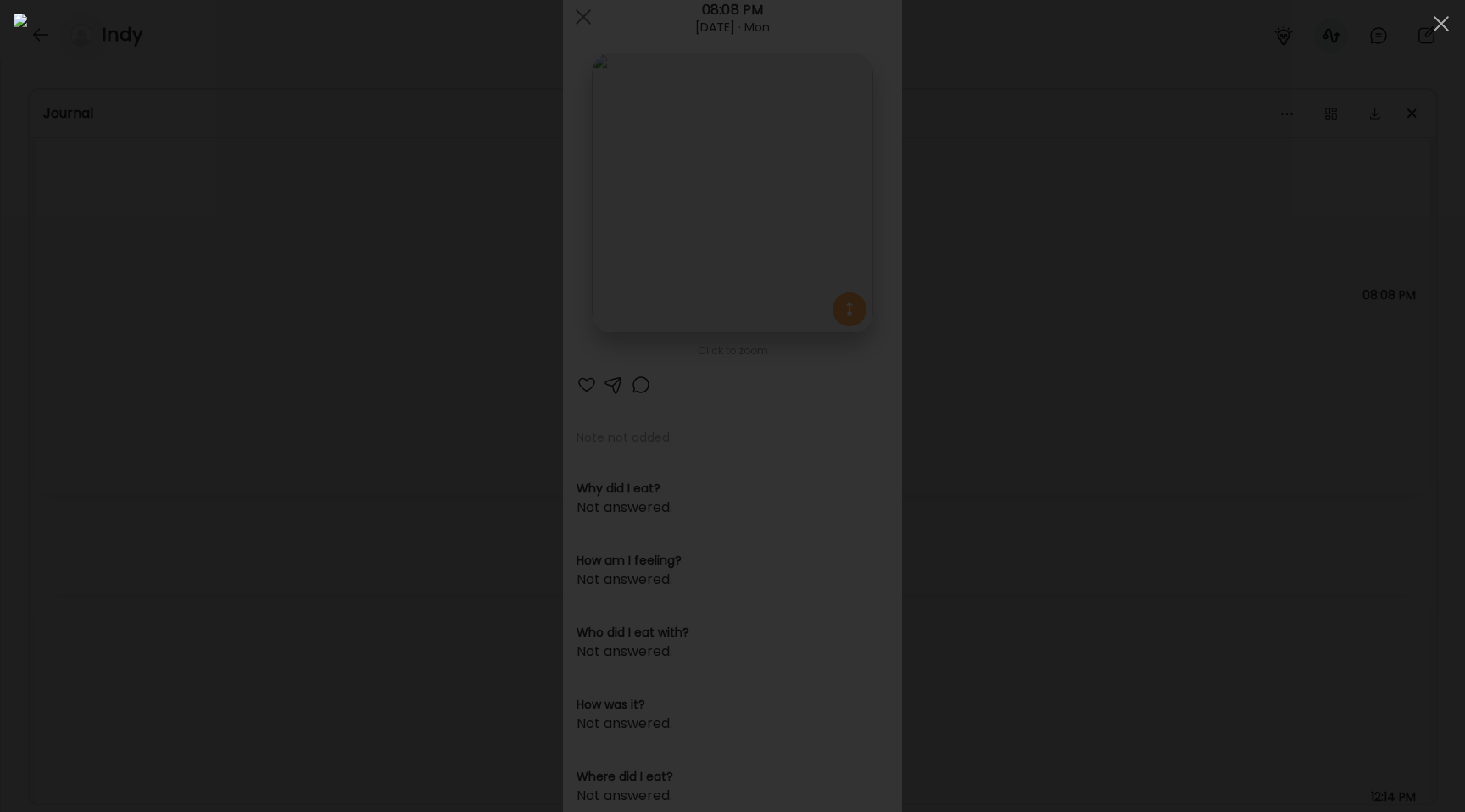
click at [165, 296] on div at bounding box center [732, 406] width 1438 height 785
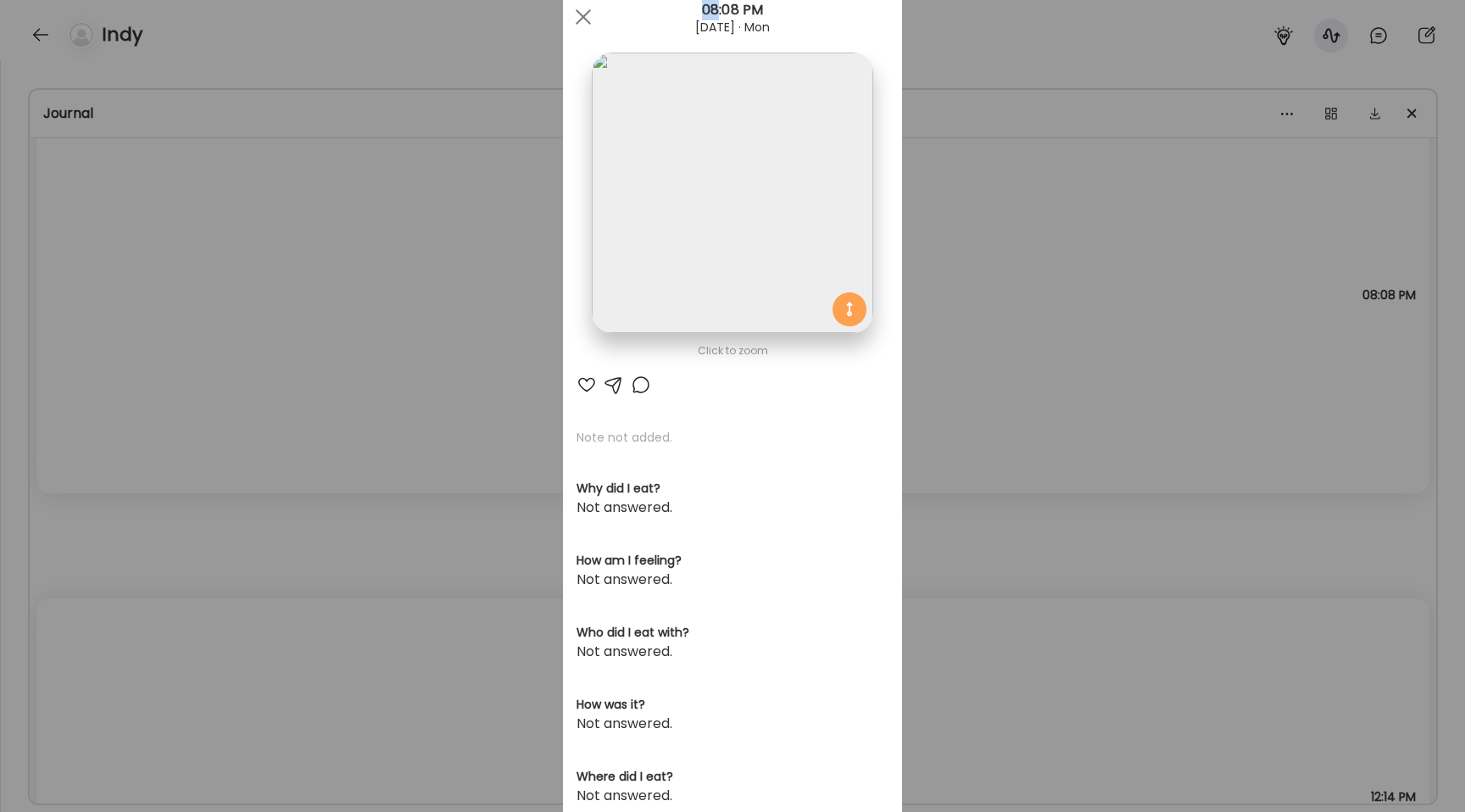
click at [165, 296] on div "Ate Coach Dashboard Wahoo! It’s official Take a moment to set up your Coach Pro…" at bounding box center [732, 406] width 1465 height 812
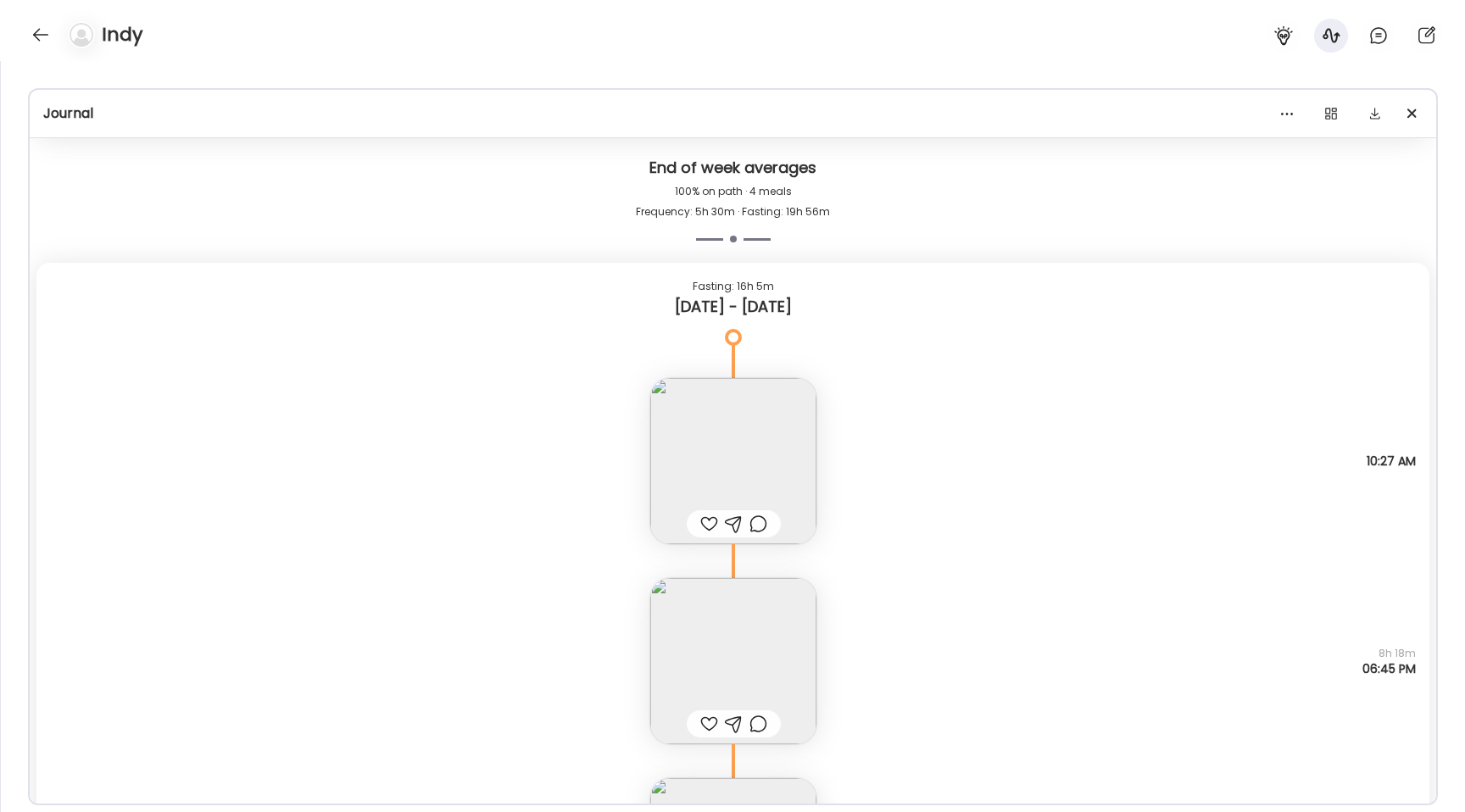
scroll to position [1192, 0]
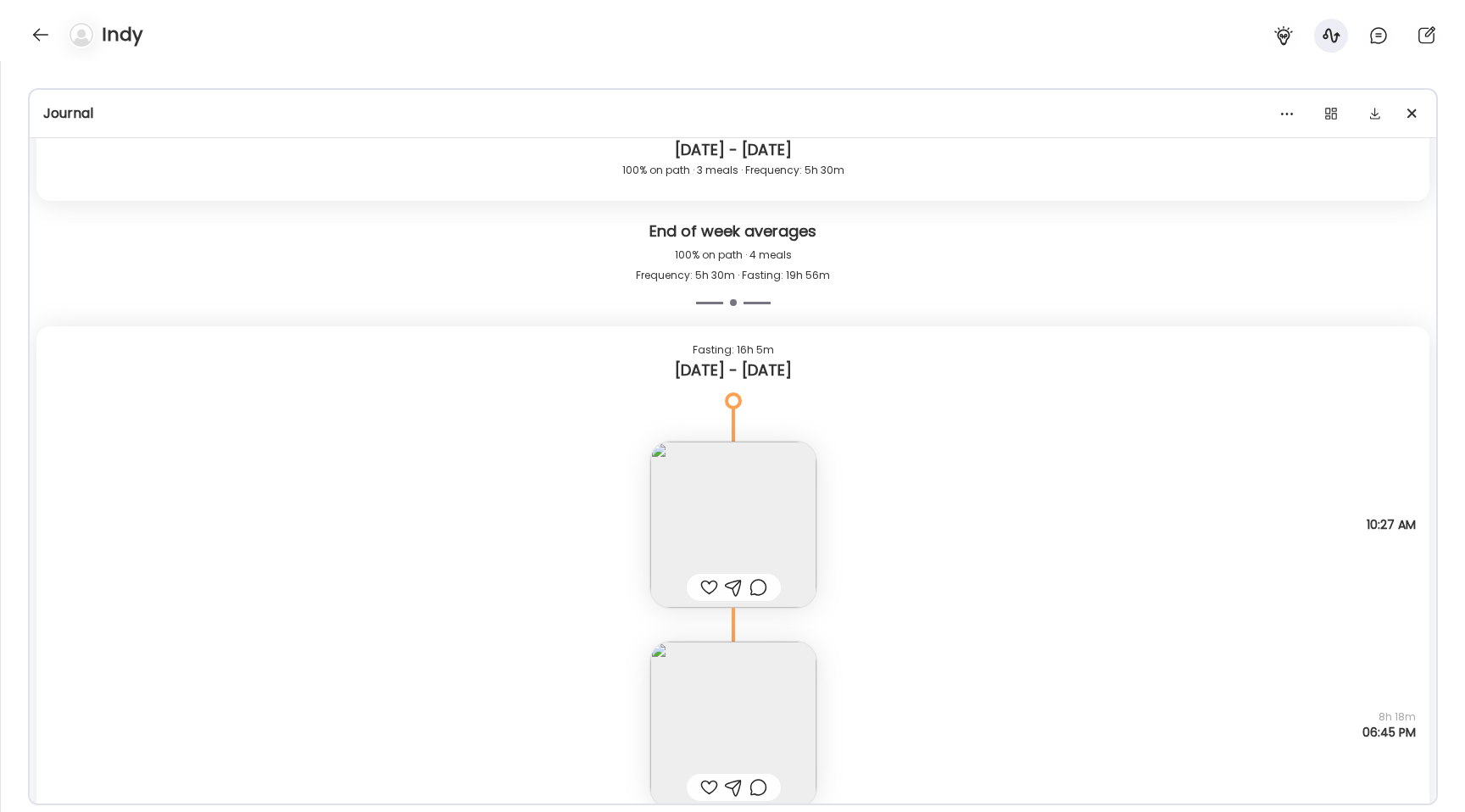
click at [711, 506] on img at bounding box center [733, 525] width 166 height 166
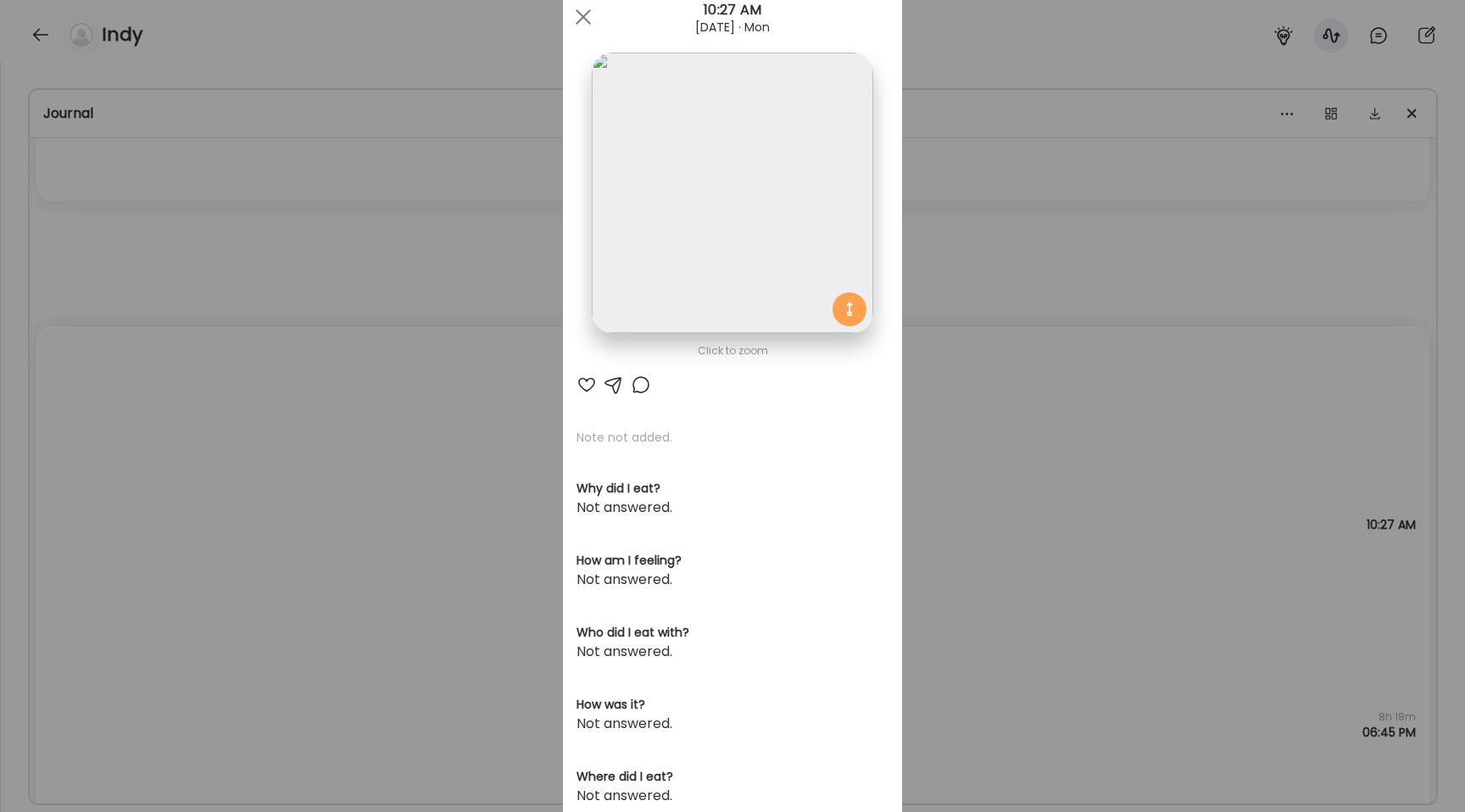
click at [664, 230] on img at bounding box center [732, 192] width 280 height 280
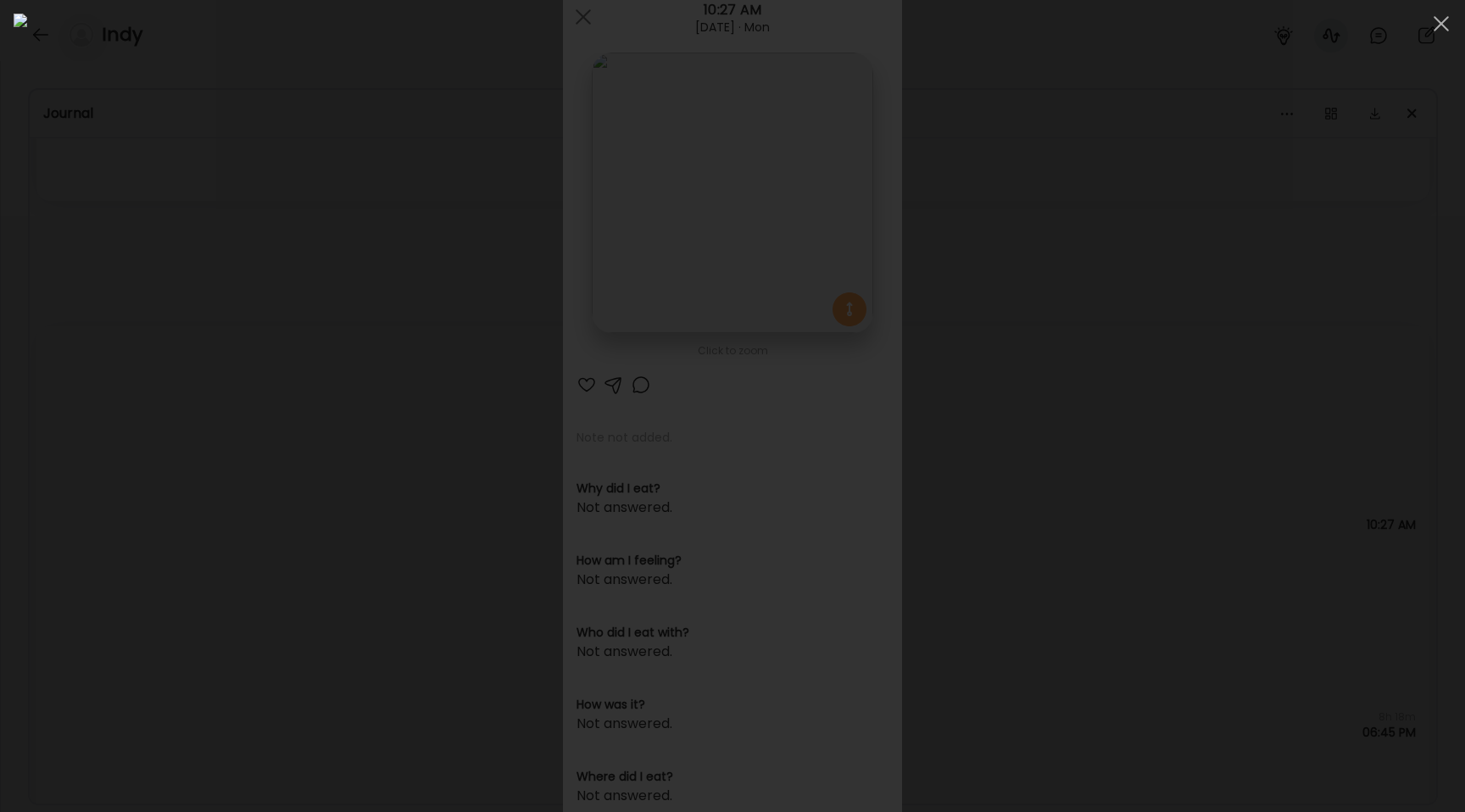
click at [223, 355] on div at bounding box center [732, 406] width 1438 height 785
click at [223, 355] on div "Ate Coach Dashboard Wahoo! It’s official Take a moment to set up your Coach Pro…" at bounding box center [732, 406] width 1465 height 812
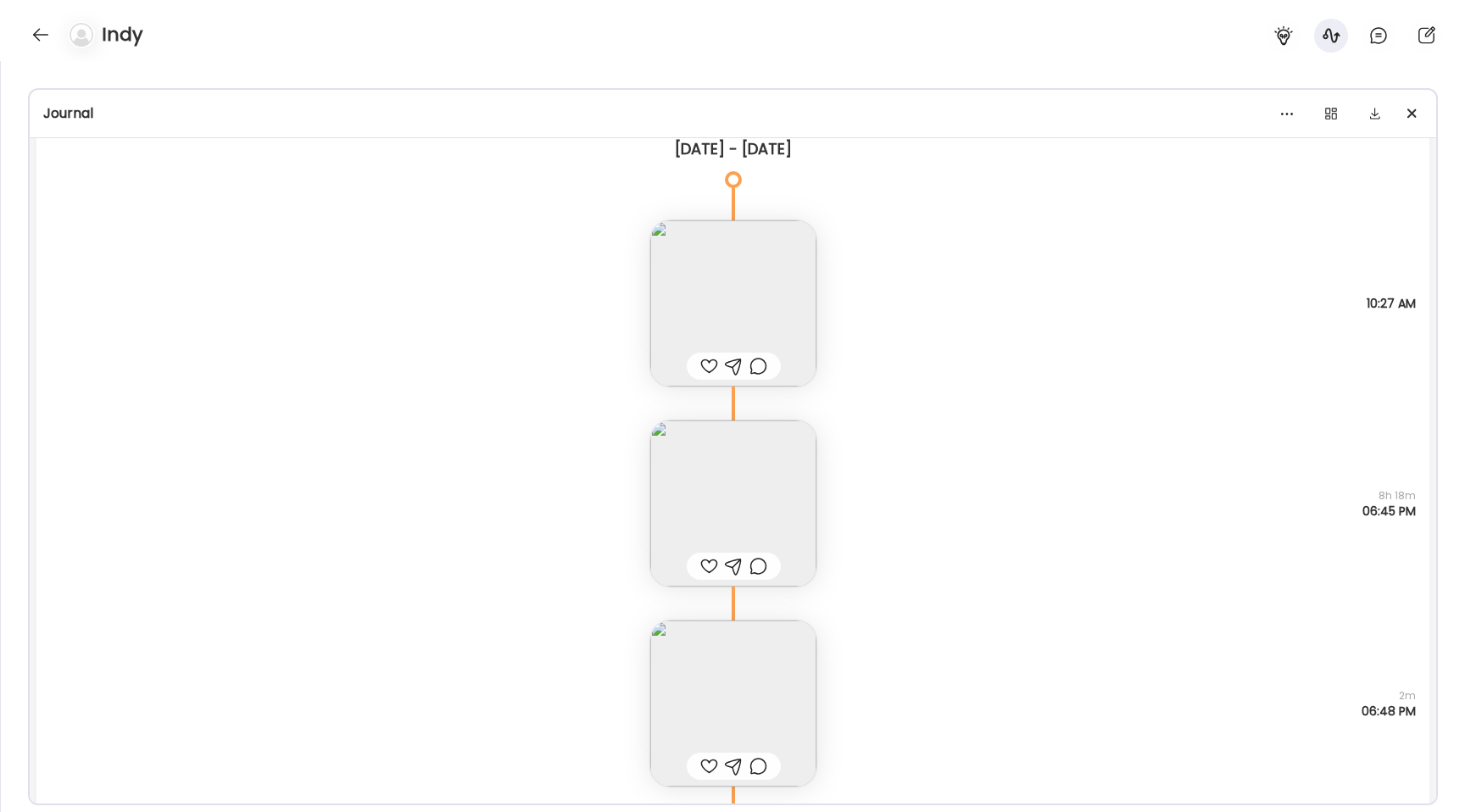
scroll to position [1375, 0]
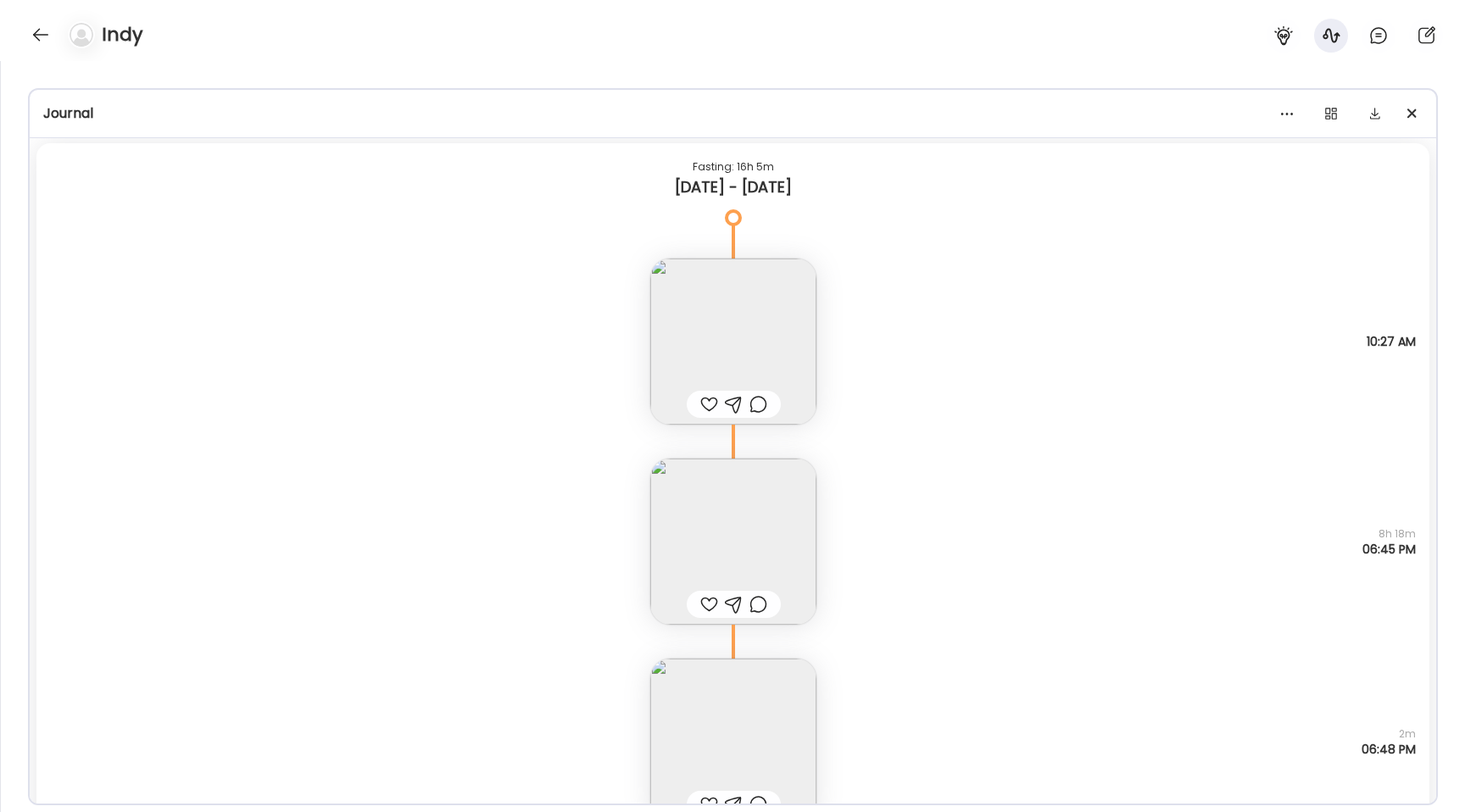
click at [728, 530] on img at bounding box center [733, 541] width 166 height 166
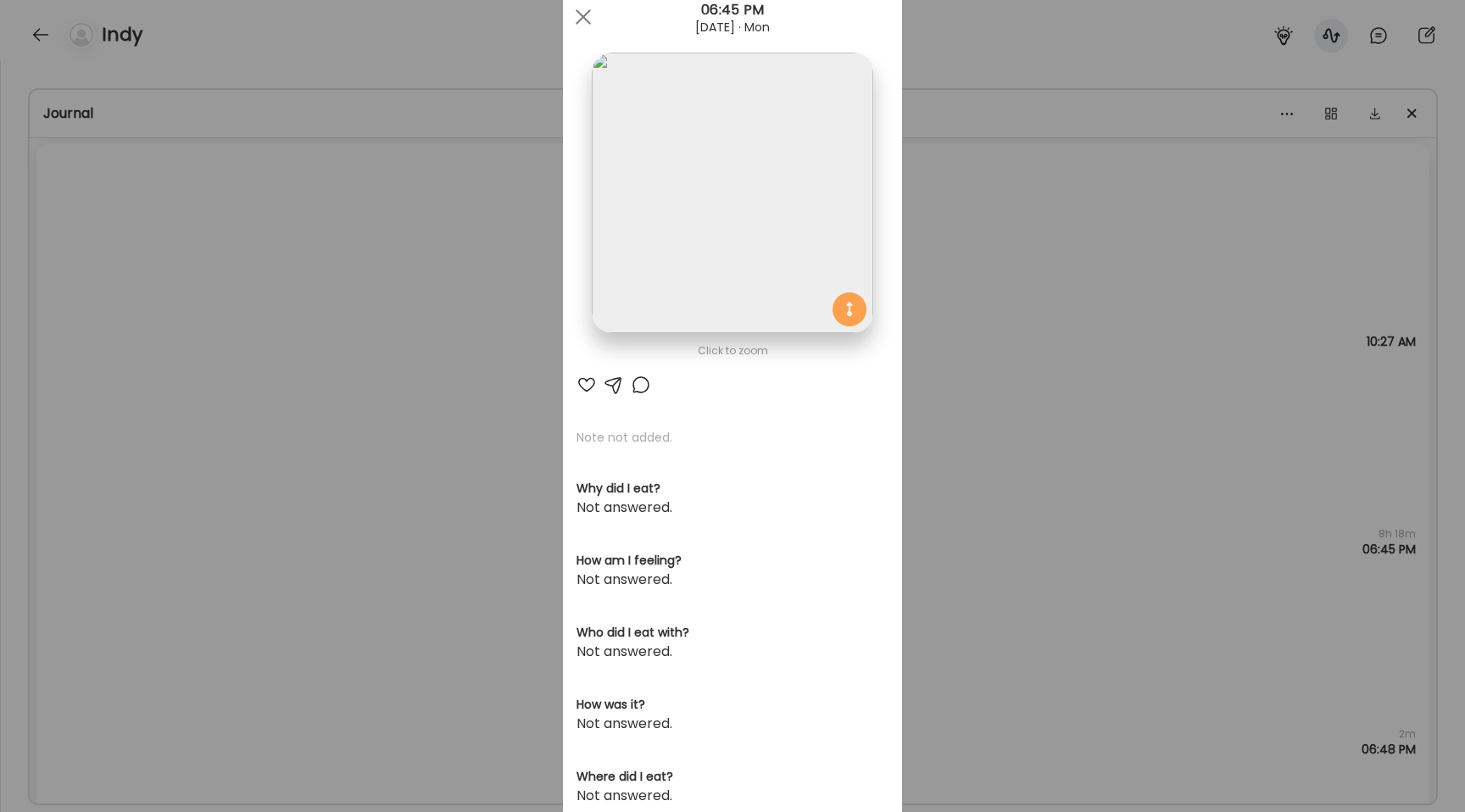
click at [746, 219] on img at bounding box center [732, 192] width 280 height 280
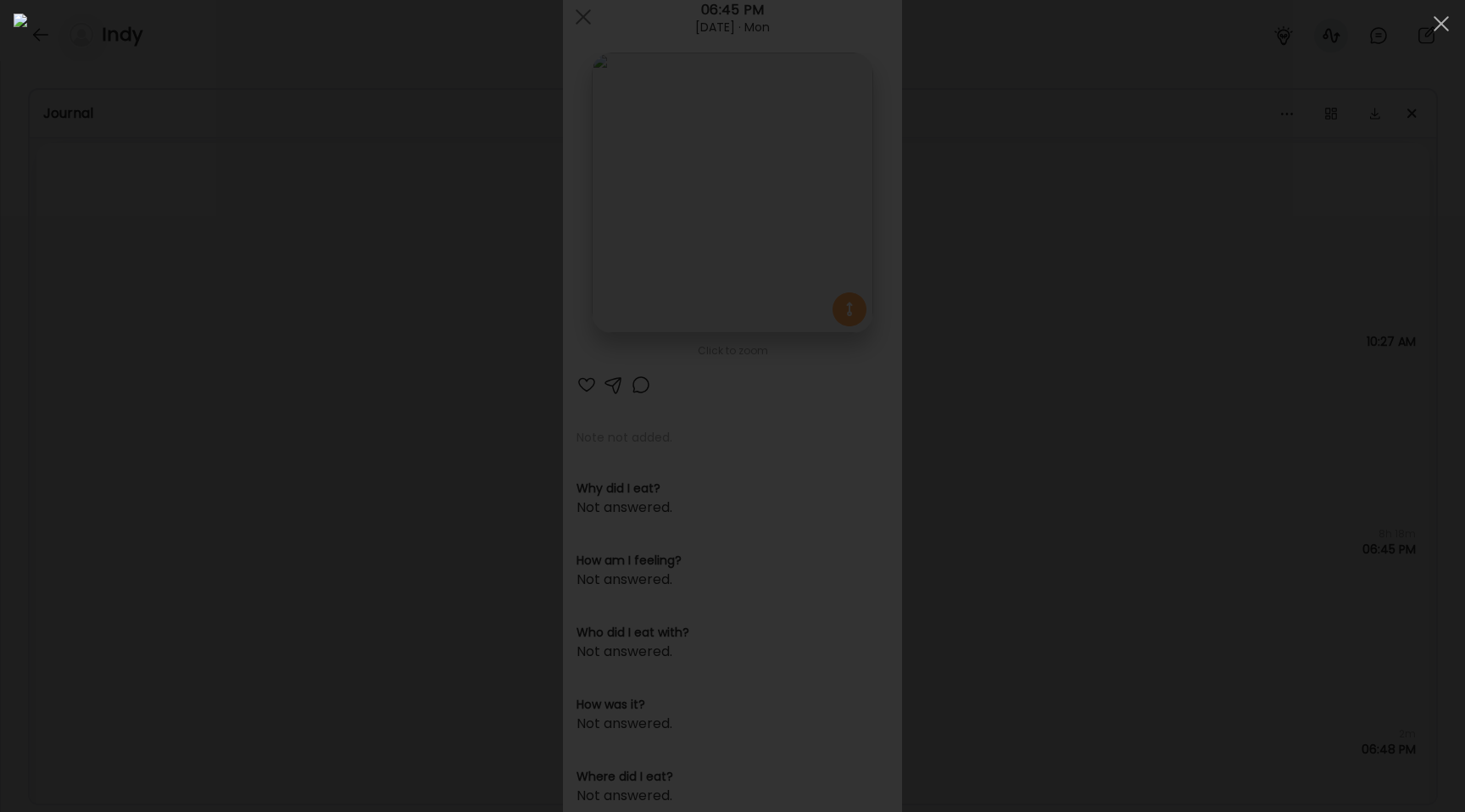
click at [169, 411] on div at bounding box center [732, 406] width 1438 height 785
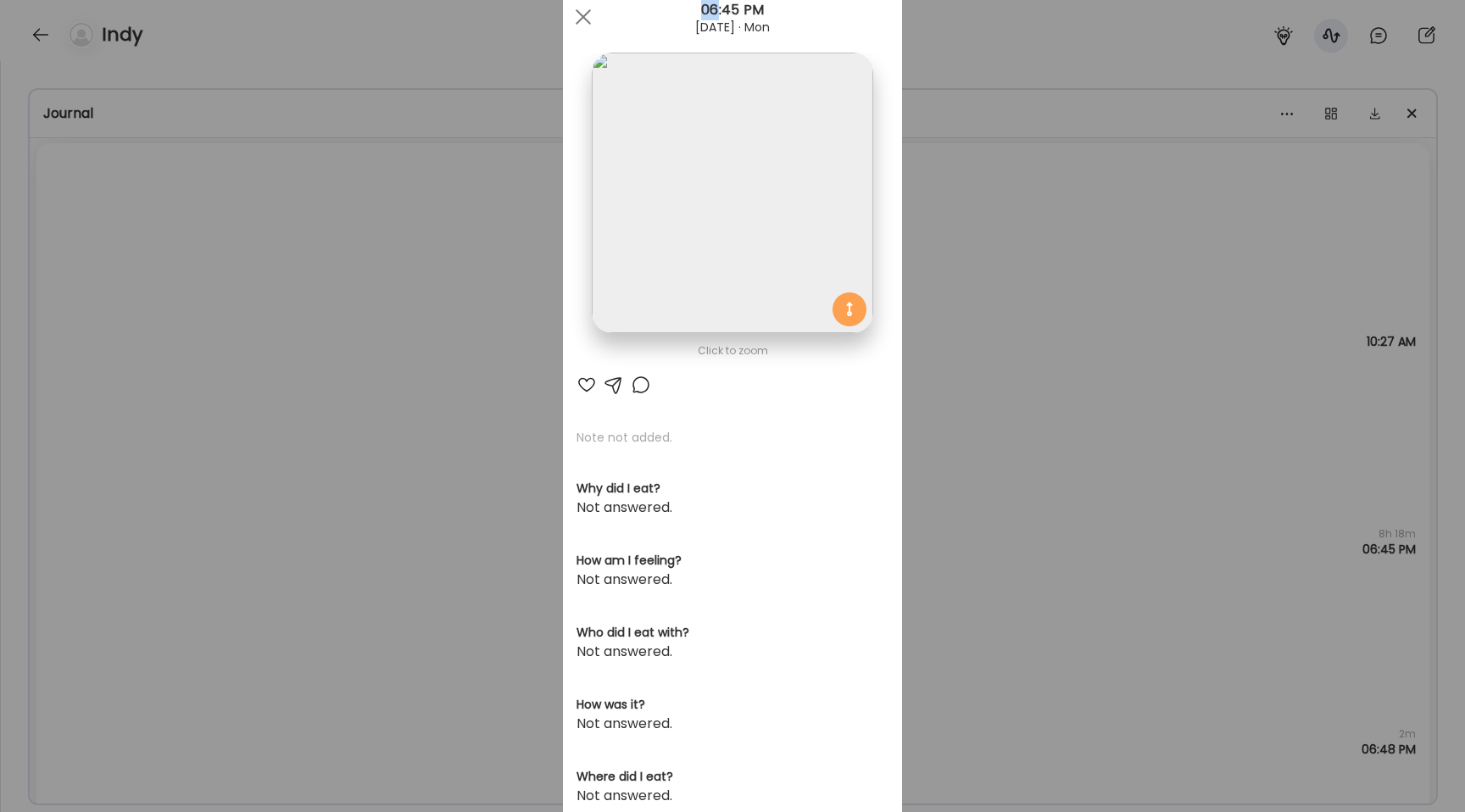
click at [169, 411] on div "Ate Coach Dashboard Wahoo! It’s official Take a moment to set up your Coach Pro…" at bounding box center [732, 406] width 1465 height 812
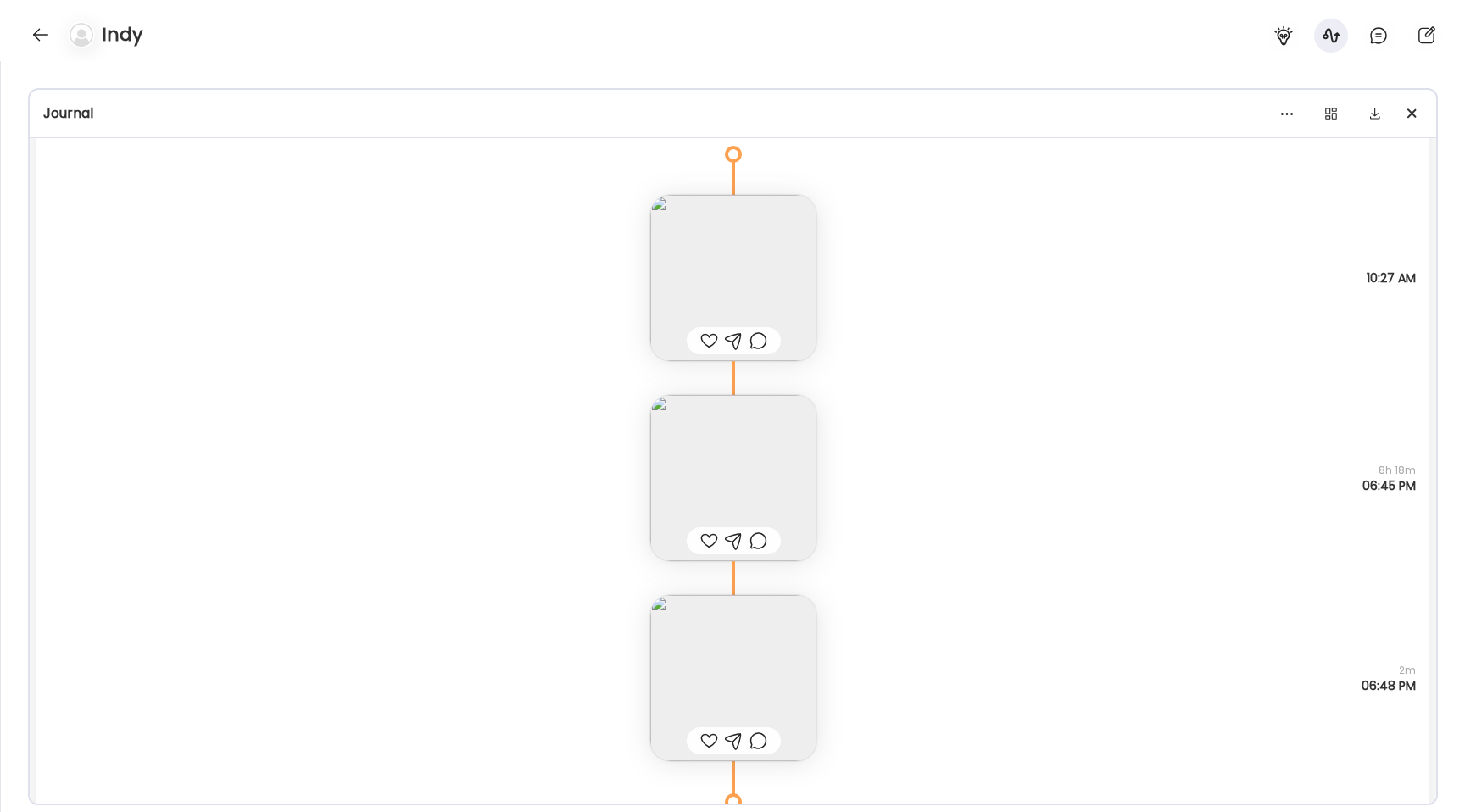
scroll to position [1445, 0]
click at [705, 264] on img at bounding box center [733, 272] width 166 height 166
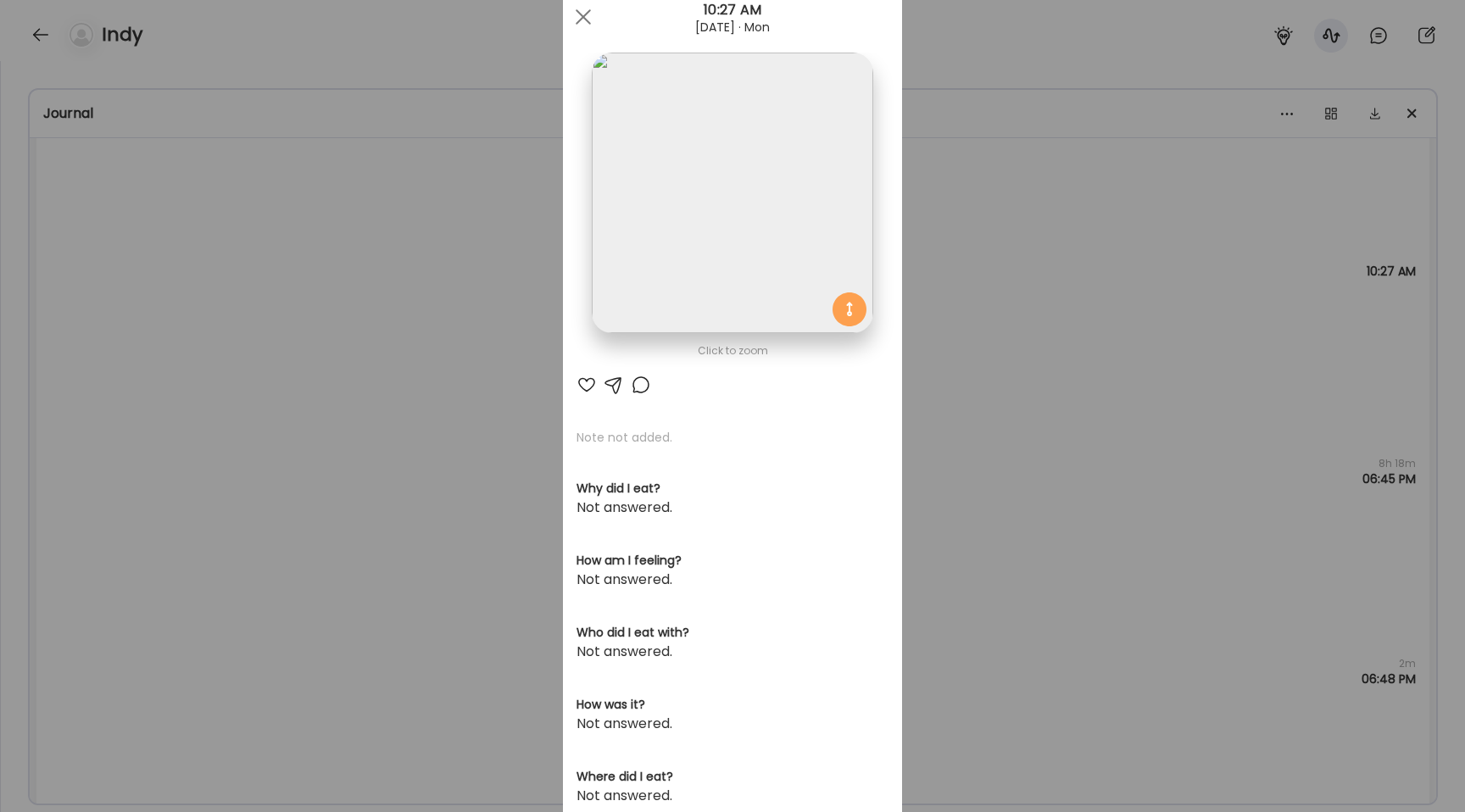
click at [788, 121] on img at bounding box center [732, 192] width 280 height 280
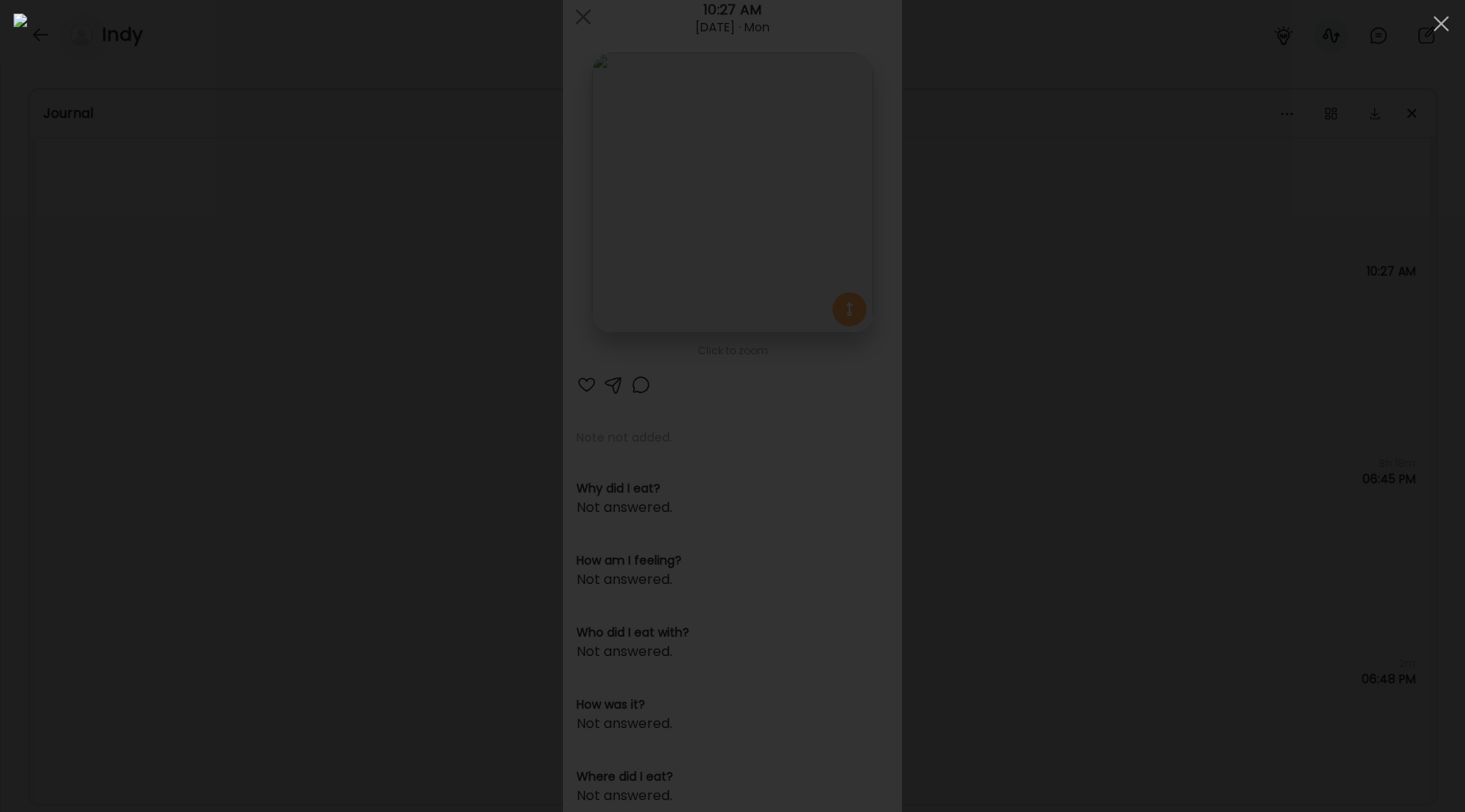
click at [254, 371] on div at bounding box center [732, 406] width 1438 height 785
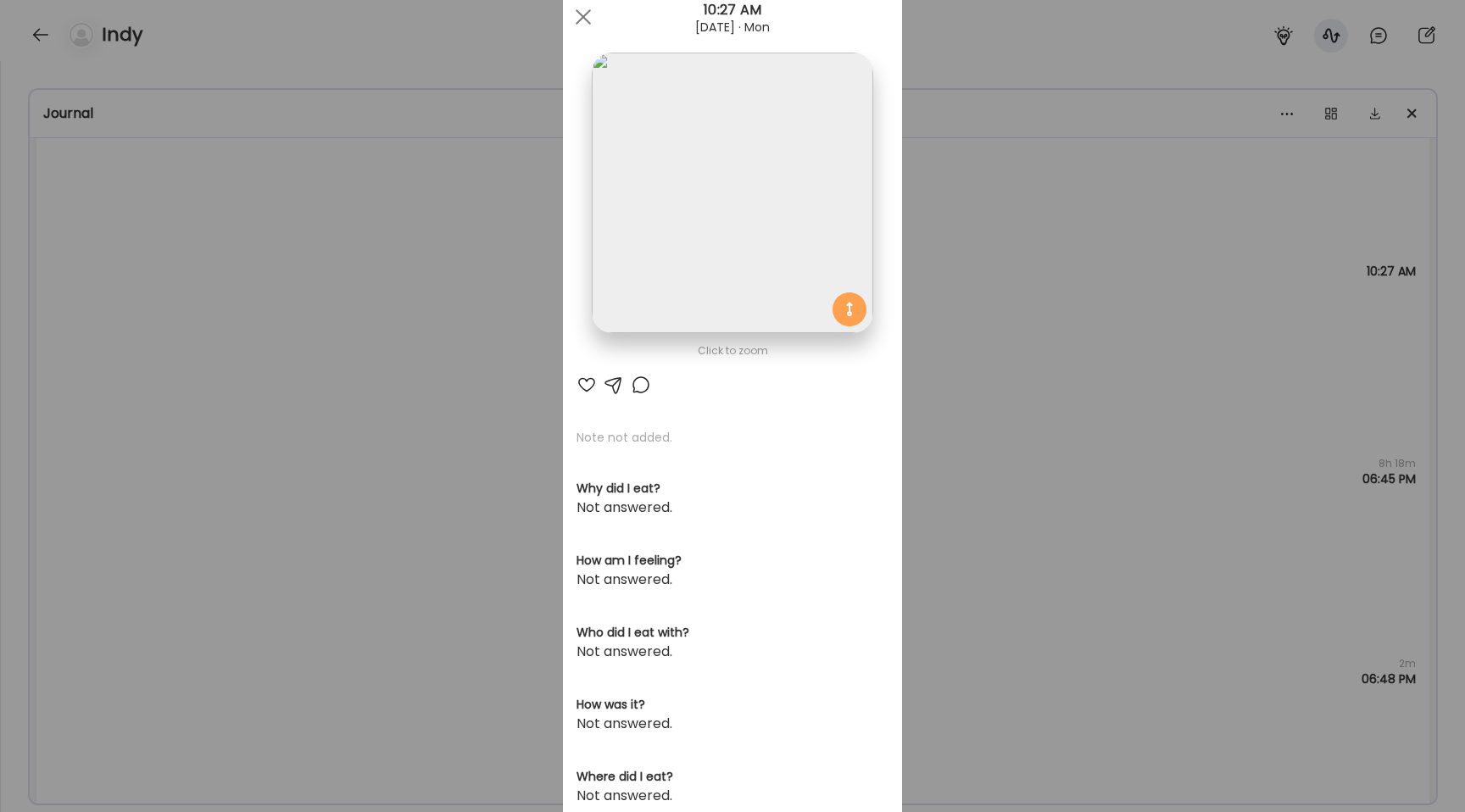
click at [822, 162] on img at bounding box center [732, 192] width 280 height 280
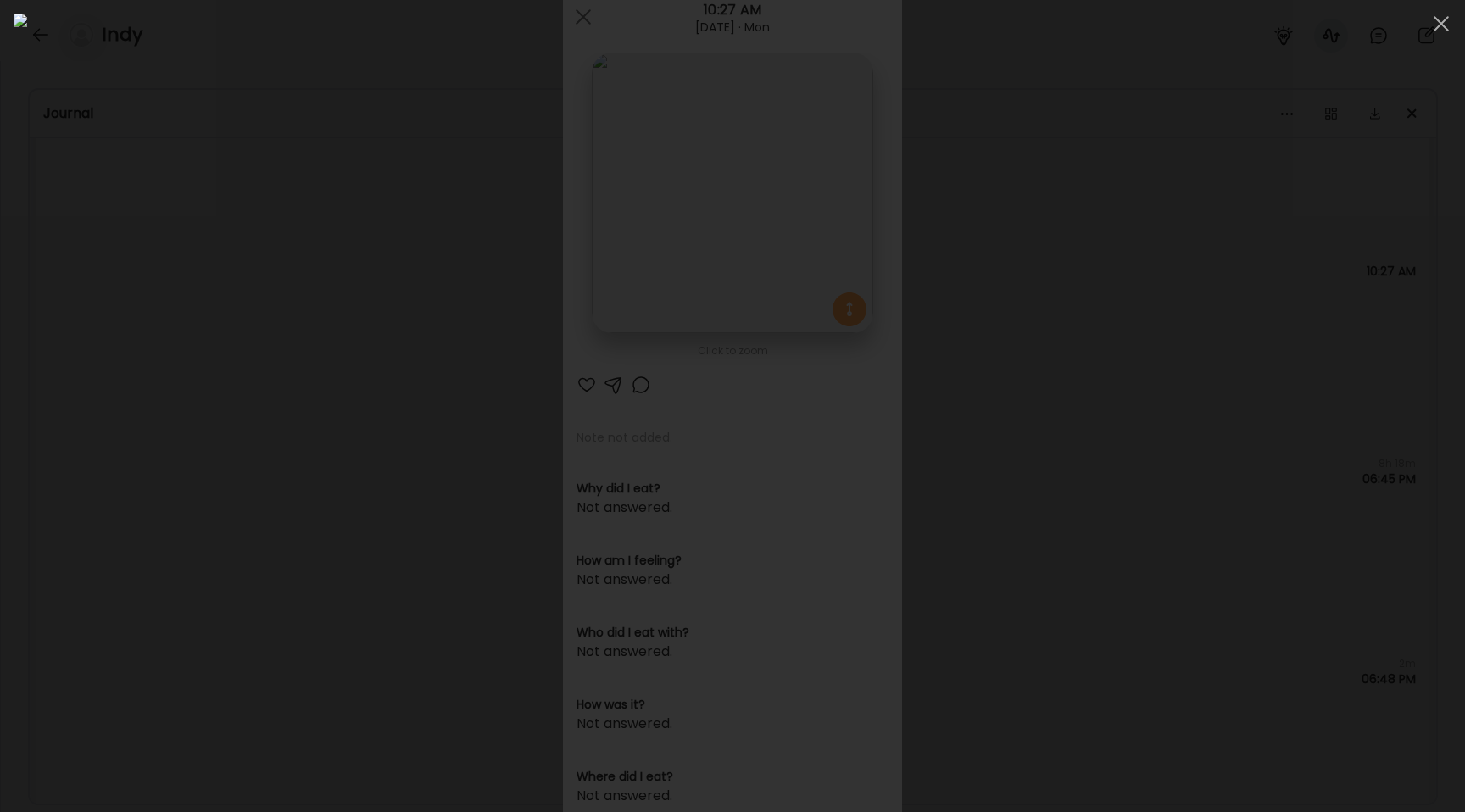
click at [193, 392] on div at bounding box center [732, 406] width 1438 height 785
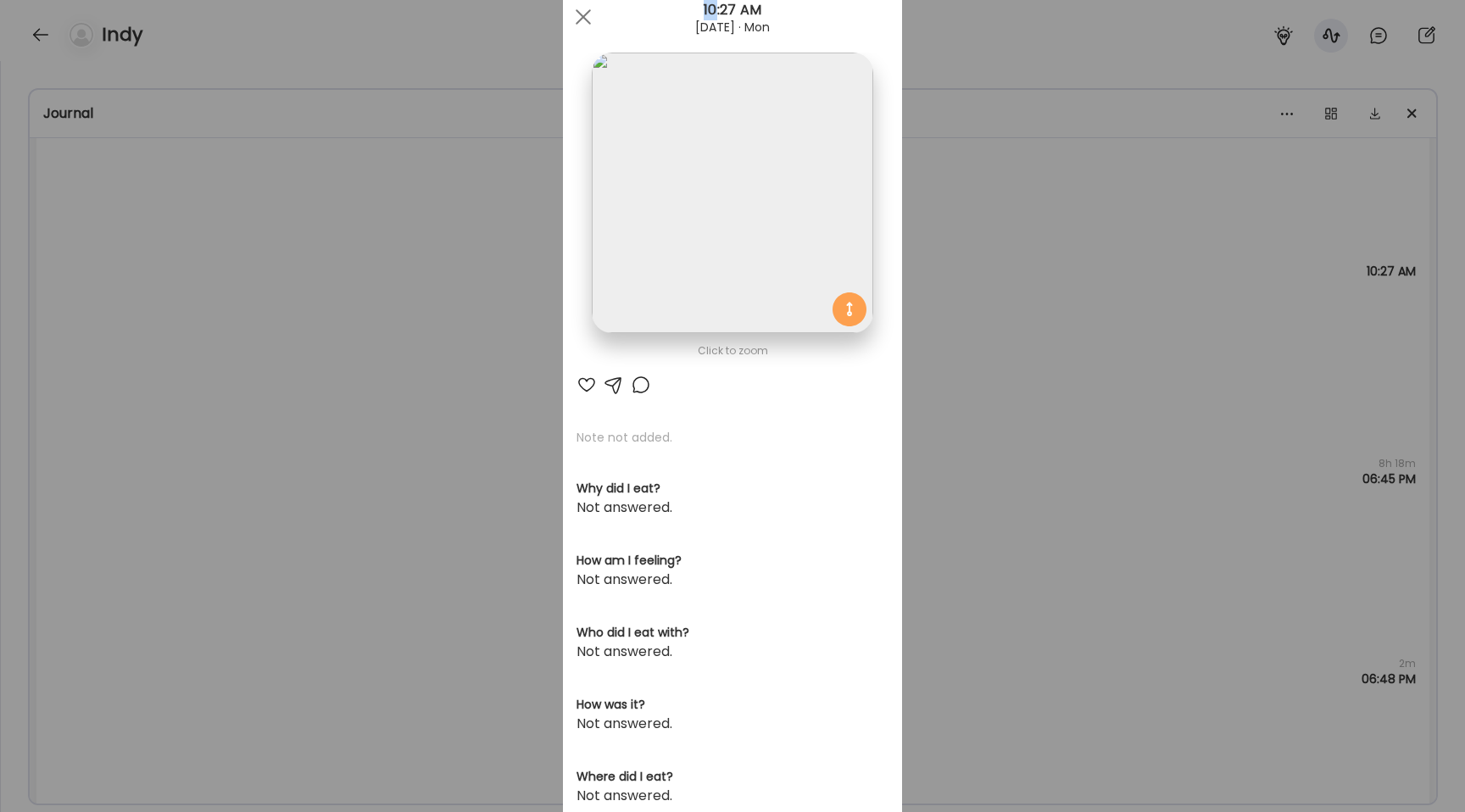
click at [193, 392] on div "Ate Coach Dashboard Wahoo! It’s official Take a moment to set up your Coach Pro…" at bounding box center [732, 406] width 1465 height 812
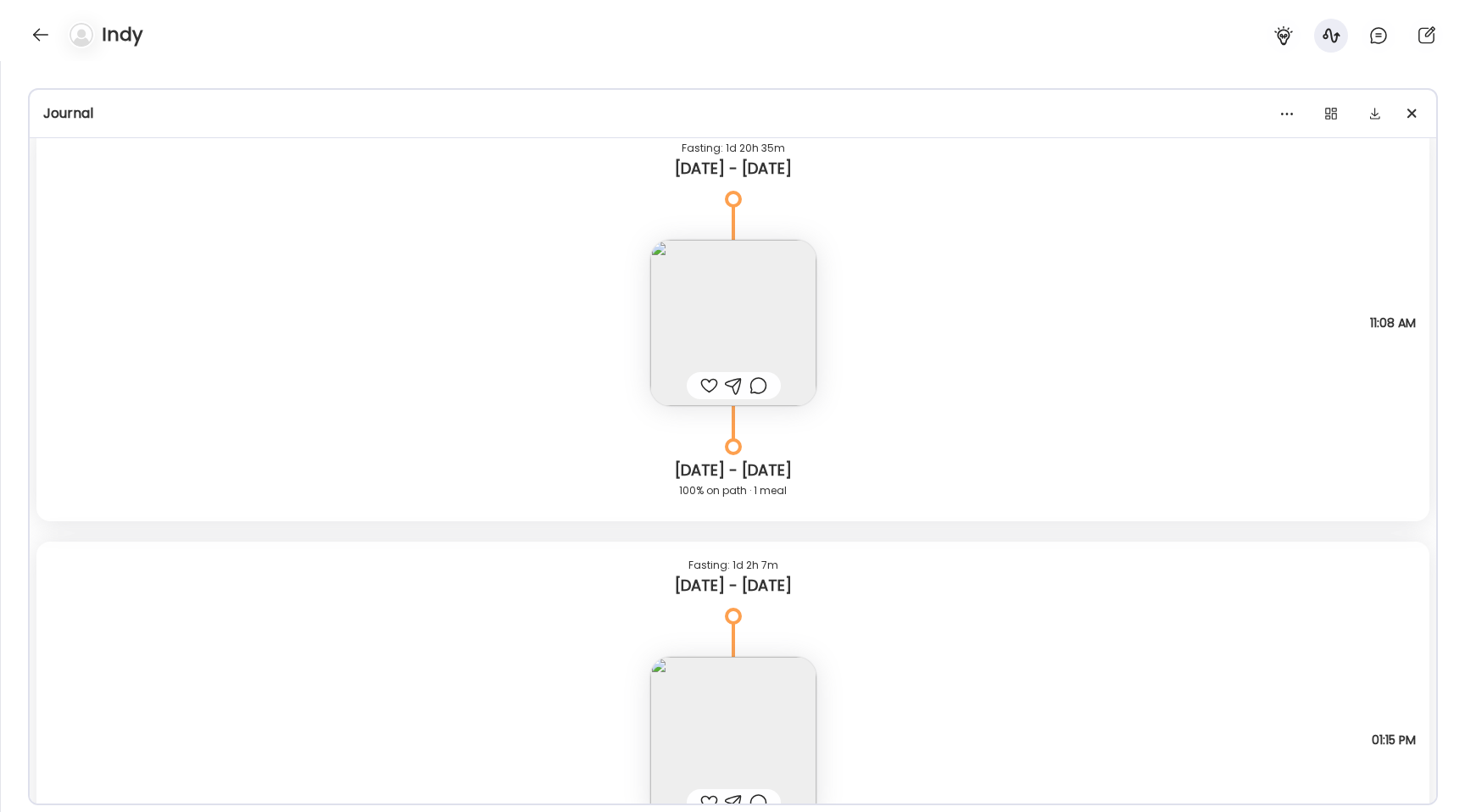
scroll to position [8260, 0]
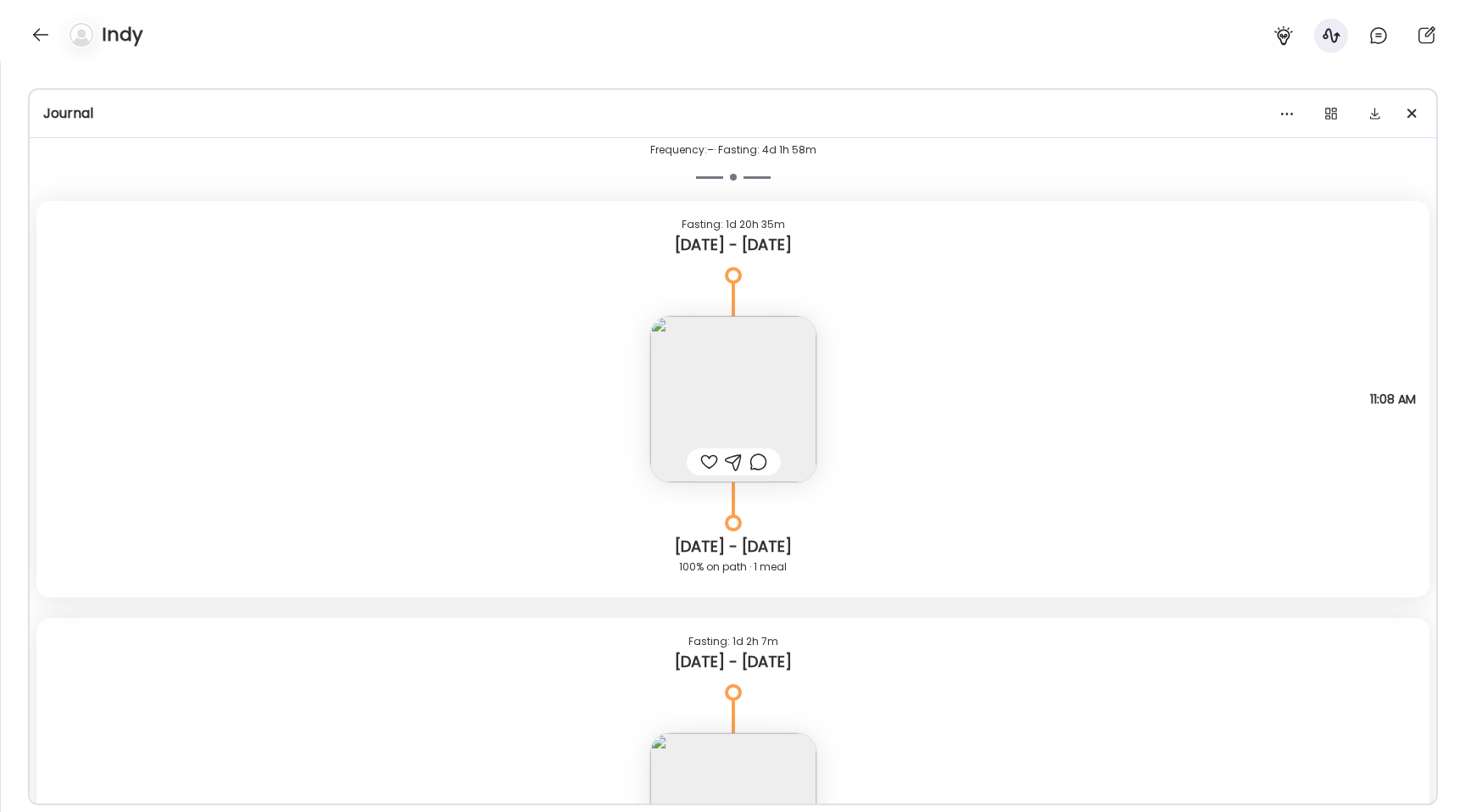
click at [698, 382] on img at bounding box center [733, 399] width 166 height 166
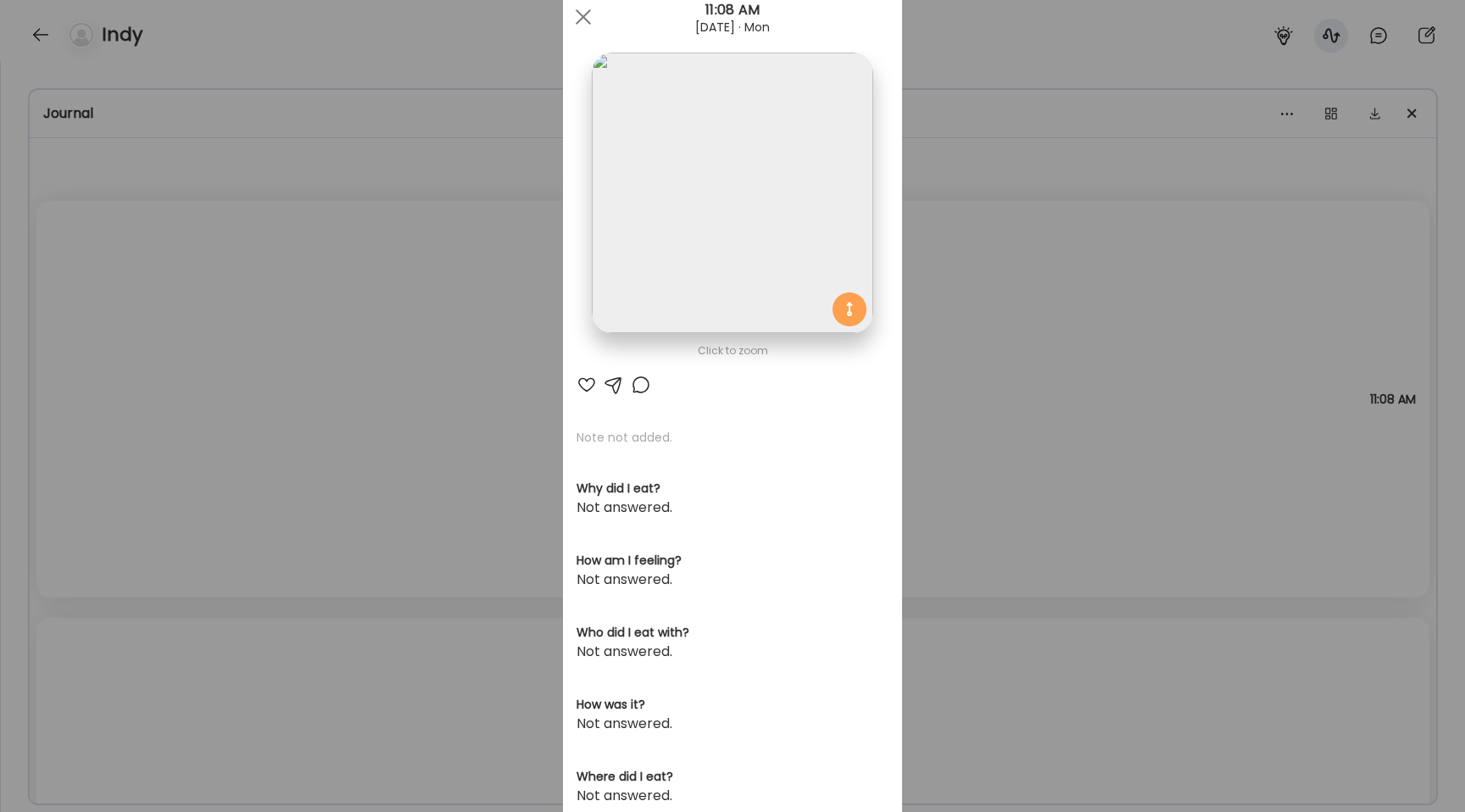
click at [747, 172] on img at bounding box center [732, 192] width 280 height 280
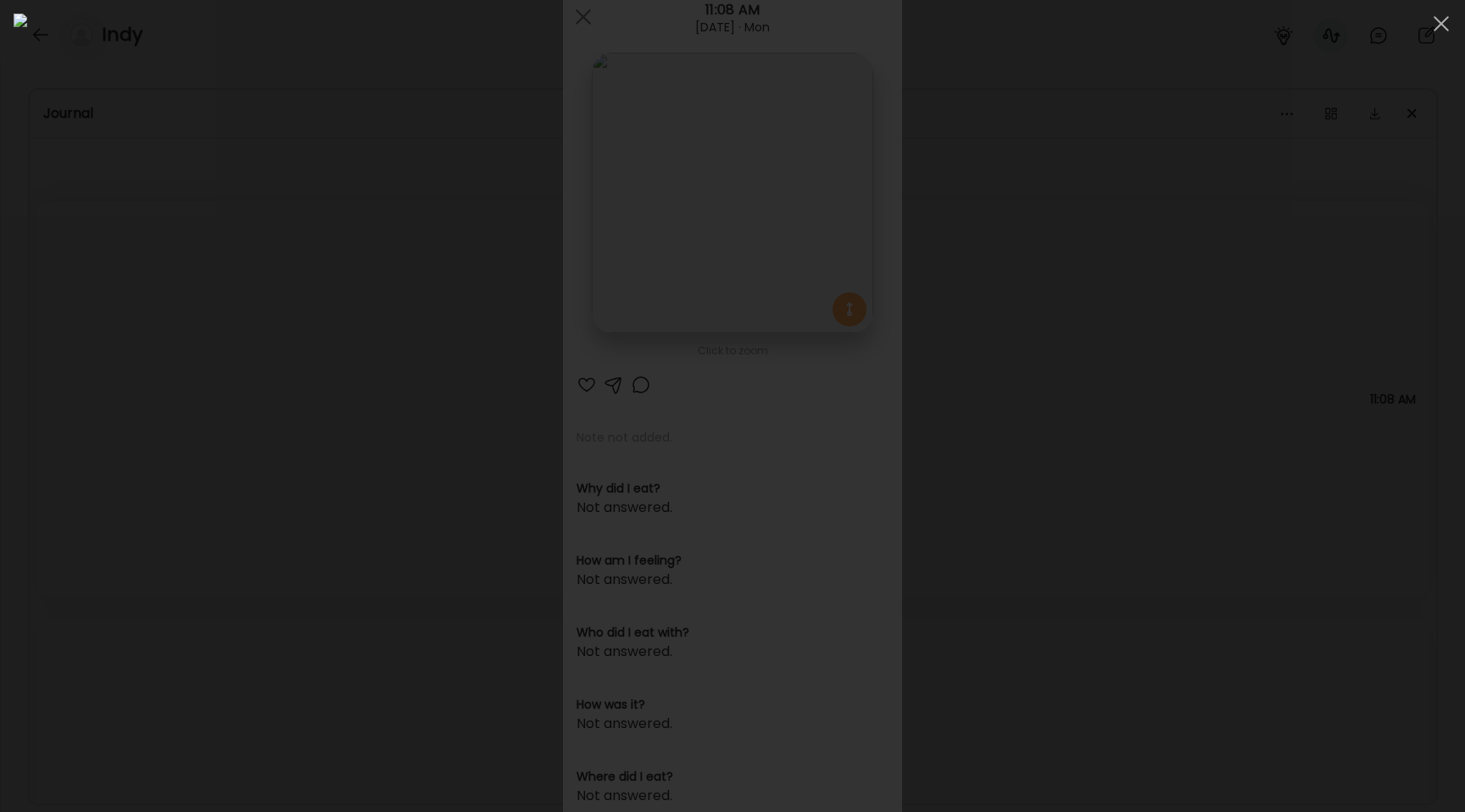
click at [265, 201] on div at bounding box center [732, 406] width 1438 height 785
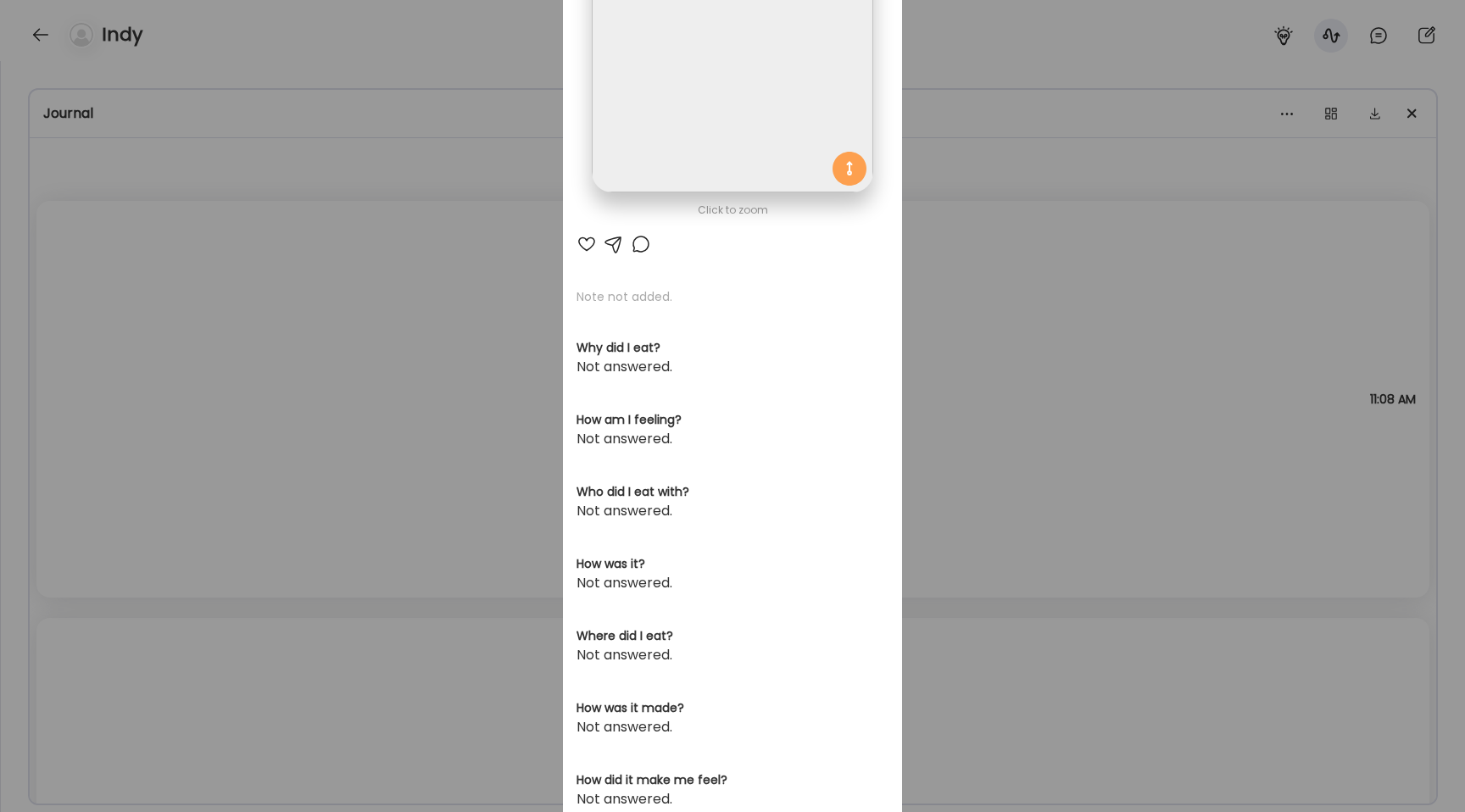
scroll to position [267, 0]
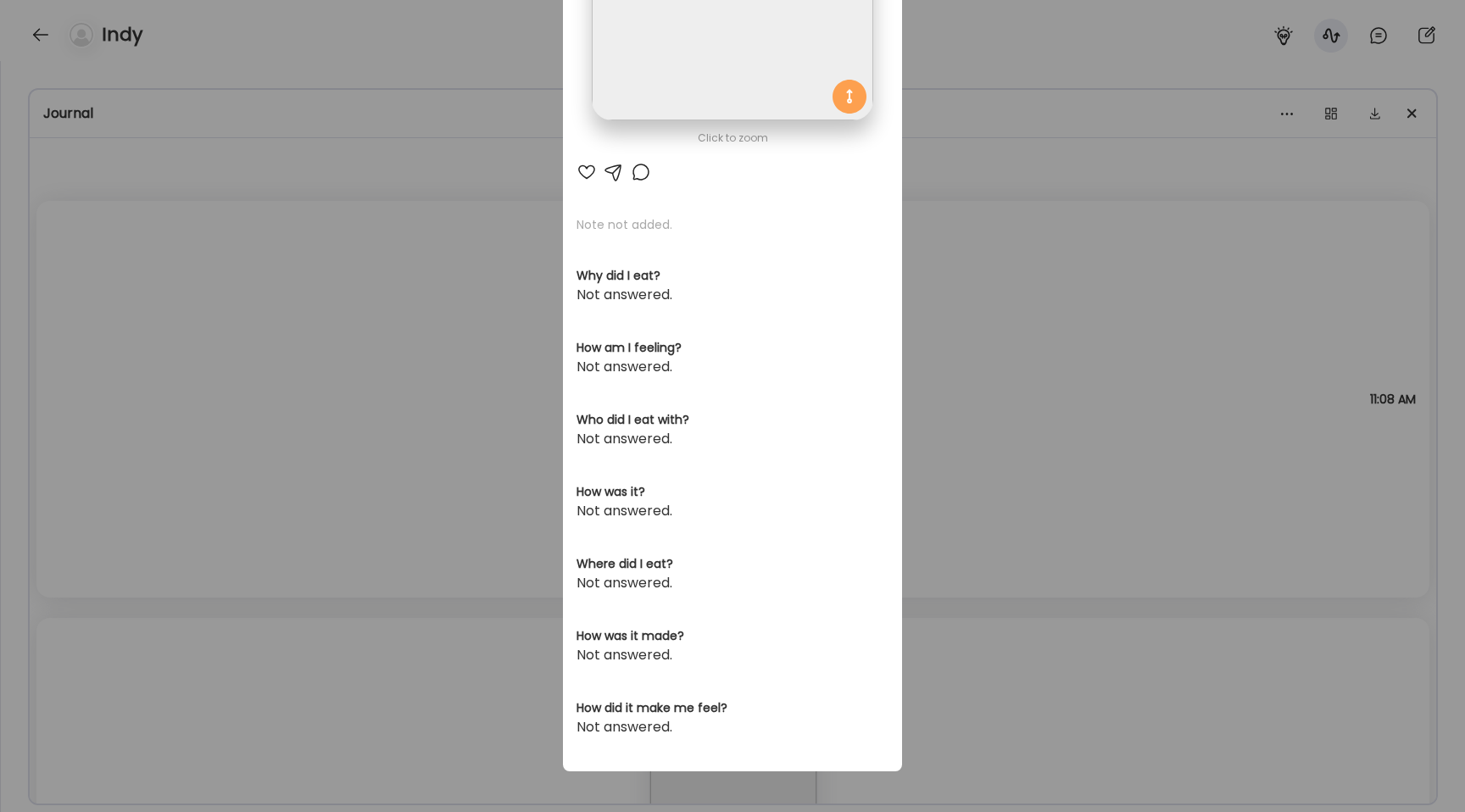
click at [265, 201] on div "Ate Coach Dashboard Wahoo! It’s official Take a moment to set up your Coach Pro…" at bounding box center [732, 406] width 1465 height 812
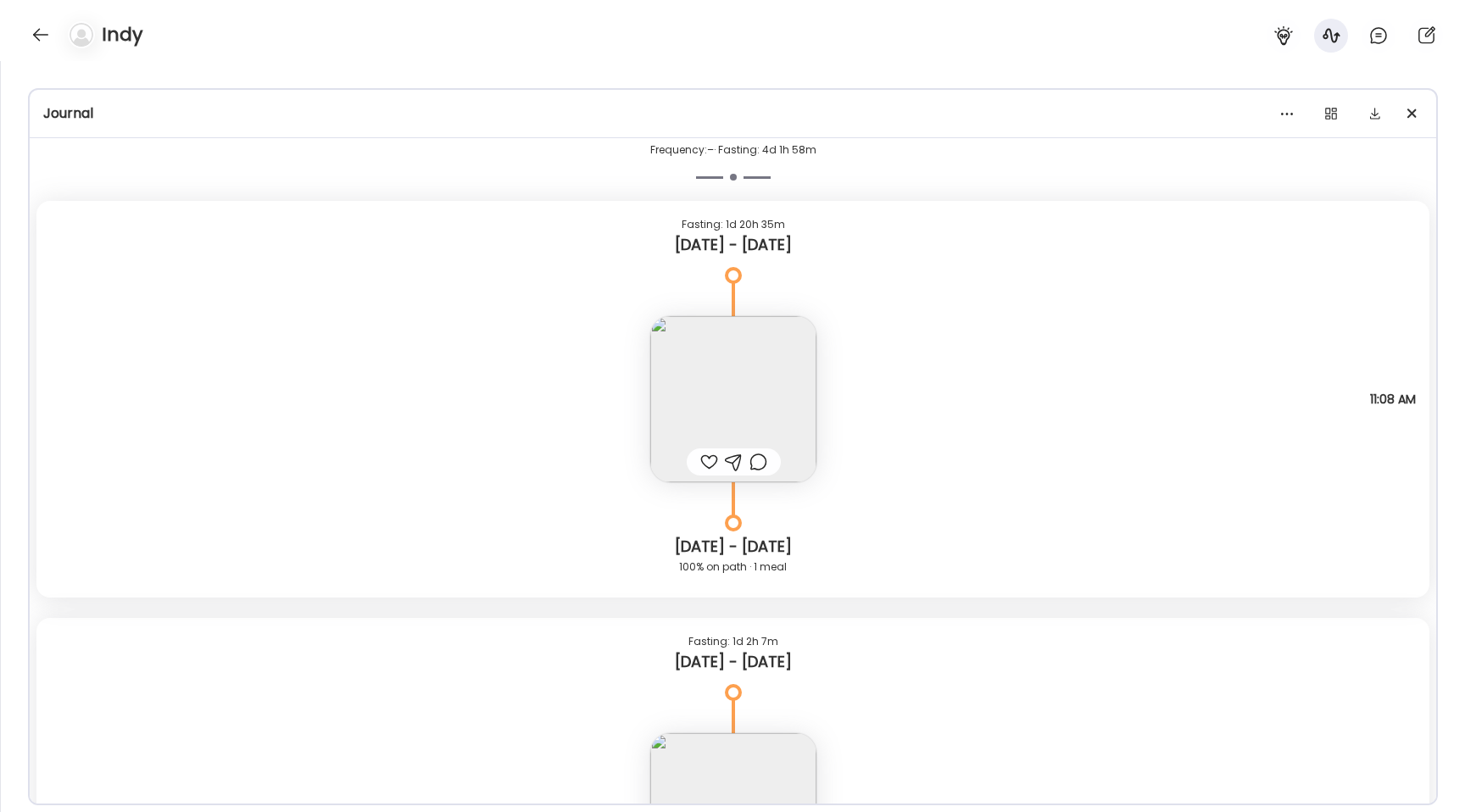
scroll to position [8498, 0]
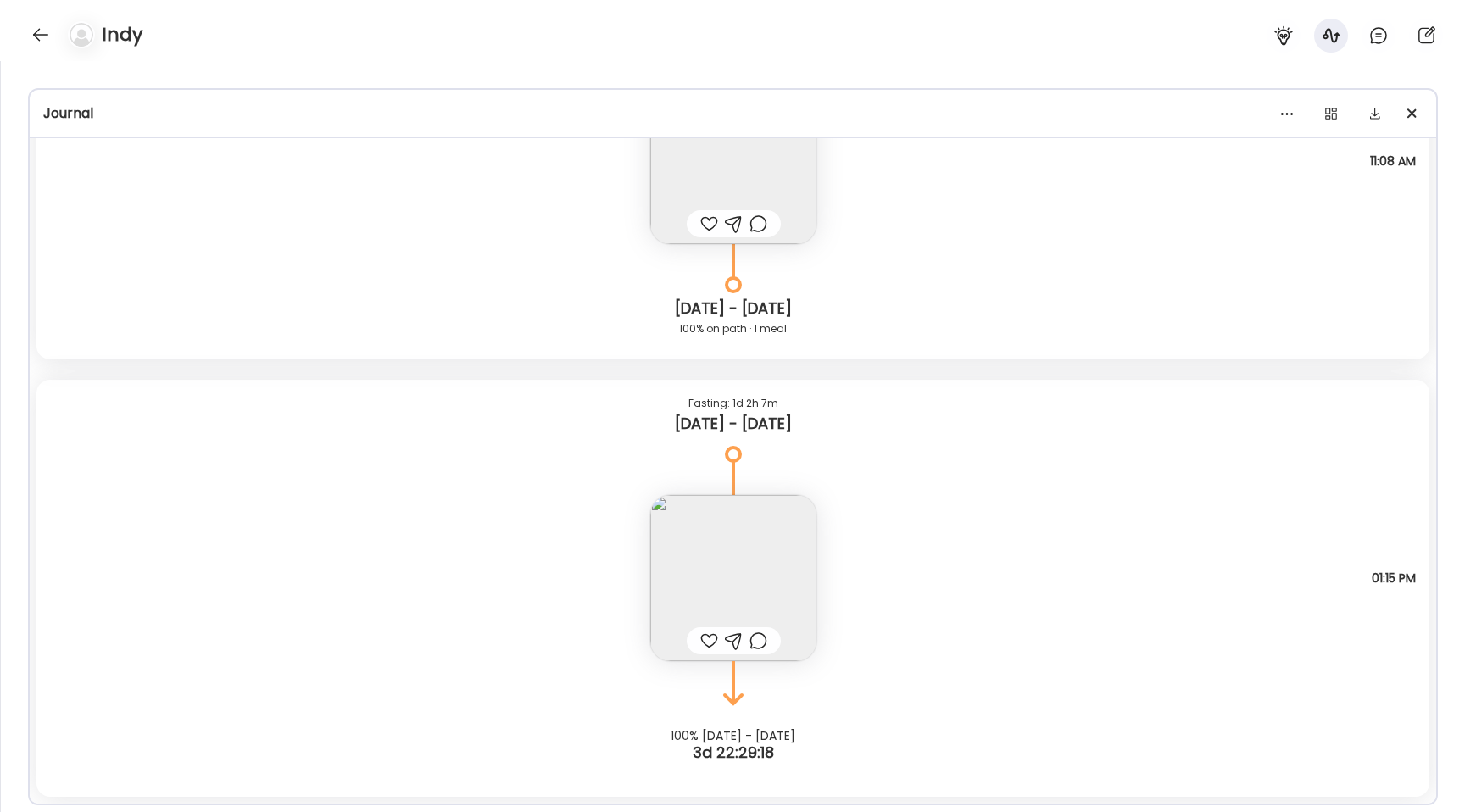
click at [689, 552] on img at bounding box center [733, 578] width 166 height 166
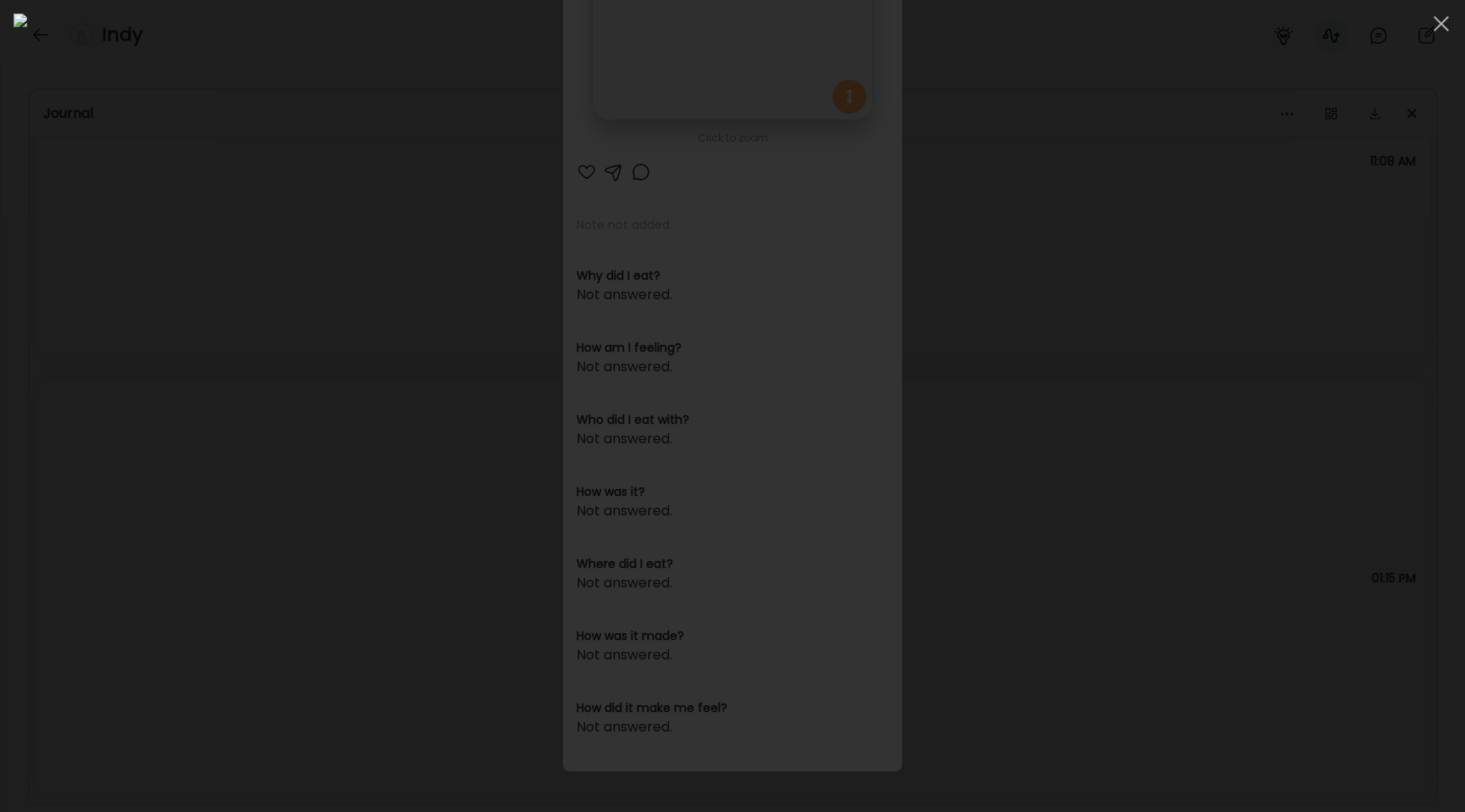
click at [273, 313] on div at bounding box center [732, 406] width 1438 height 785
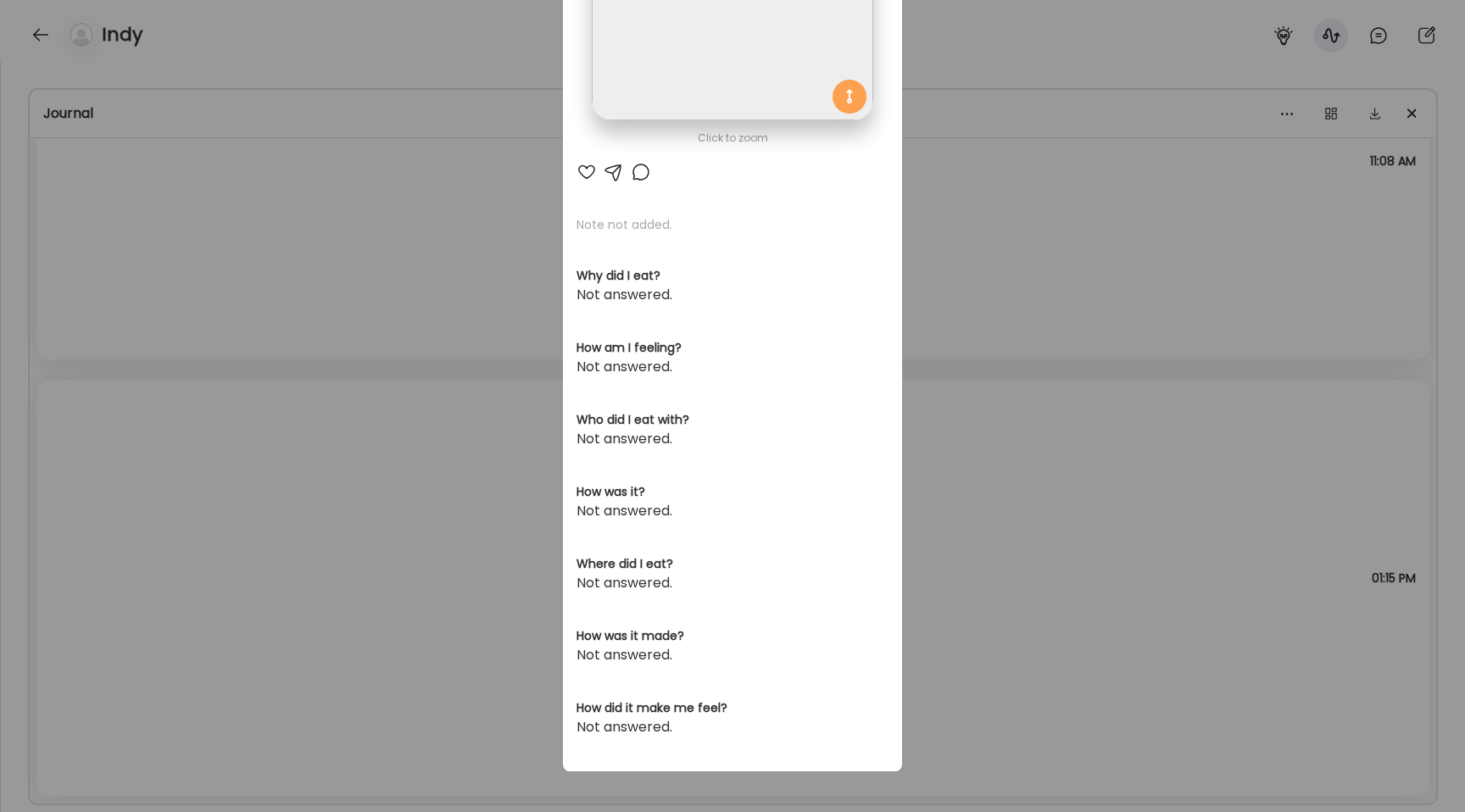
click at [273, 313] on div "Ate Coach Dashboard Wahoo! It’s official Take a moment to set up your Coach Pro…" at bounding box center [732, 406] width 1465 height 812
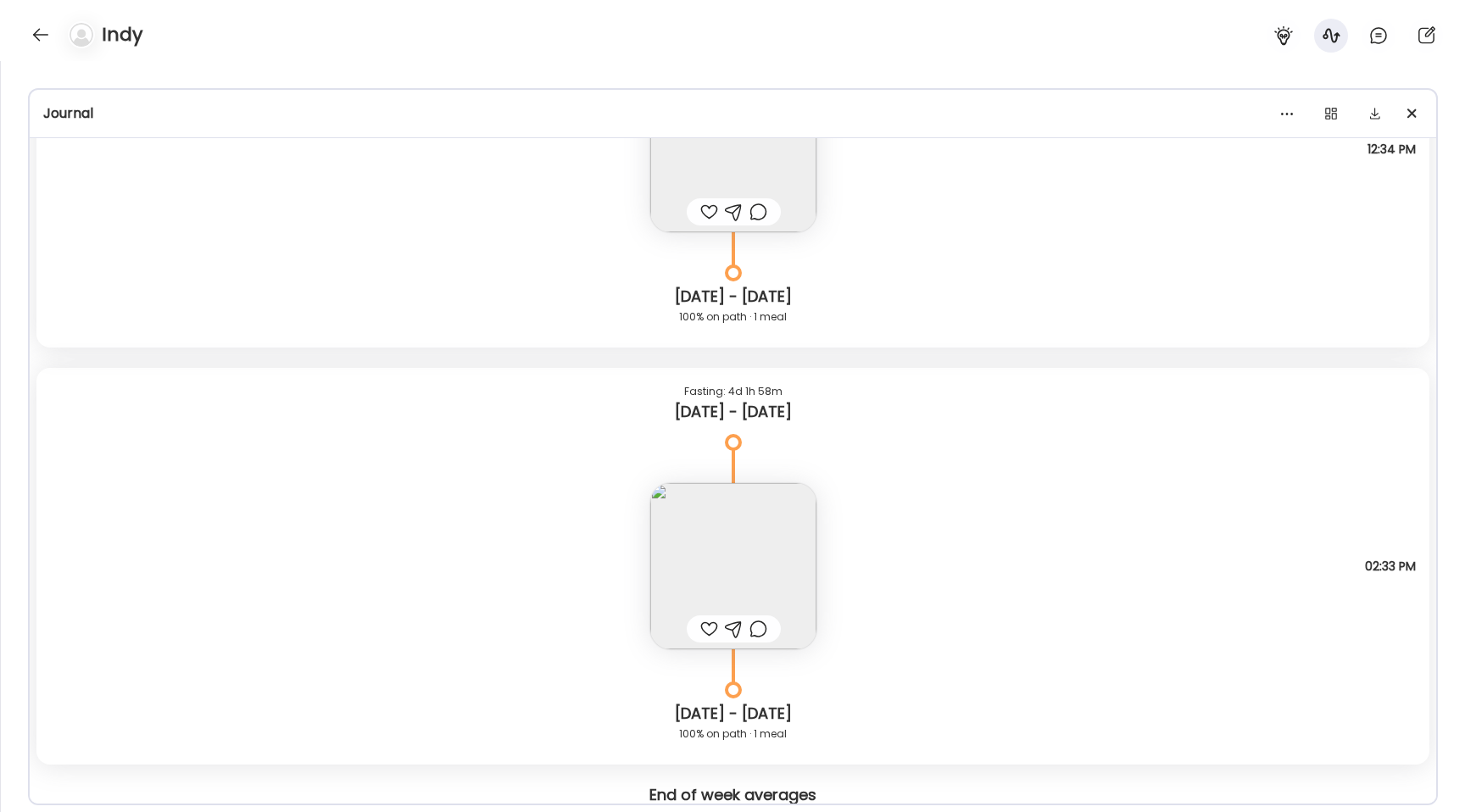
scroll to position [7398, 0]
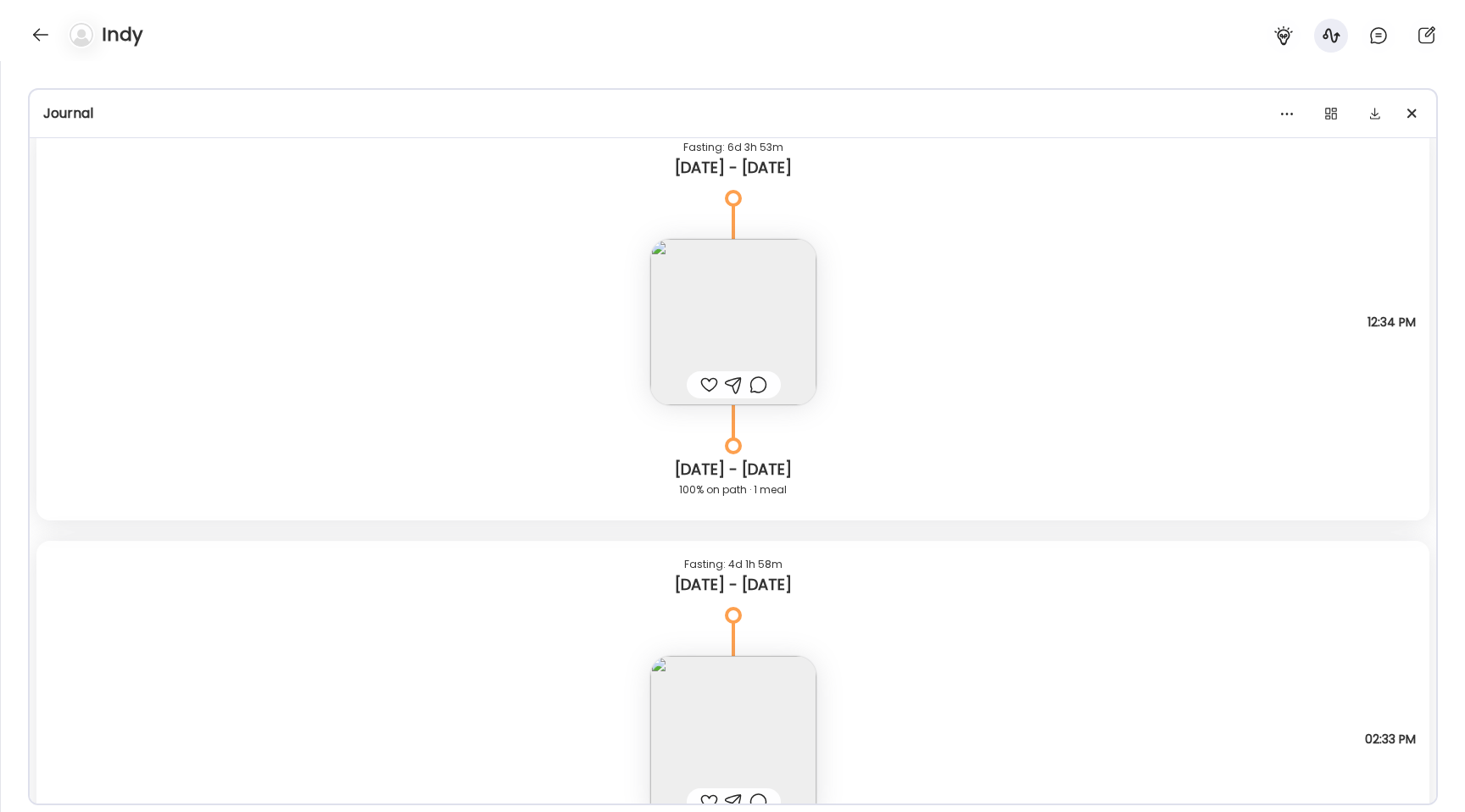
click at [713, 733] on img at bounding box center [733, 740] width 166 height 166
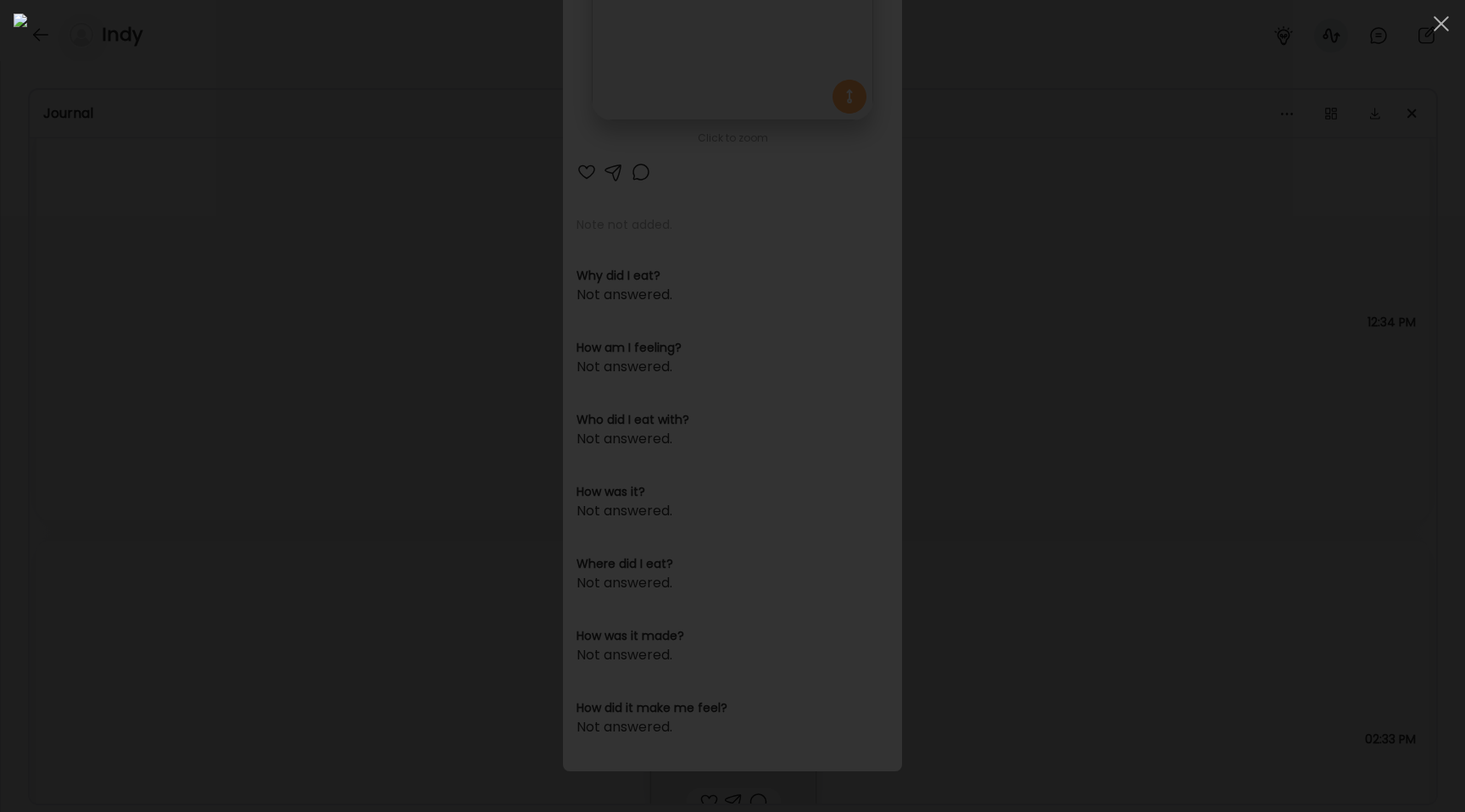
click at [249, 416] on div at bounding box center [732, 406] width 1438 height 785
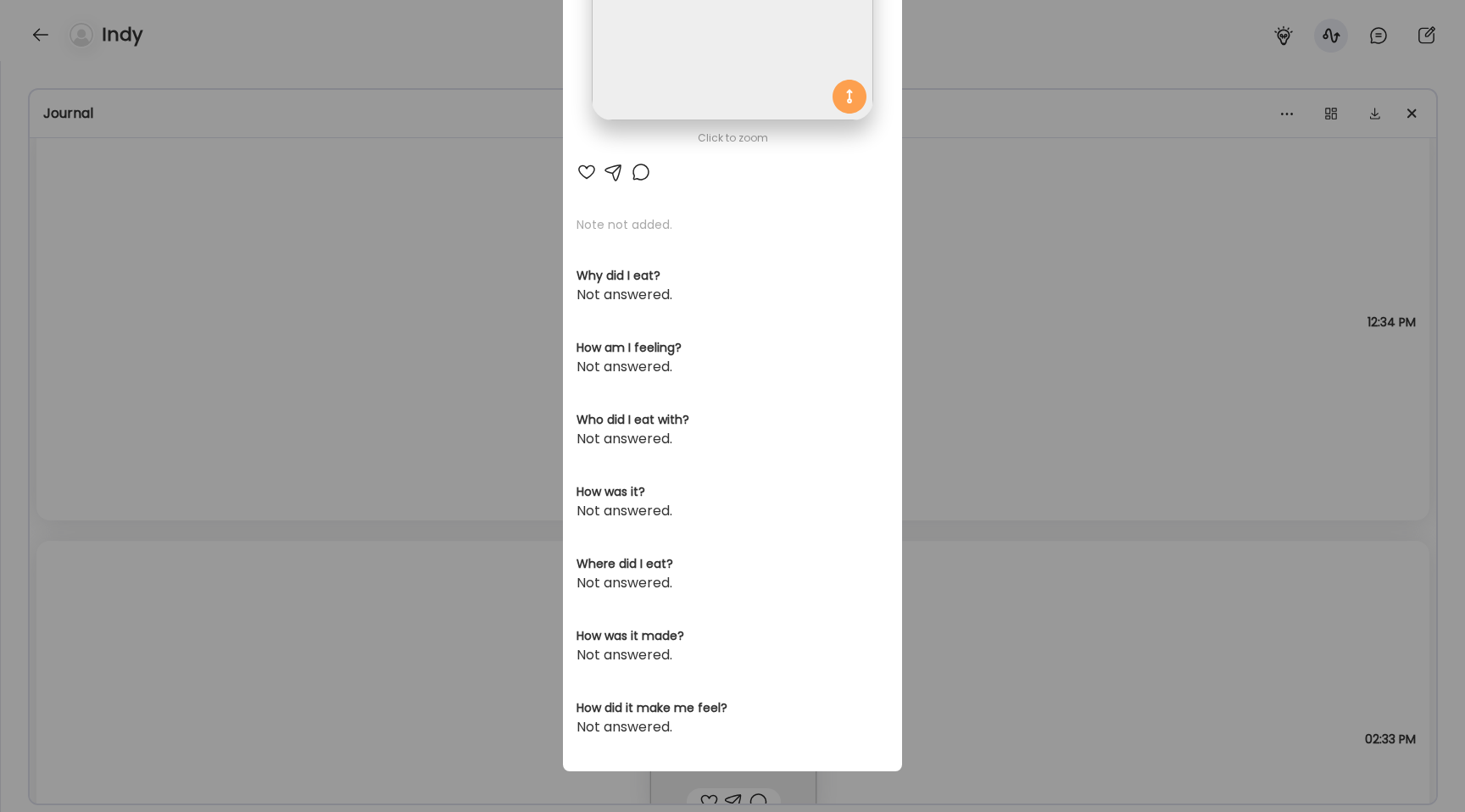
click at [249, 416] on div "Ate Coach Dashboard Wahoo! It’s official Take a moment to set up your Coach Pro…" at bounding box center [732, 406] width 1465 height 812
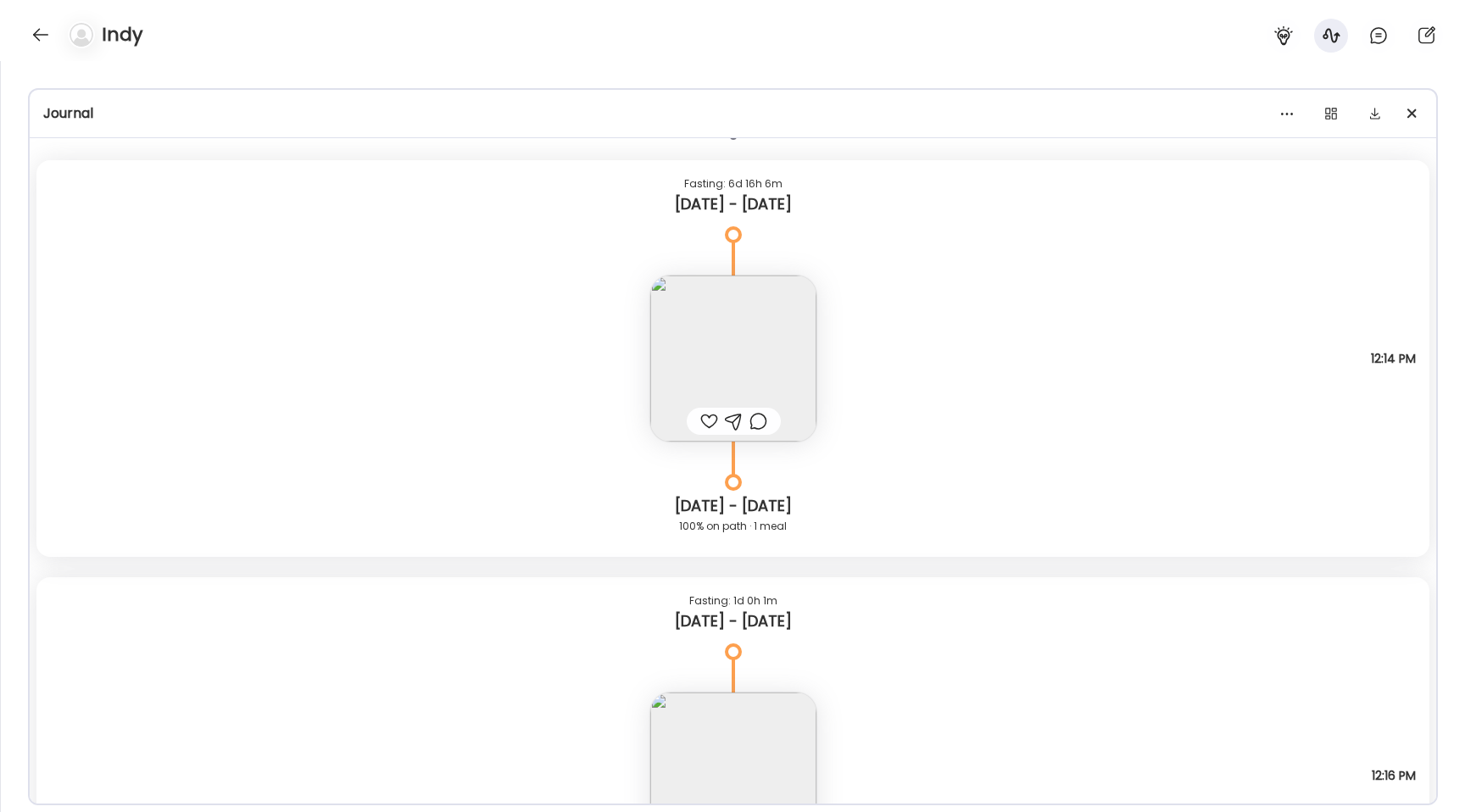
scroll to position [5843, 0]
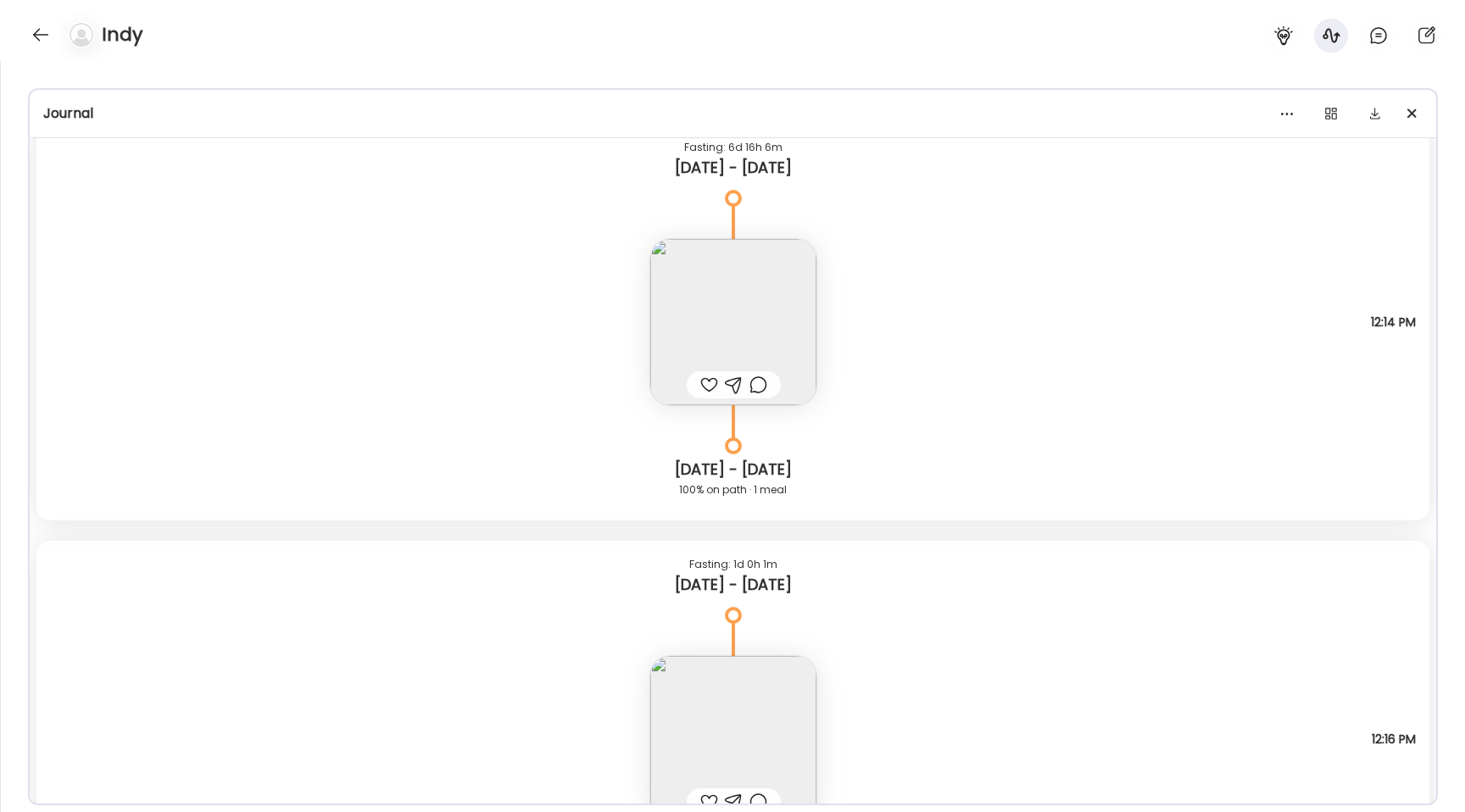
click at [726, 345] on img at bounding box center [733, 322] width 166 height 166
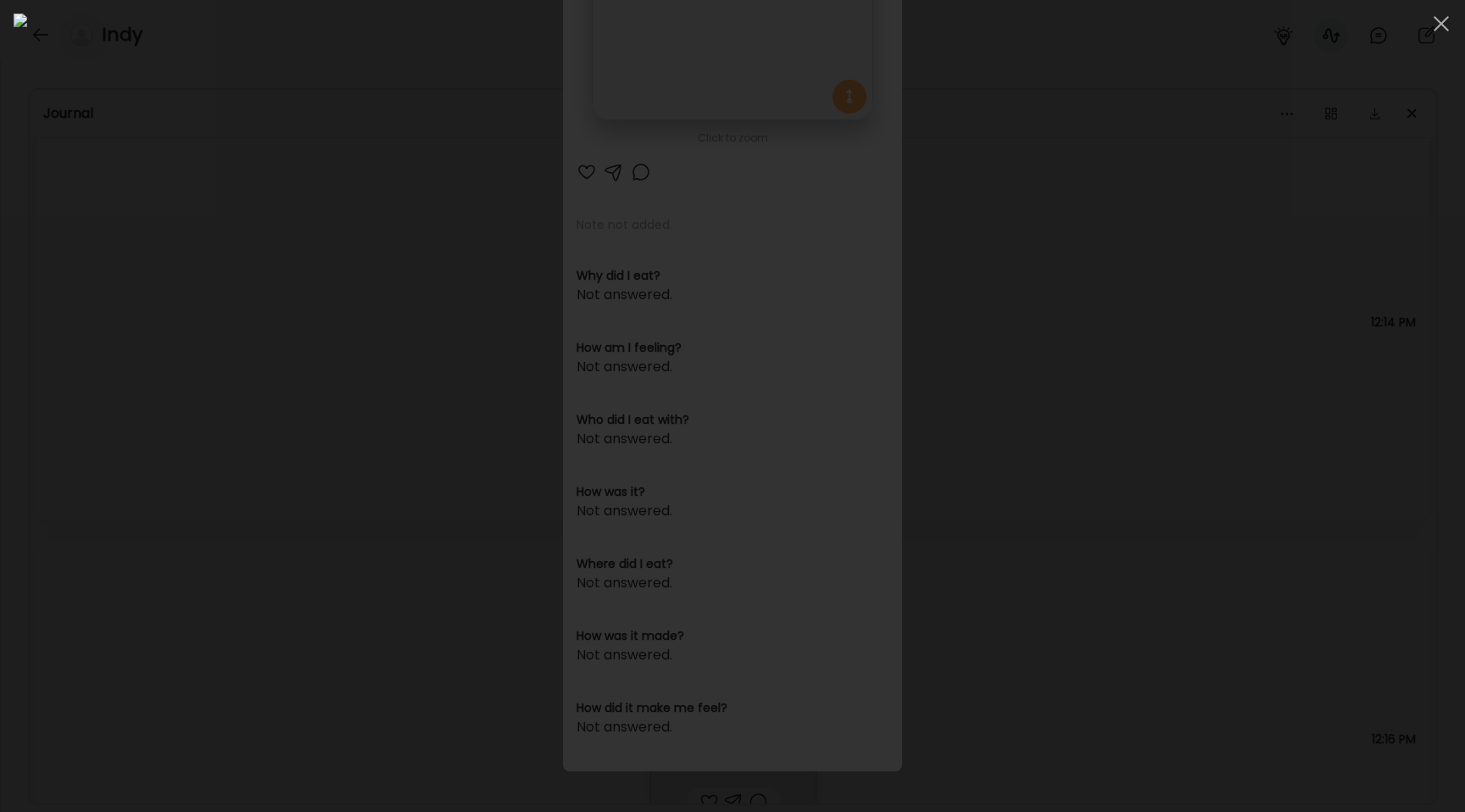
click at [266, 416] on div at bounding box center [732, 406] width 1438 height 785
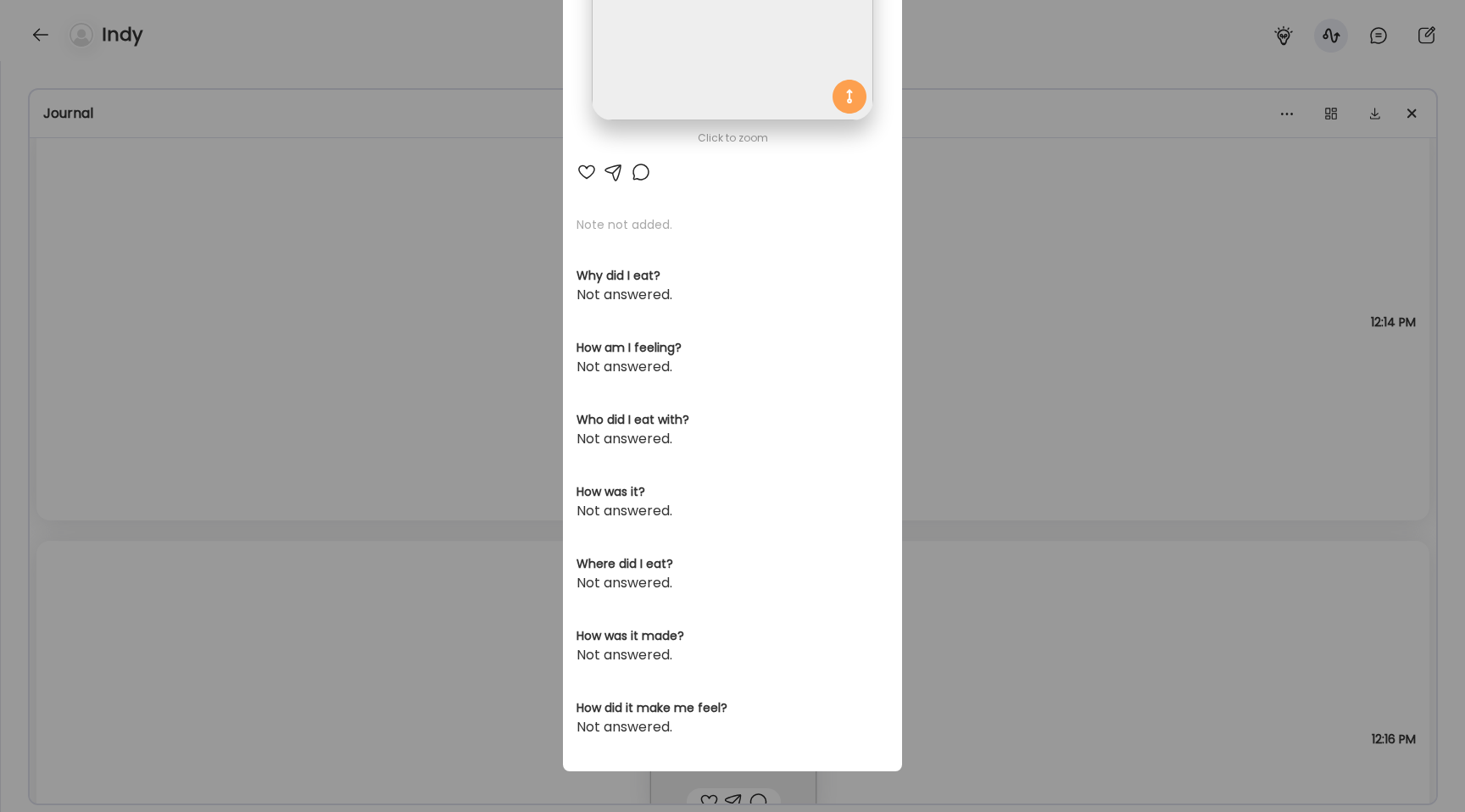
click at [305, 373] on div "Ate Coach Dashboard Wahoo! It’s official Take a moment to set up your Coach Pro…" at bounding box center [732, 406] width 1465 height 812
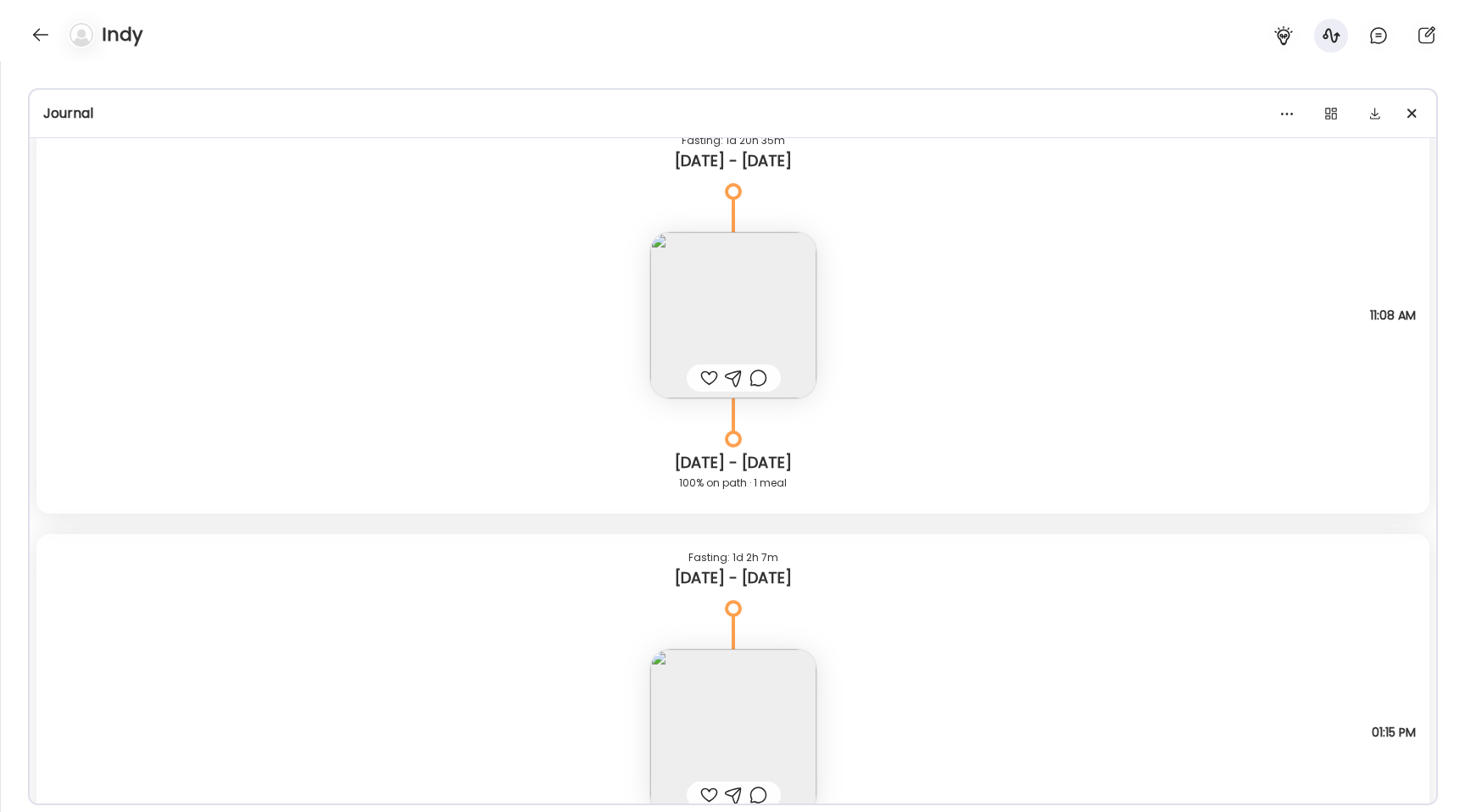
scroll to position [8498, 0]
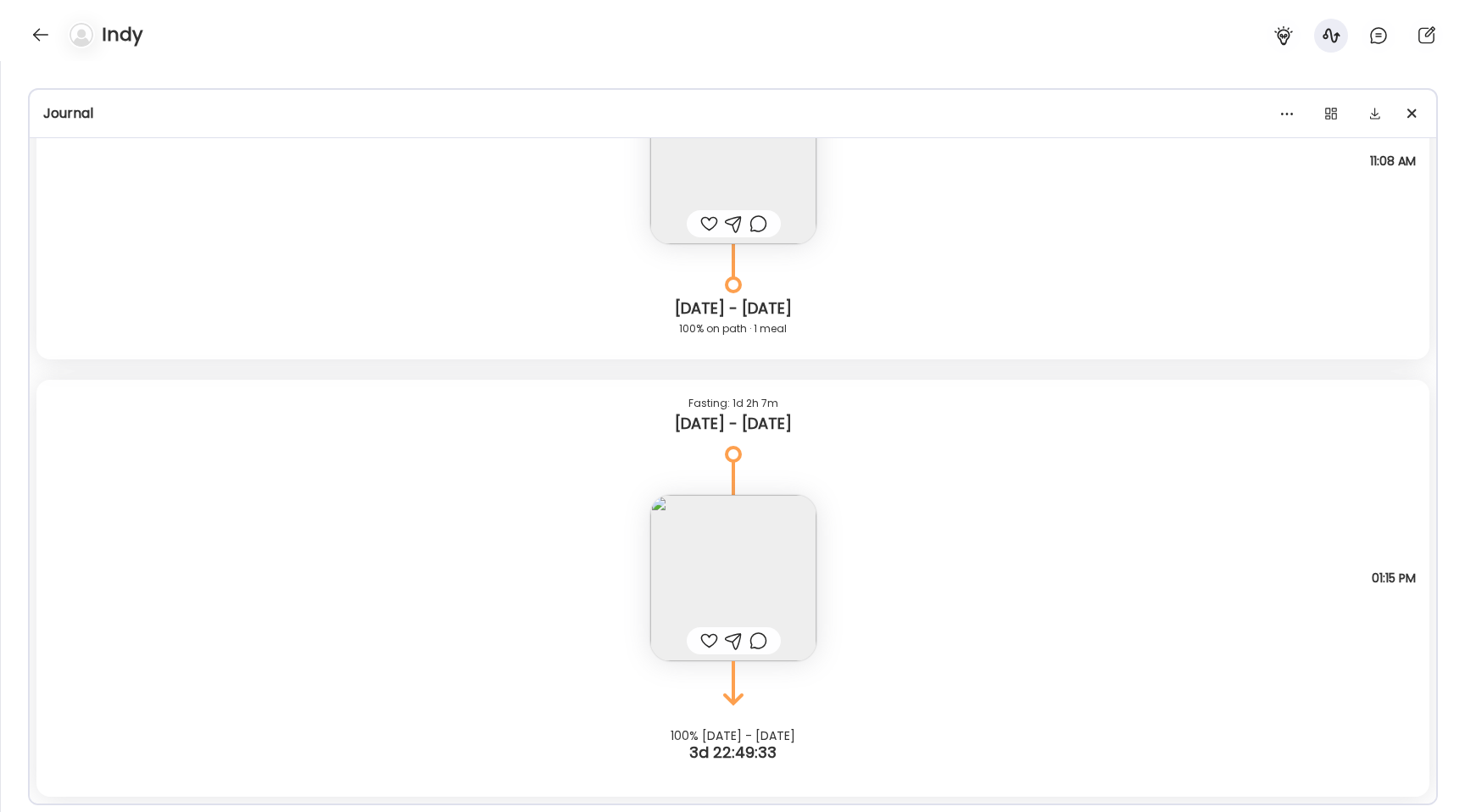
click at [738, 545] on img at bounding box center [733, 578] width 166 height 166
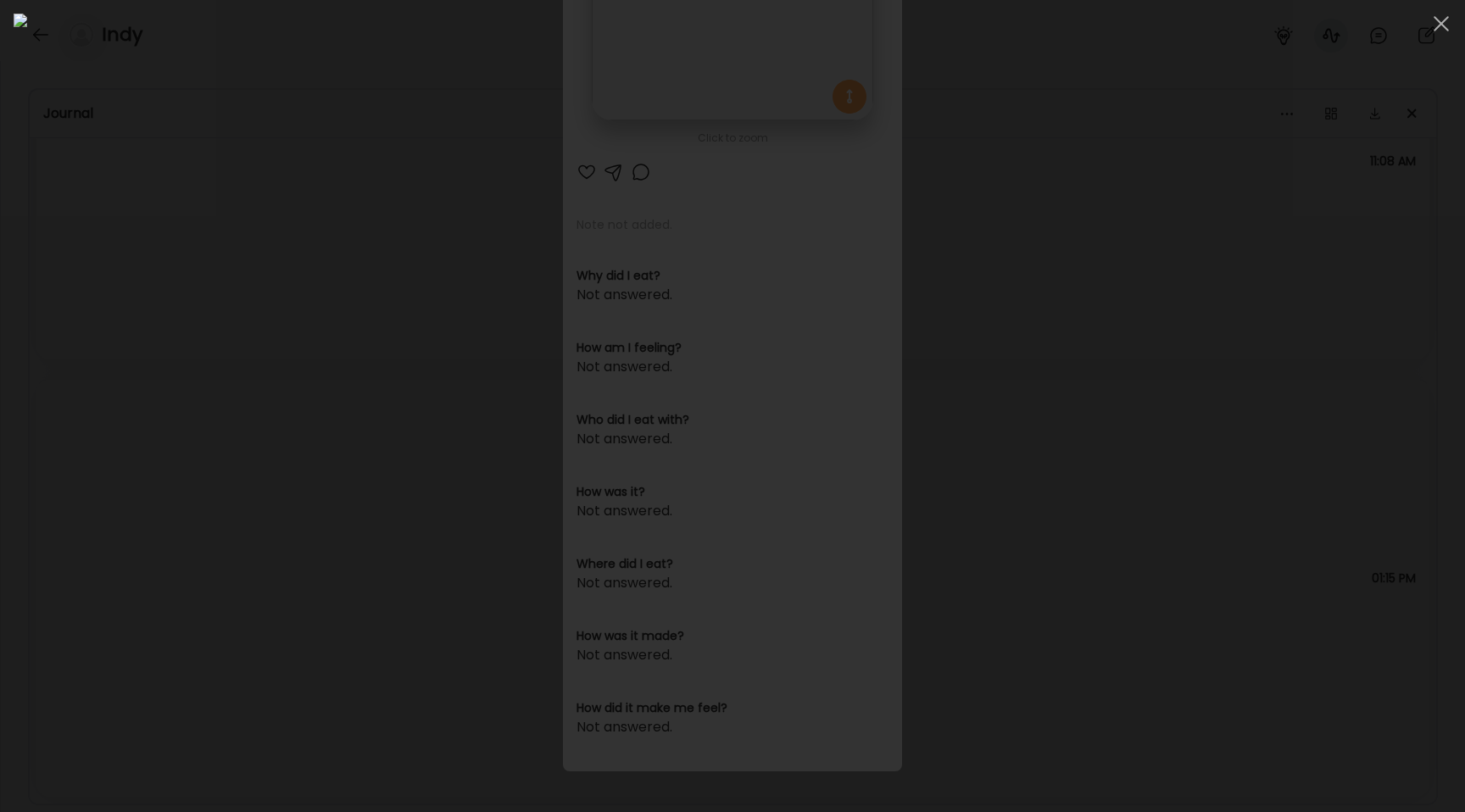
click at [160, 300] on div at bounding box center [732, 406] width 1438 height 785
click at [160, 300] on div "Ate Coach Dashboard Wahoo! It’s official Take a moment to set up your Coach Pro…" at bounding box center [732, 406] width 1465 height 812
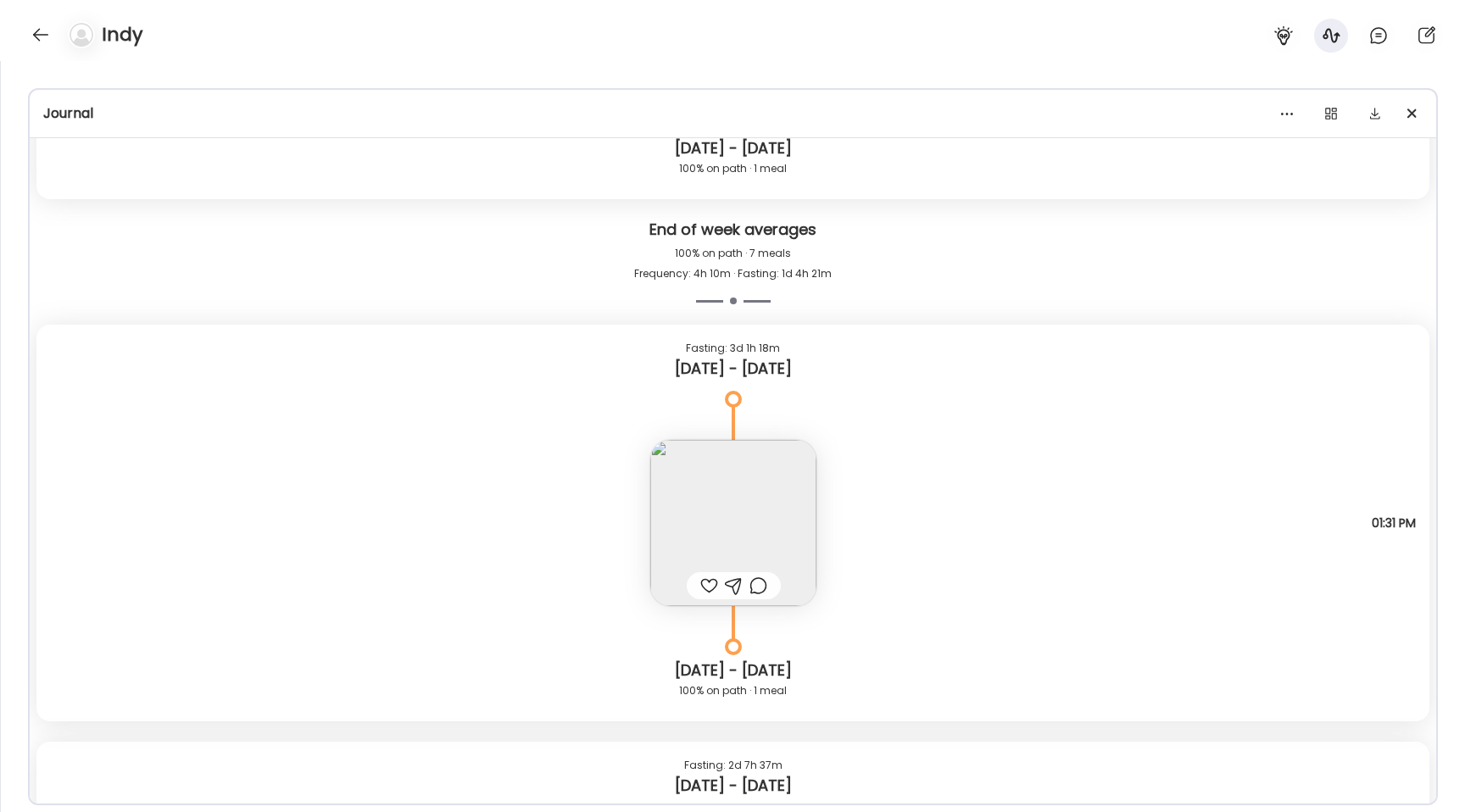
scroll to position [3892, 0]
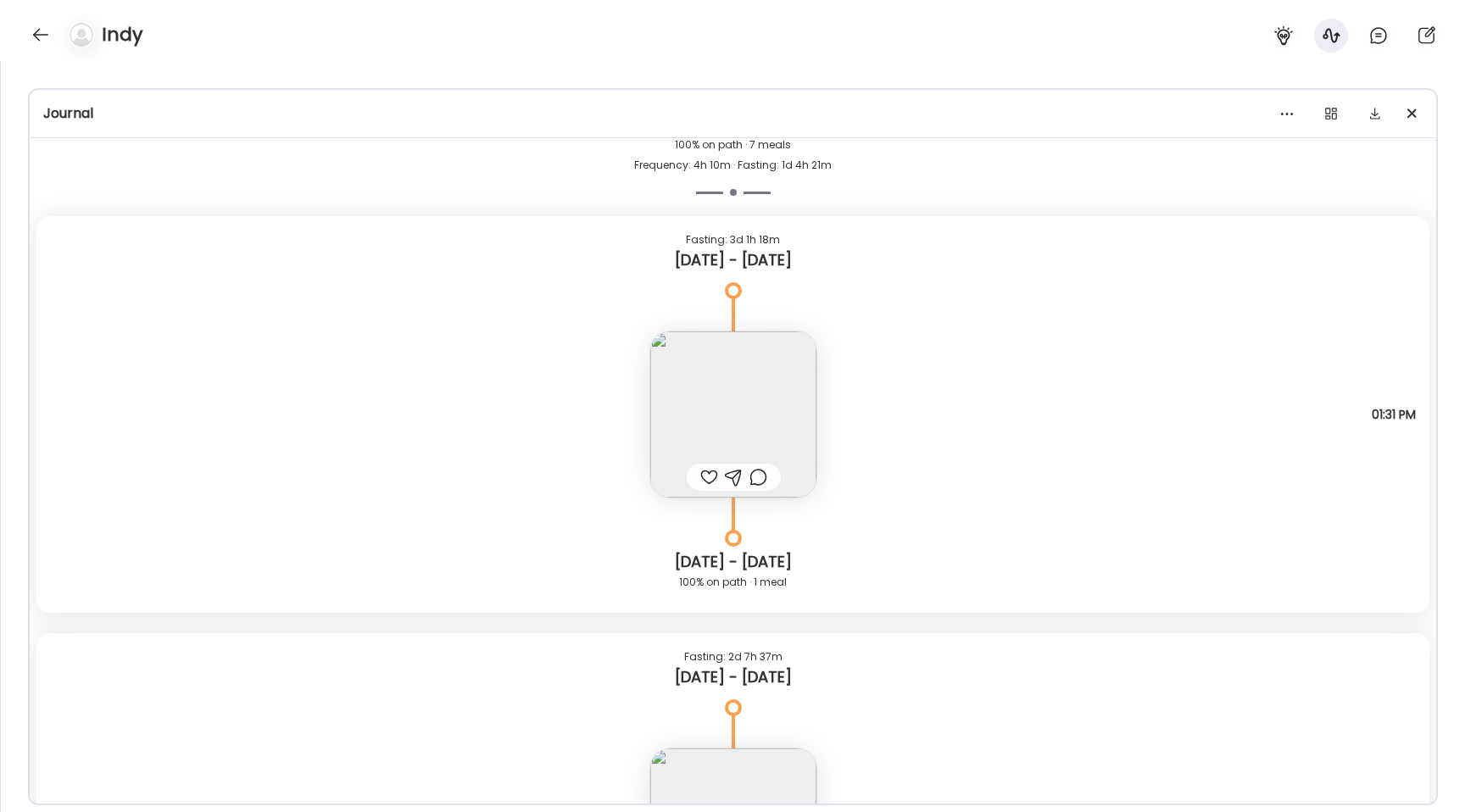
click at [692, 364] on img at bounding box center [733, 415] width 166 height 166
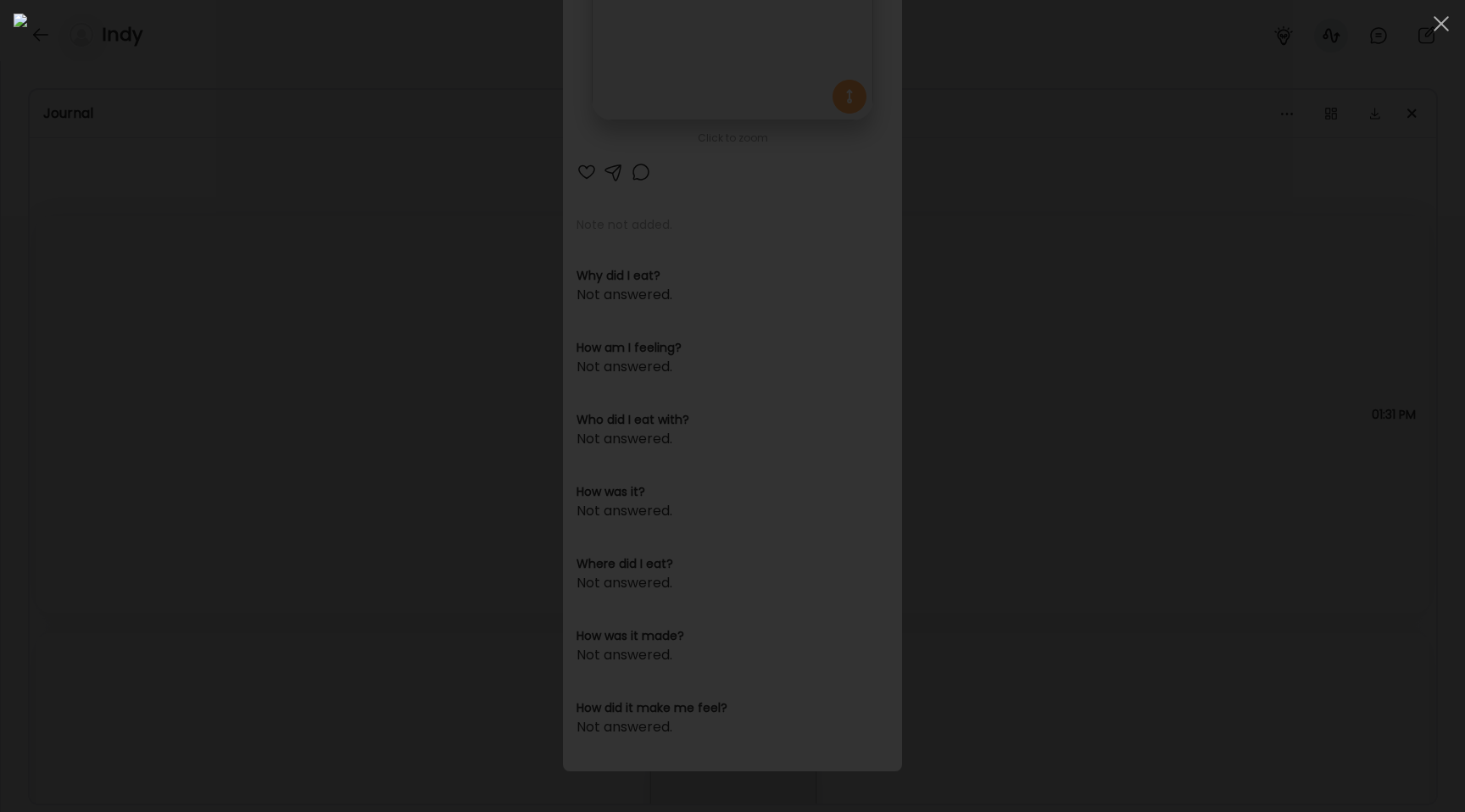
click at [319, 308] on div at bounding box center [732, 406] width 1438 height 785
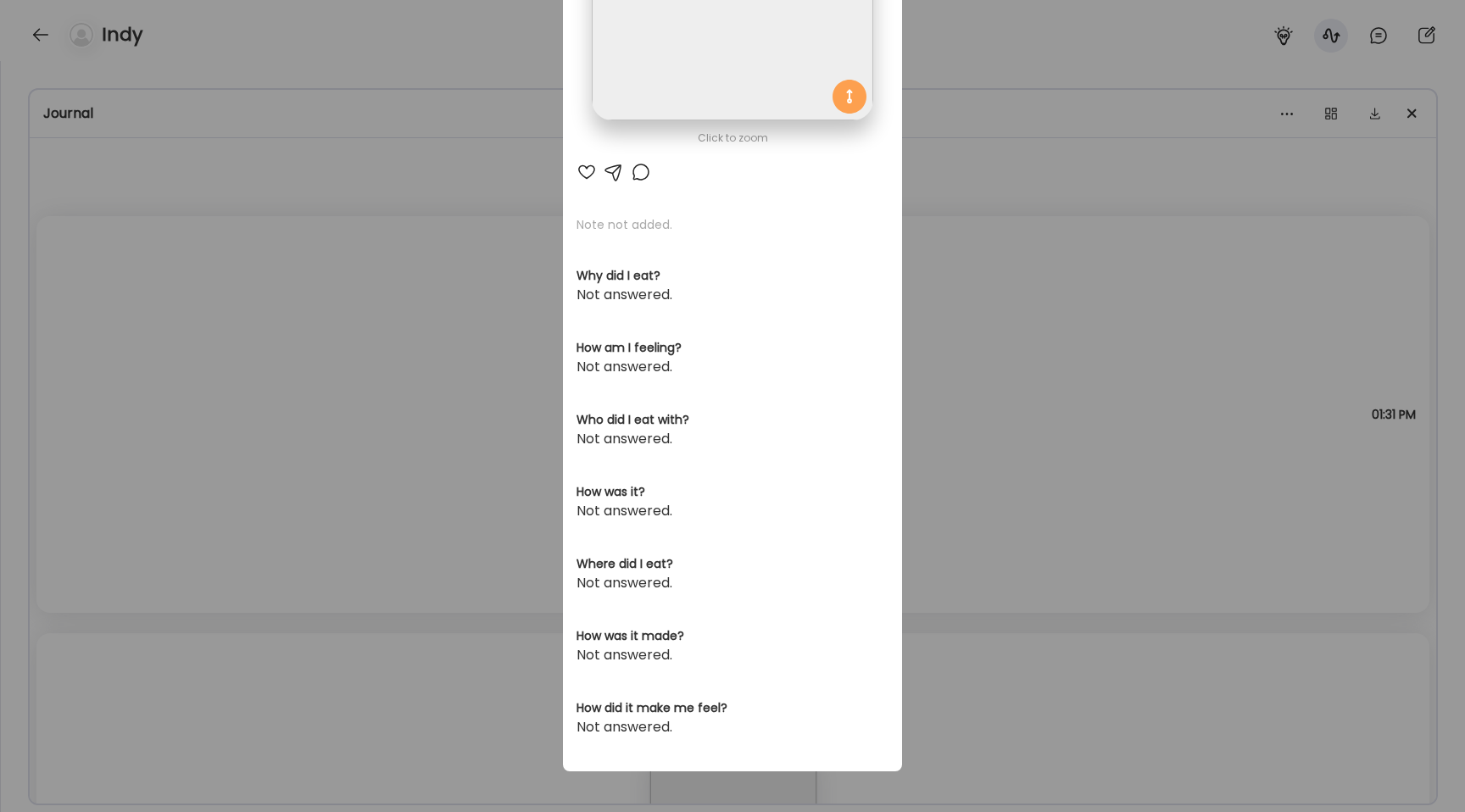
click at [319, 308] on div "Ate Coach Dashboard Wahoo! It’s official Take a moment to set up your Coach Pro…" at bounding box center [732, 406] width 1465 height 812
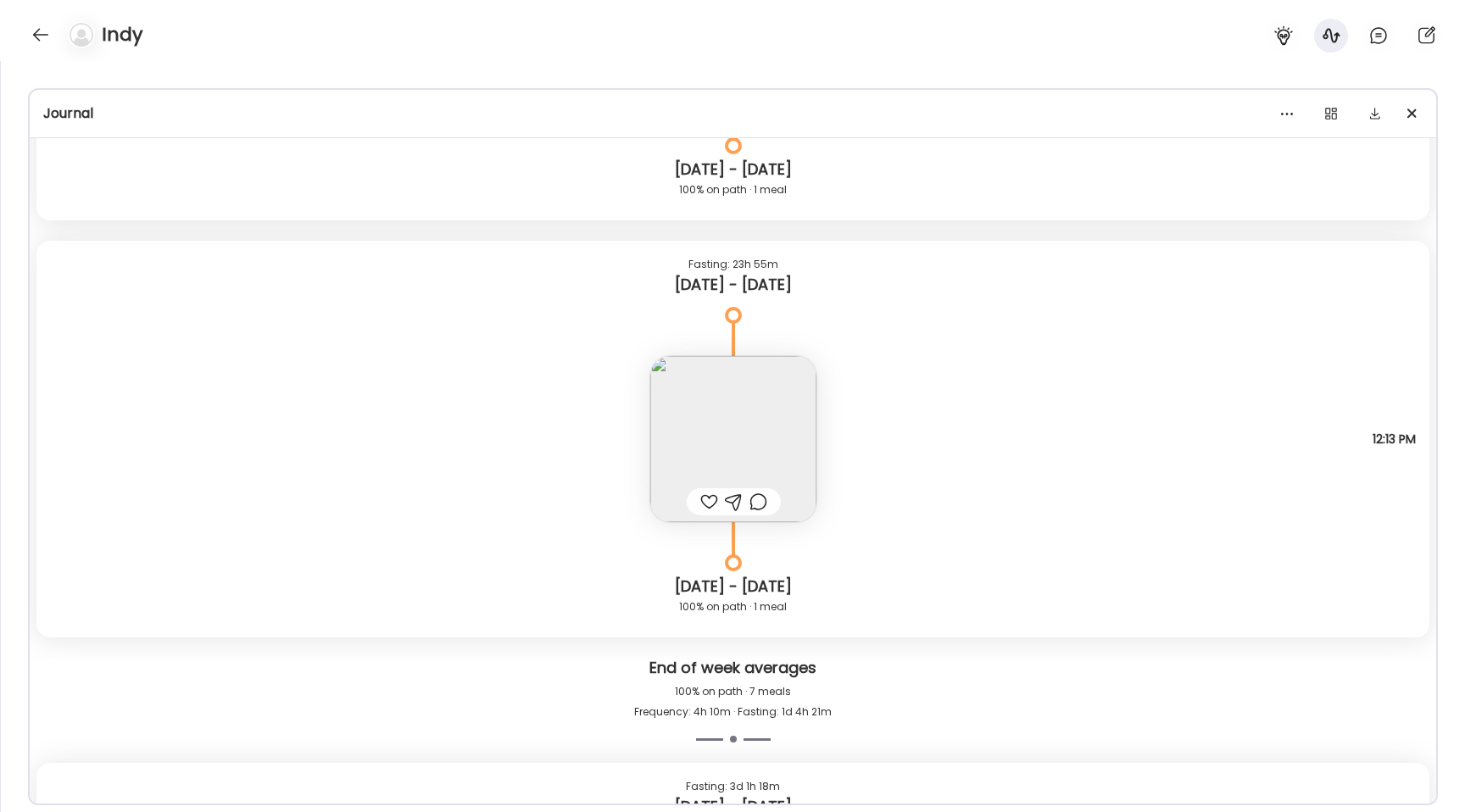
scroll to position [3292, 0]
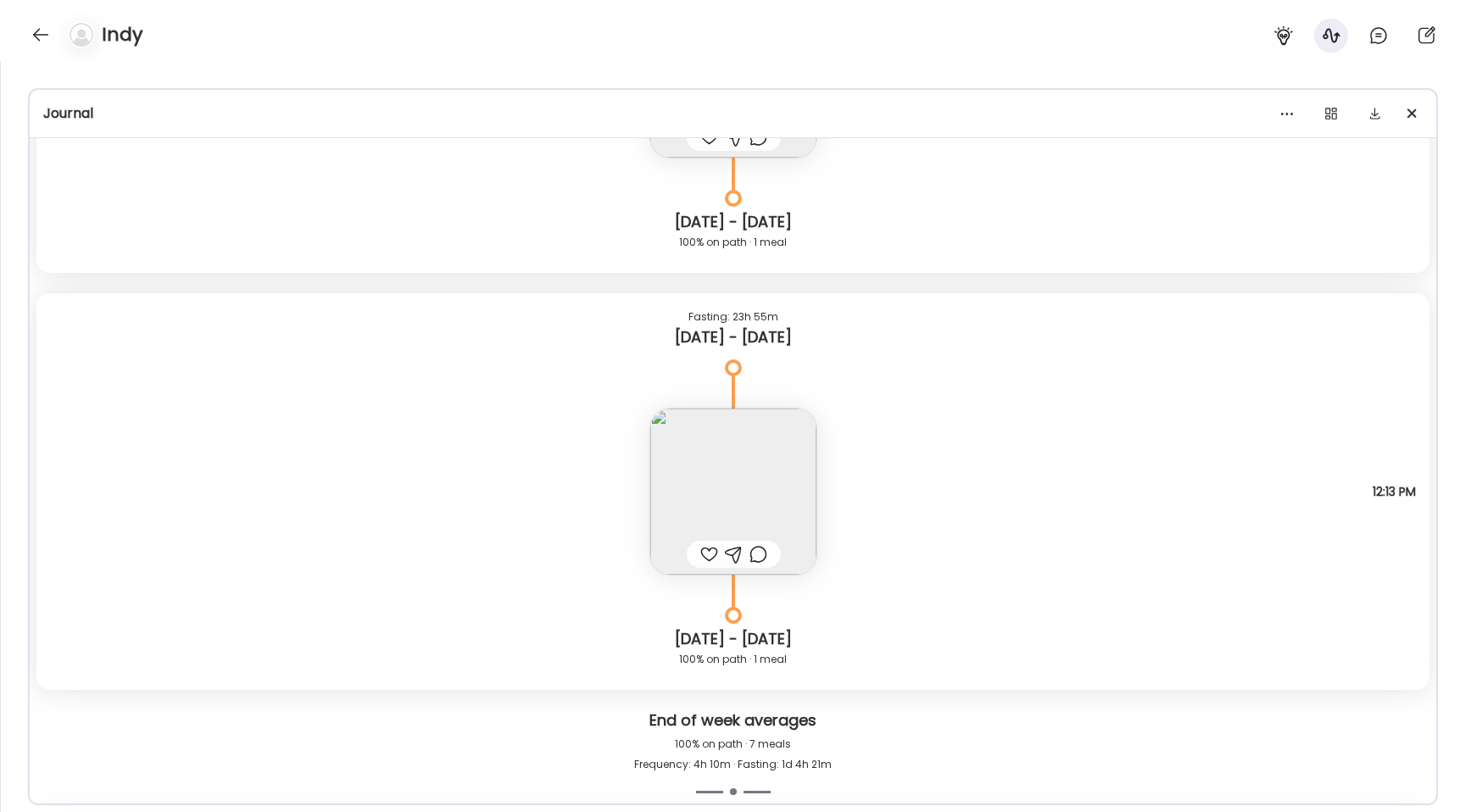
click at [736, 500] on img at bounding box center [733, 492] width 166 height 166
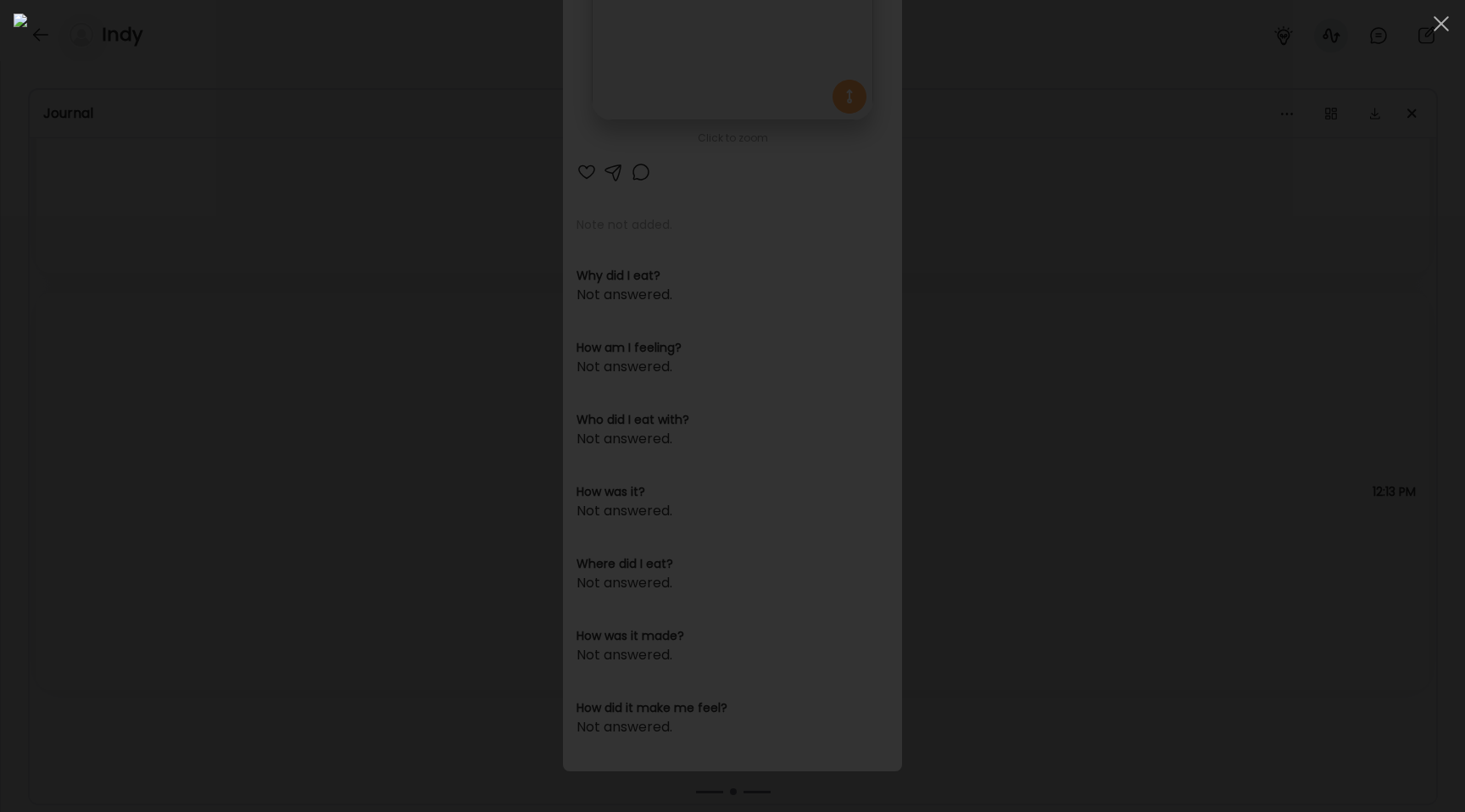
click at [202, 339] on div at bounding box center [732, 406] width 1438 height 785
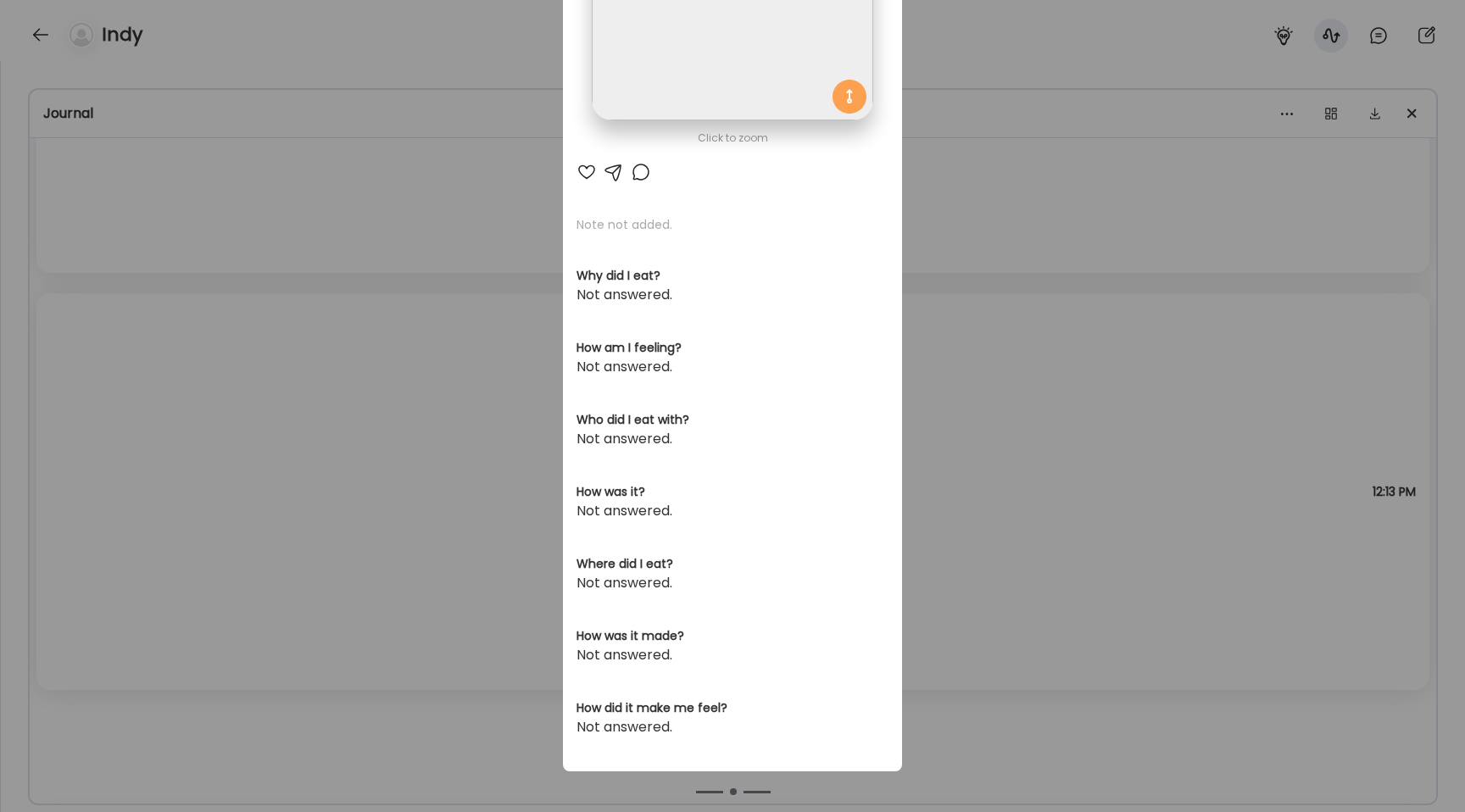
click at [202, 339] on div "Ate Coach Dashboard Wahoo! It’s official Take a moment to set up your Coach Pro…" at bounding box center [732, 406] width 1465 height 812
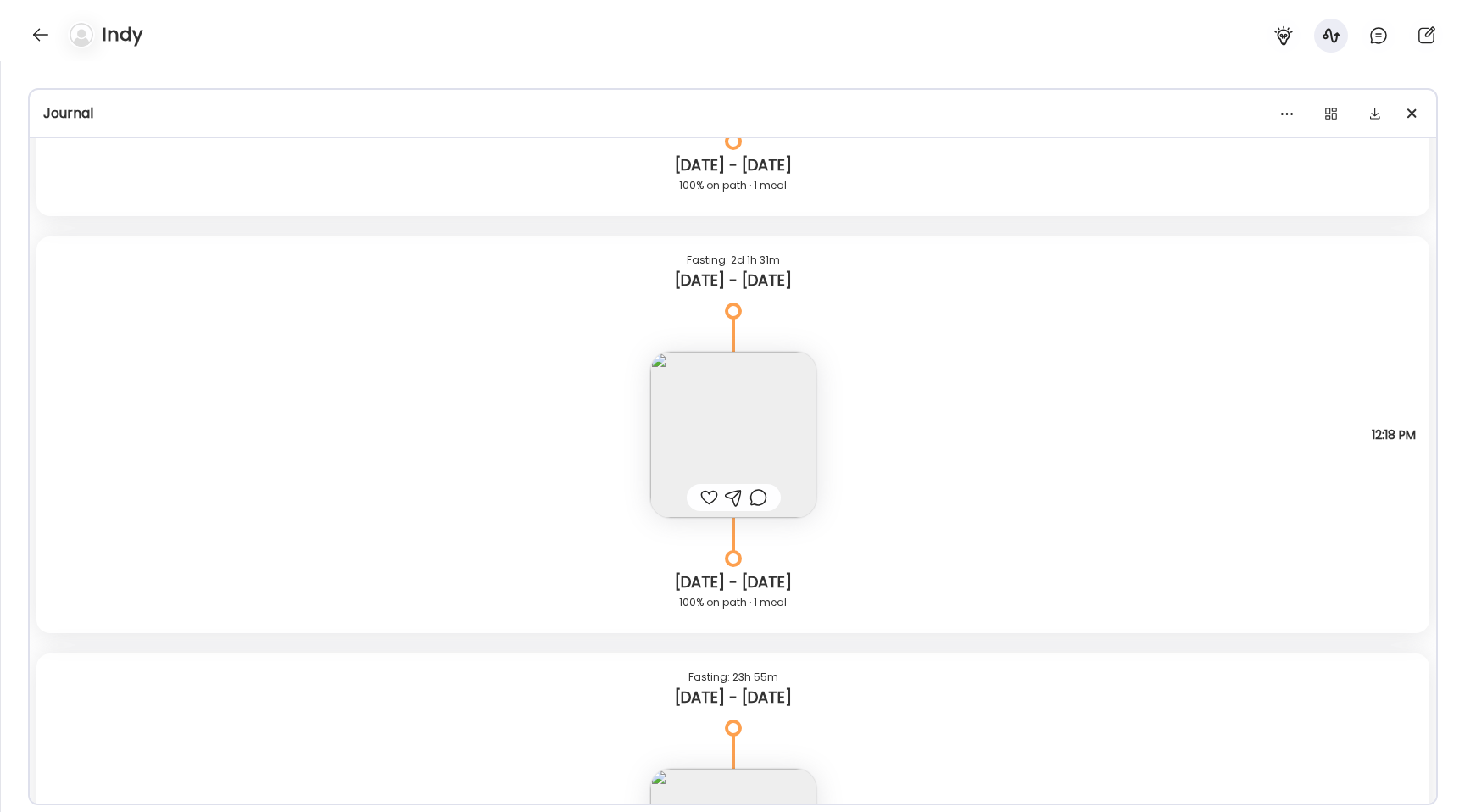
scroll to position [2924, 0]
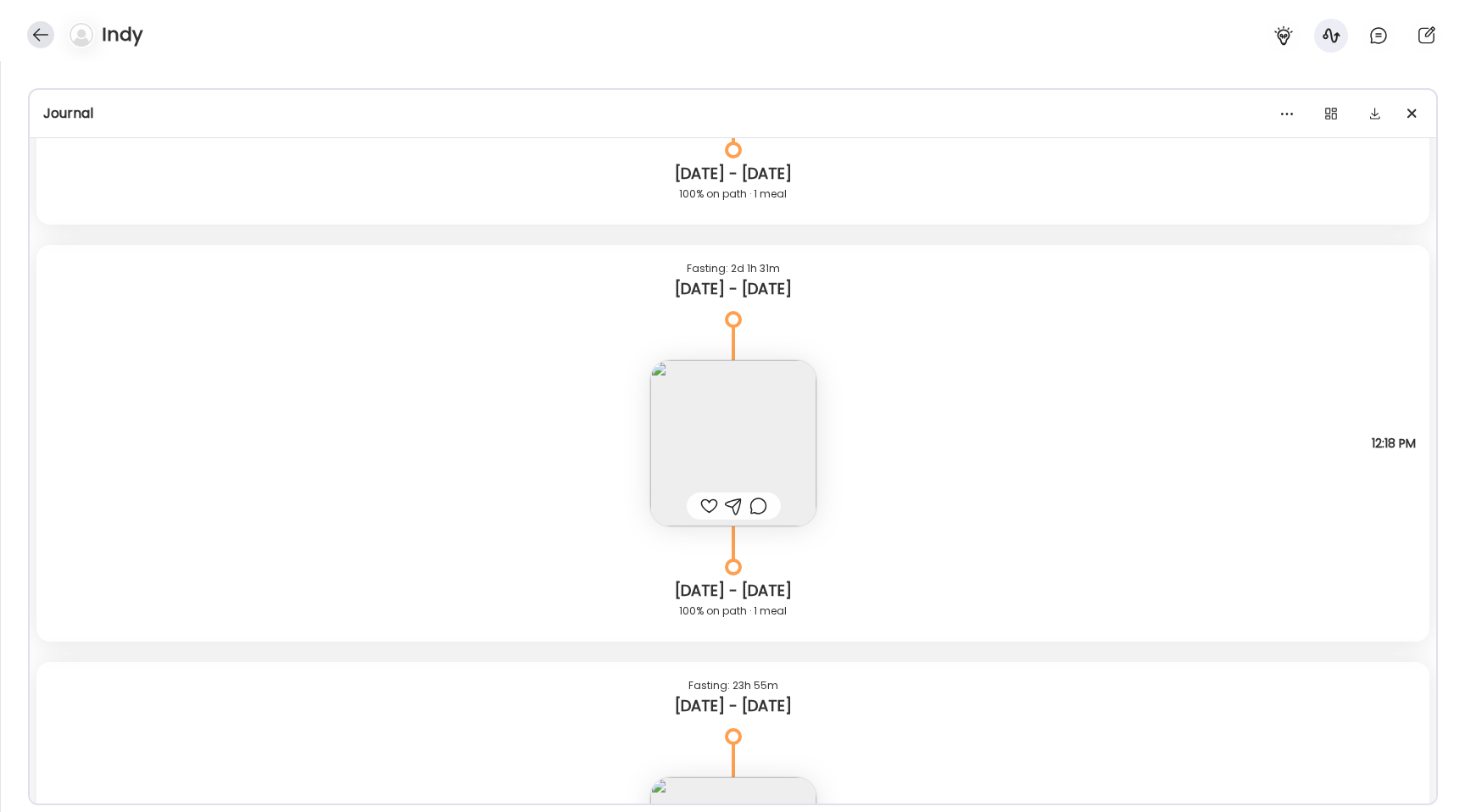
click at [41, 37] on div at bounding box center [41, 35] width 27 height 27
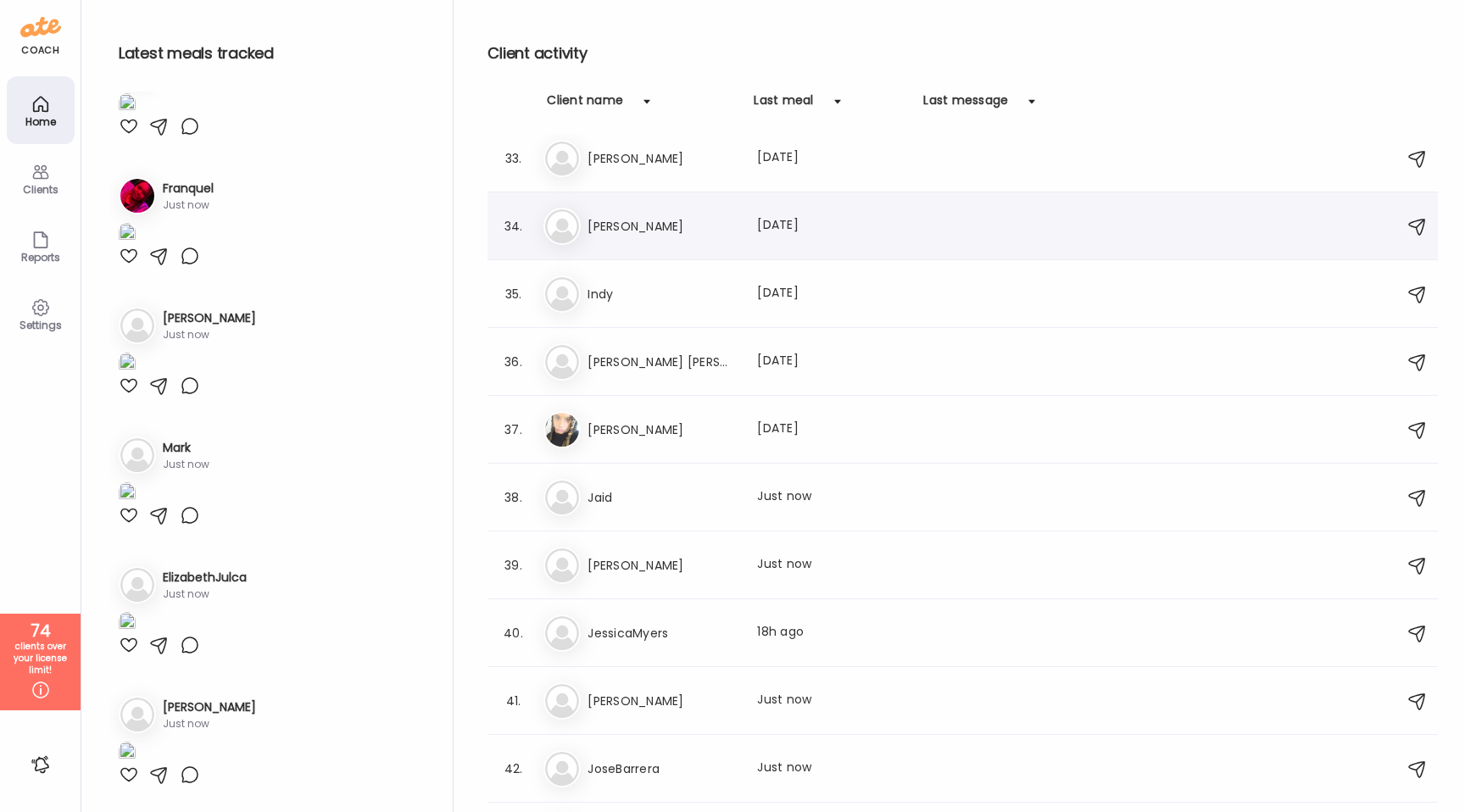
click at [683, 230] on h3 "[PERSON_NAME]" at bounding box center [662, 226] width 149 height 20
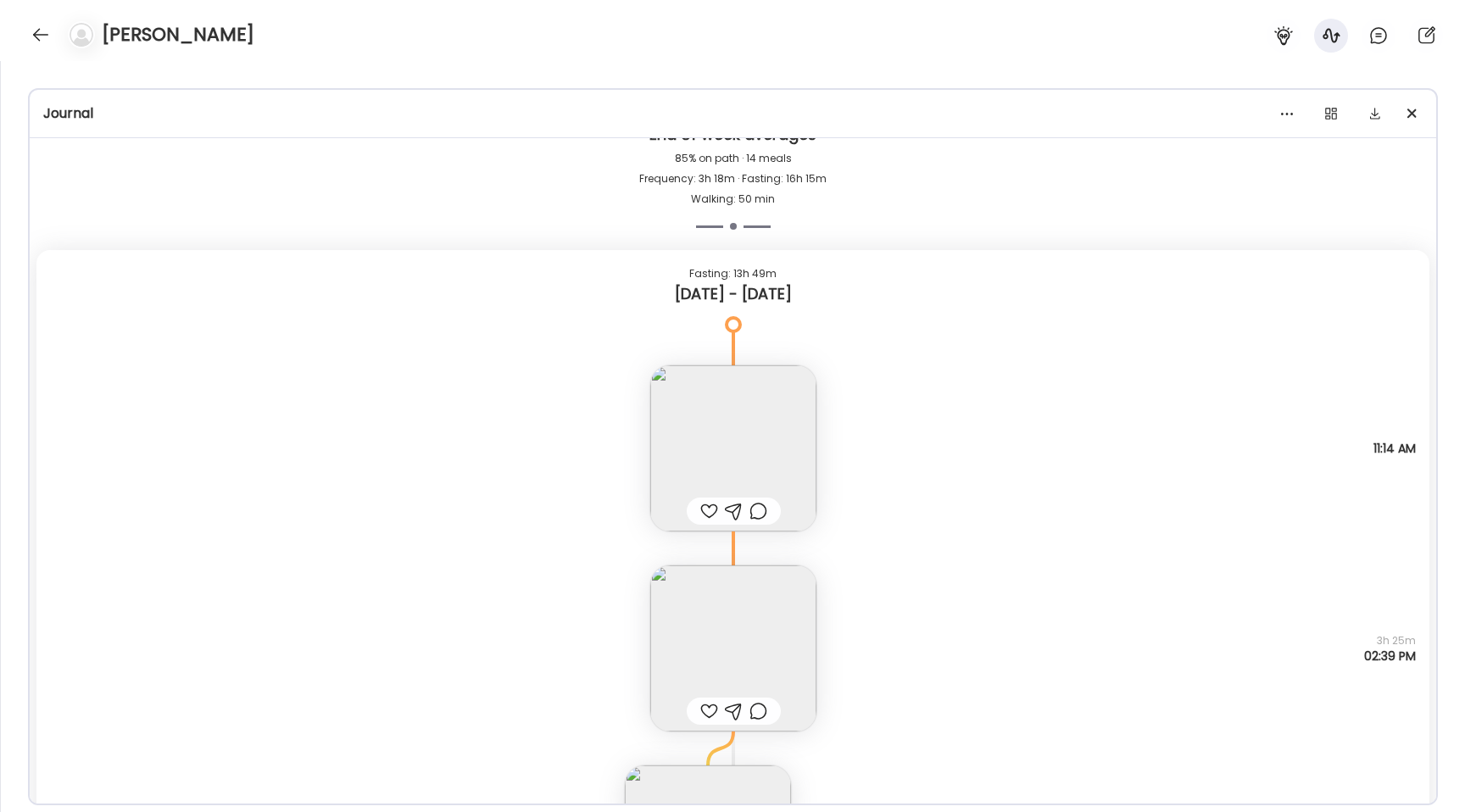
scroll to position [3798, 0]
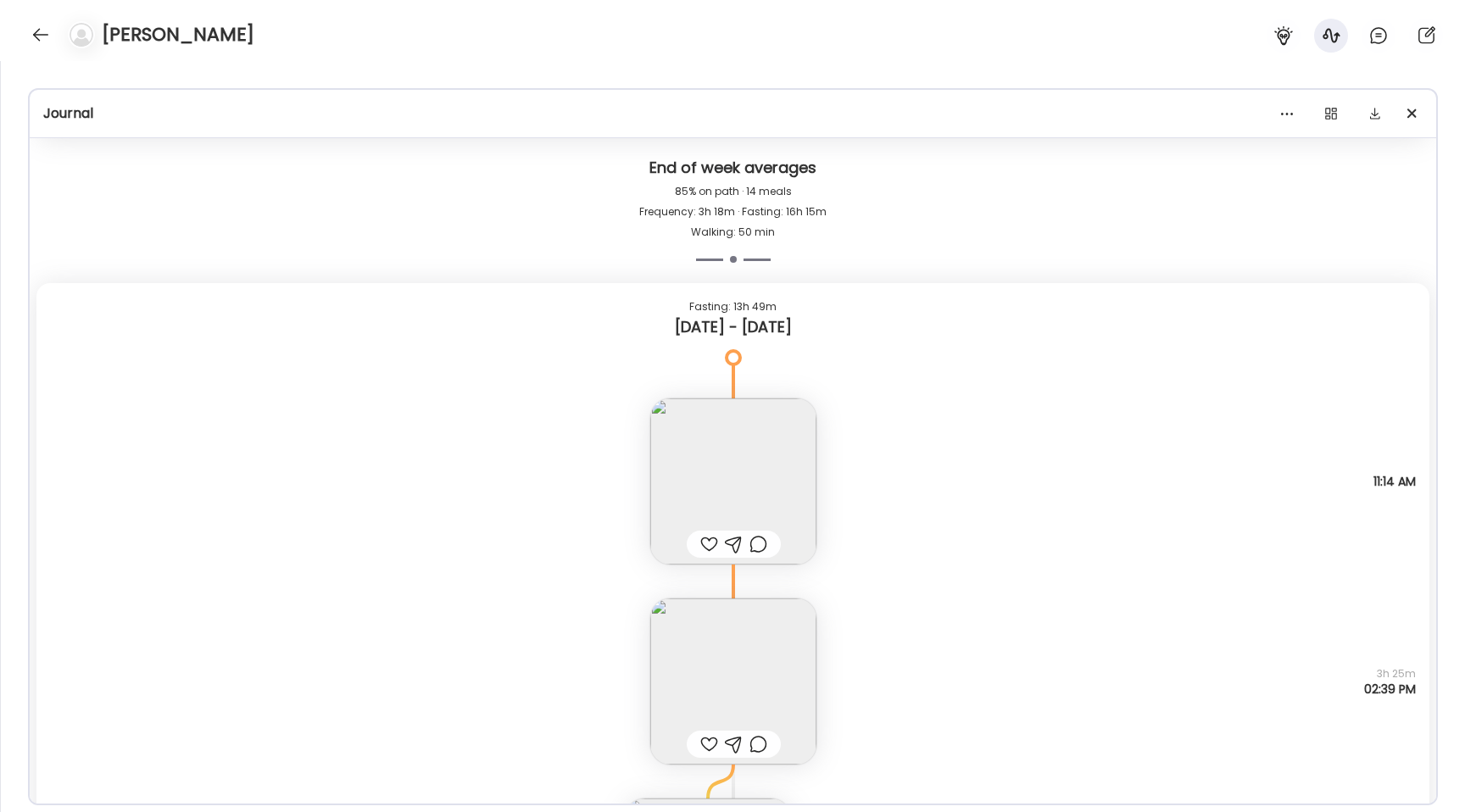
click at [710, 653] on img at bounding box center [733, 682] width 166 height 166
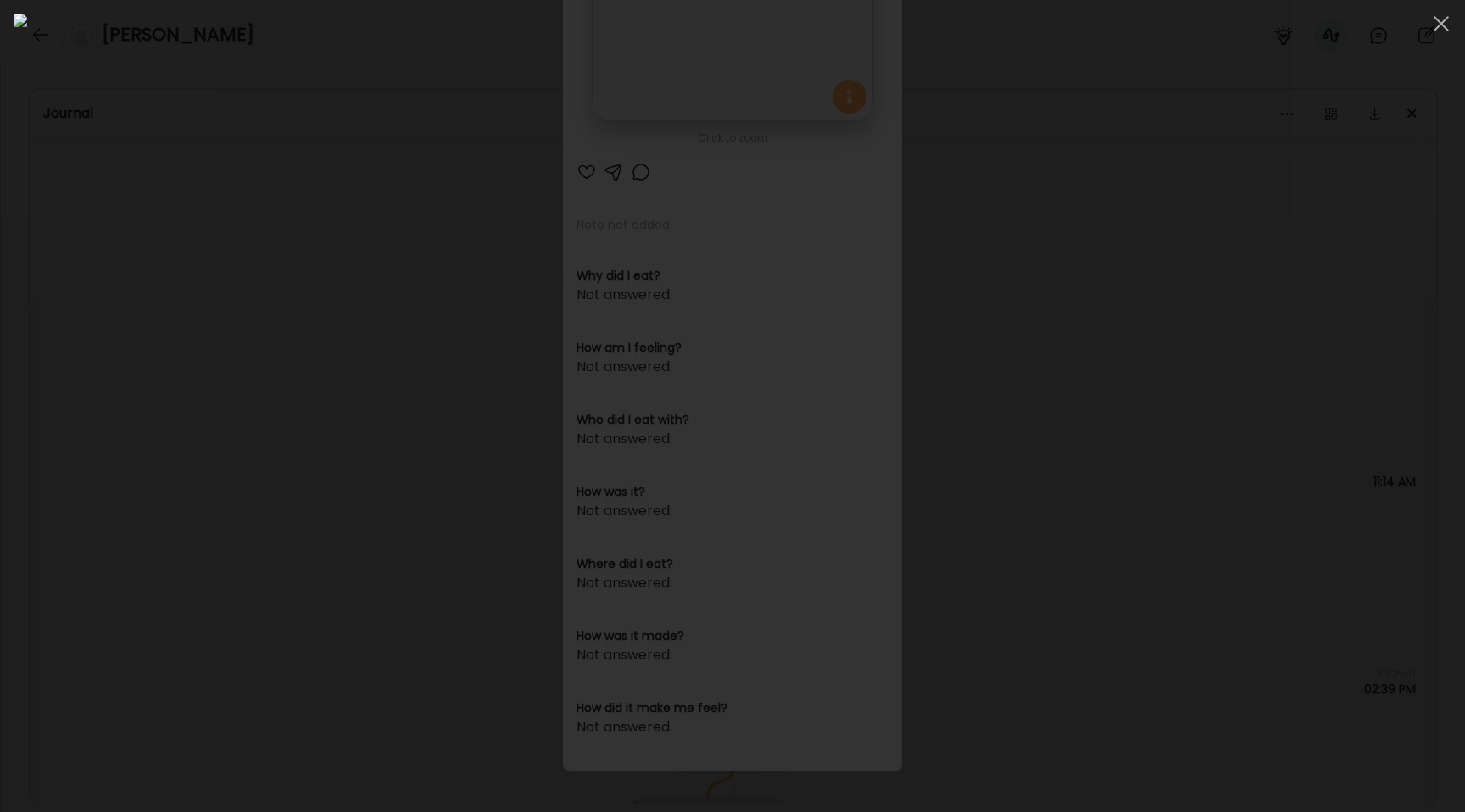
click at [185, 282] on div at bounding box center [732, 406] width 1438 height 785
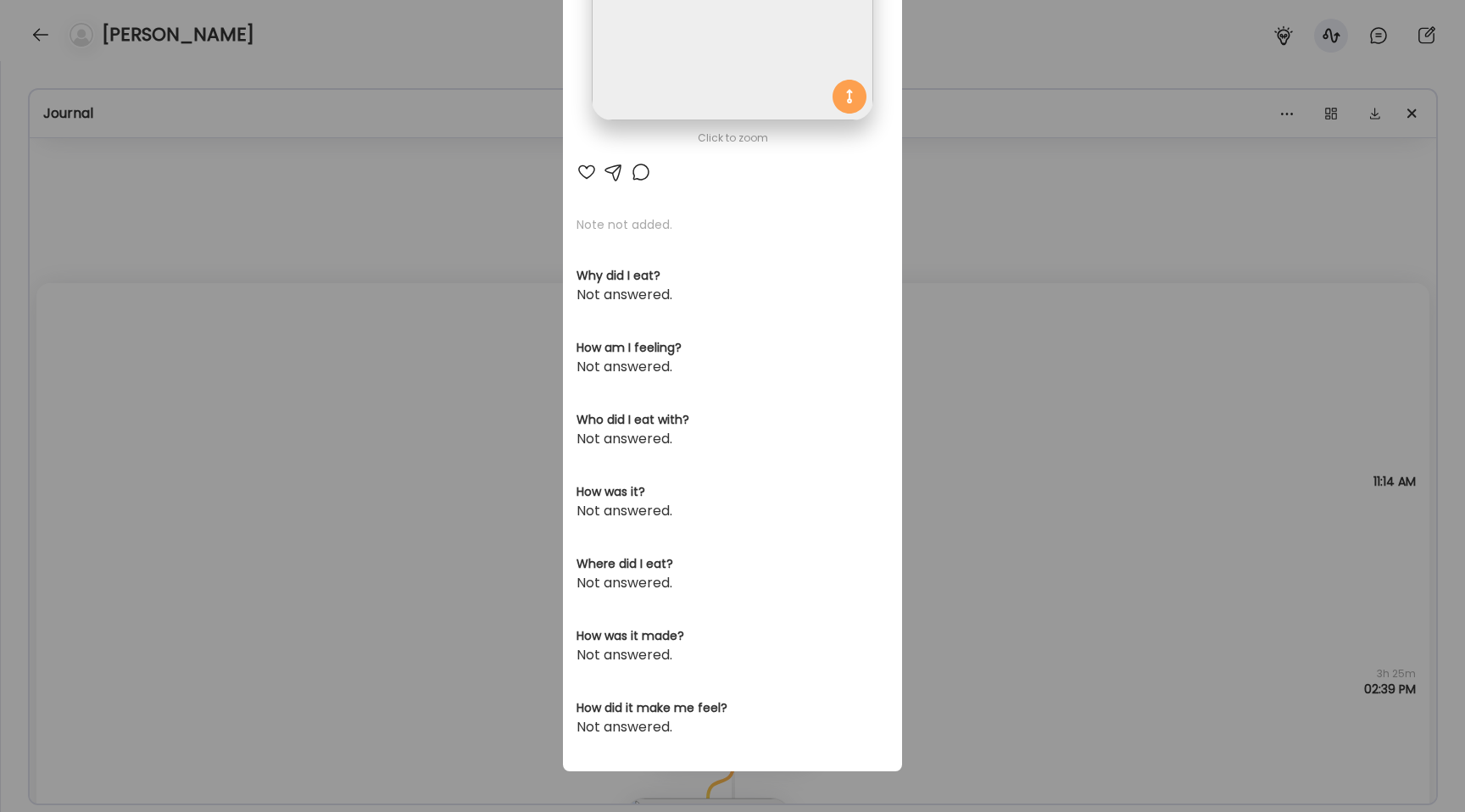
click at [185, 282] on div "Ate Coach Dashboard Wahoo! It’s official Take a moment to set up your Coach Pro…" at bounding box center [732, 406] width 1465 height 812
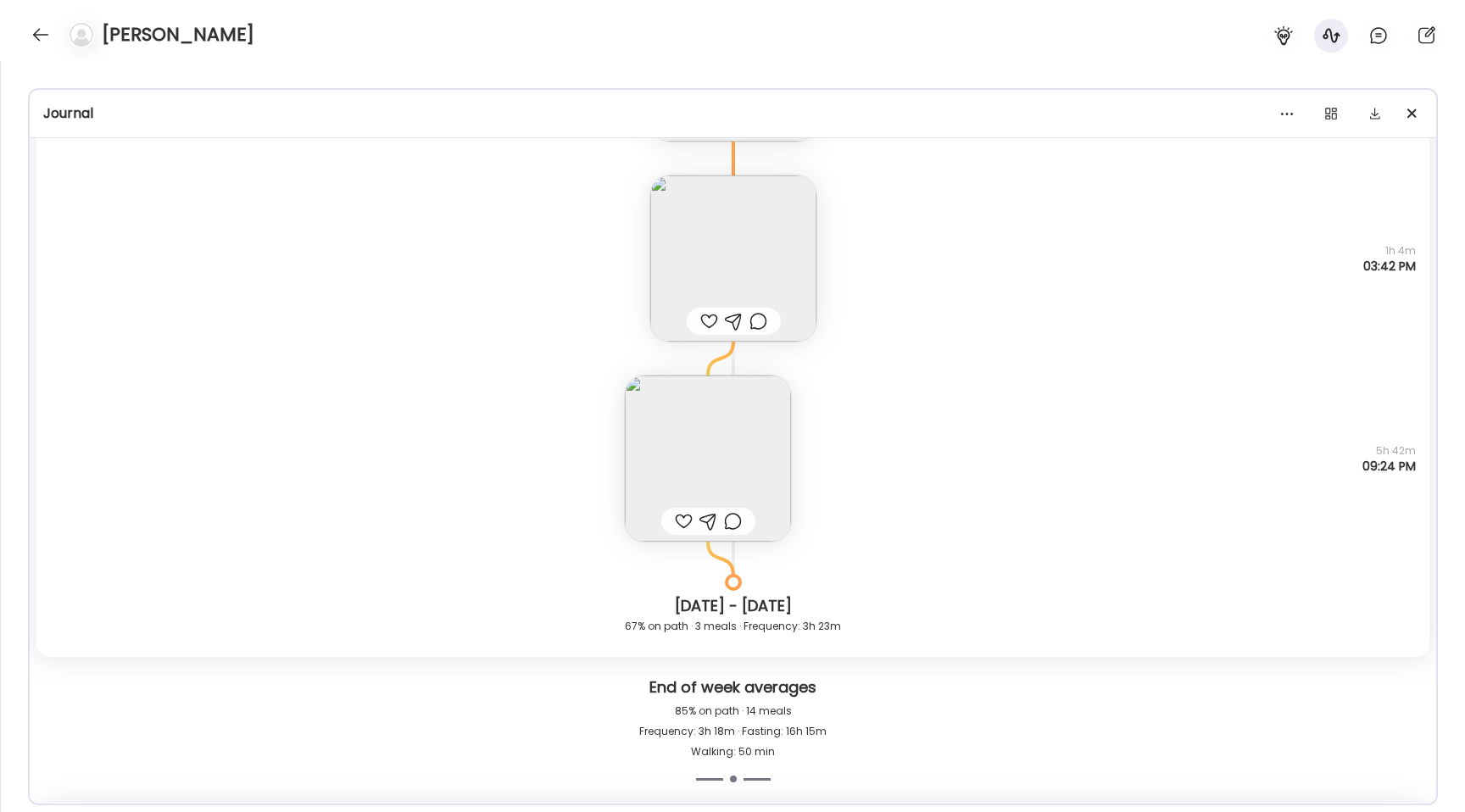
scroll to position [3281, 0]
click at [717, 444] on img at bounding box center [708, 456] width 166 height 166
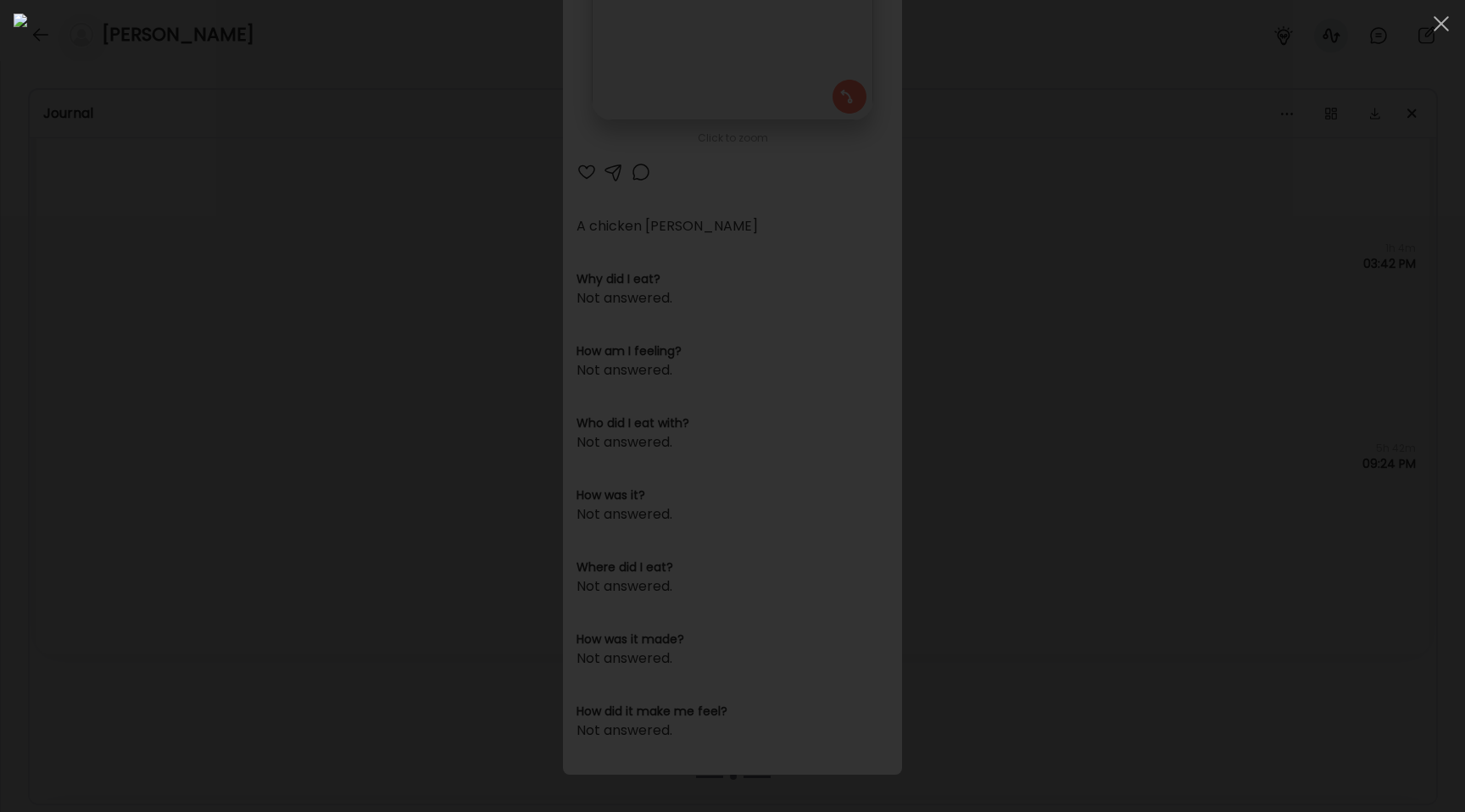
click at [196, 291] on div at bounding box center [732, 406] width 1438 height 785
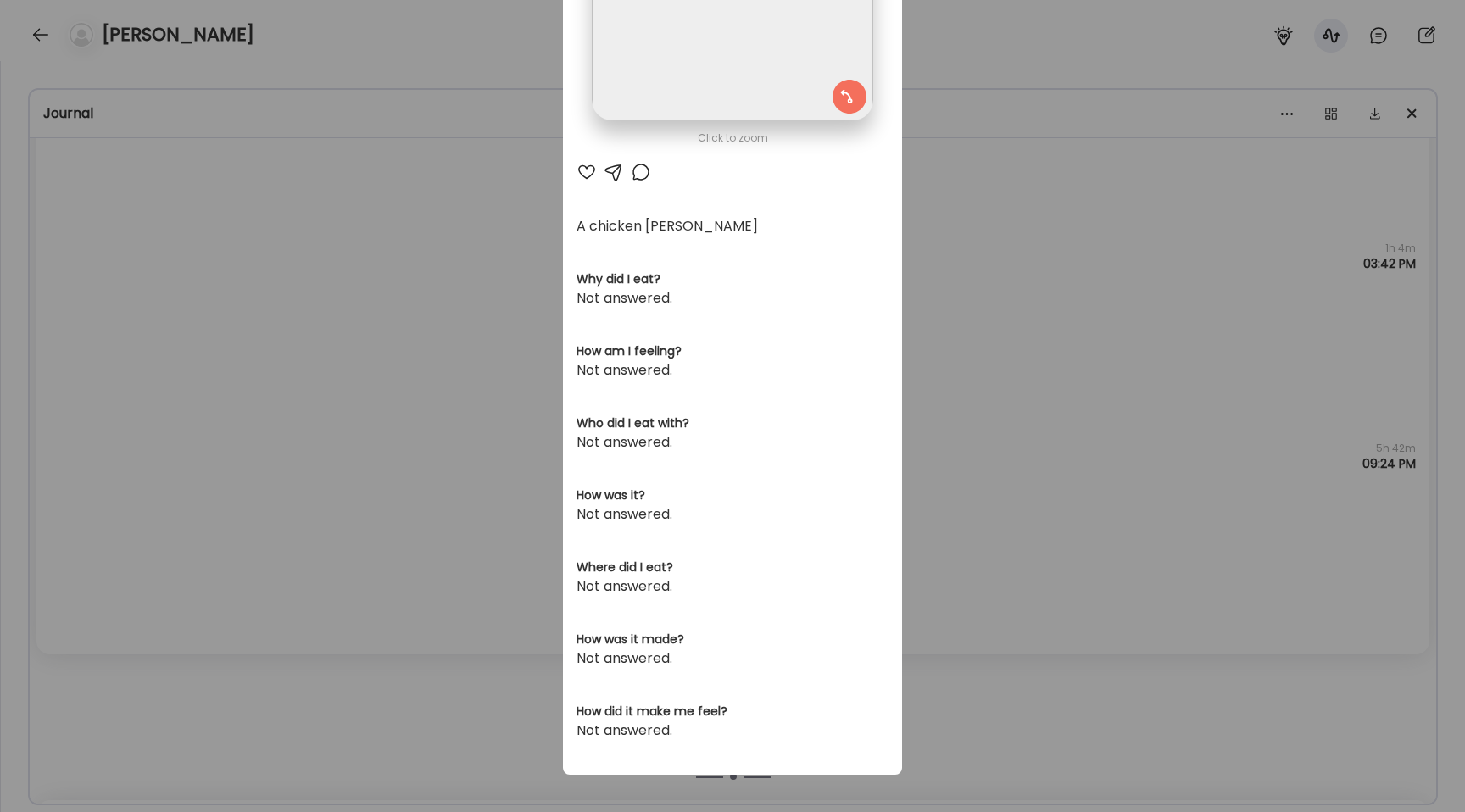
click at [196, 291] on div "Ate Coach Dashboard Wahoo! It’s official Take a moment to set up your Coach Pro…" at bounding box center [732, 406] width 1465 height 812
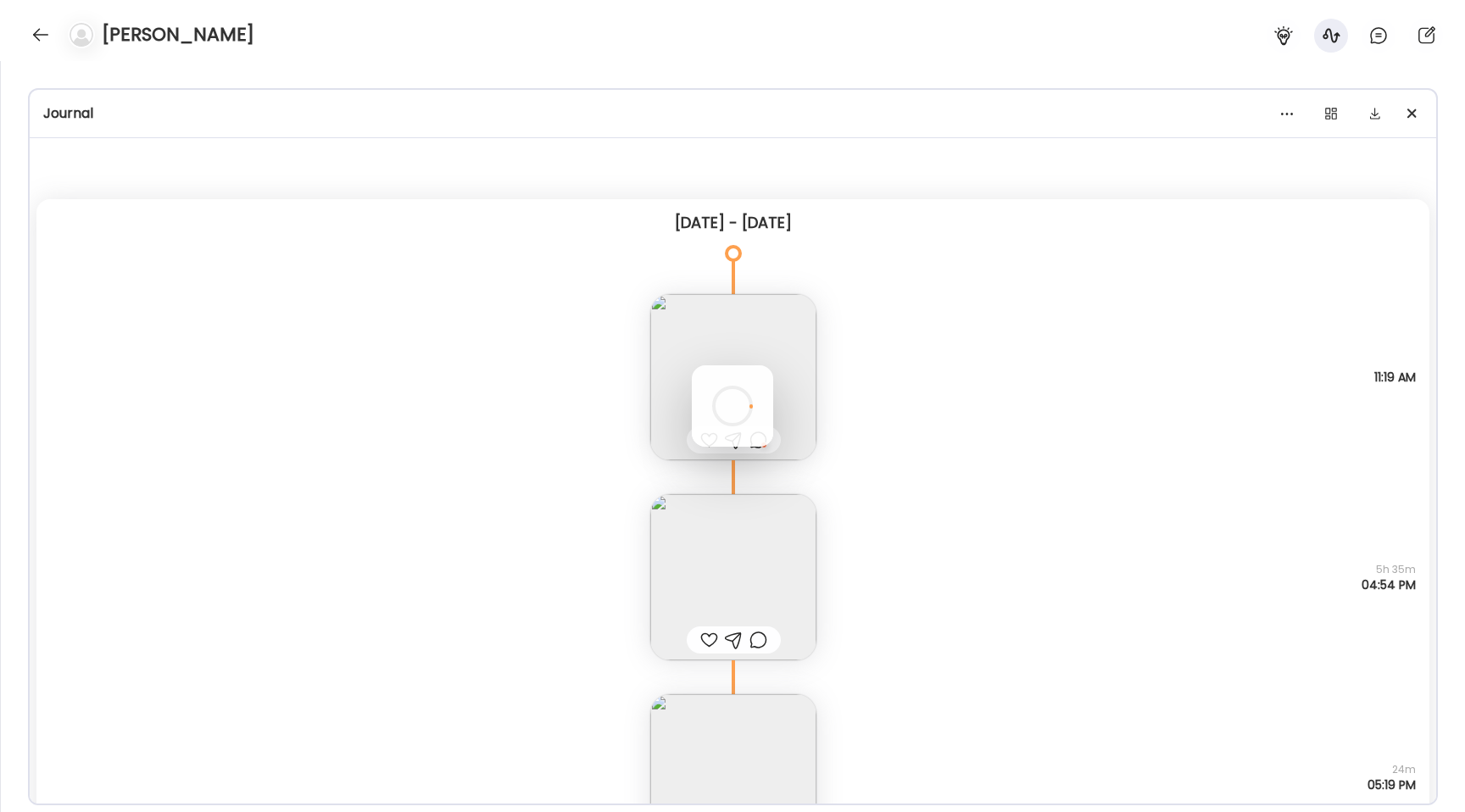
scroll to position [7, 0]
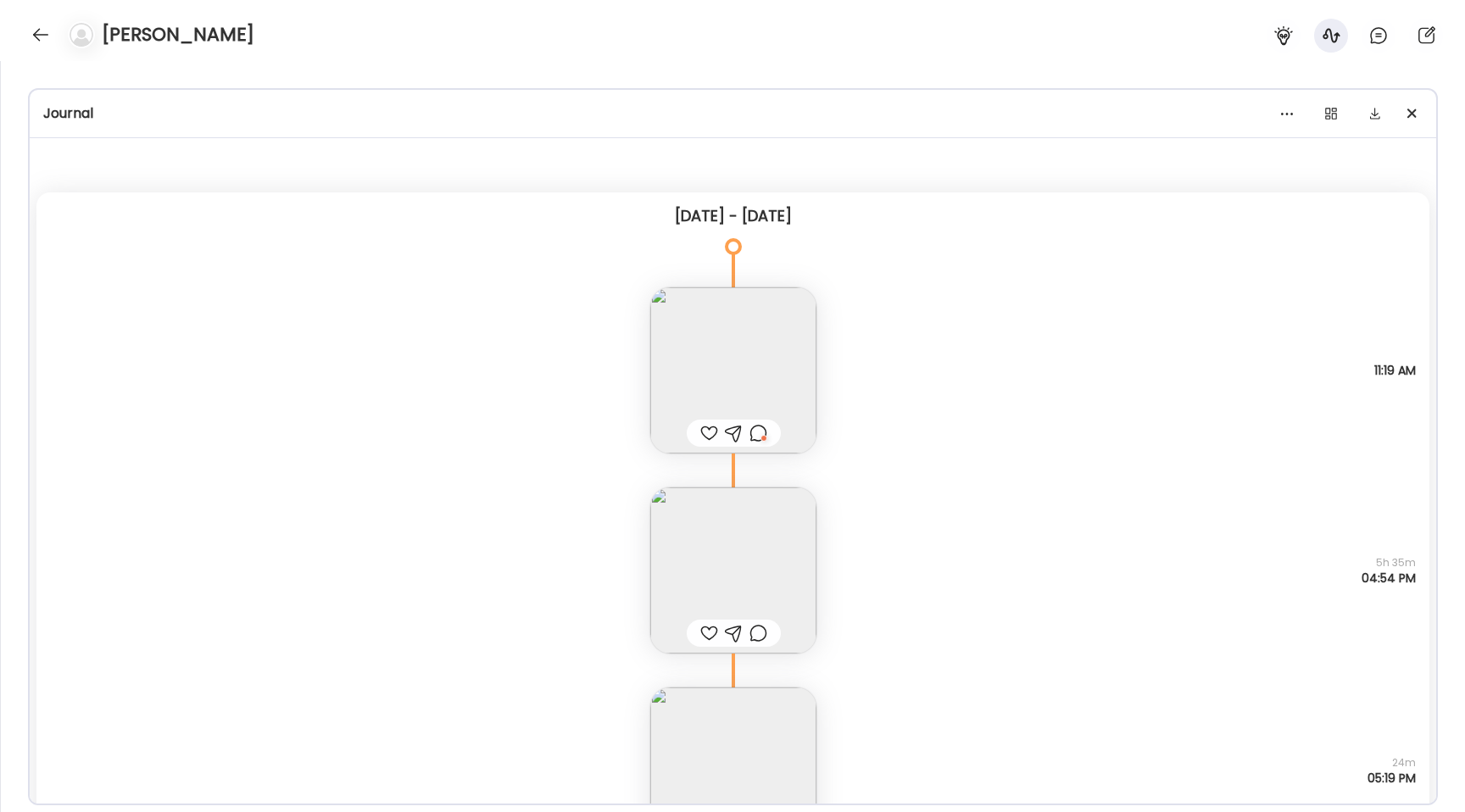
click at [713, 331] on img at bounding box center [733, 370] width 166 height 166
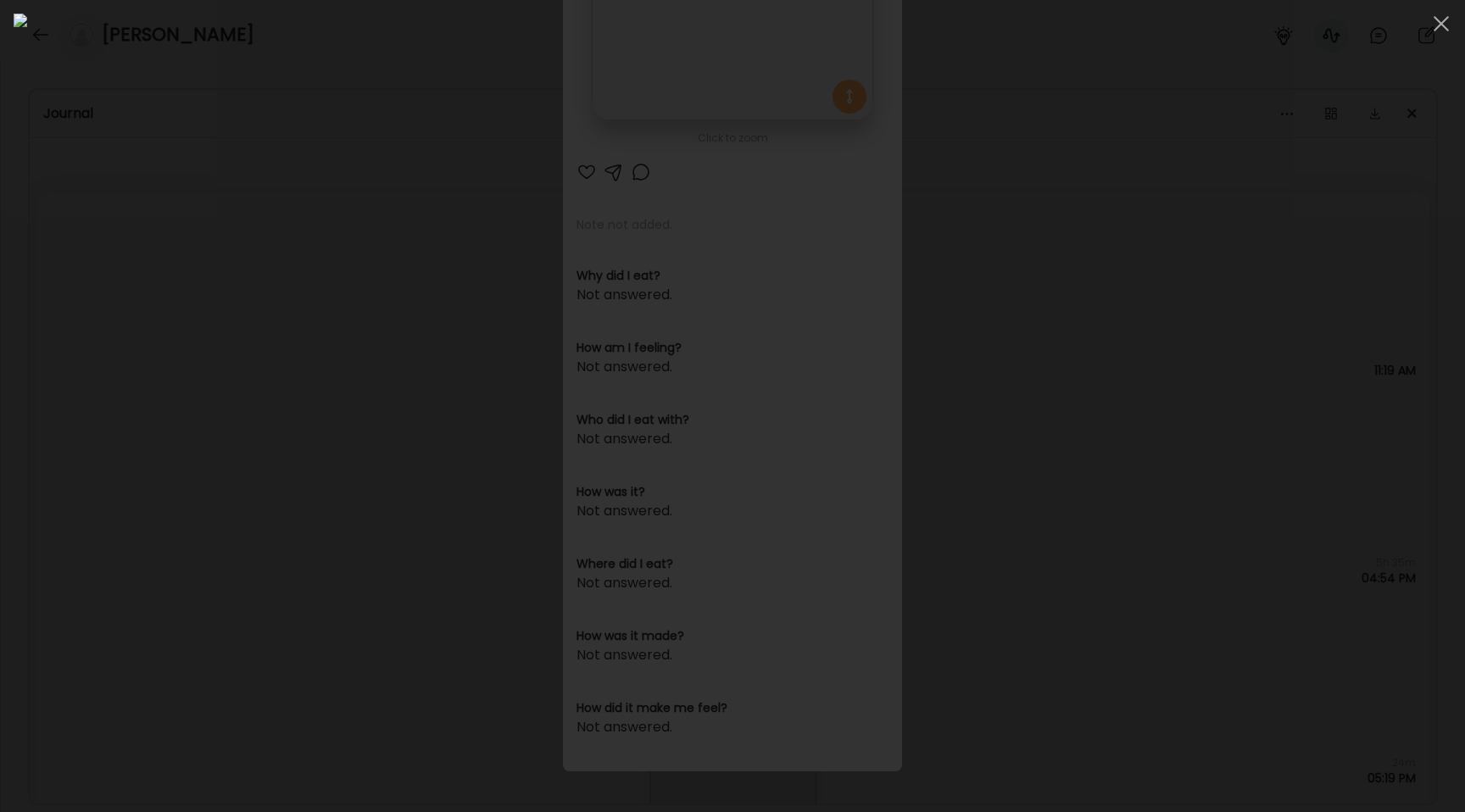
click at [217, 344] on div at bounding box center [732, 406] width 1438 height 785
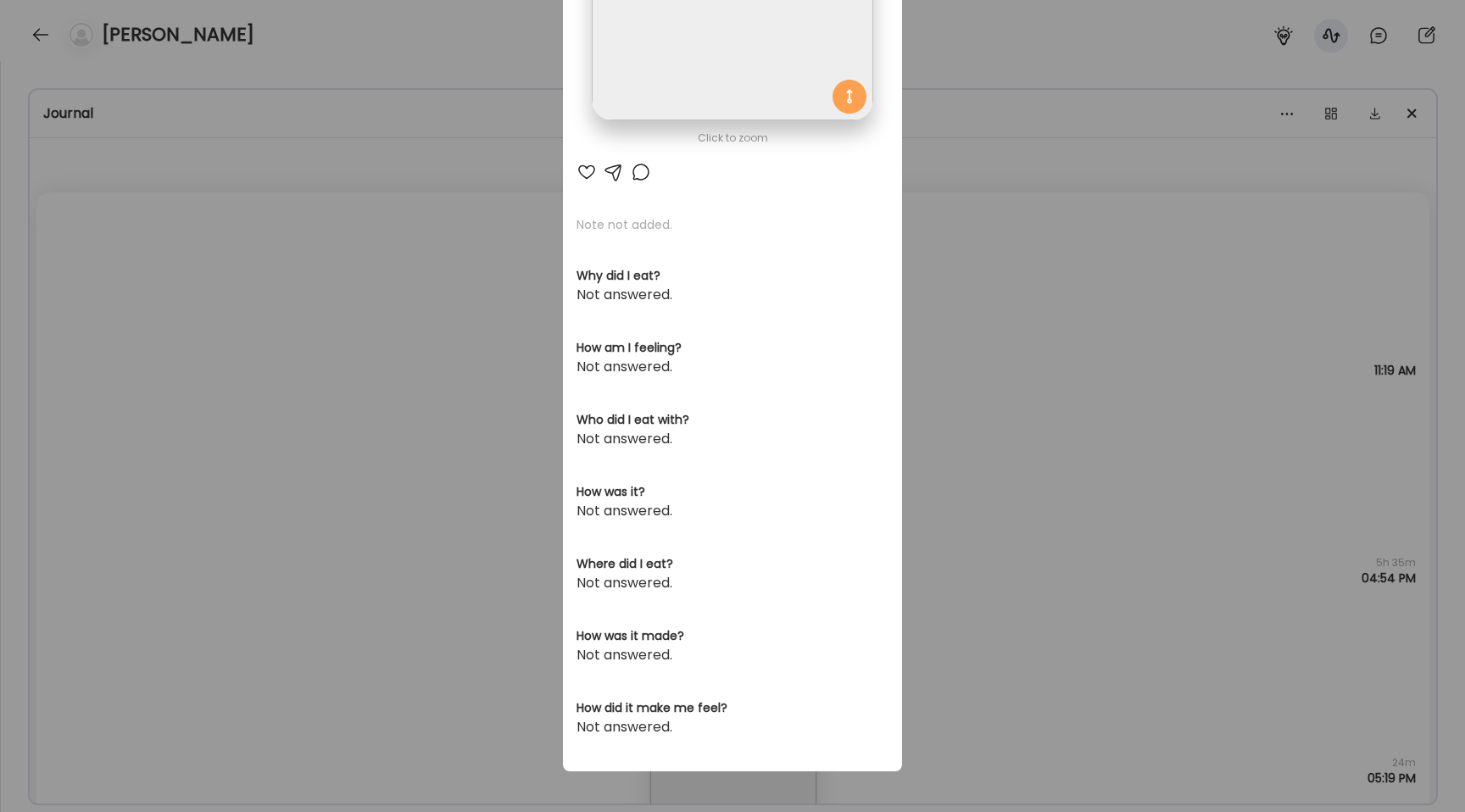
click at [217, 344] on div "Ate Coach Dashboard Wahoo! It’s official Take a moment to set up your Coach Pro…" at bounding box center [732, 406] width 1465 height 812
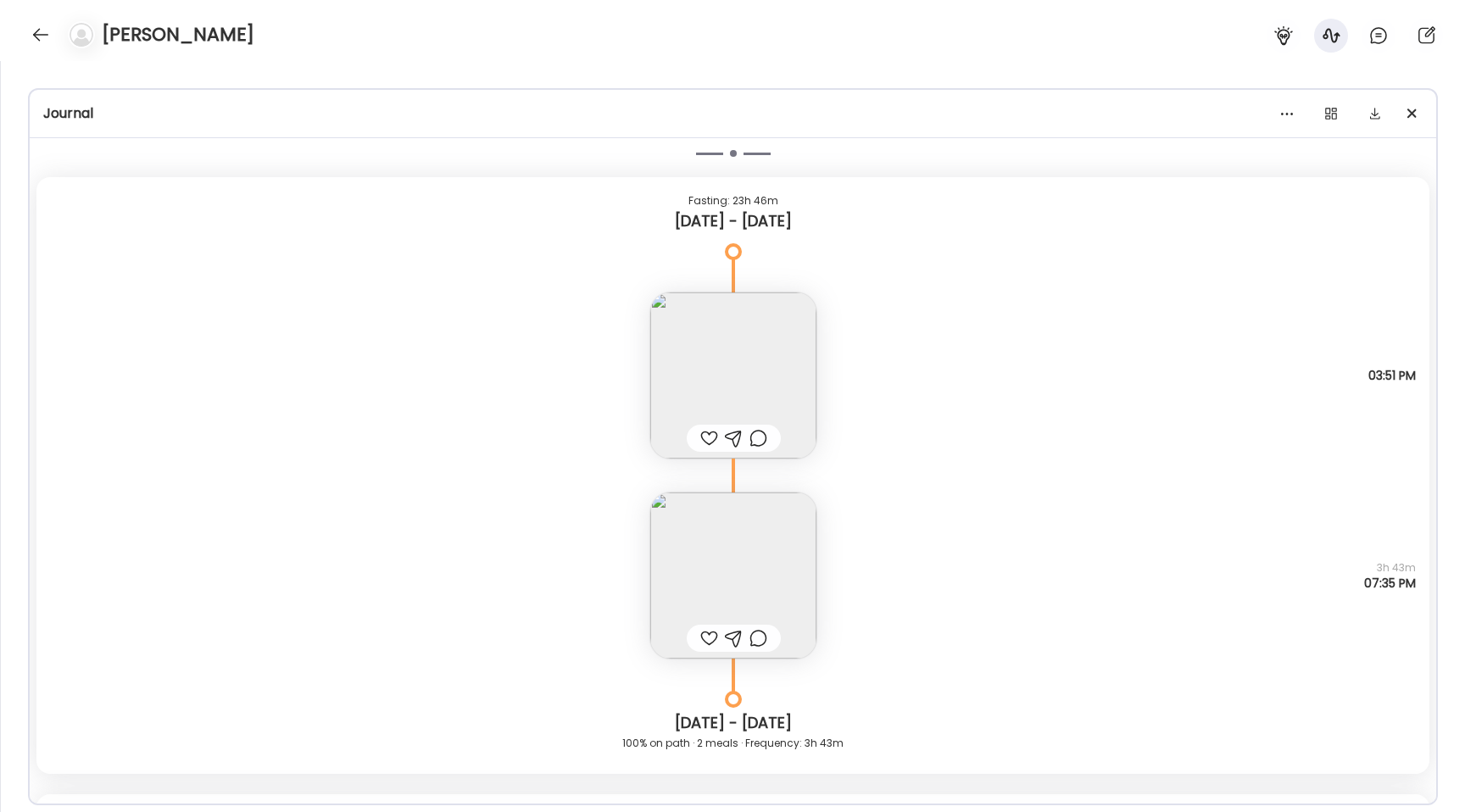
scroll to position [15039, 0]
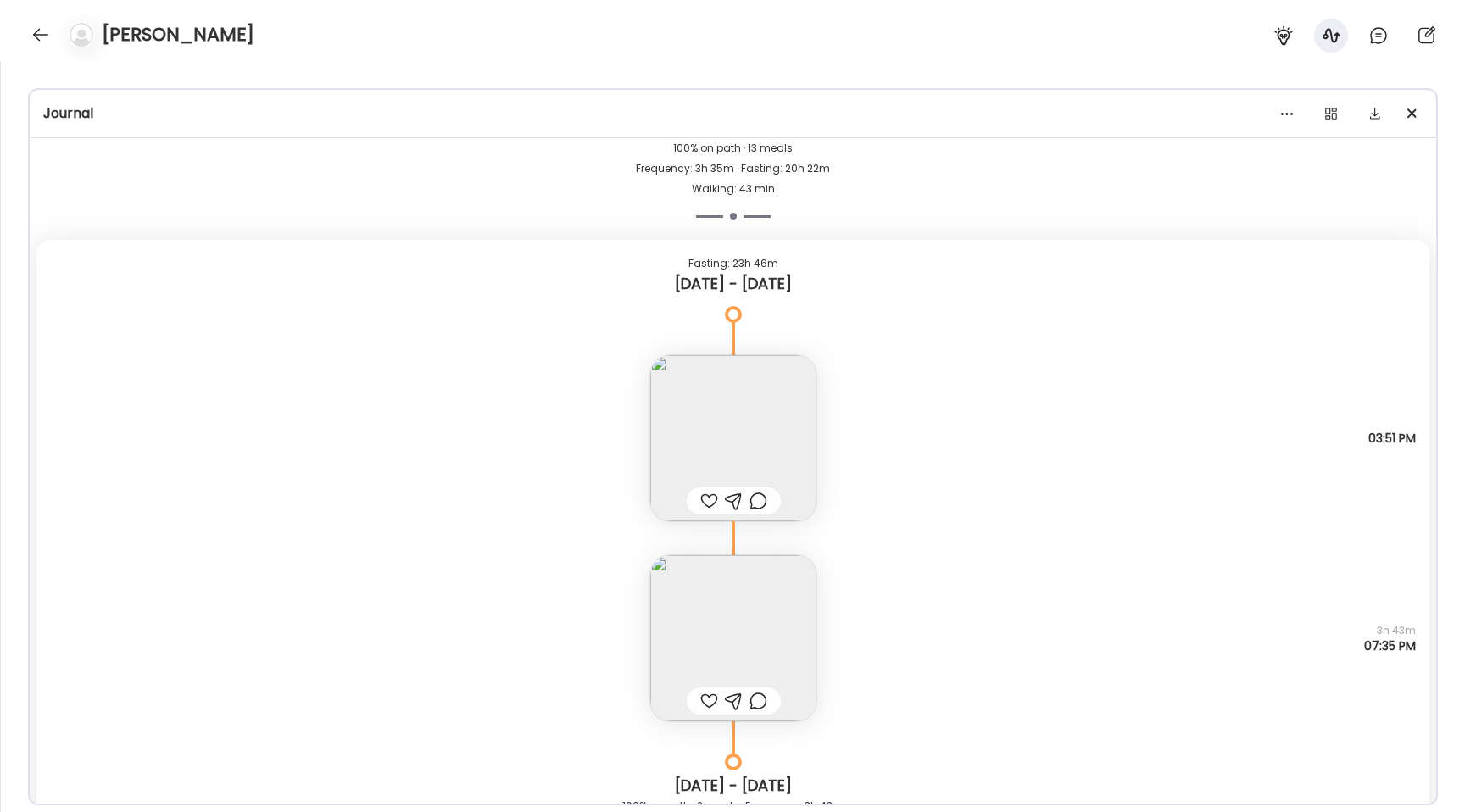
click at [729, 444] on img at bounding box center [733, 438] width 166 height 166
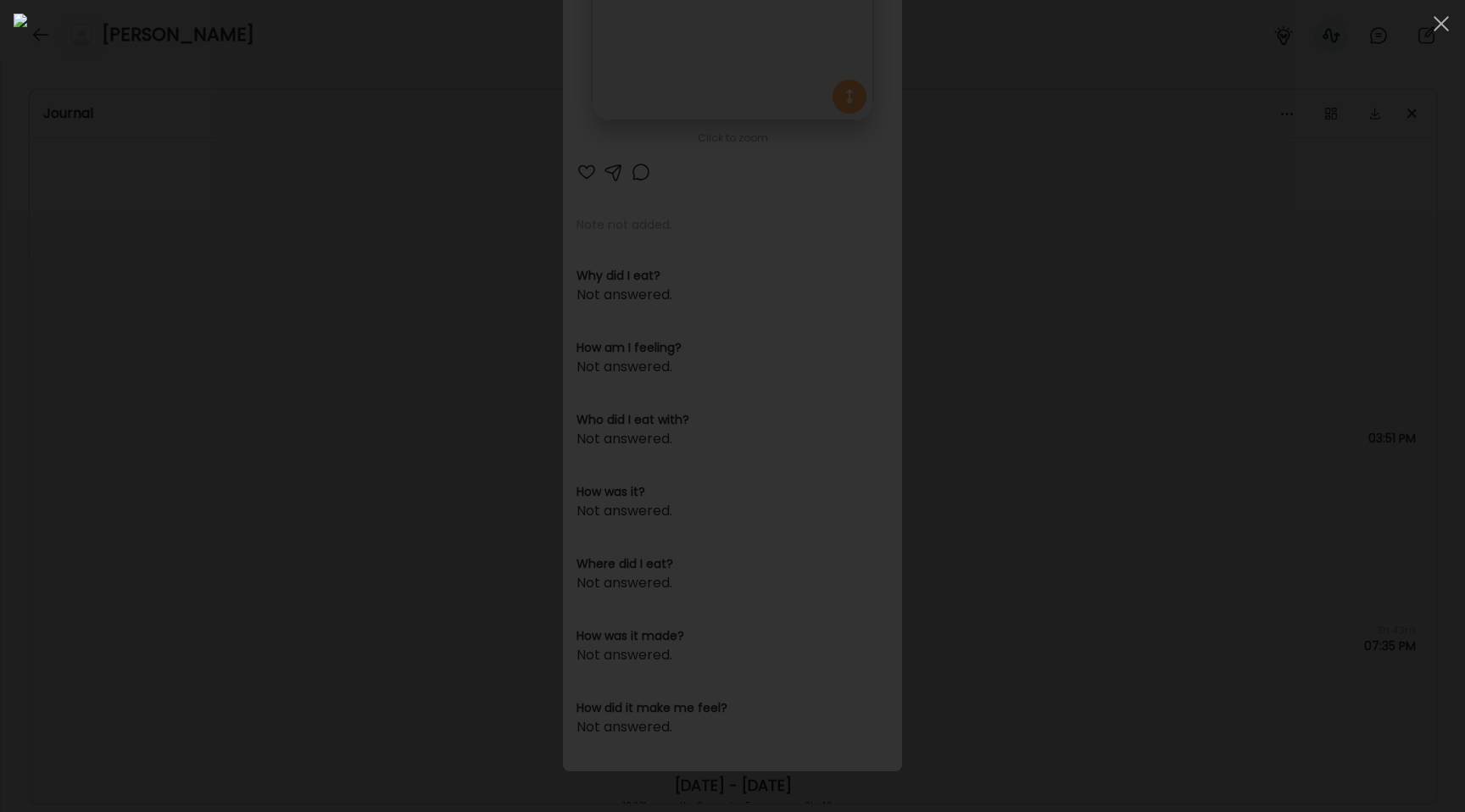
click at [265, 386] on div at bounding box center [732, 406] width 1438 height 785
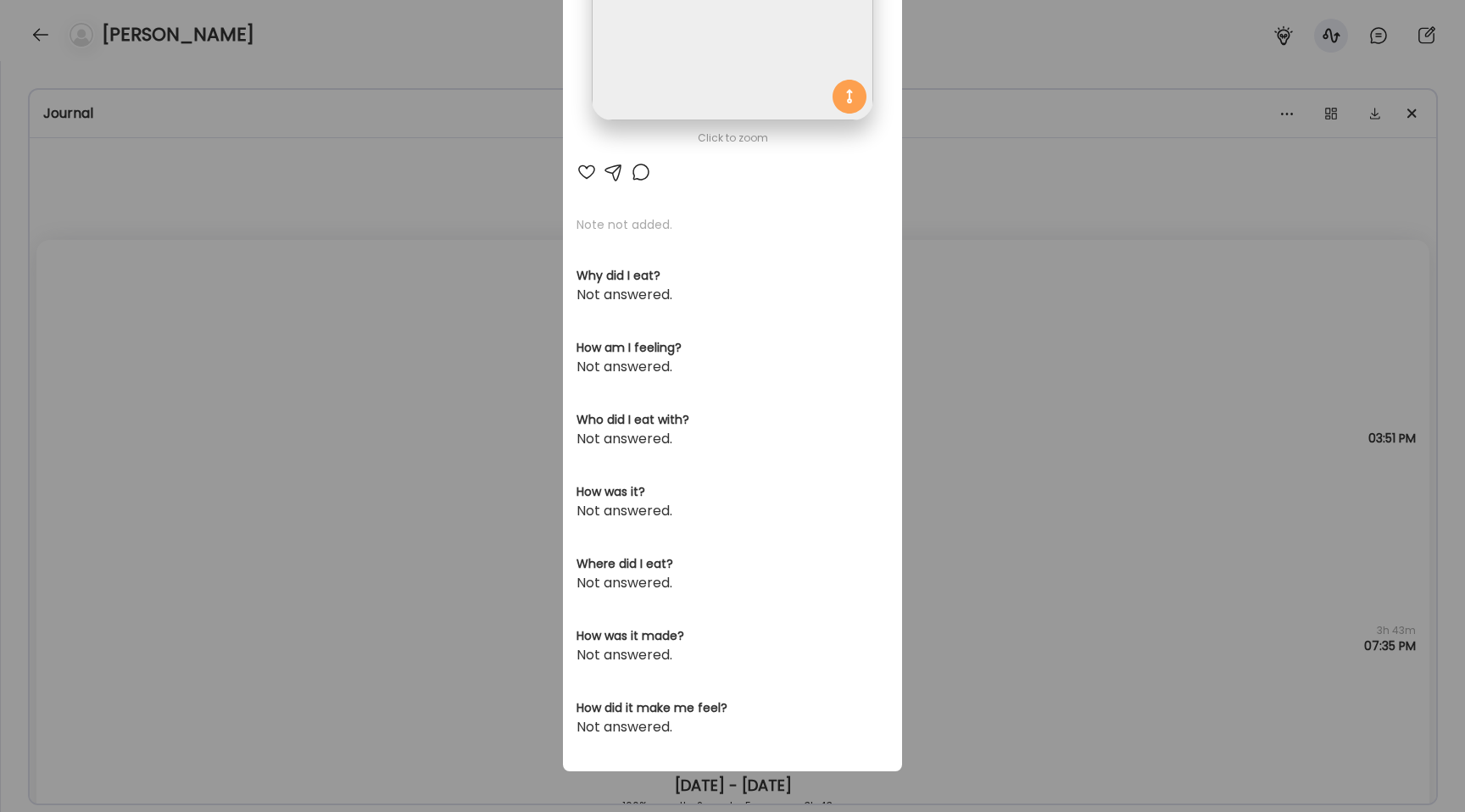
click at [265, 386] on div "Ate Coach Dashboard Wahoo! It’s official Take a moment to set up your Coach Pro…" at bounding box center [732, 406] width 1465 height 812
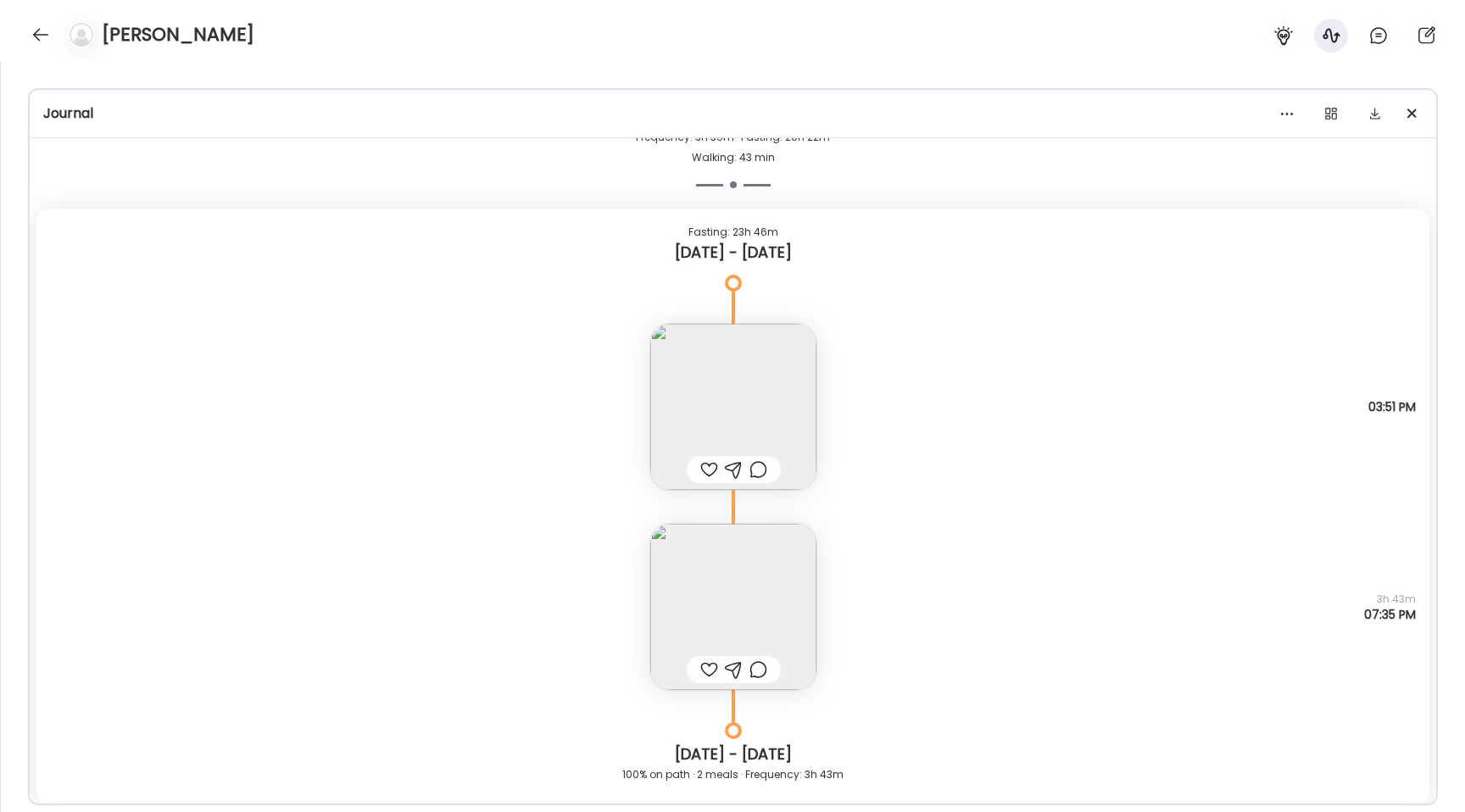
scroll to position [15072, 0]
click at [720, 592] on img at bounding box center [733, 605] width 166 height 166
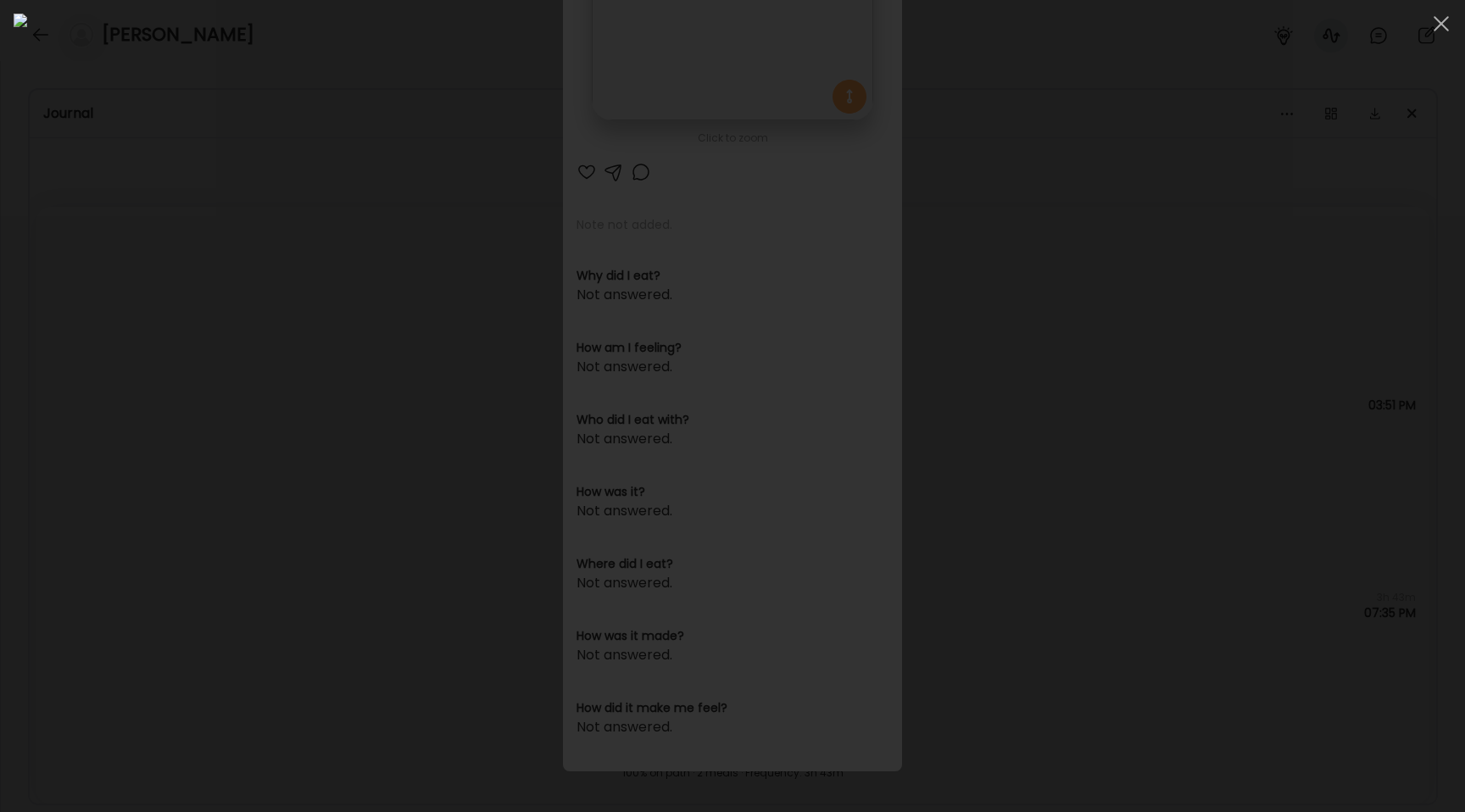
click at [230, 574] on div at bounding box center [732, 406] width 1438 height 785
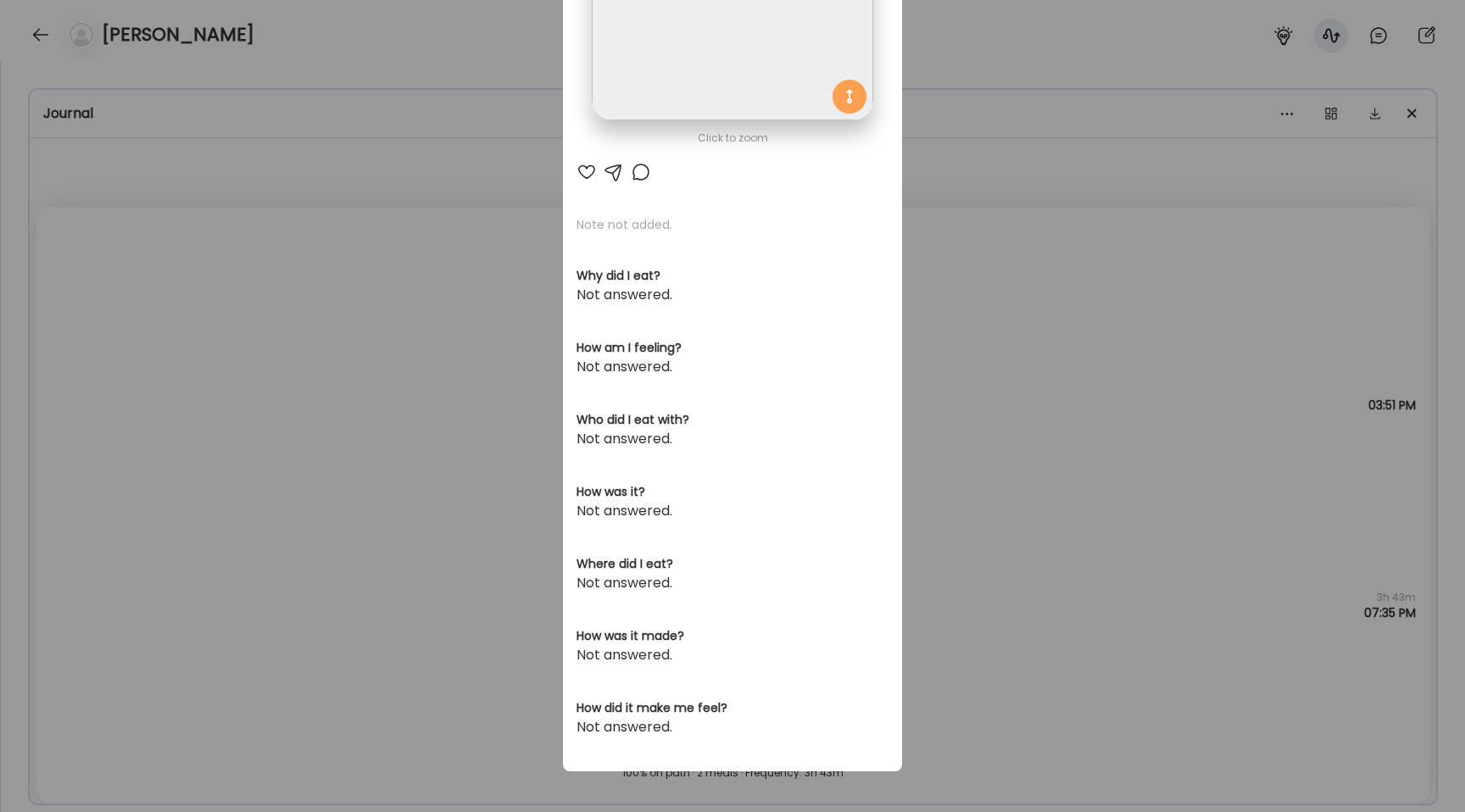
click at [230, 574] on div "Ate Coach Dashboard Wahoo! It’s official Take a moment to set up your Coach Pro…" at bounding box center [732, 406] width 1465 height 812
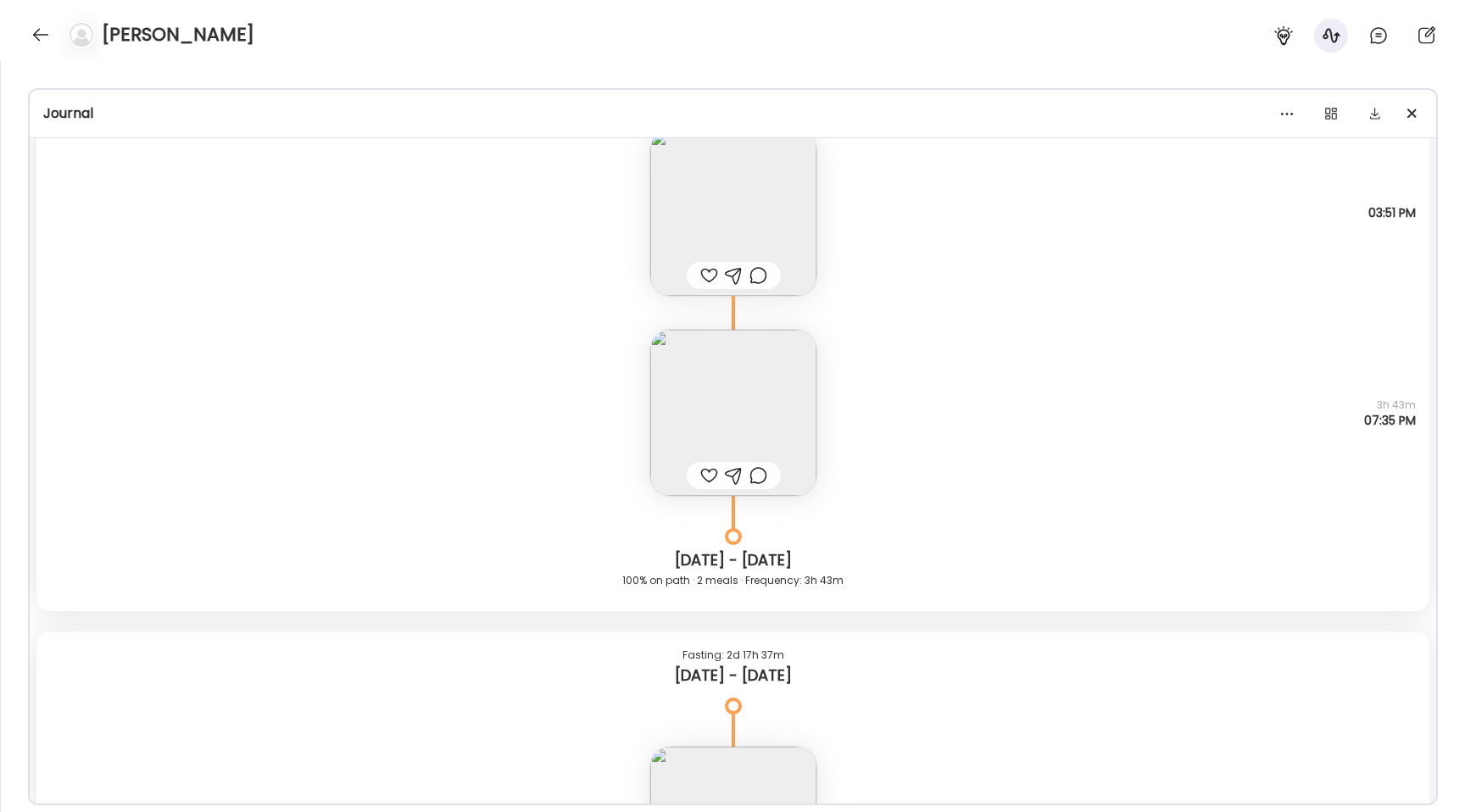
scroll to position [15267, 0]
click at [725, 402] on img at bounding box center [733, 411] width 166 height 166
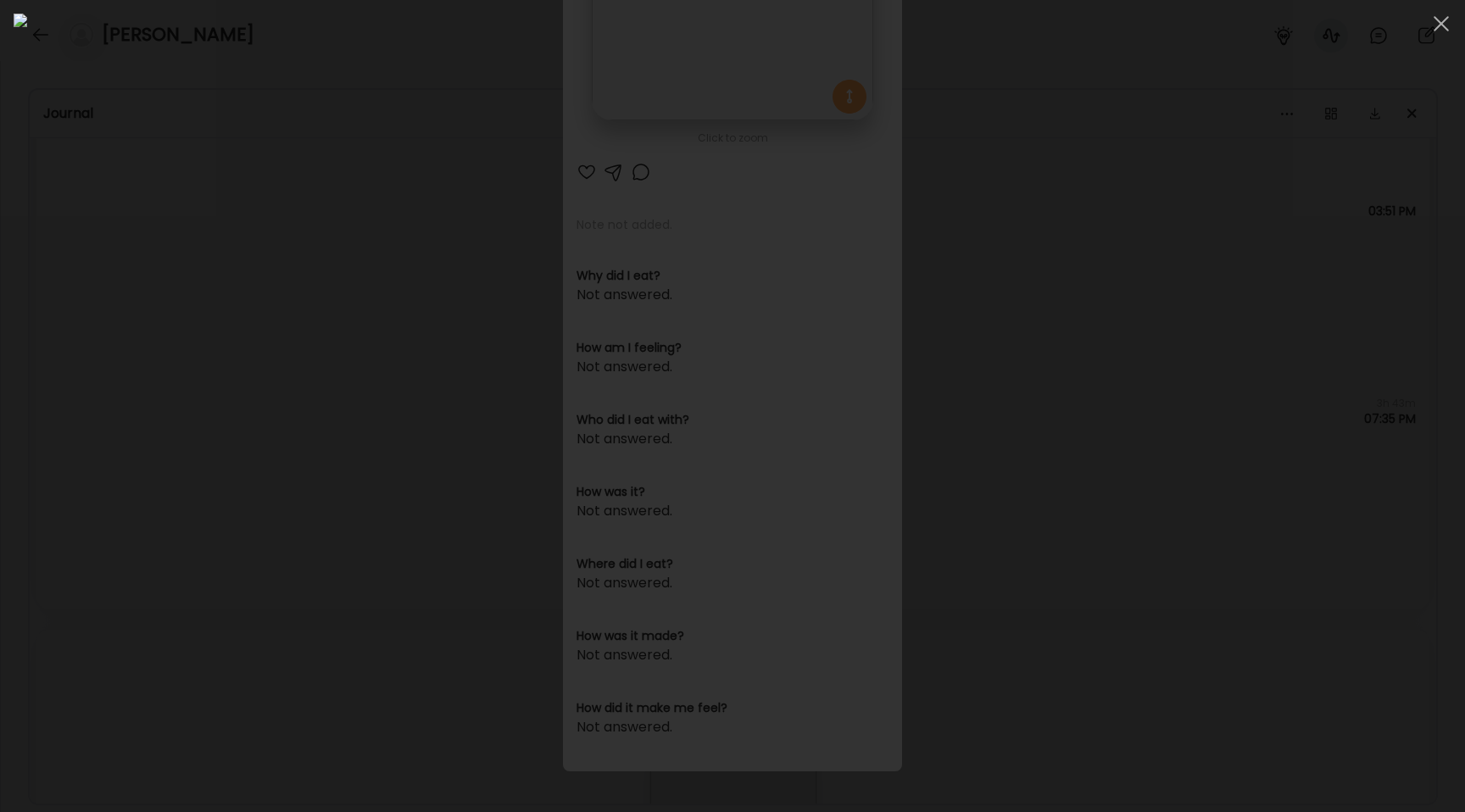
click at [235, 392] on div at bounding box center [732, 406] width 1438 height 785
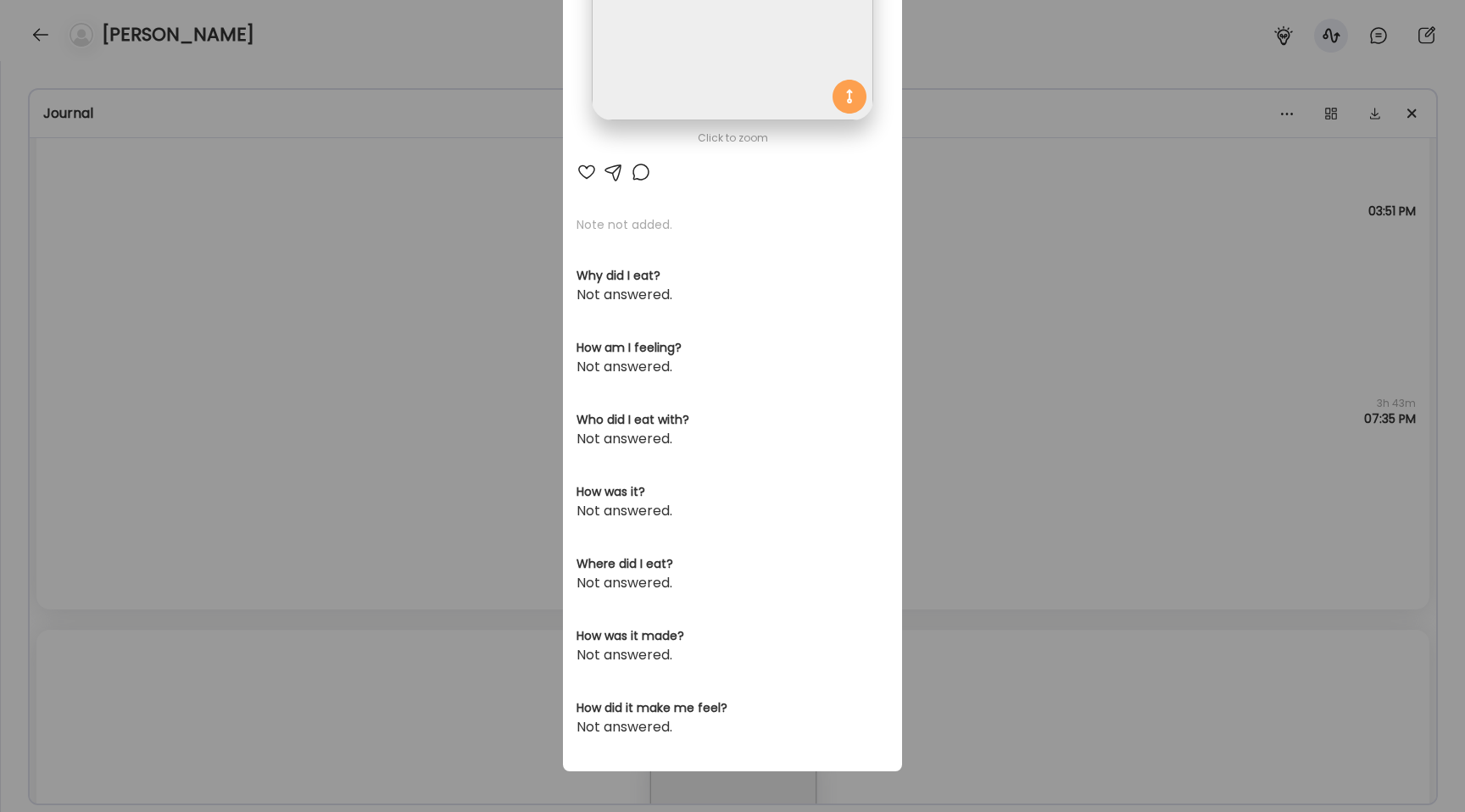
click at [235, 392] on div "Ate Coach Dashboard Wahoo! It’s official Take a moment to set up your Coach Pro…" at bounding box center [732, 406] width 1465 height 812
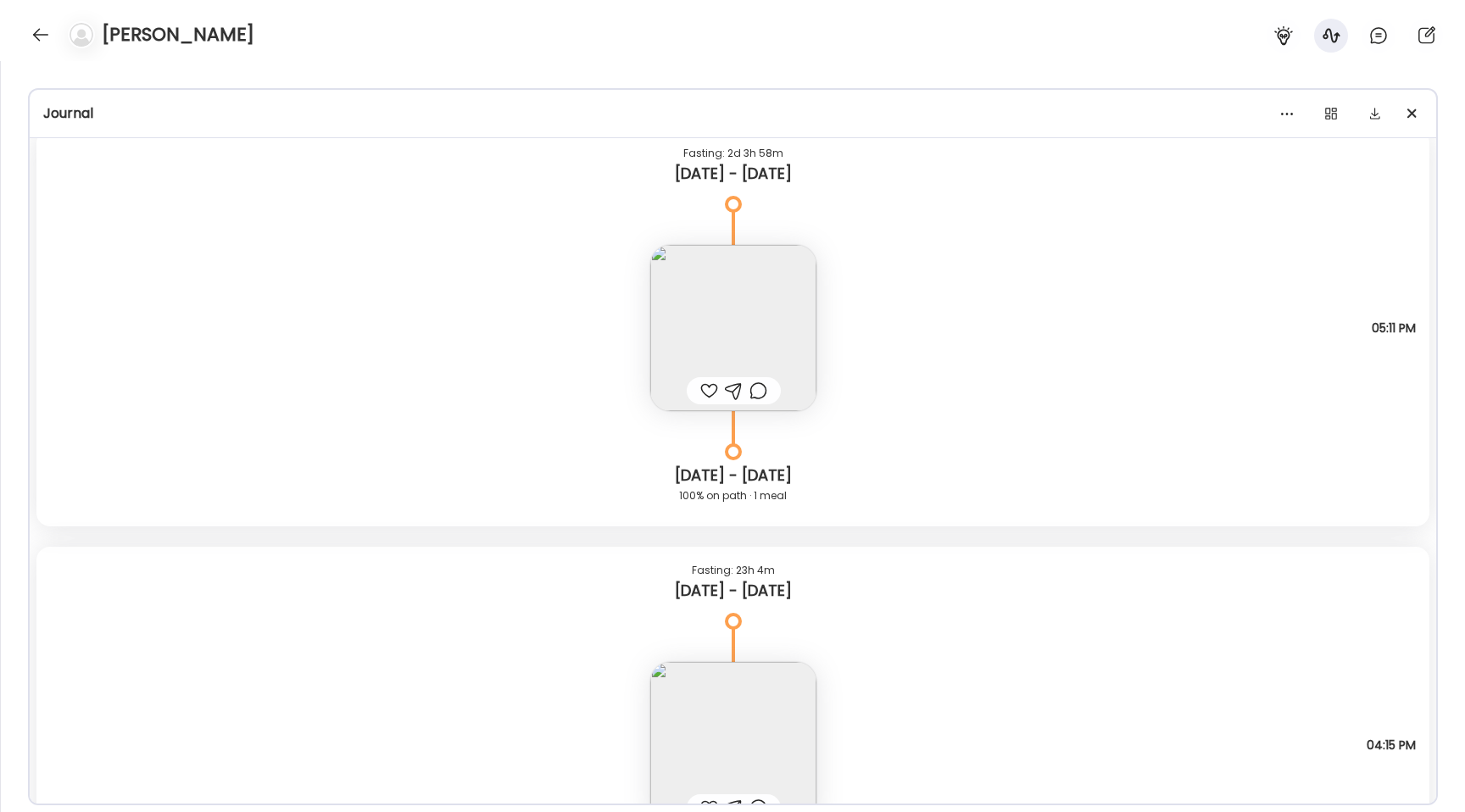
scroll to position [16267, 0]
click at [701, 326] on img at bounding box center [733, 333] width 166 height 166
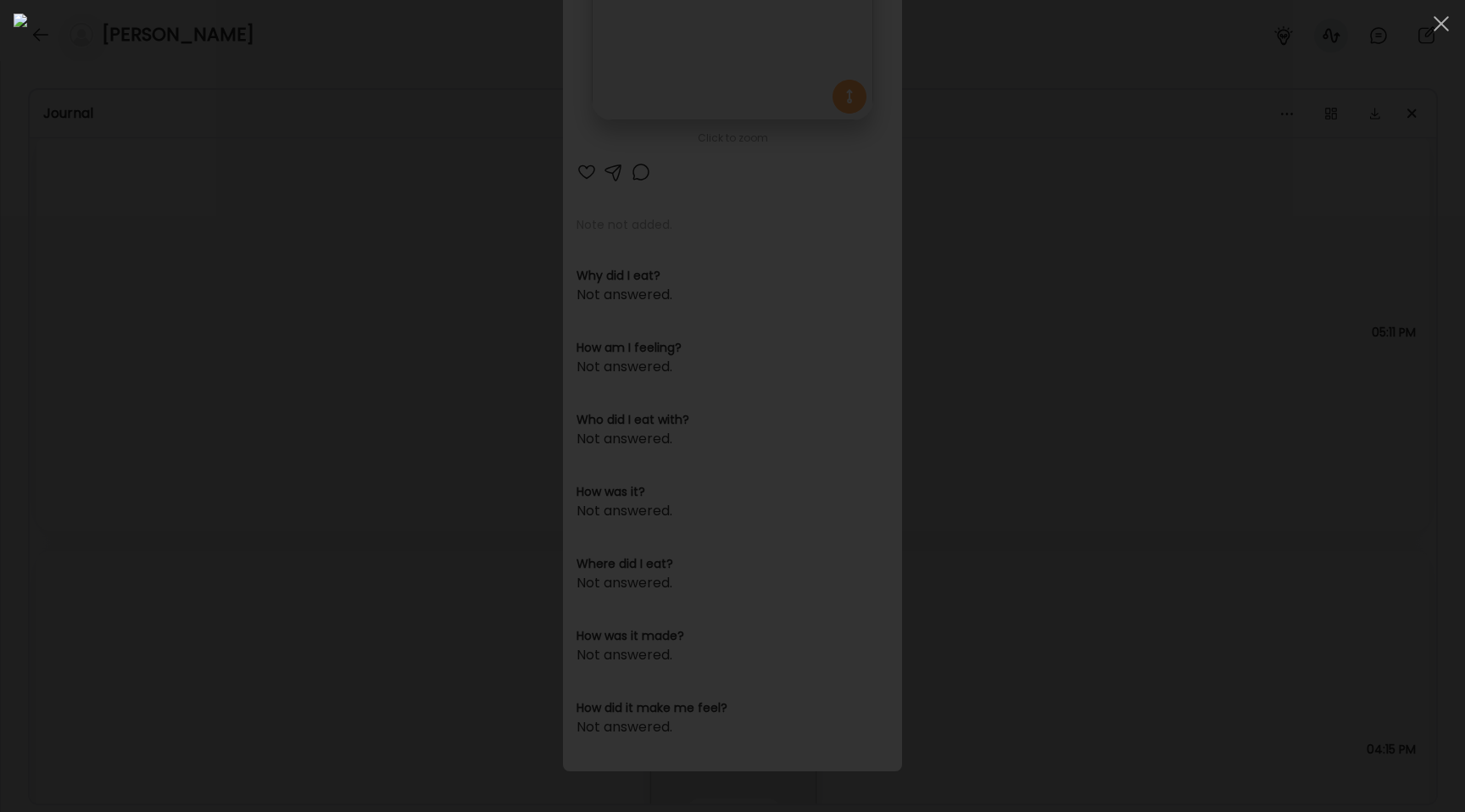
click at [118, 446] on div at bounding box center [732, 406] width 1438 height 785
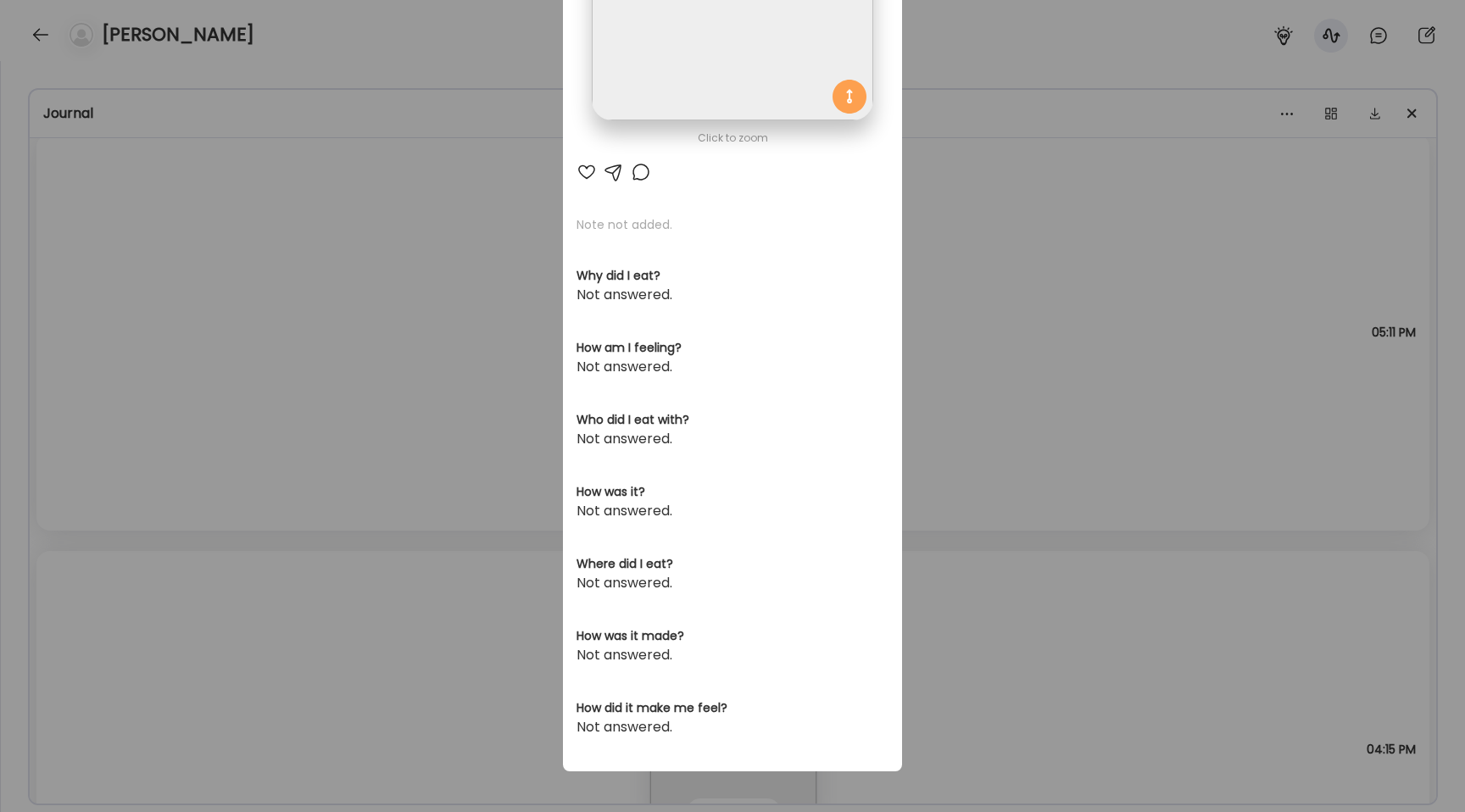
click at [118, 446] on div "Ate Coach Dashboard Wahoo! It’s official Take a moment to set up your Coach Pro…" at bounding box center [732, 406] width 1465 height 812
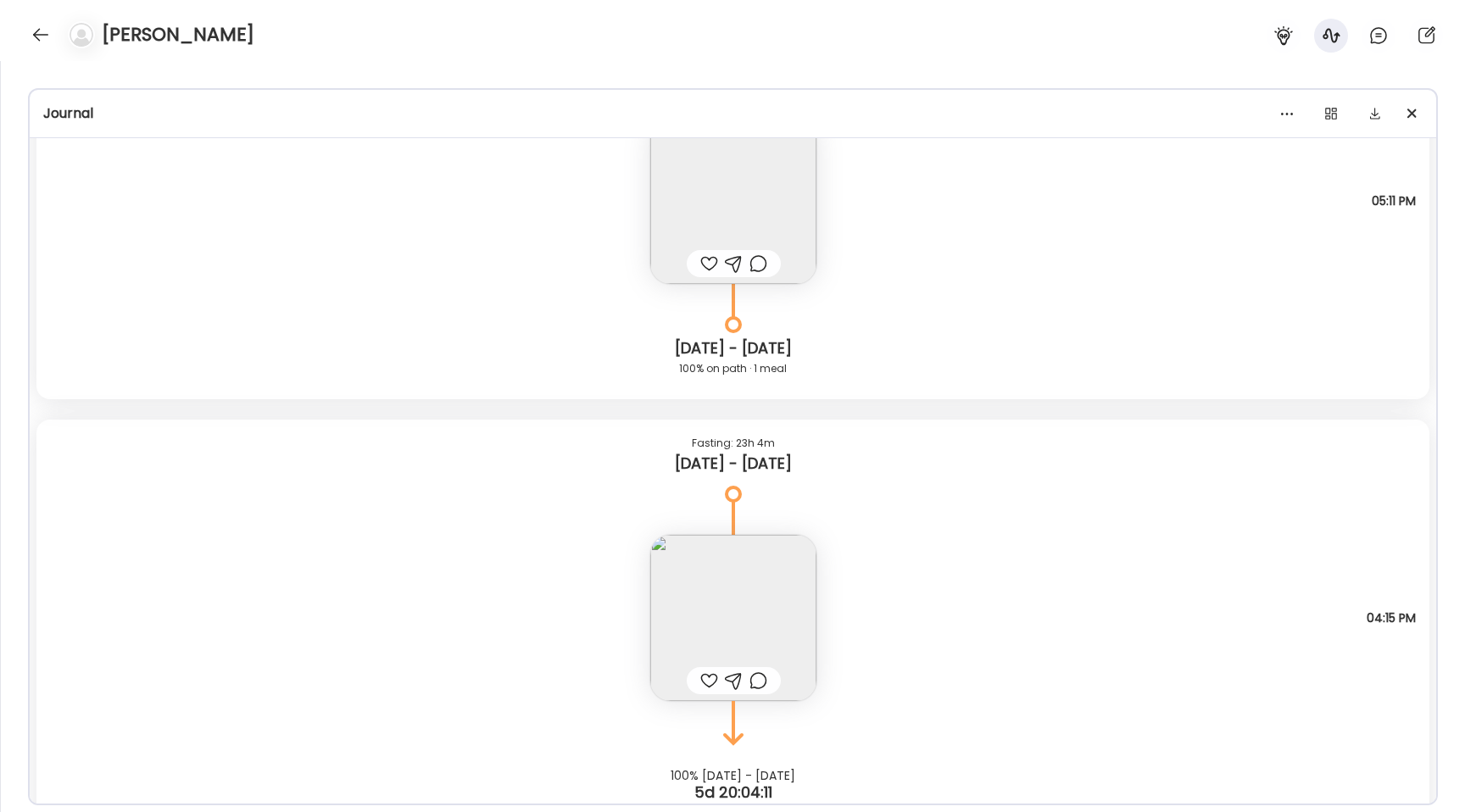
scroll to position [16438, 0]
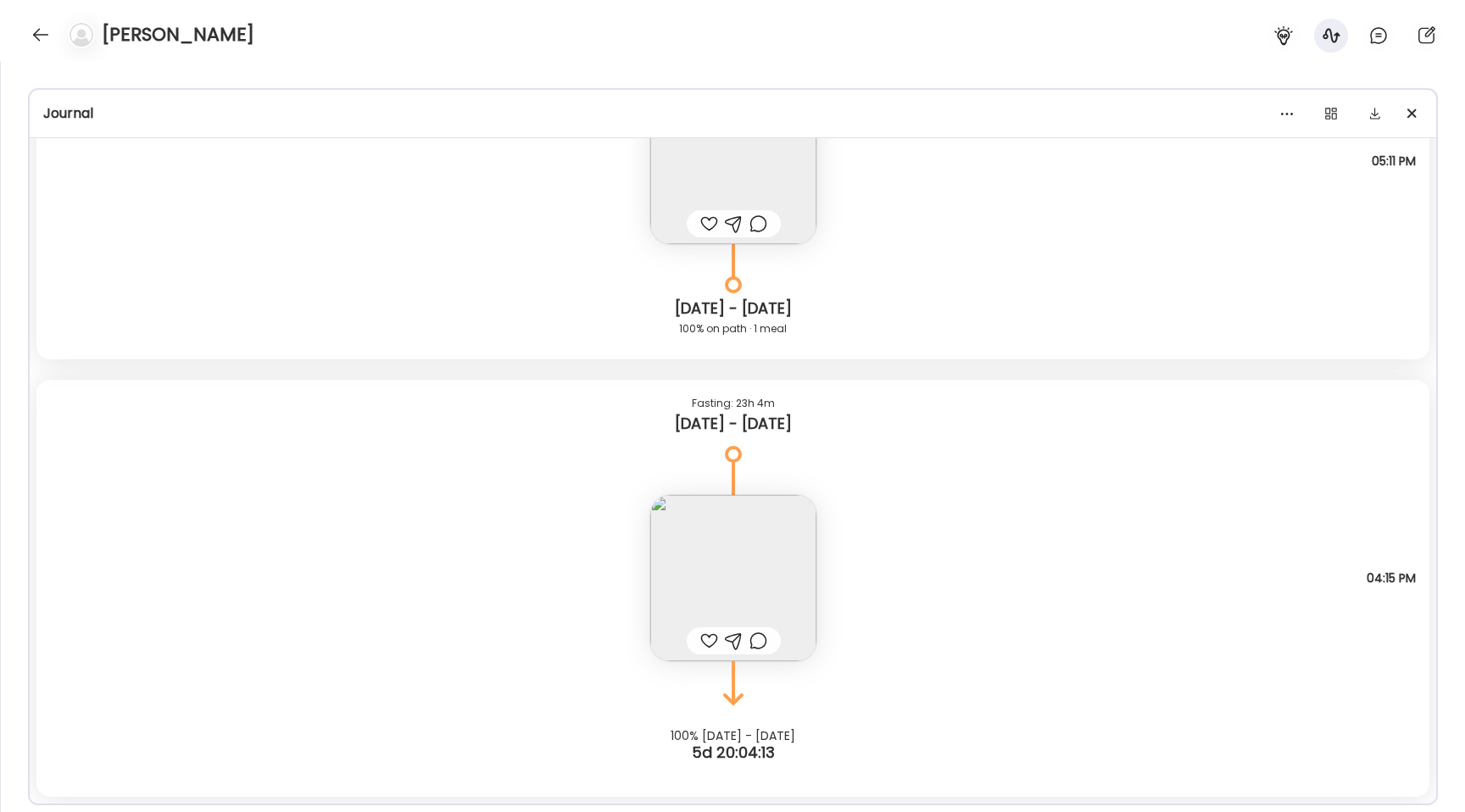
click at [783, 574] on img at bounding box center [733, 578] width 166 height 166
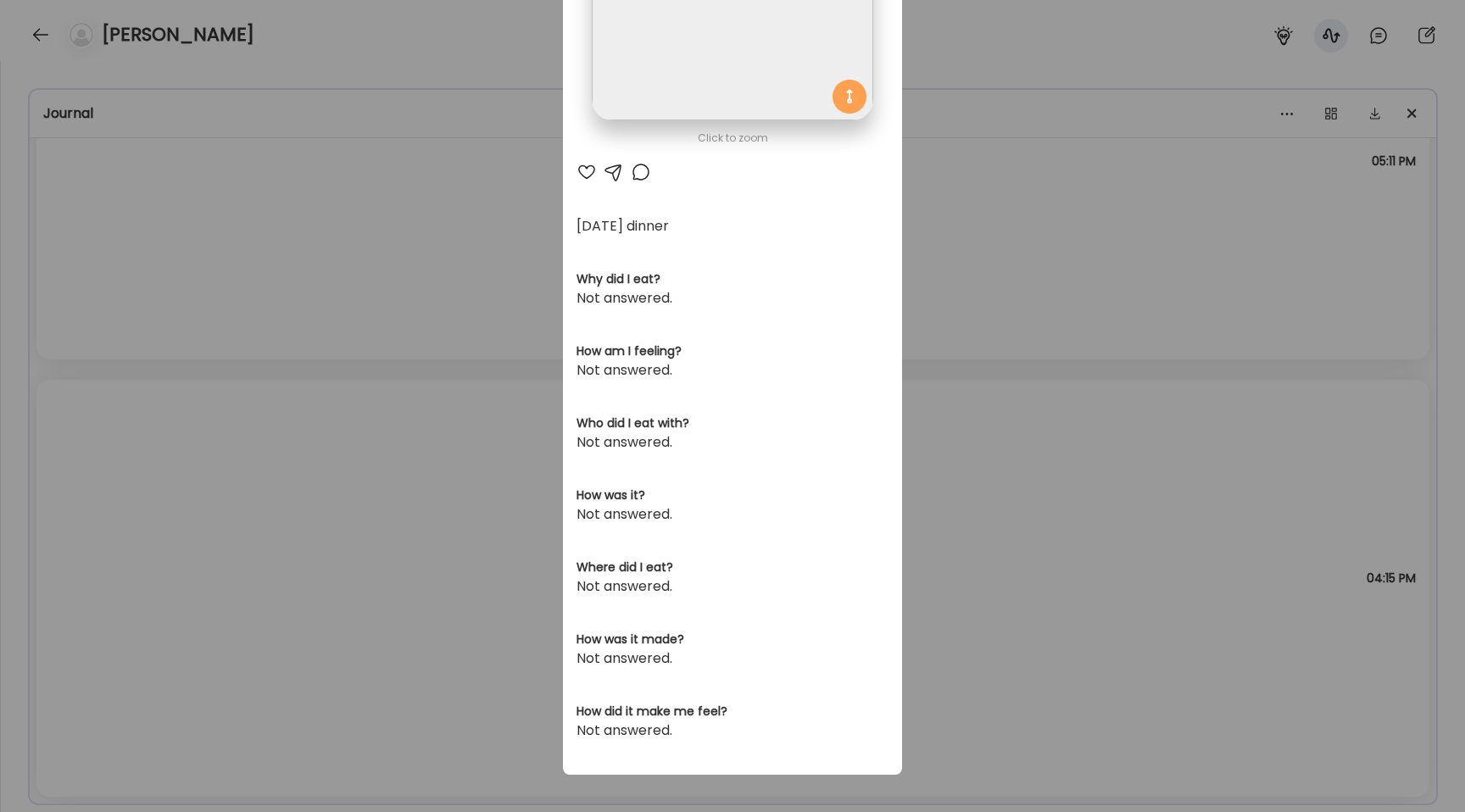
click at [348, 235] on div "Ate Coach Dashboard Wahoo! It’s official Take a moment to set up your Coach Pro…" at bounding box center [732, 406] width 1465 height 812
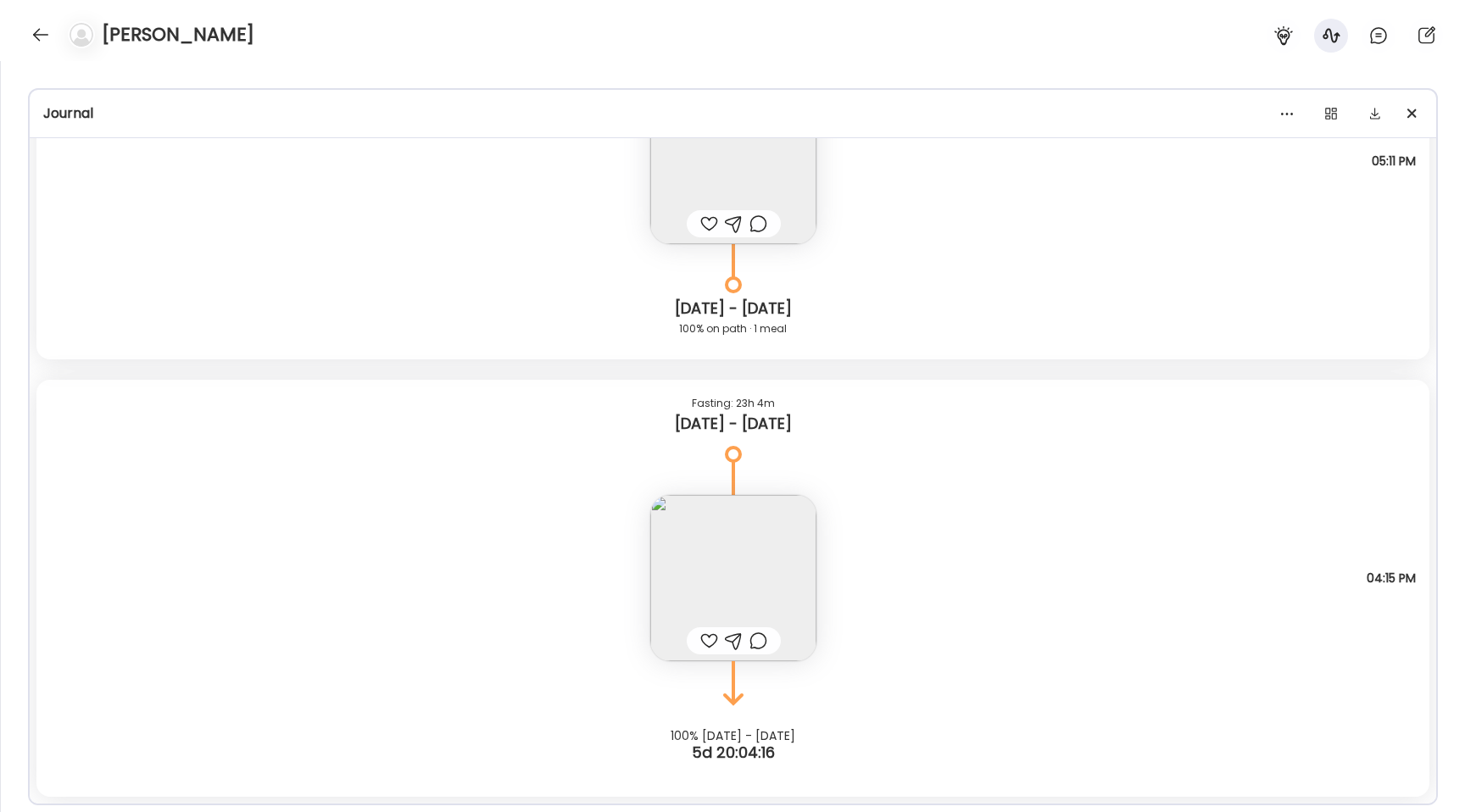
click at [684, 575] on img at bounding box center [733, 578] width 166 height 166
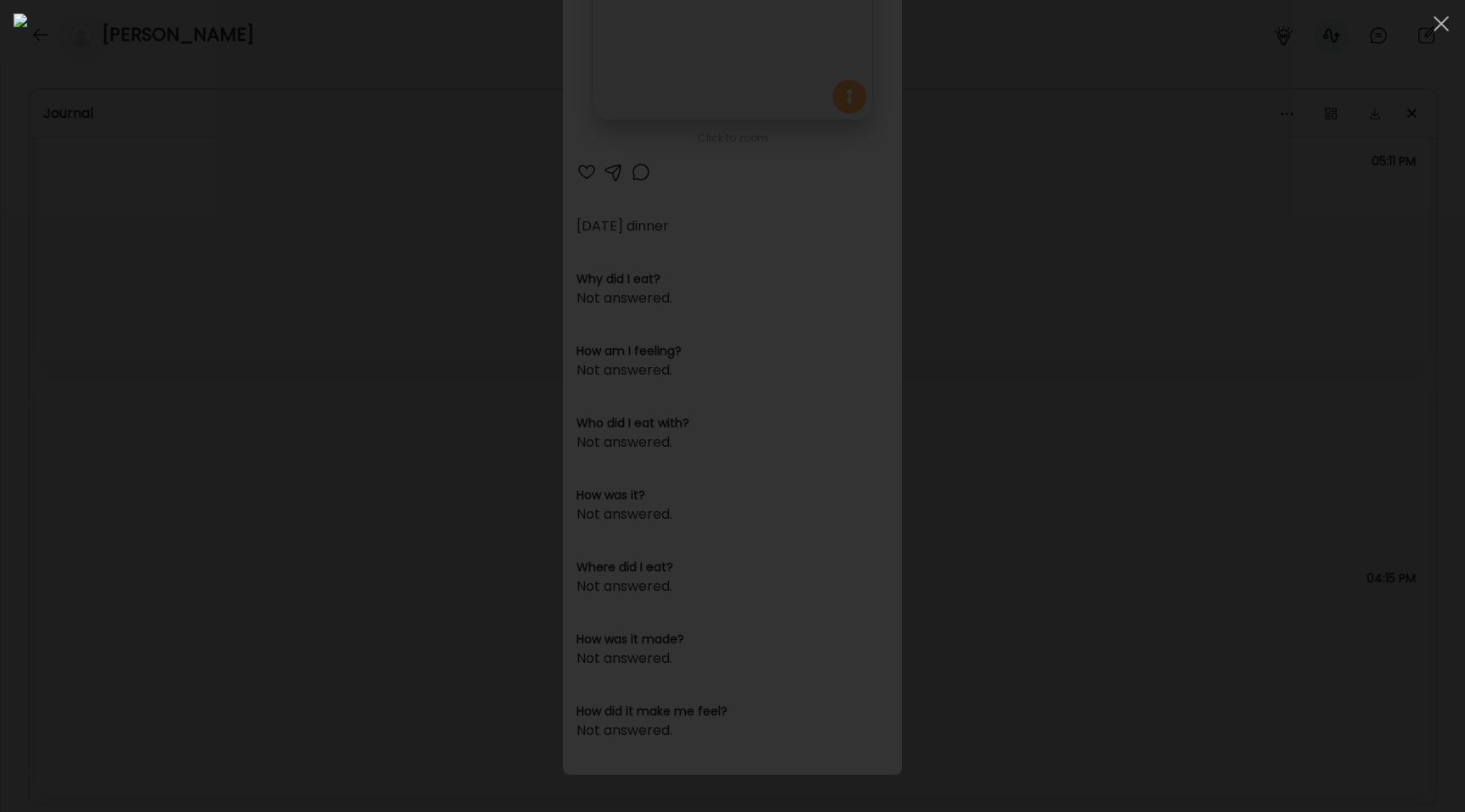
click at [213, 257] on div at bounding box center [732, 406] width 1438 height 785
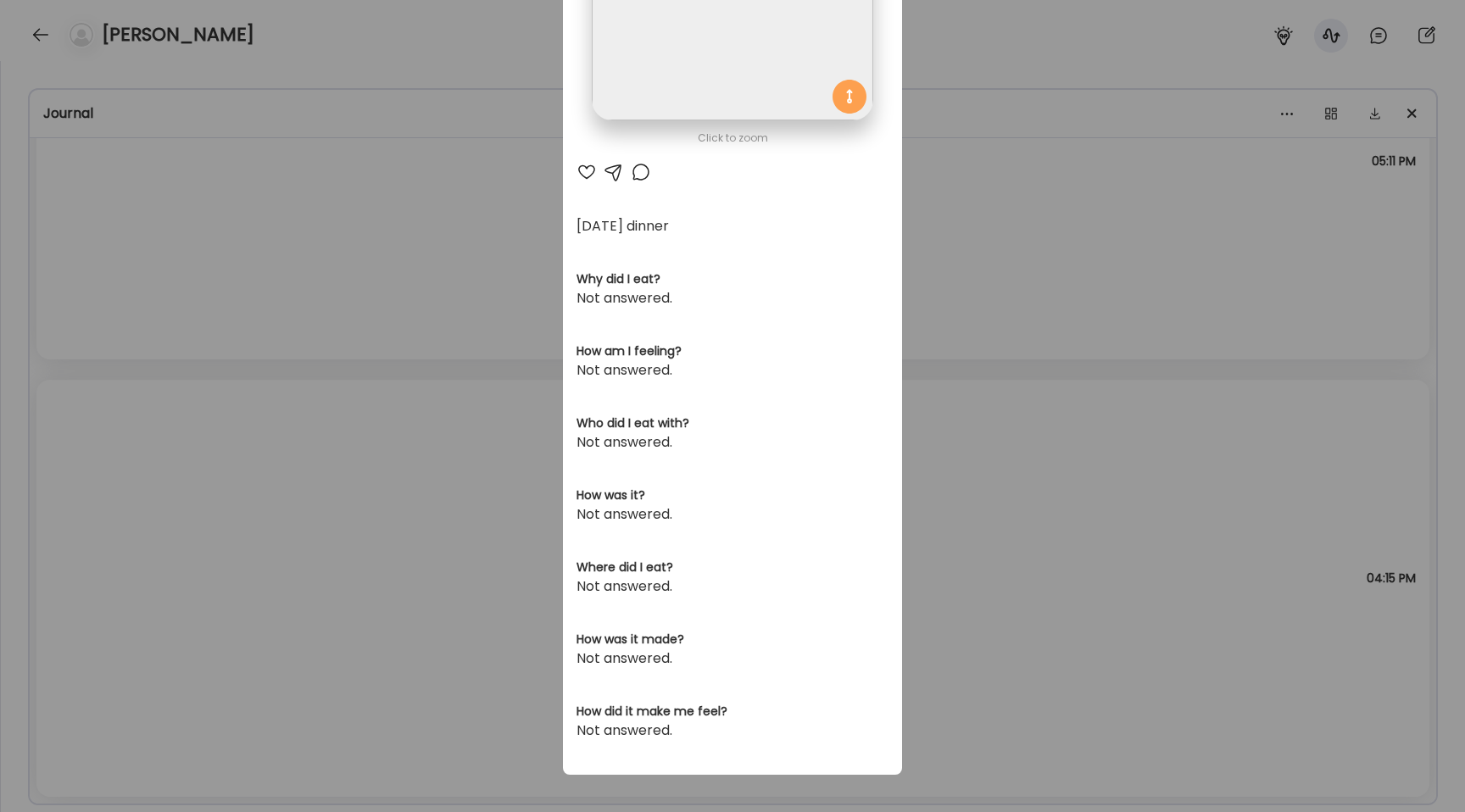
click at [213, 257] on div "Ate Coach Dashboard Wahoo! It’s official Take a moment to set up your Coach Pro…" at bounding box center [732, 406] width 1465 height 812
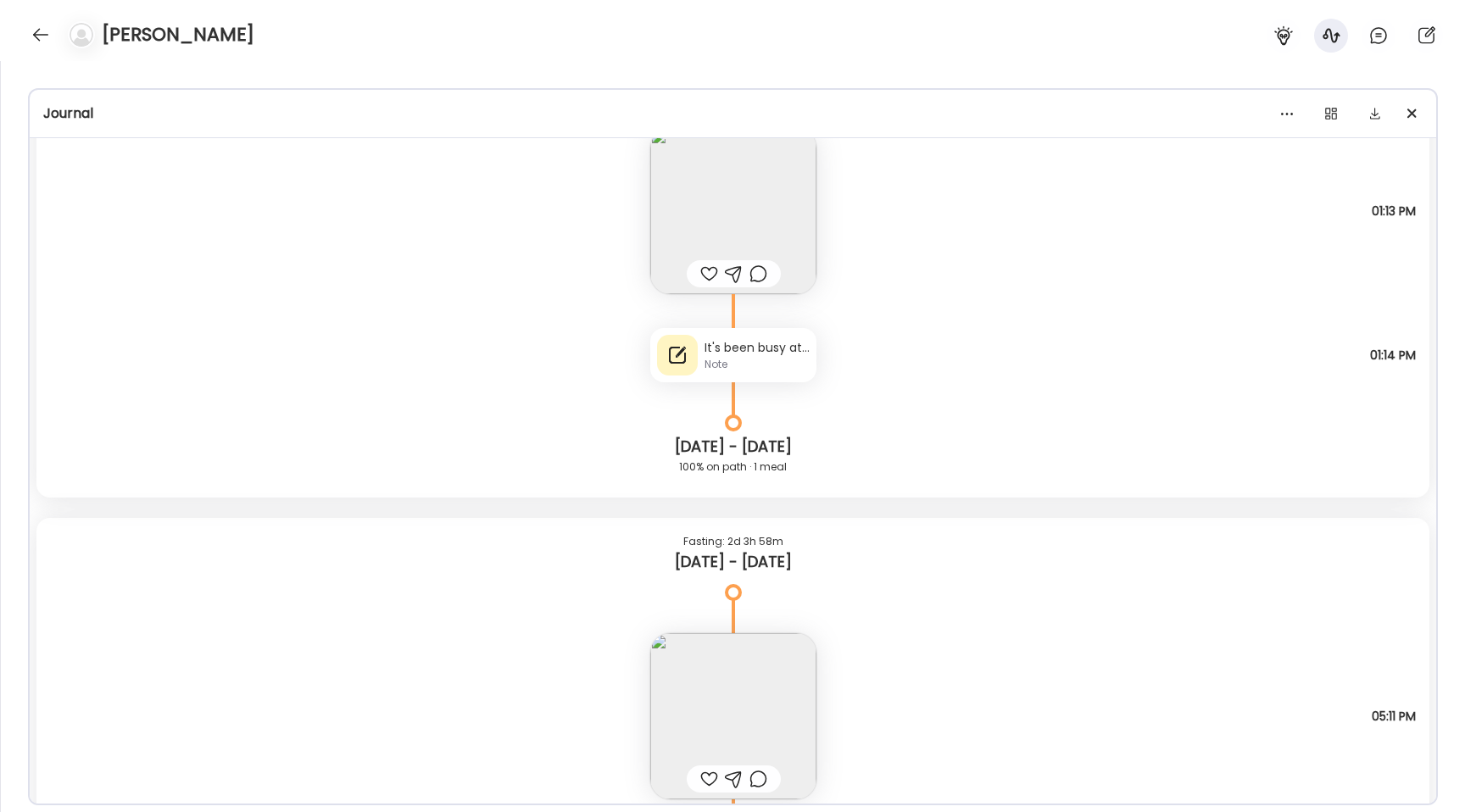
scroll to position [15746, 0]
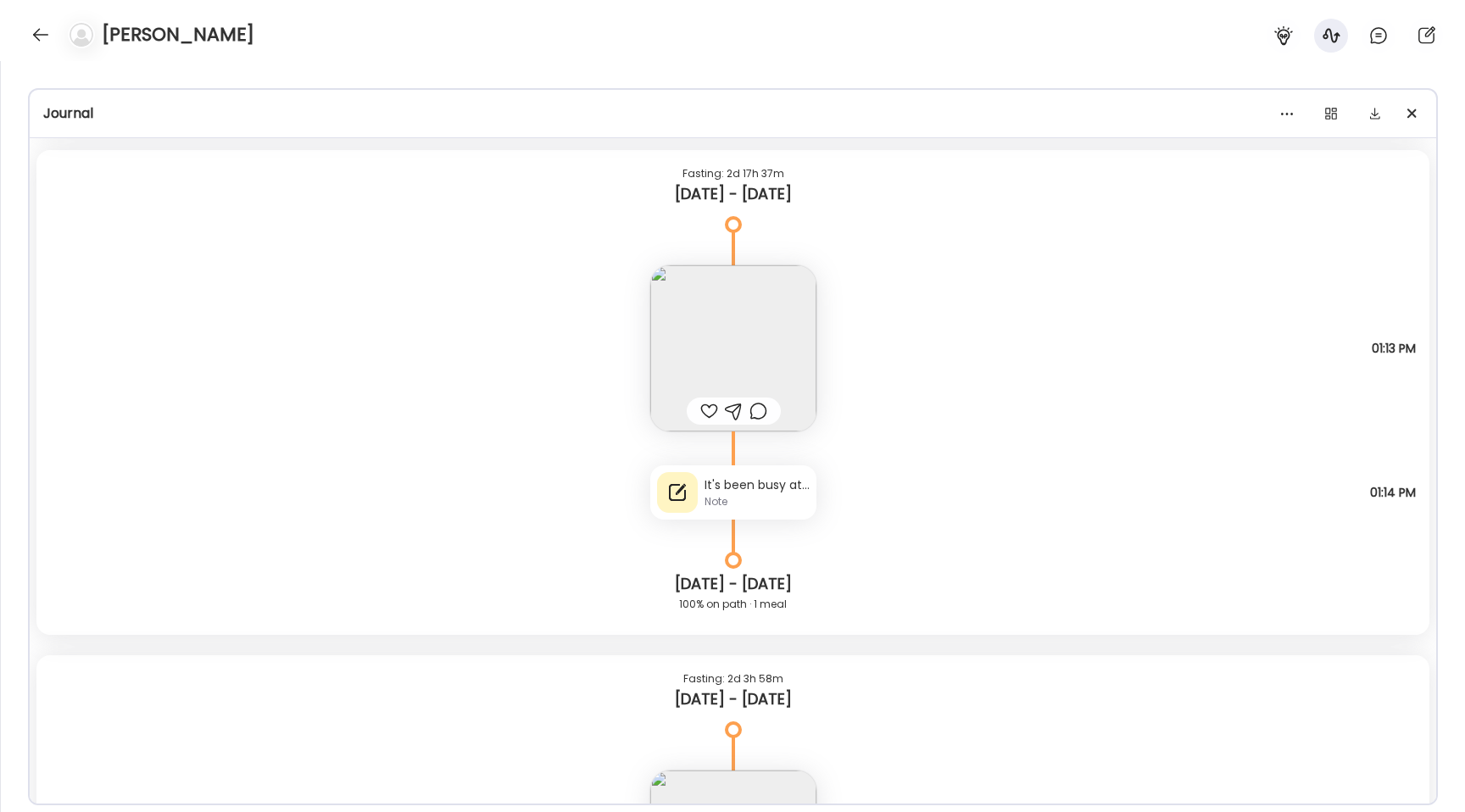
click at [745, 342] on img at bounding box center [733, 348] width 166 height 166
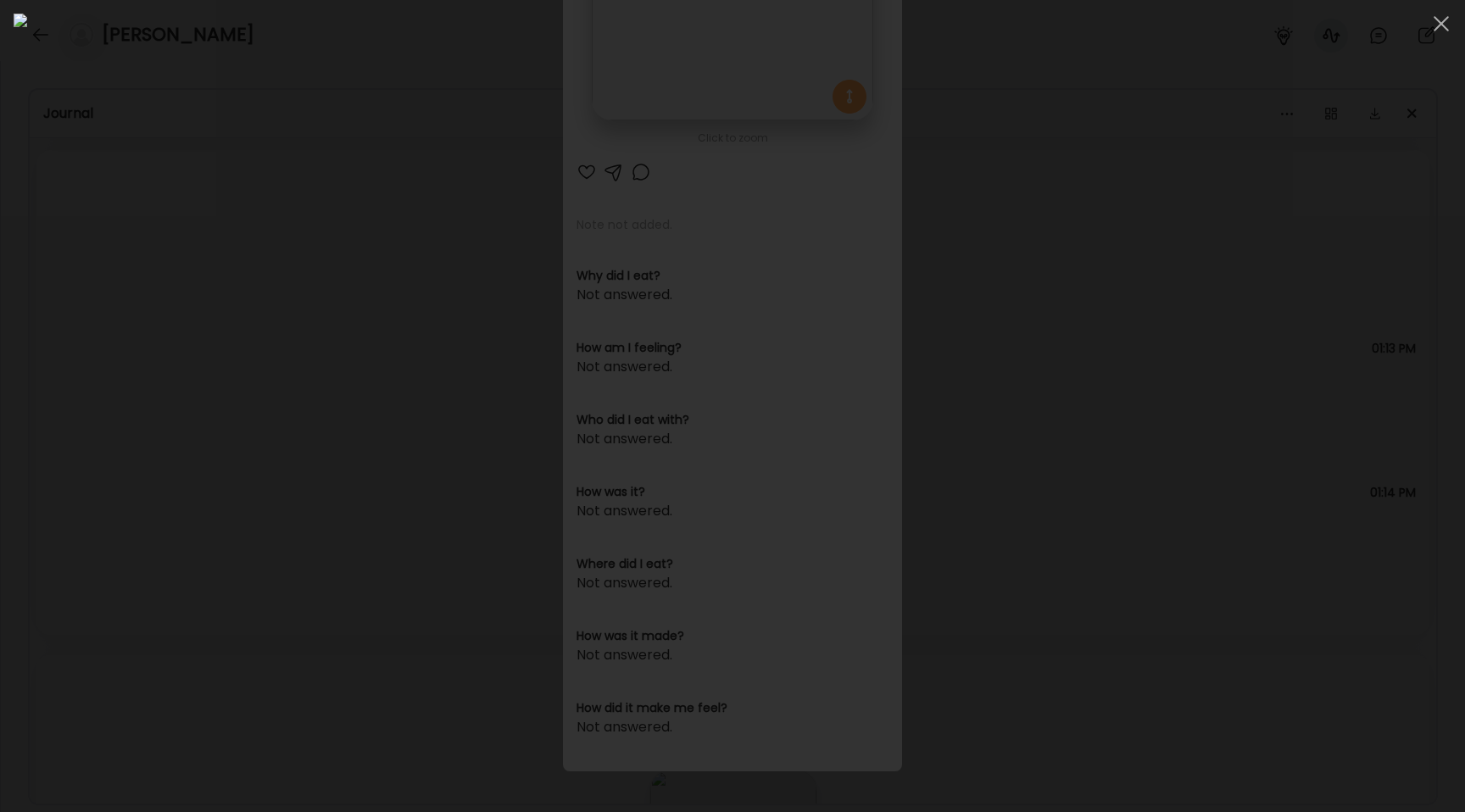
click at [155, 206] on div at bounding box center [732, 406] width 1438 height 785
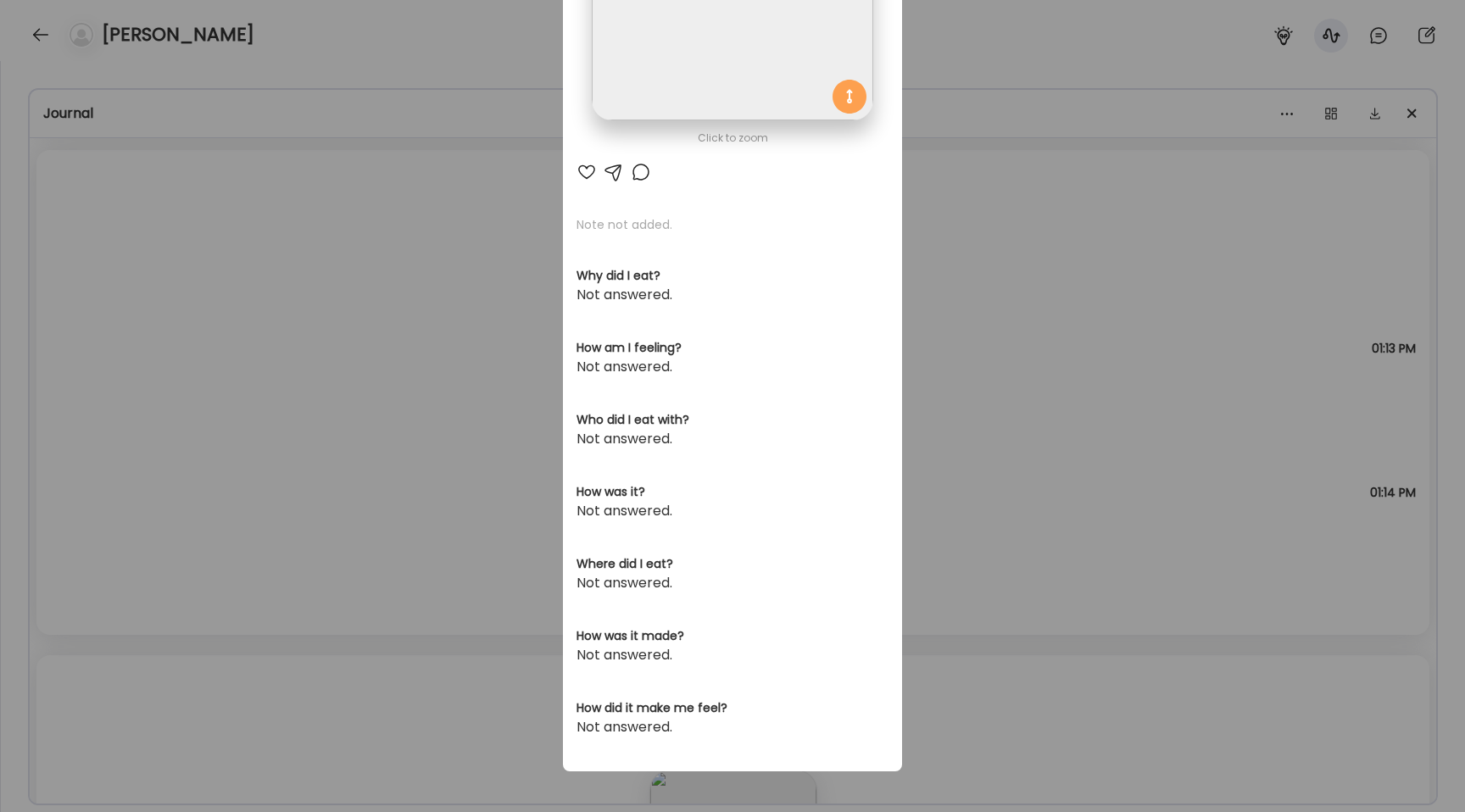
click at [155, 206] on div "Ate Coach Dashboard Wahoo! It’s official Take a moment to set up your Coach Pro…" at bounding box center [732, 406] width 1465 height 812
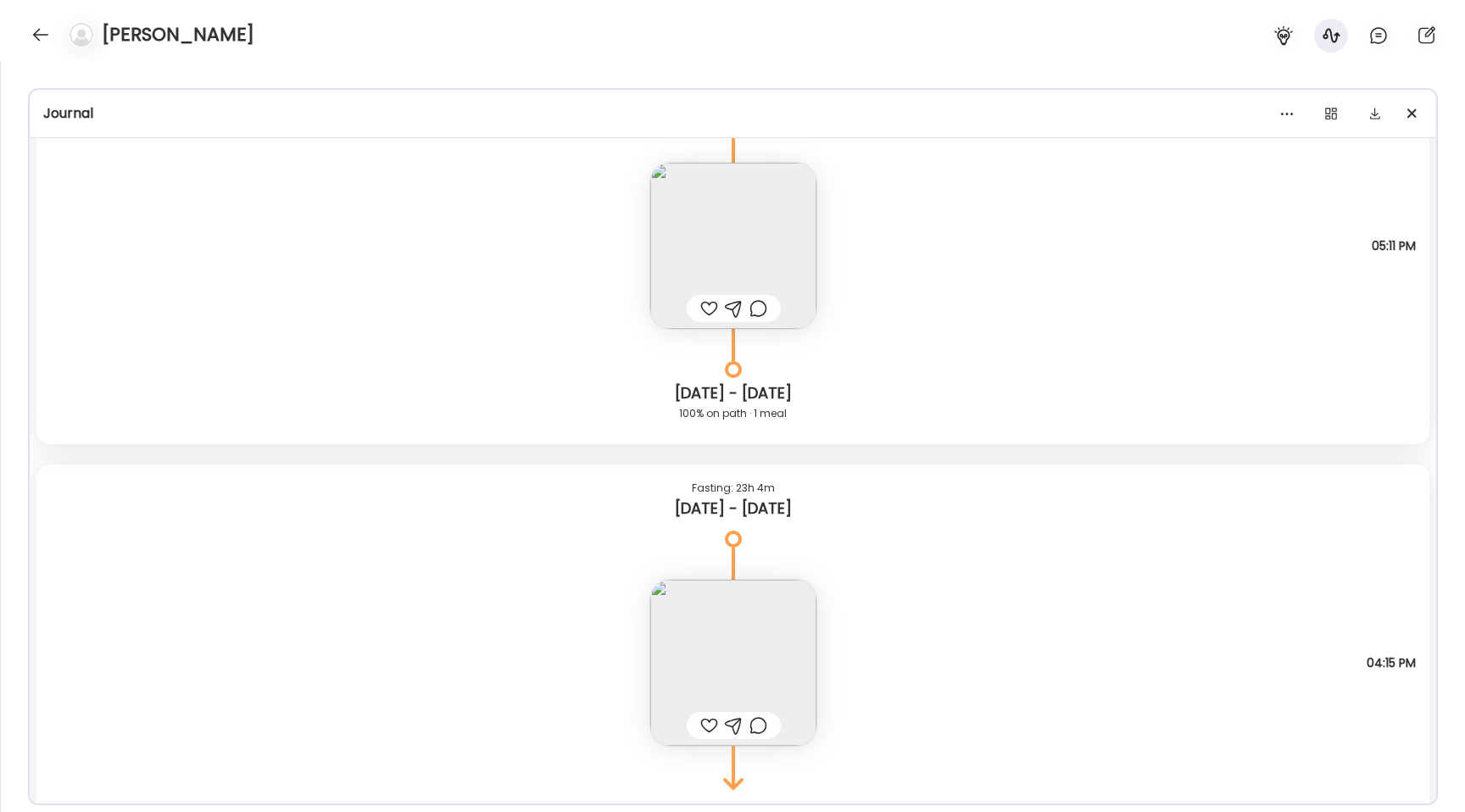
scroll to position [16438, 0]
